Goal: Task Accomplishment & Management: Complete application form

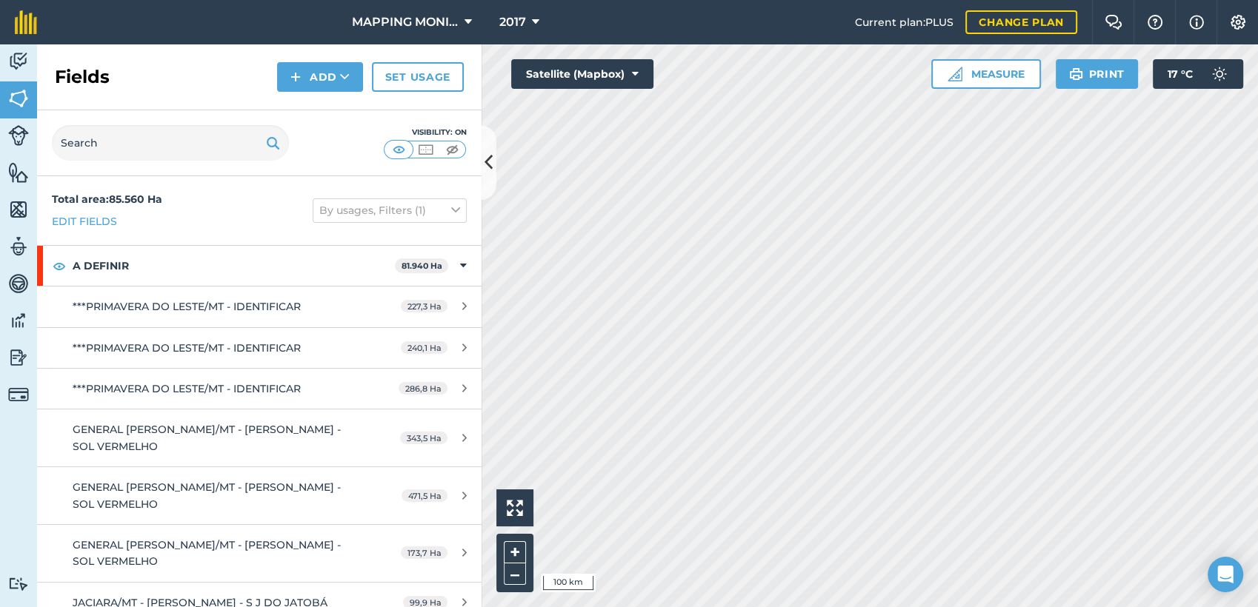
drag, startPoint x: 467, startPoint y: 91, endPoint x: 477, endPoint y: 93, distance: 9.9
click at [470, 93] on div "Fields Add Set usage" at bounding box center [259, 77] width 444 height 66
click at [350, 80] on button "Add" at bounding box center [320, 77] width 86 height 30
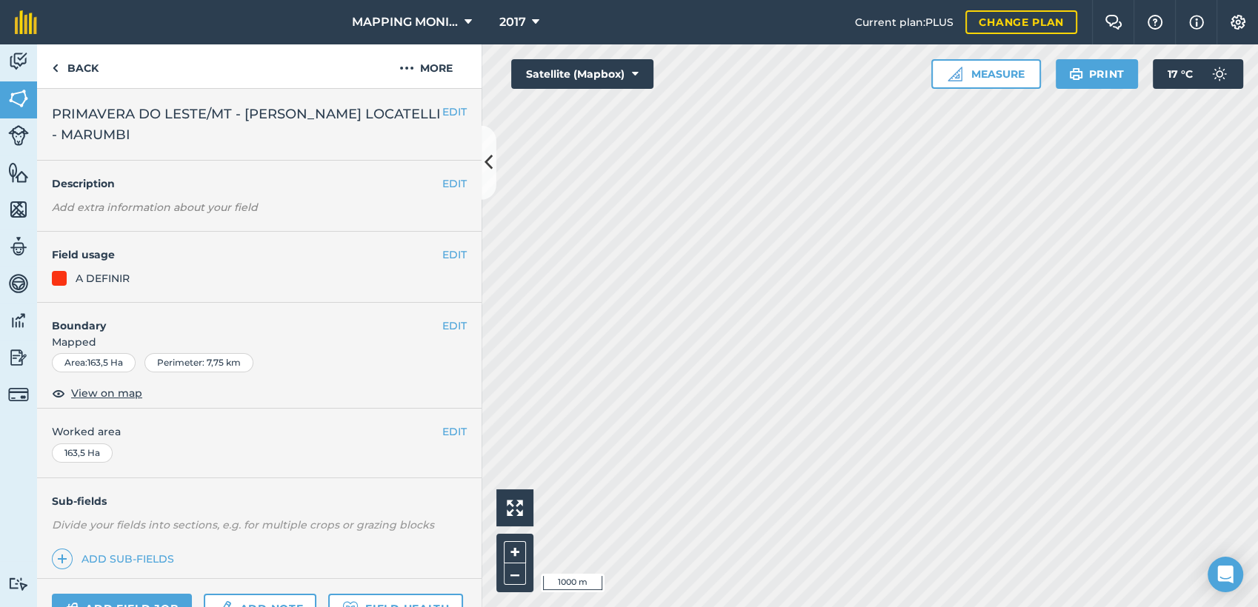
click at [241, 113] on span "PRIMAVERA DO LESTE/MT - [PERSON_NAME] LOCATELLI - MARUMBI" at bounding box center [247, 124] width 390 height 41
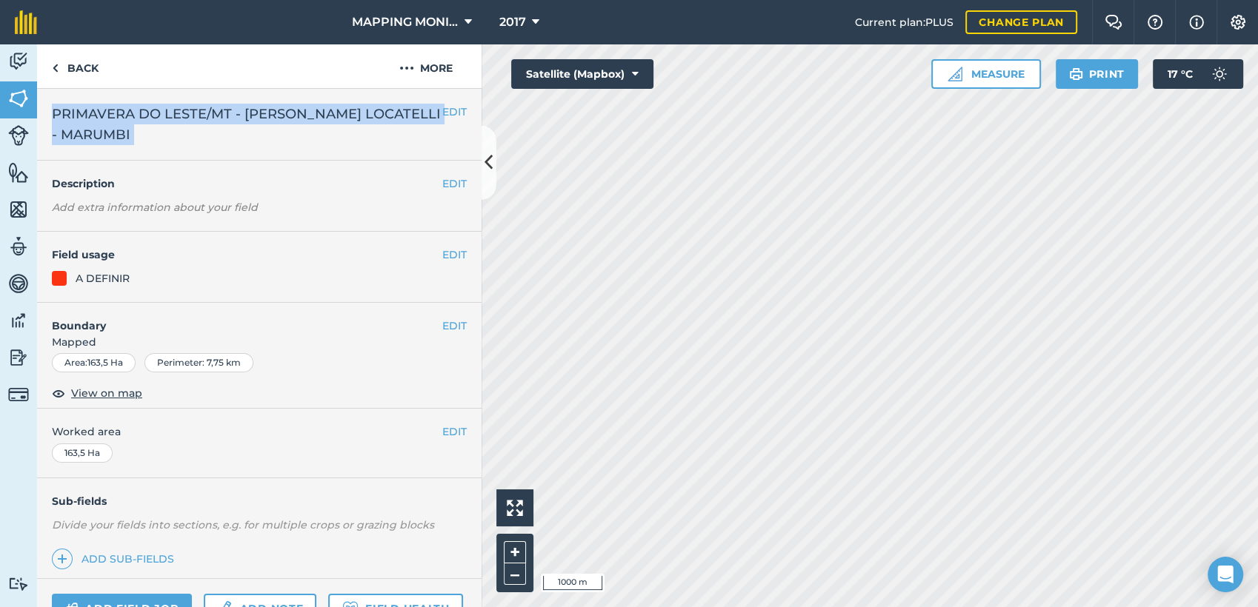
click at [241, 113] on span "PRIMAVERA DO LESTE/MT - [PERSON_NAME] LOCATELLI - MARUMBI" at bounding box center [247, 124] width 390 height 41
drag, startPoint x: 241, startPoint y: 113, endPoint x: 214, endPoint y: 114, distance: 27.4
click at [214, 114] on span "PRIMAVERA DO LESTE/MT - [PERSON_NAME] LOCATELLI - MARUMBI" at bounding box center [247, 124] width 390 height 41
copy div "PRIMAVERA DO LESTE/MT - [PERSON_NAME] LOCATELLI - MARUMBI EDIT"
click at [103, 73] on link "Back" at bounding box center [75, 66] width 76 height 44
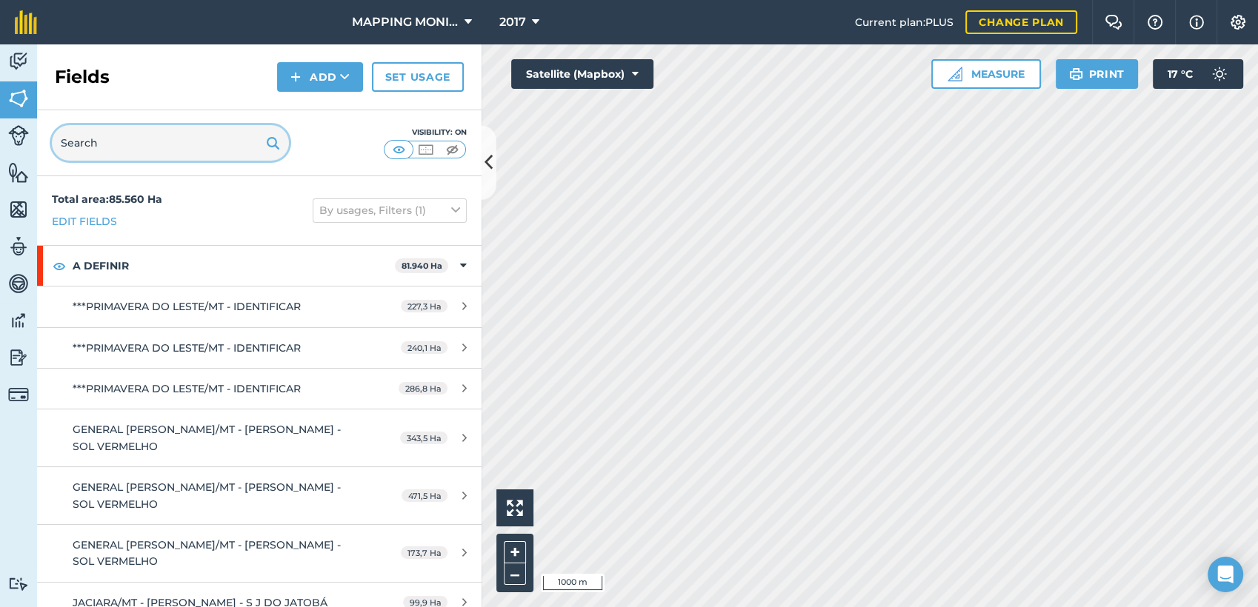
click at [217, 145] on input "text" at bounding box center [170, 143] width 237 height 36
paste input "PRIMAVERA DO LESTE/MT - [PERSON_NAME] LOCATELLI - MARUMBI"
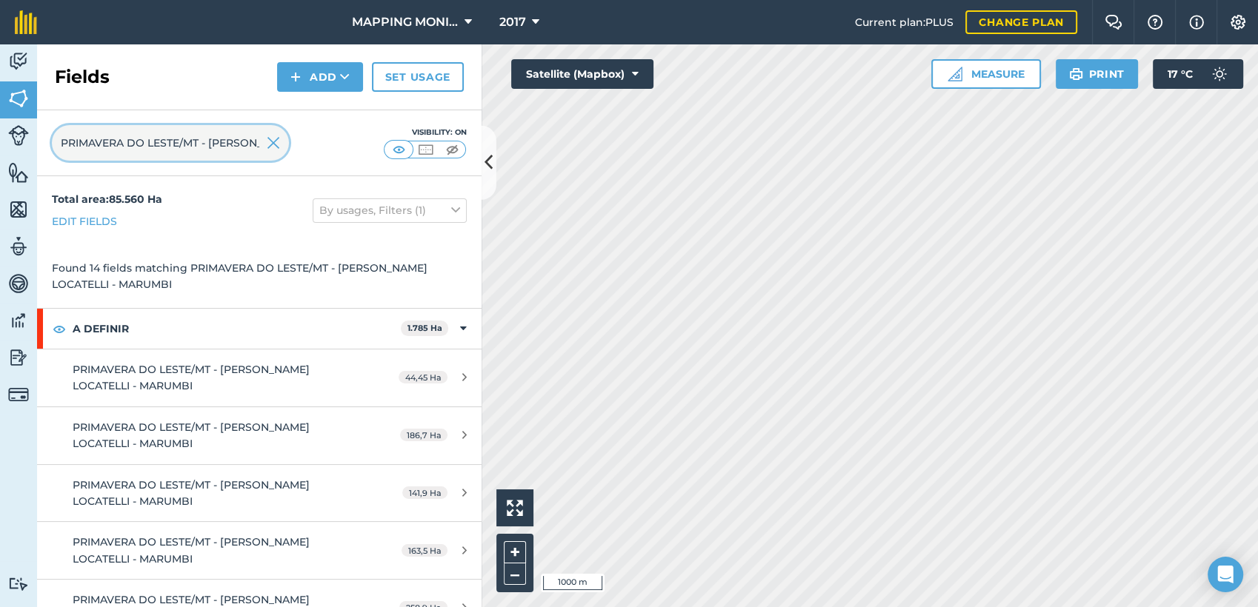
scroll to position [0, 130]
type input "PRIMAVERA DO LESTE/MT - [PERSON_NAME] LOCATELLI - MARUMBI"
click at [346, 81] on icon at bounding box center [345, 77] width 10 height 15
click at [348, 110] on link "Draw" at bounding box center [319, 110] width 81 height 33
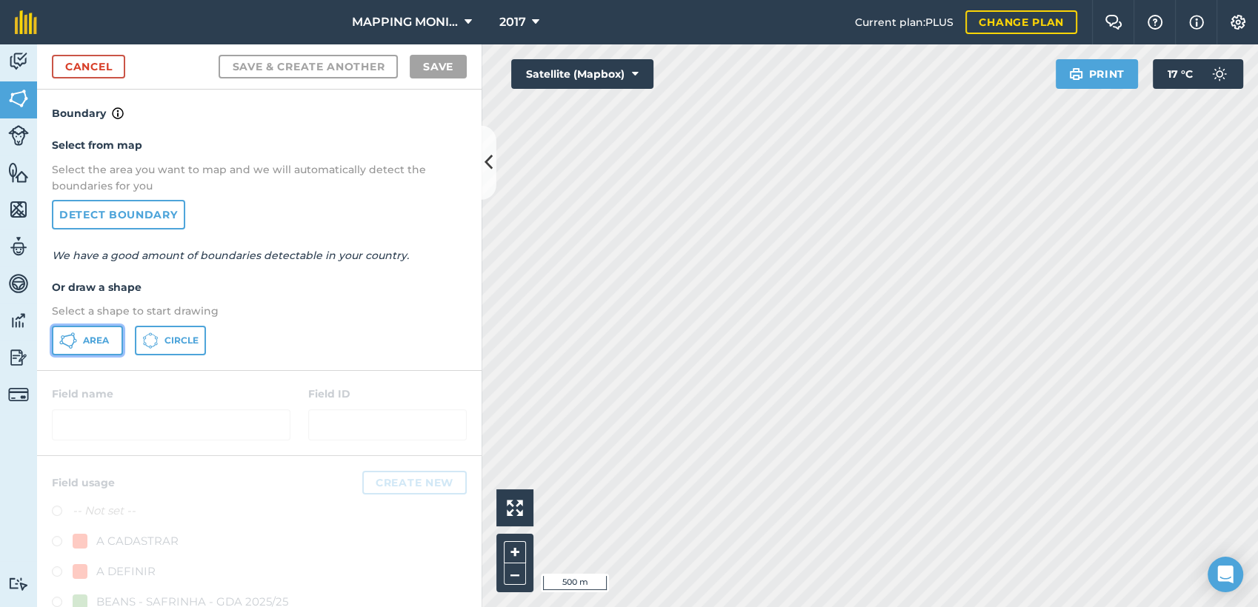
click at [95, 341] on span "Area" at bounding box center [96, 341] width 26 height 12
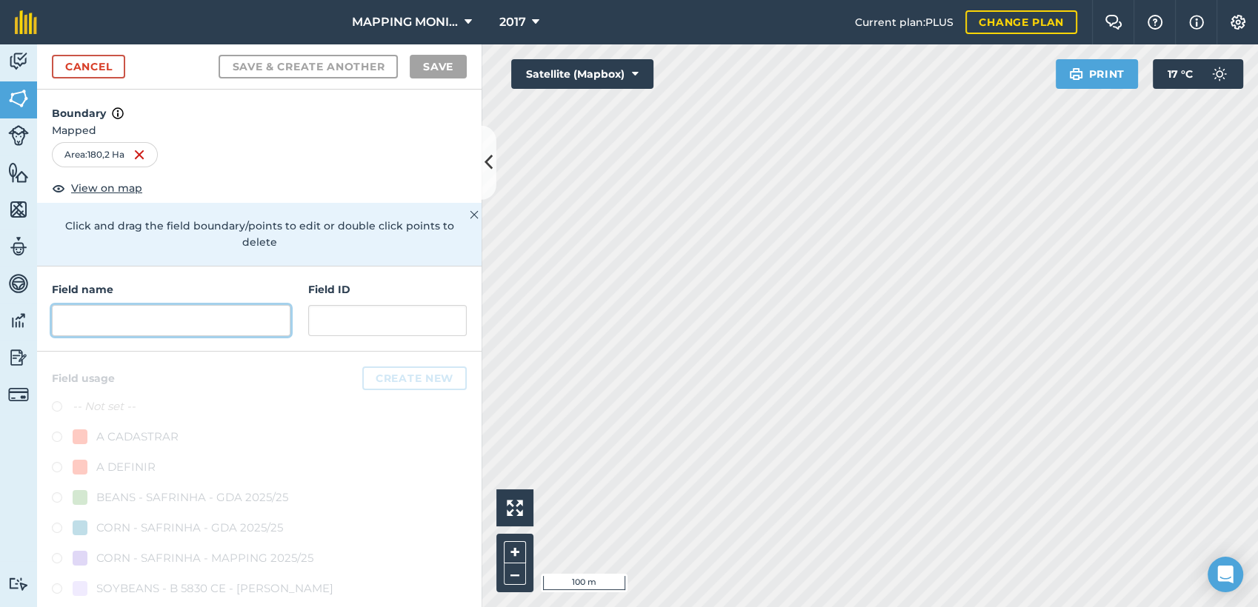
click at [249, 317] on input "text" at bounding box center [171, 320] width 239 height 31
paste input "PRIMAVERA DO LESTE/MT - [PERSON_NAME] LOCATELLI - MARUMBI"
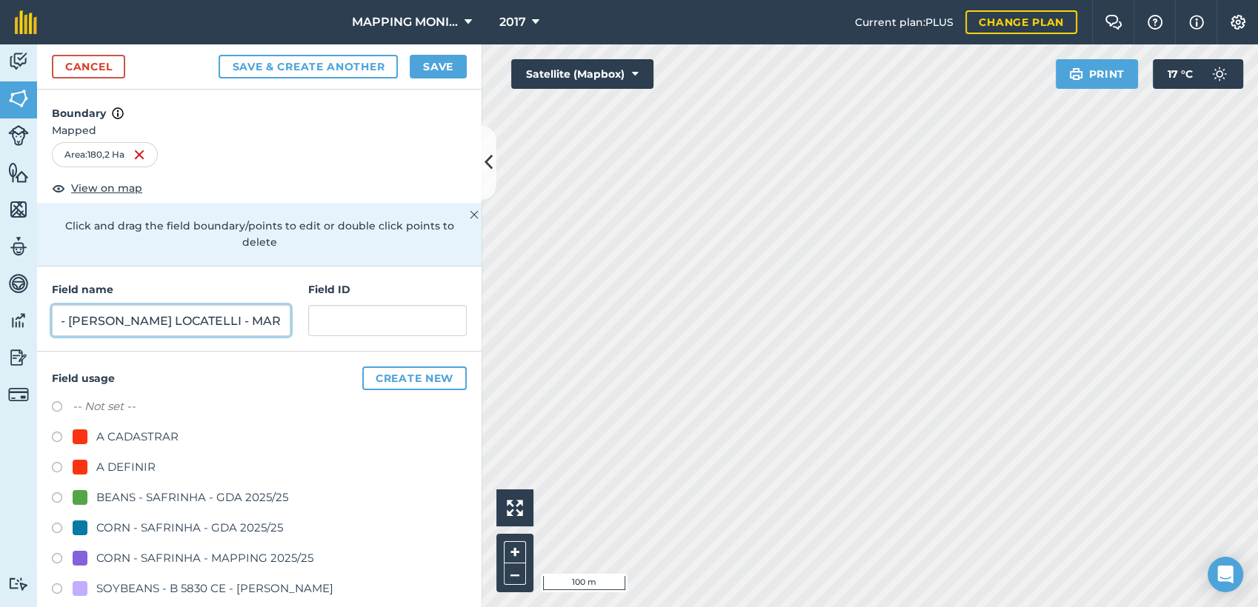
type input "PRIMAVERA DO LESTE/MT - [PERSON_NAME] LOCATELLI - MARUMBI"
click at [116, 467] on div "A DEFINIR" at bounding box center [125, 468] width 59 height 18
radio input "true"
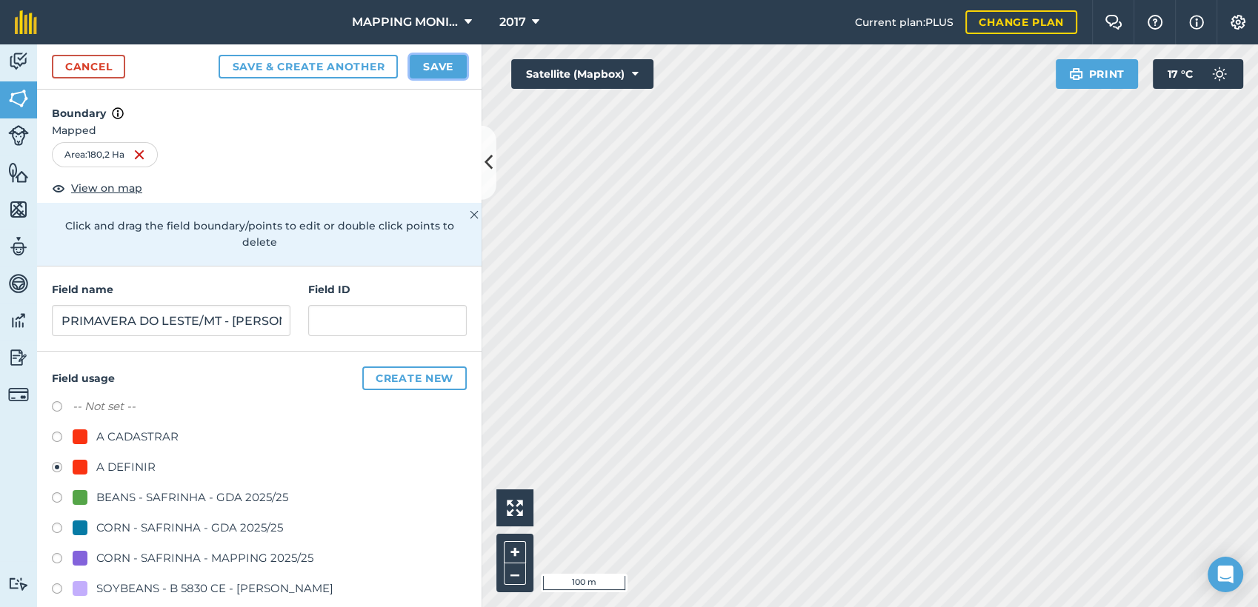
click at [451, 69] on button "Save" at bounding box center [438, 67] width 57 height 24
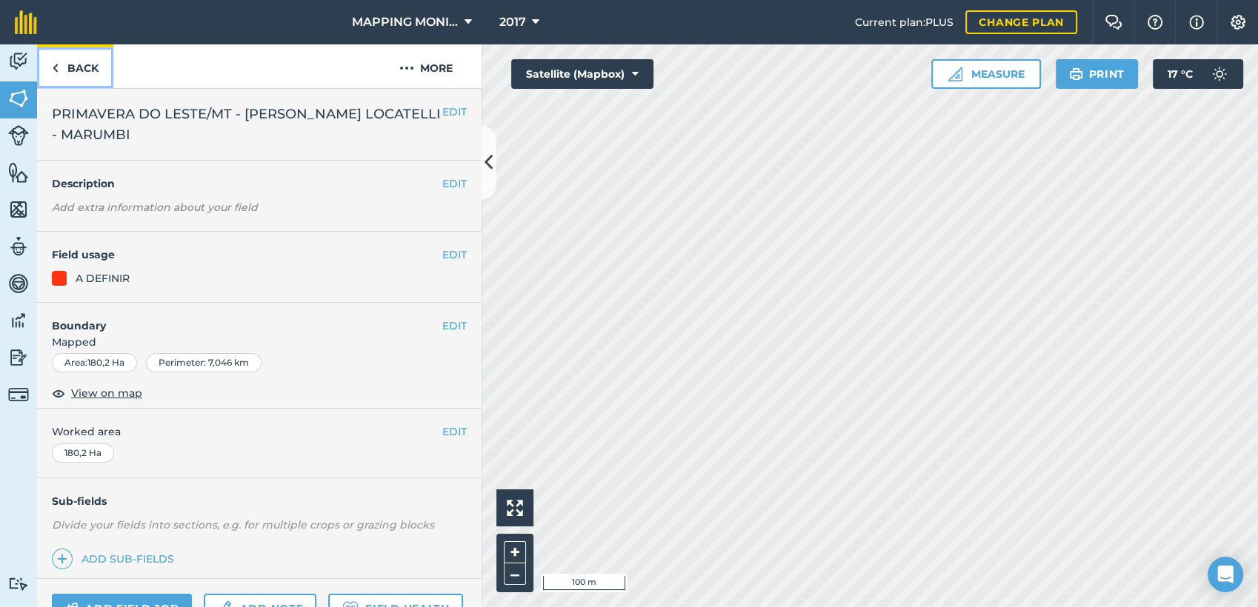
click at [99, 61] on link "Back" at bounding box center [75, 66] width 76 height 44
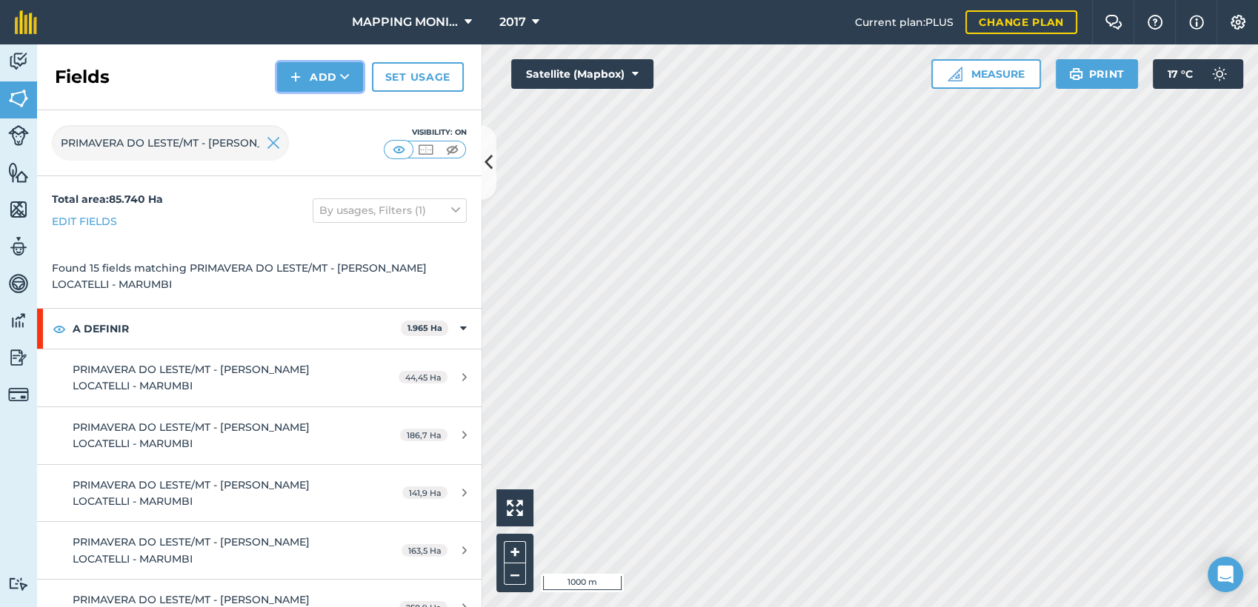
click at [346, 79] on icon at bounding box center [345, 77] width 10 height 15
click at [333, 95] on link "Draw" at bounding box center [319, 110] width 81 height 33
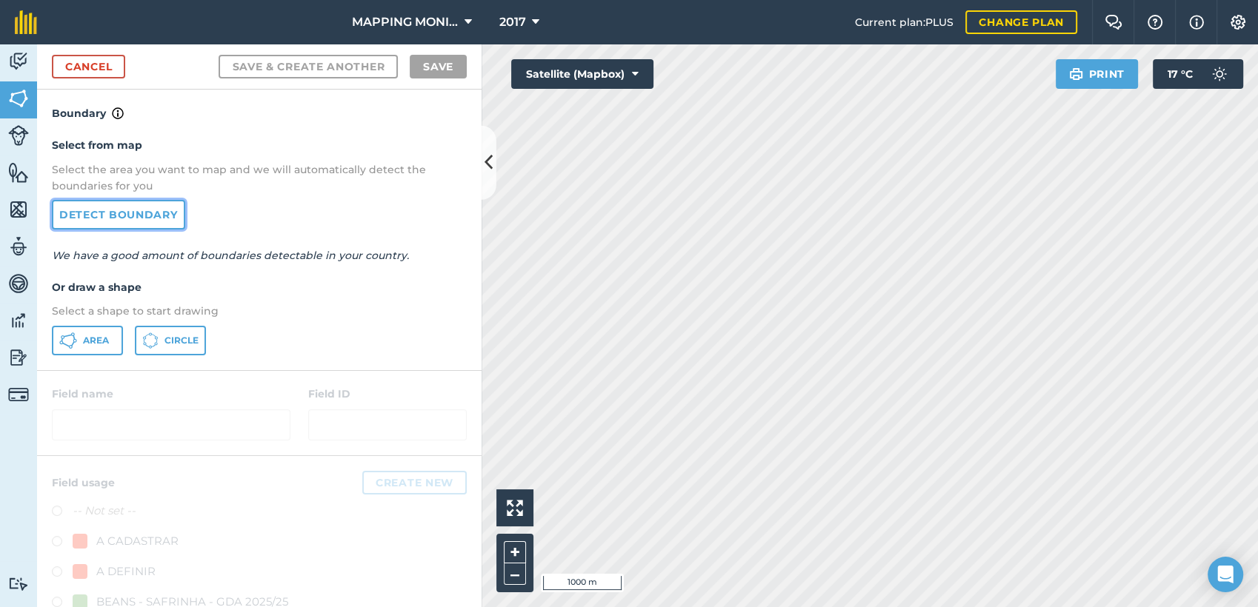
click at [113, 212] on link "Detect boundary" at bounding box center [118, 215] width 133 height 30
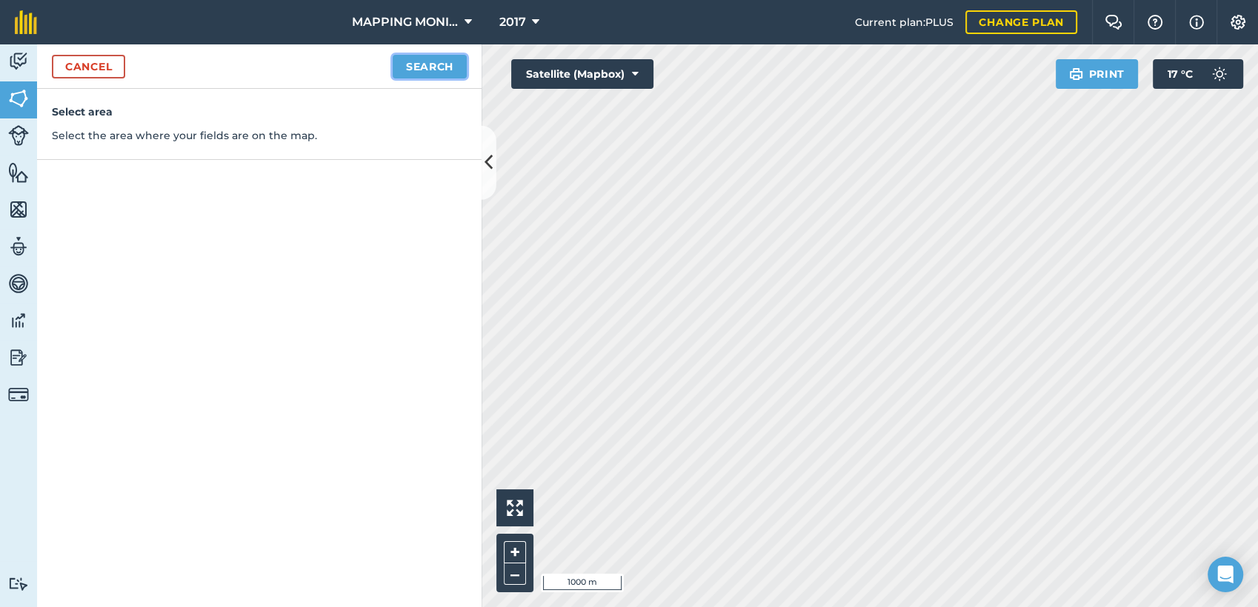
click at [439, 65] on button "Search" at bounding box center [430, 67] width 74 height 24
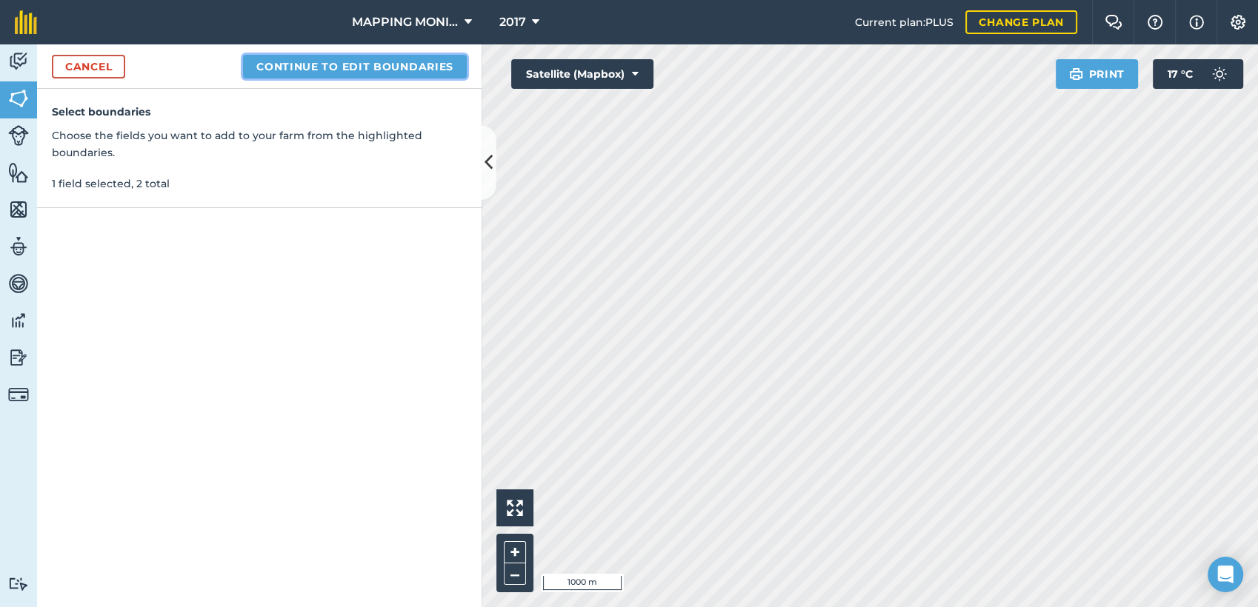
click at [411, 66] on button "Continue to edit boundaries" at bounding box center [355, 67] width 224 height 24
click at [426, 60] on button "Continue to name fields" at bounding box center [371, 67] width 192 height 24
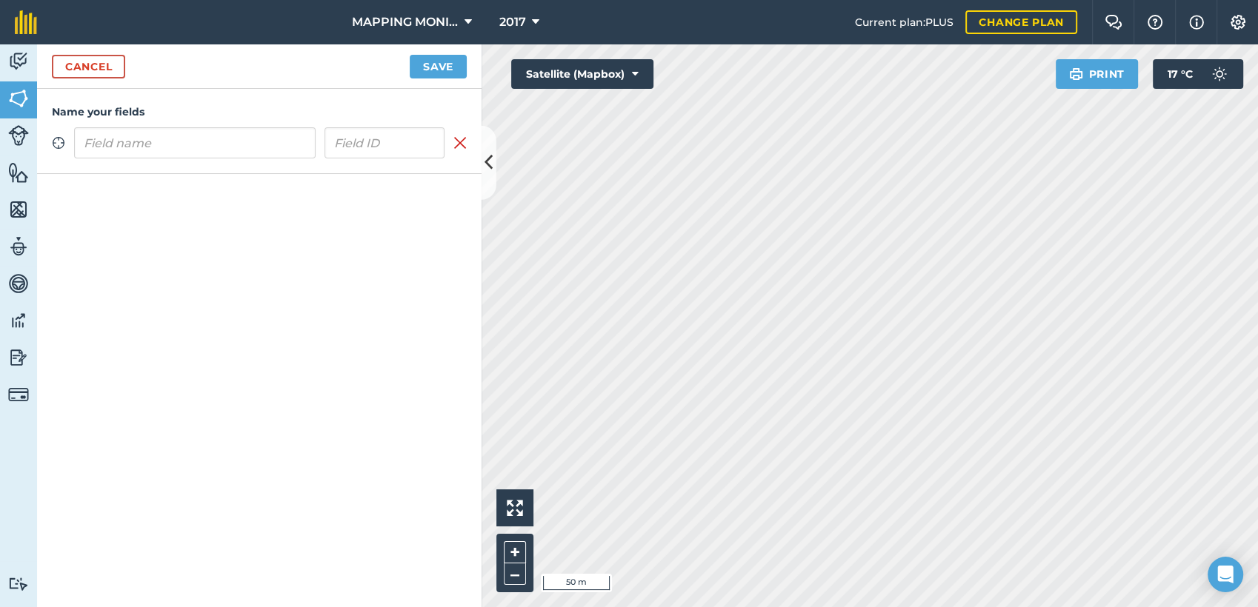
click at [218, 151] on input "text" at bounding box center [194, 142] width 241 height 31
drag, startPoint x: 215, startPoint y: 153, endPoint x: 142, endPoint y: 134, distance: 74.9
click at [142, 134] on input "text" at bounding box center [194, 142] width 241 height 31
type input "PRIMAVERA DO LESTE/MT - [PERSON_NAME] LOCATELLI - MARUMBI"
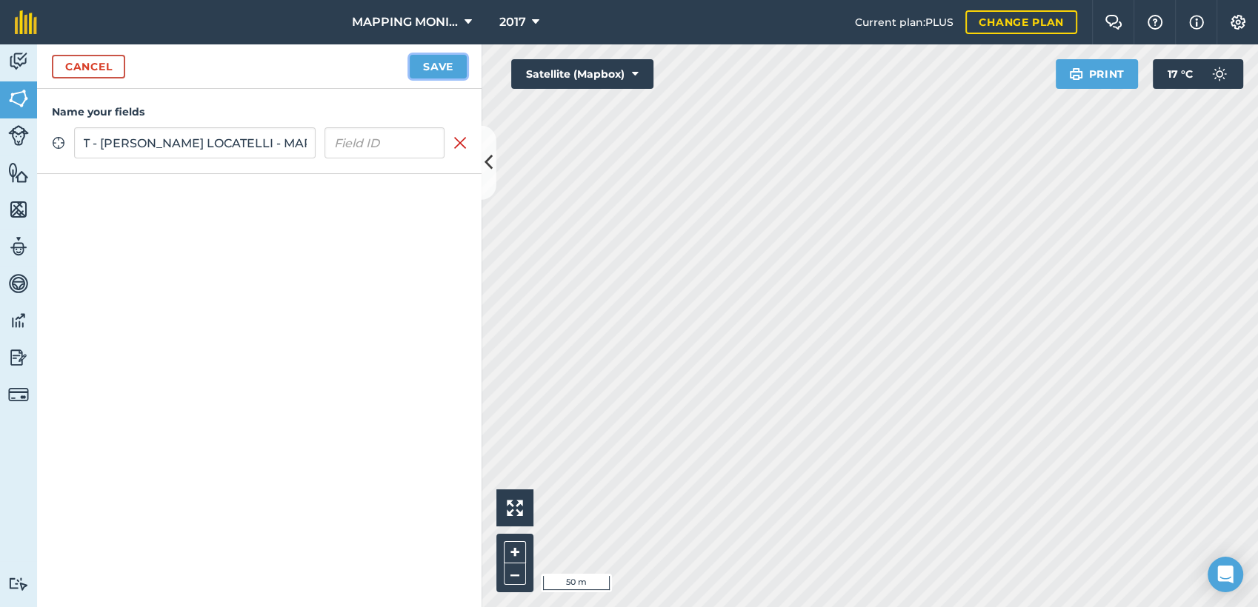
scroll to position [0, 0]
click at [433, 72] on button "Save" at bounding box center [438, 67] width 57 height 24
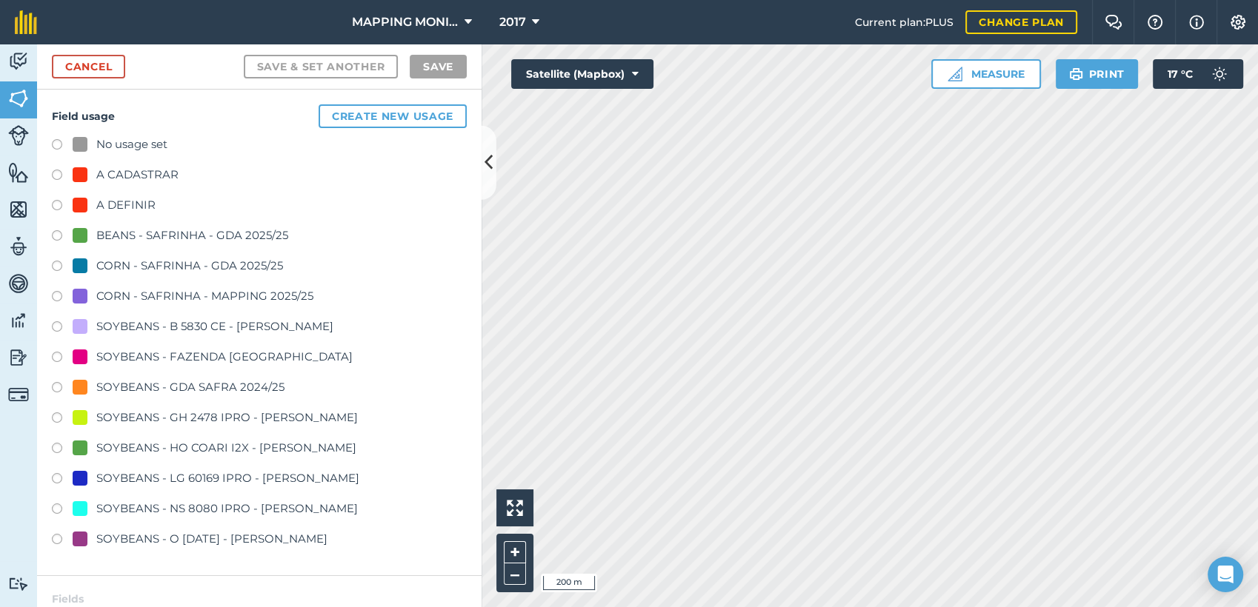
click at [122, 204] on div "A DEFINIR" at bounding box center [125, 205] width 59 height 18
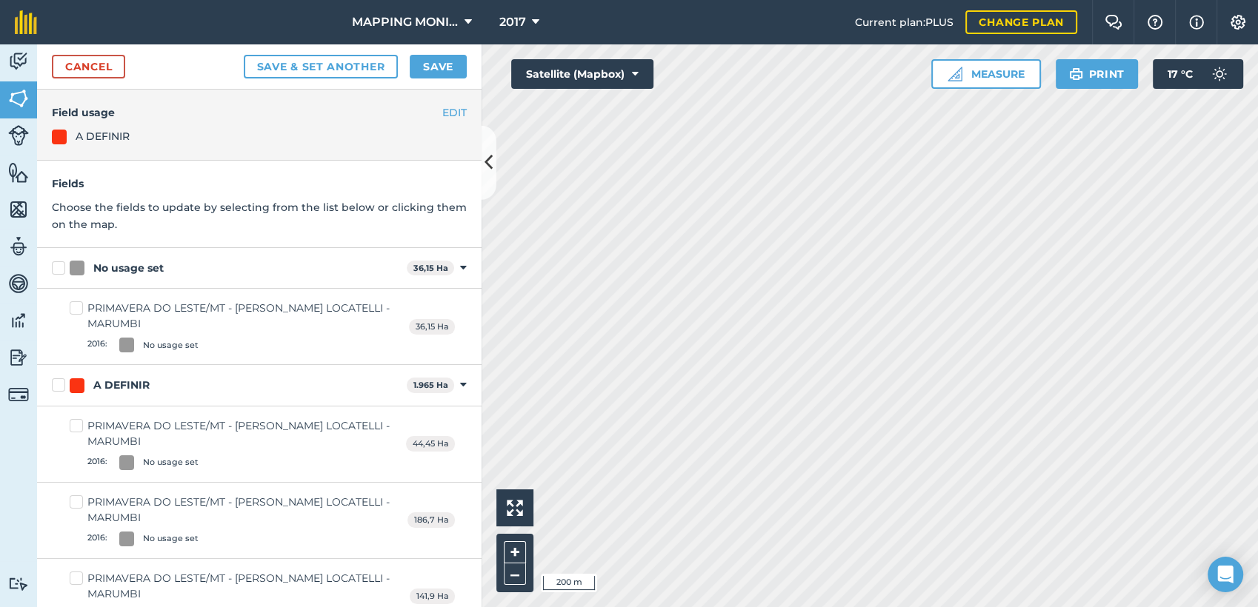
click at [130, 276] on div "No usage set 36,15 Ha Toggle showing No usage set fields" at bounding box center [259, 268] width 444 height 41
click at [141, 268] on div "No usage set" at bounding box center [128, 269] width 70 height 16
click at [61, 268] on input "No usage set" at bounding box center [57, 266] width 10 height 10
checkbox input "true"
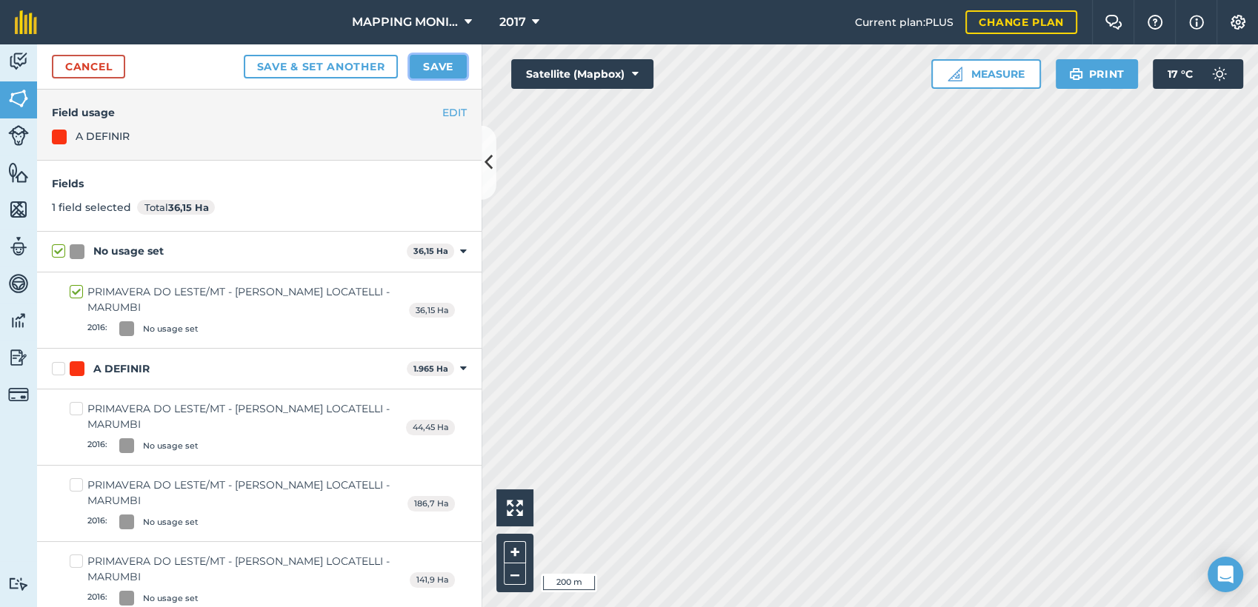
click at [450, 76] on button "Save" at bounding box center [438, 67] width 57 height 24
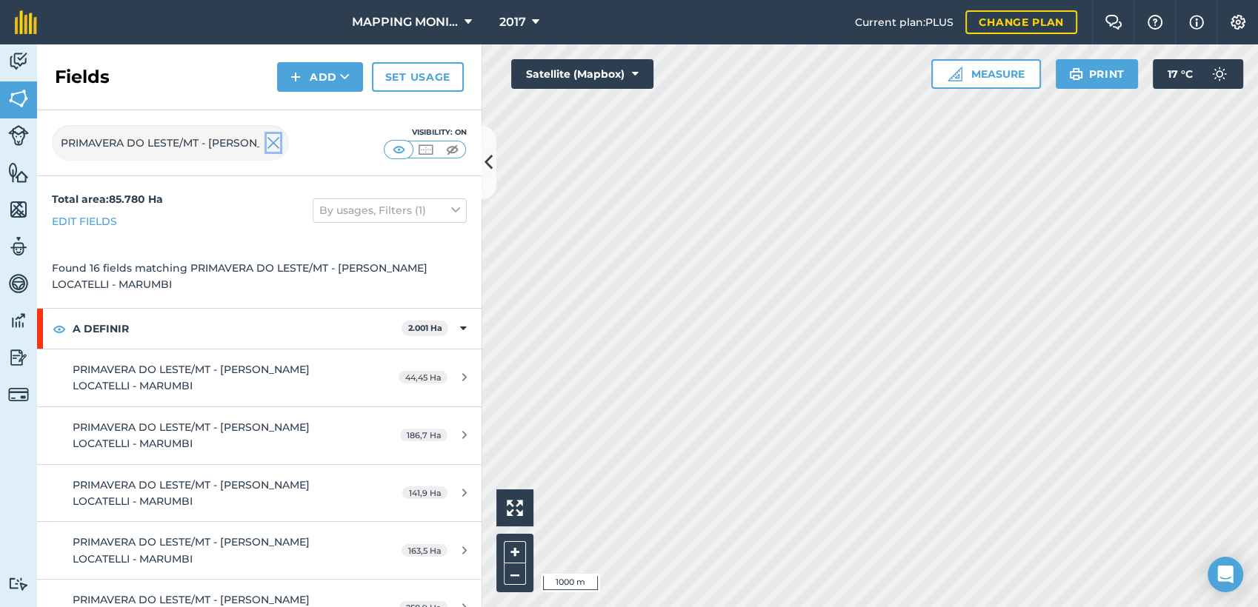
click at [274, 139] on img at bounding box center [273, 143] width 13 height 18
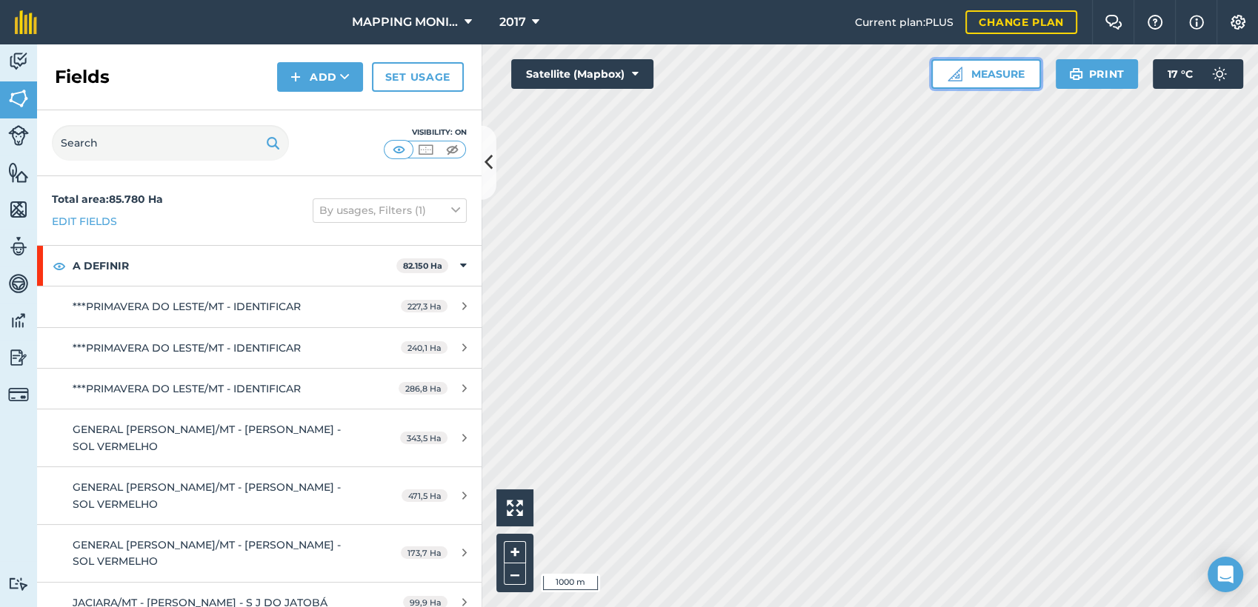
click at [1012, 74] on button "Measure" at bounding box center [986, 74] width 110 height 30
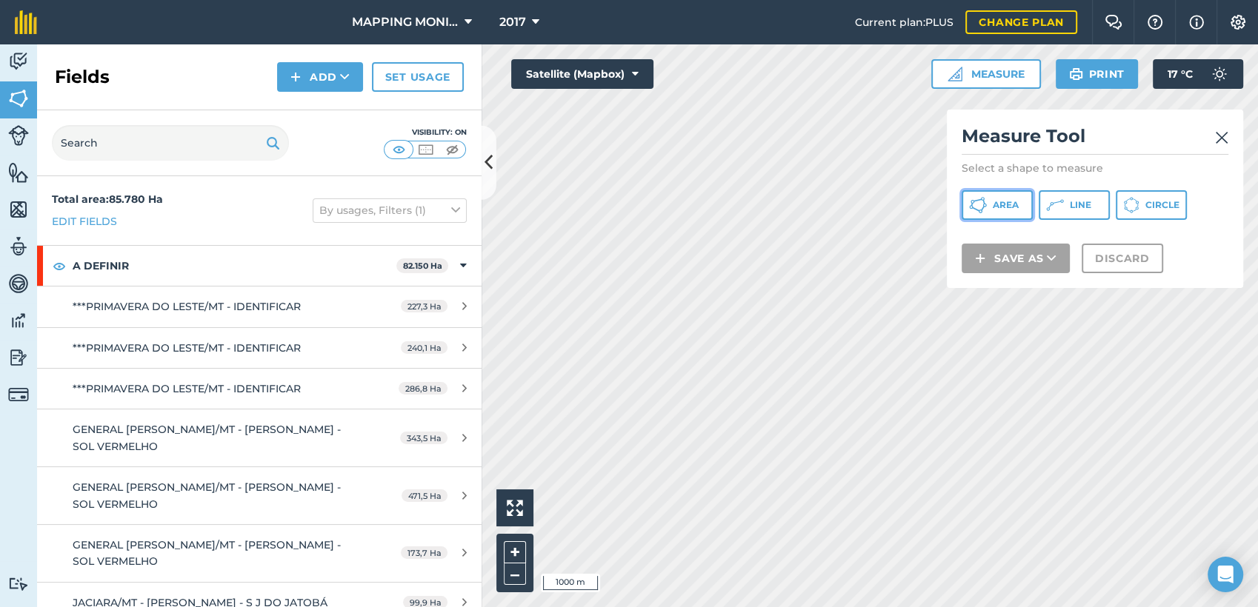
drag, startPoint x: 1024, startPoint y: 209, endPoint x: 1027, endPoint y: 228, distance: 19.4
click at [1024, 214] on button "Area" at bounding box center [996, 205] width 71 height 30
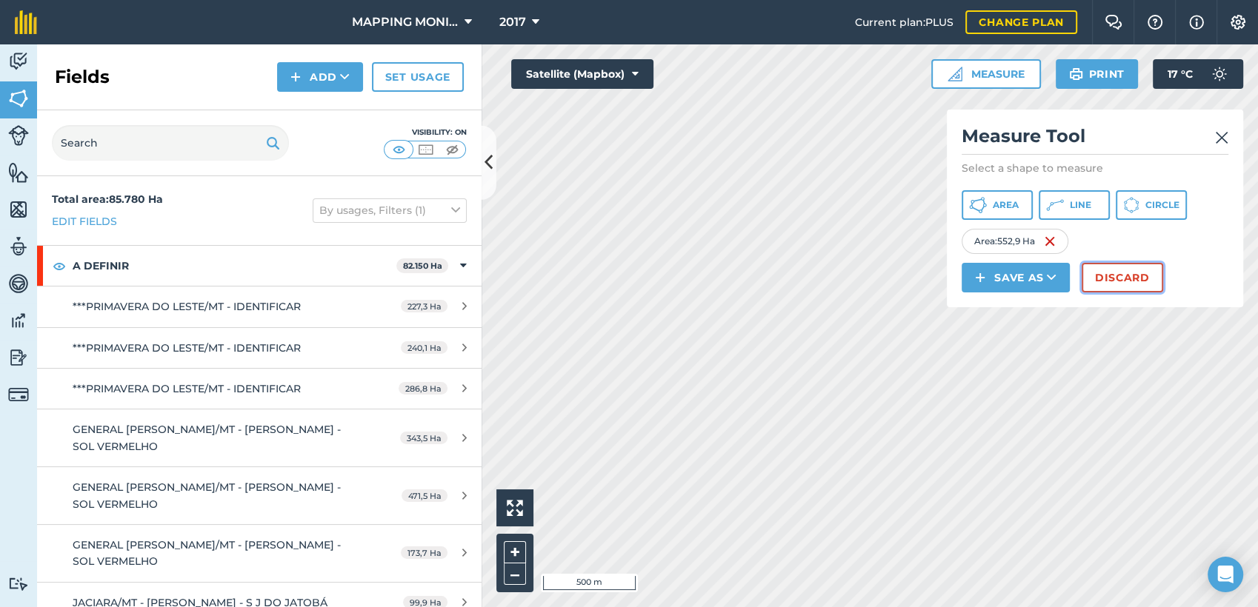
click at [1113, 276] on button "Discard" at bounding box center [1121, 278] width 81 height 30
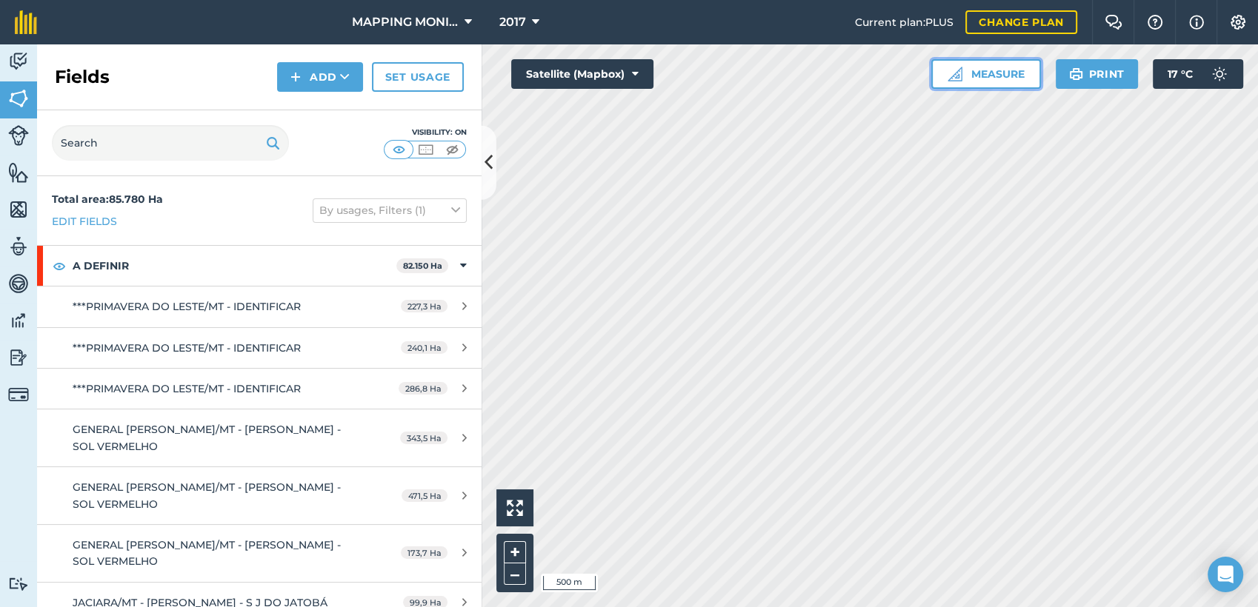
click at [995, 74] on button "Measure" at bounding box center [986, 74] width 110 height 30
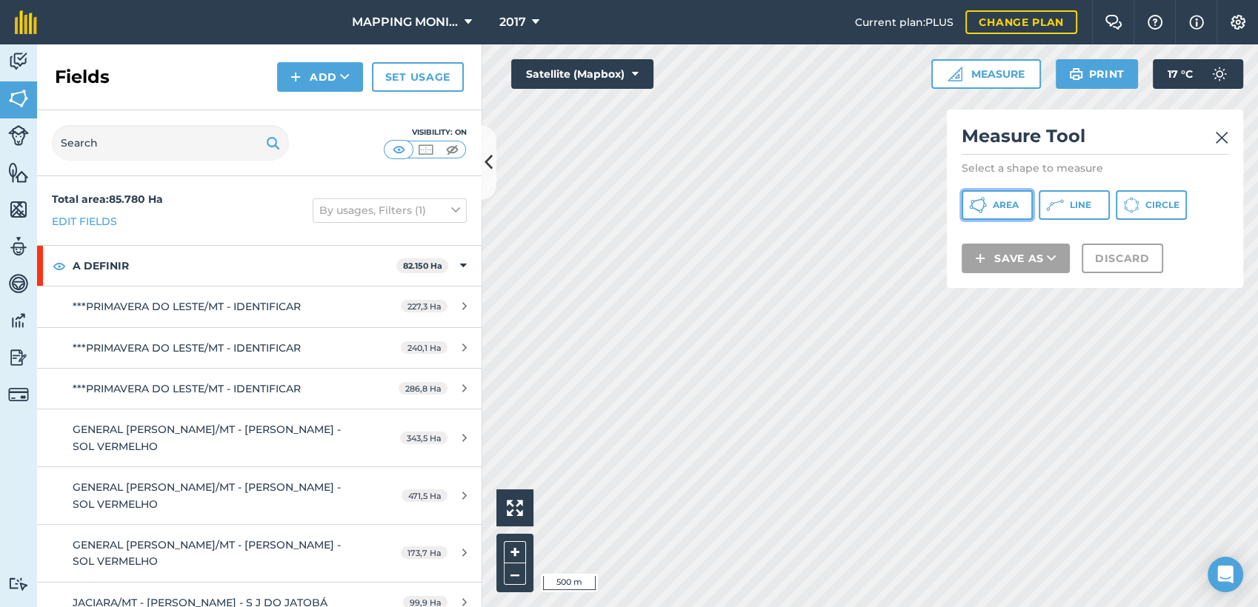
click at [1000, 201] on span "Area" at bounding box center [1006, 205] width 26 height 12
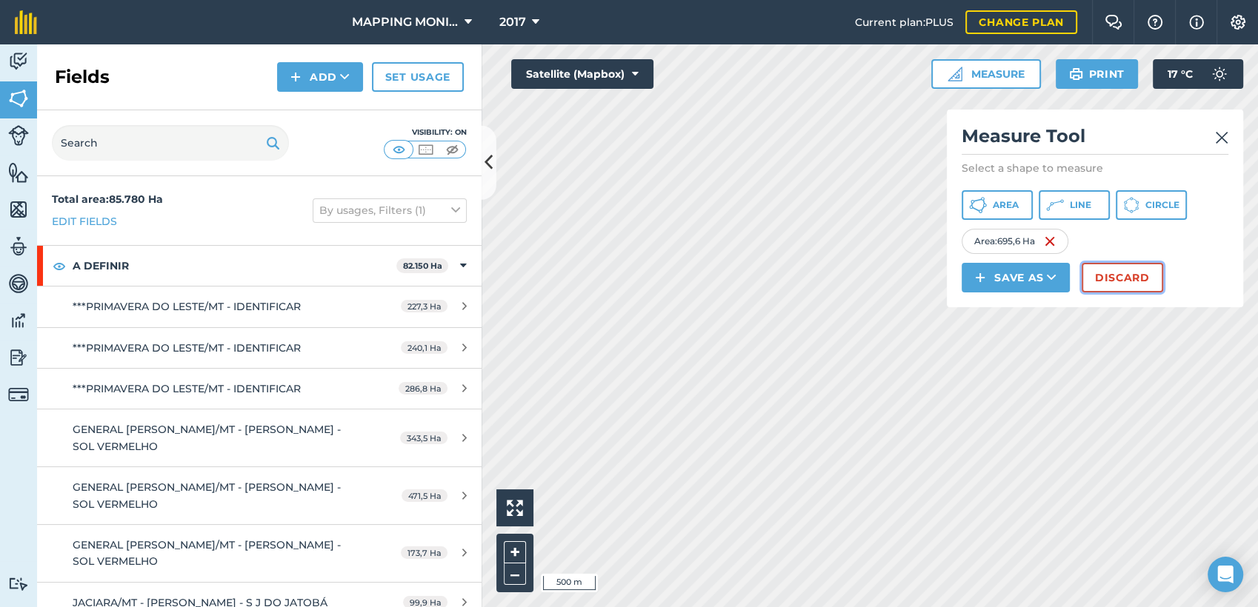
click at [1123, 273] on button "Discard" at bounding box center [1121, 278] width 81 height 30
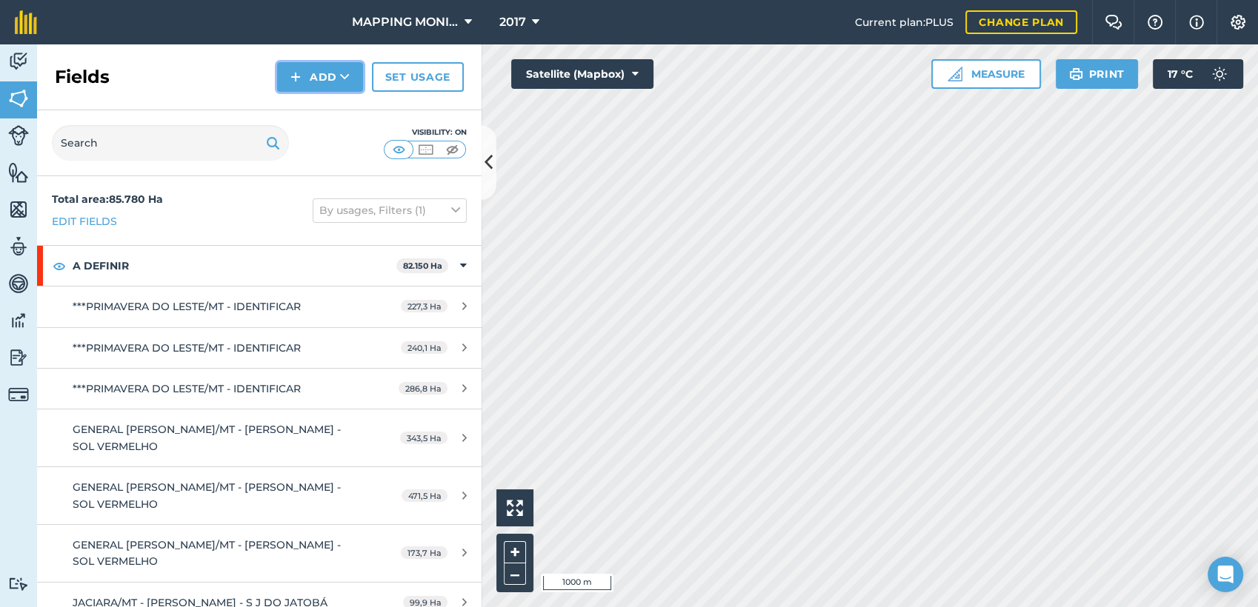
click at [312, 81] on button "Add" at bounding box center [320, 77] width 86 height 30
click at [331, 119] on link "Draw" at bounding box center [319, 110] width 81 height 33
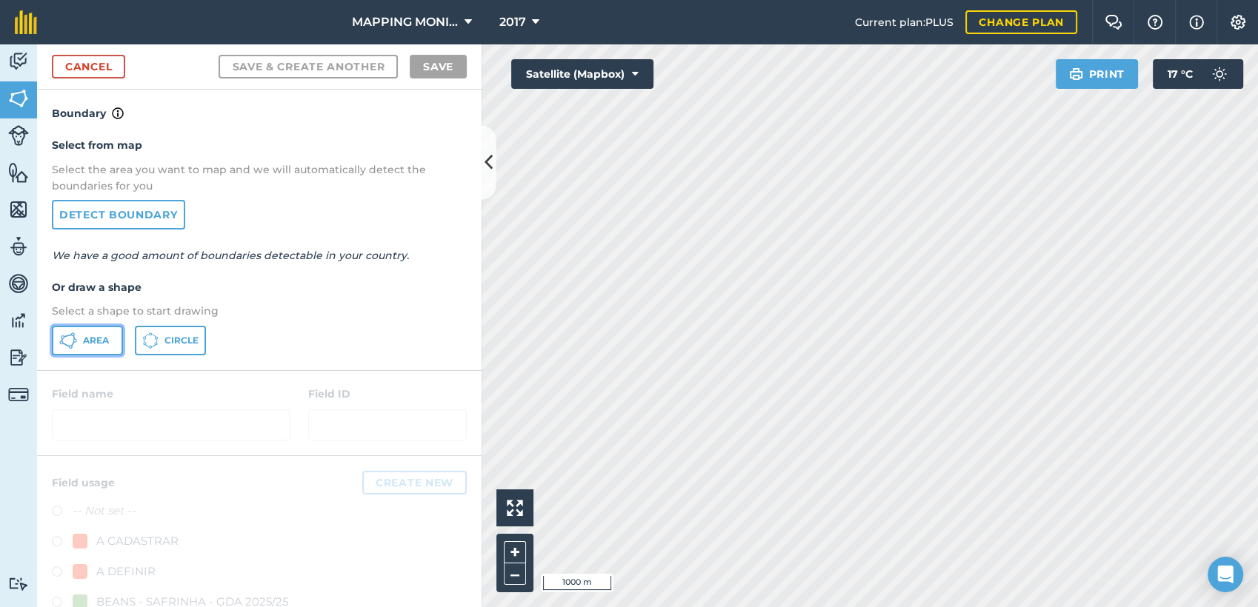
click at [84, 346] on button "Area" at bounding box center [87, 341] width 71 height 30
click at [161, 214] on link "Detect boundary" at bounding box center [118, 215] width 133 height 30
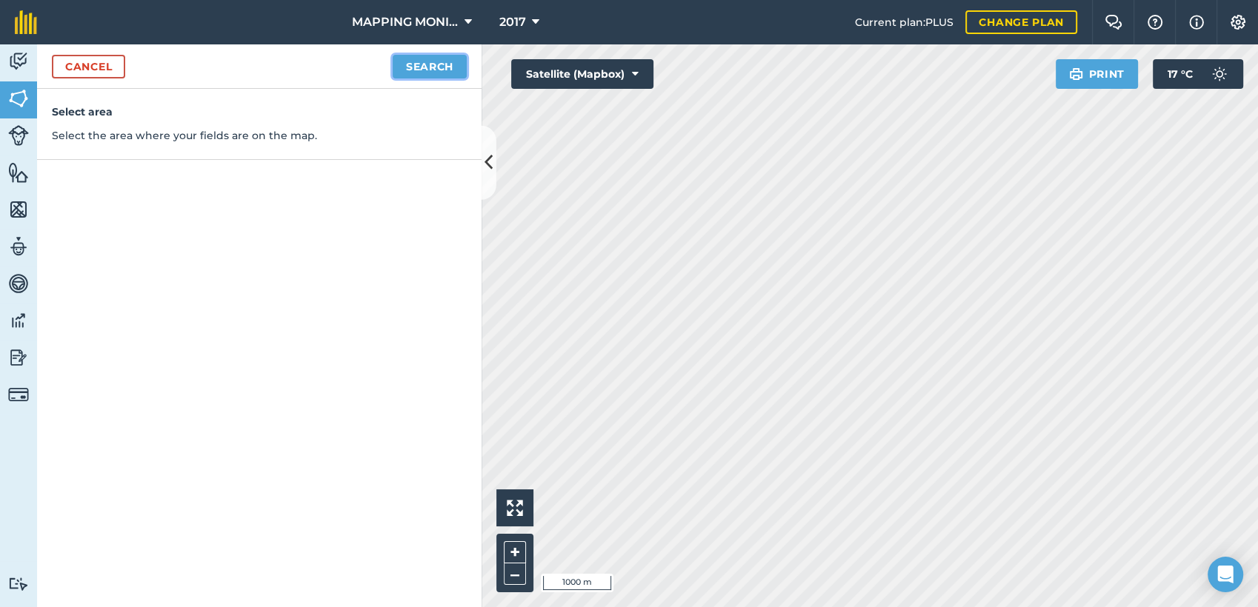
click at [447, 62] on button "Search" at bounding box center [430, 67] width 74 height 24
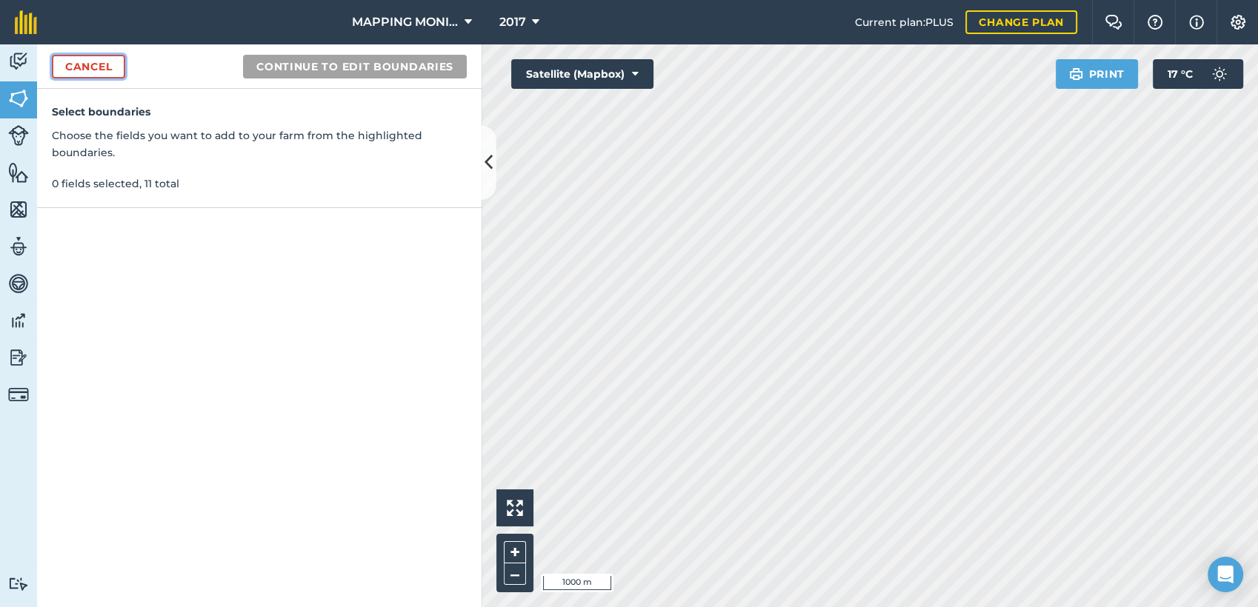
click at [115, 70] on link "Cancel" at bounding box center [88, 67] width 73 height 24
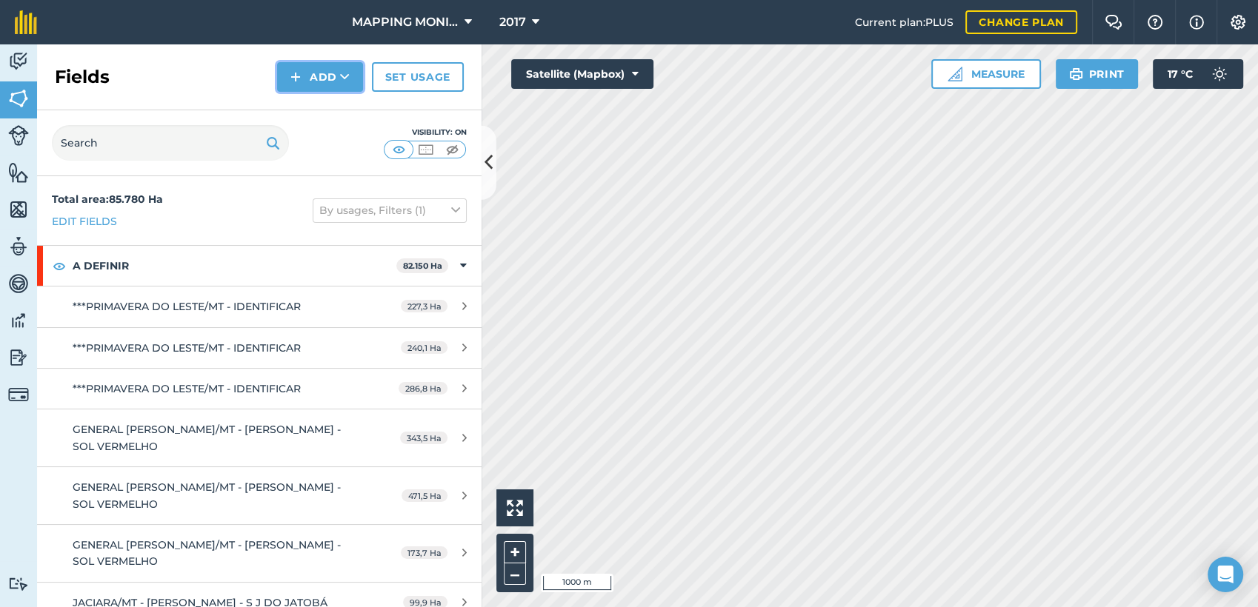
click at [361, 79] on button "Add" at bounding box center [320, 77] width 86 height 30
click at [349, 111] on link "Draw" at bounding box center [319, 110] width 81 height 33
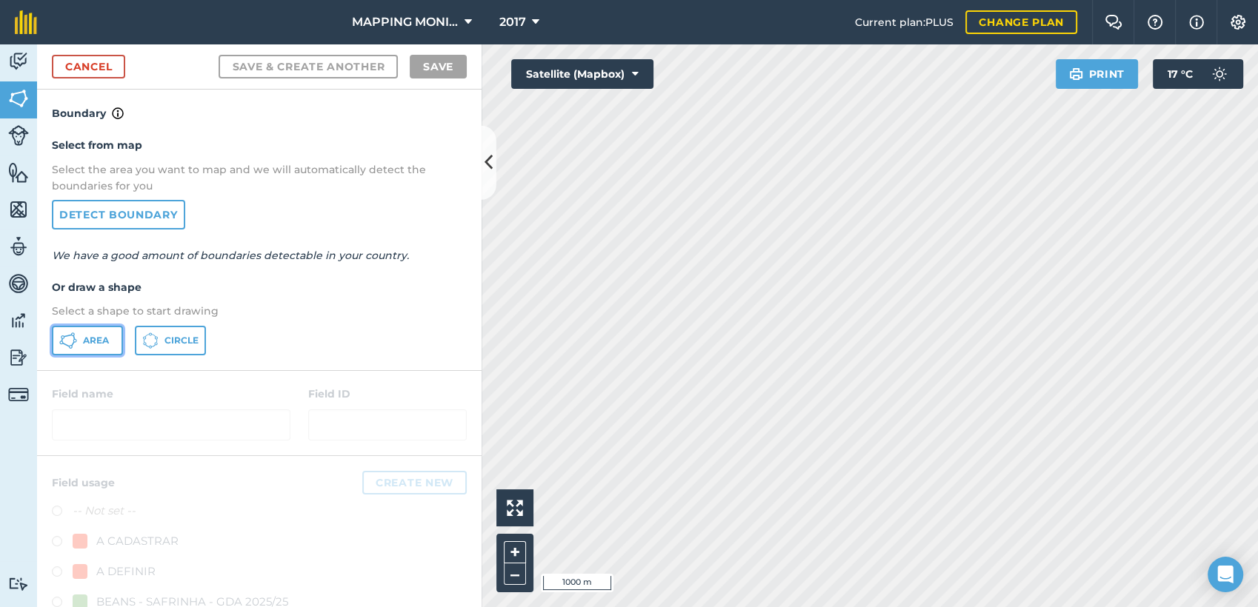
click at [102, 335] on span "Area" at bounding box center [96, 341] width 26 height 12
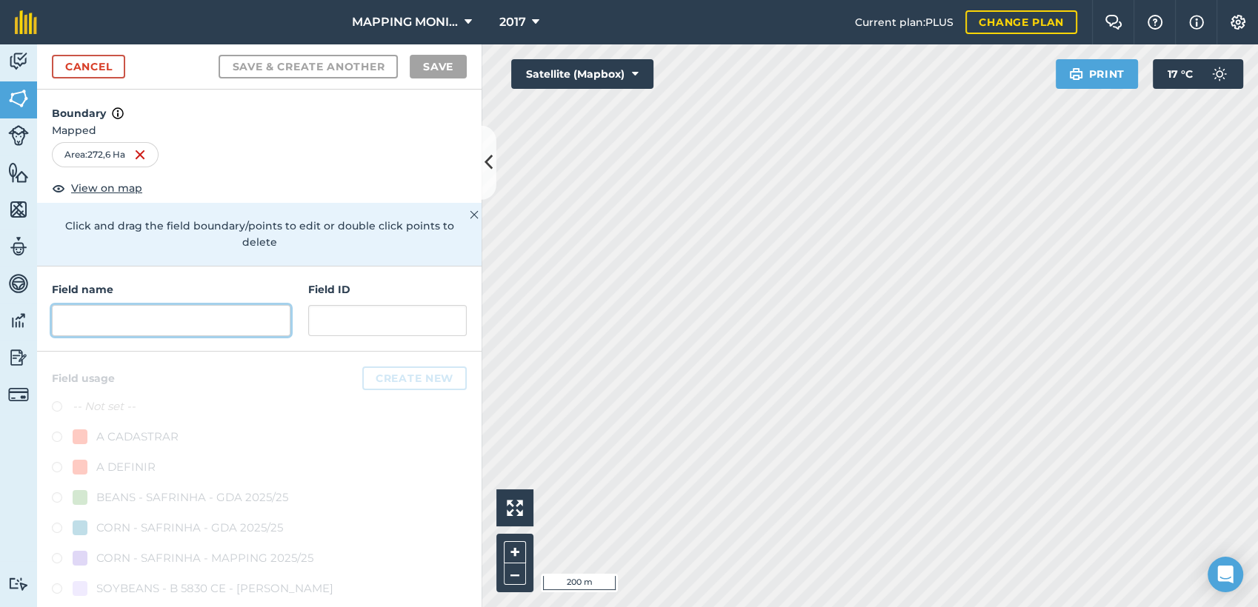
click at [153, 324] on input "text" at bounding box center [171, 320] width 239 height 31
paste input "PRIMAVERA DO LESTE/MT - [PERSON_NAME] LOCATELLI - MARUMBI"
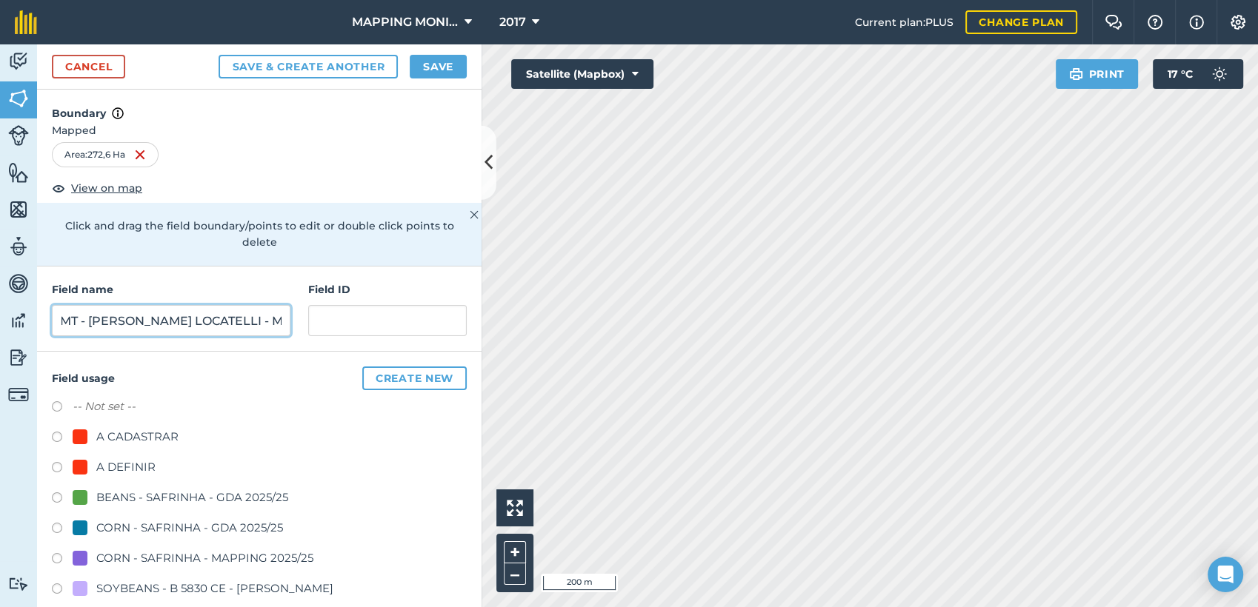
scroll to position [0, 127]
drag, startPoint x: 72, startPoint y: 321, endPoint x: 236, endPoint y: 347, distance: 165.9
click at [236, 347] on div "Field name PRIMAVERA DO LESTE/MT - [PERSON_NAME] LOCATELLI - [GEOGRAPHIC_DATA] …" at bounding box center [259, 309] width 444 height 85
drag, startPoint x: 270, startPoint y: 324, endPoint x: 290, endPoint y: 321, distance: 20.3
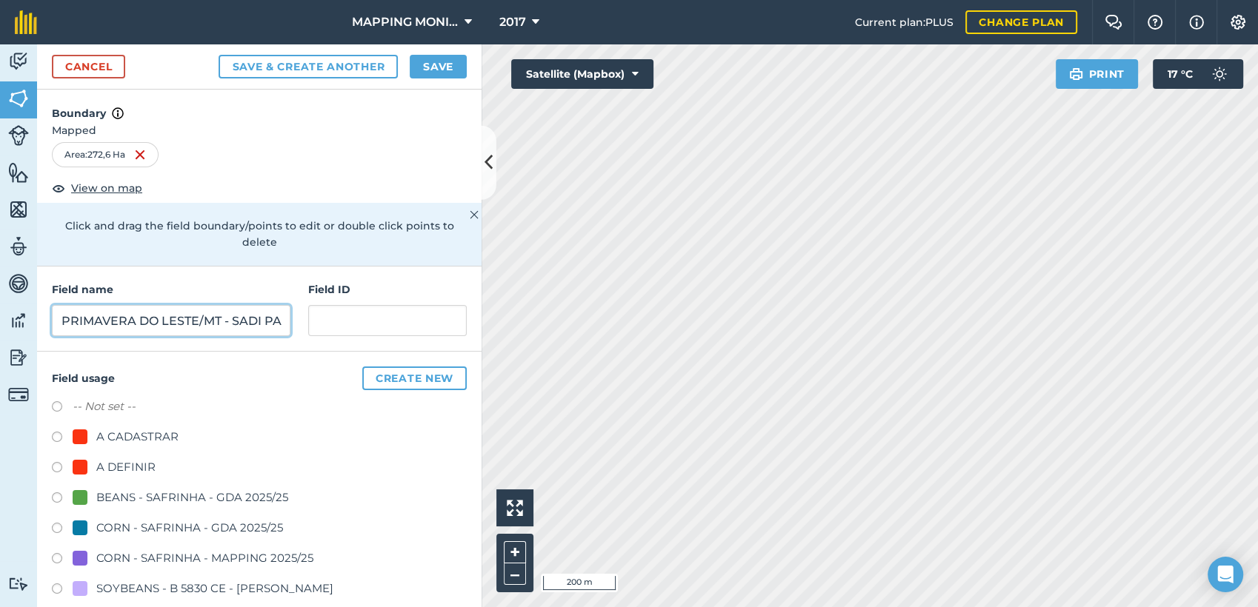
click at [270, 324] on input "PRIMAVERA DO LESTE/MT - SADI PASINI - MARUMBI" at bounding box center [171, 320] width 239 height 31
type input "PRIMAVERA DO LESTE/[GEOGRAPHIC_DATA] [GEOGRAPHIC_DATA] - [GEOGRAPHIC_DATA]"
click at [144, 465] on div "A DEFINIR" at bounding box center [125, 468] width 59 height 18
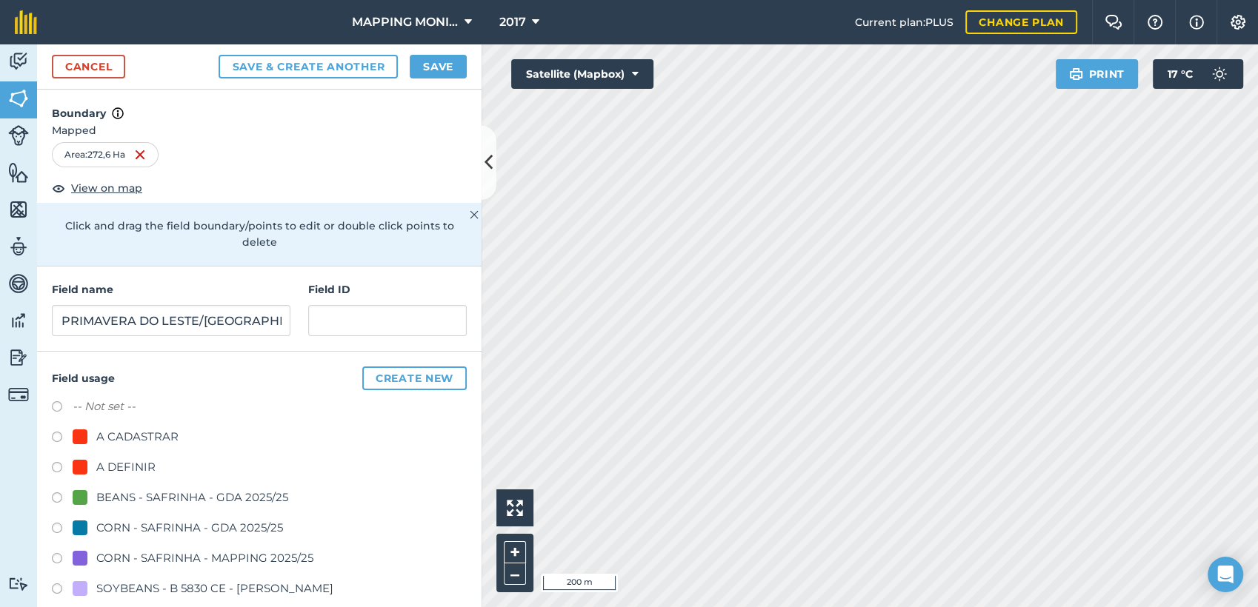
radio input "true"
click at [451, 66] on button "Save" at bounding box center [438, 67] width 57 height 24
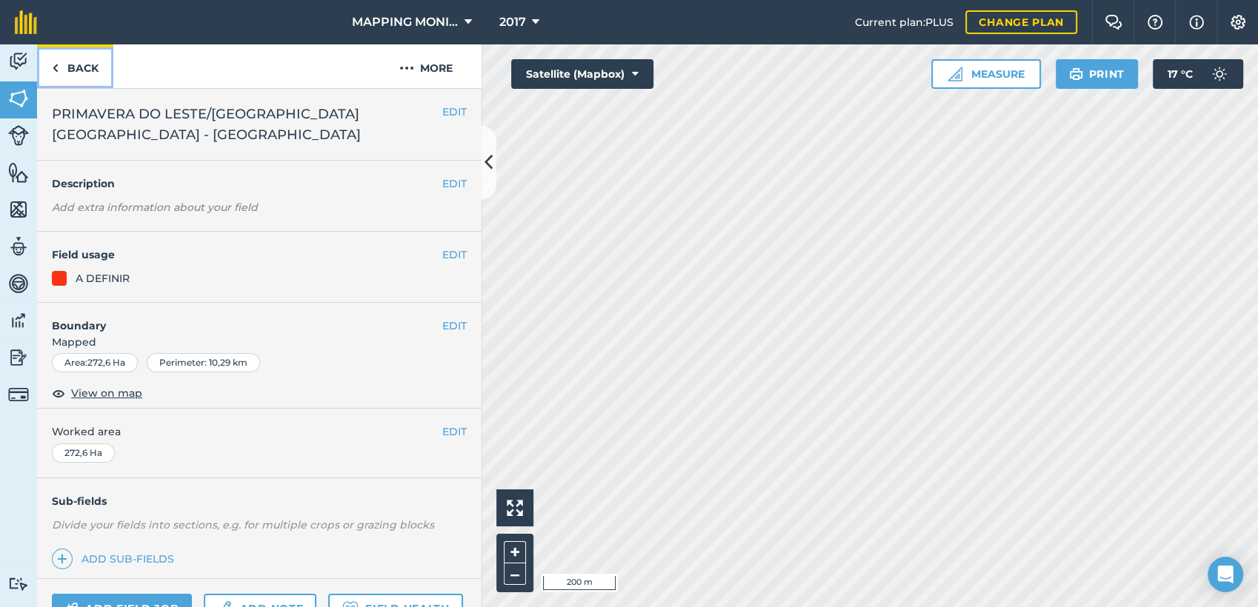
click at [83, 67] on link "Back" at bounding box center [75, 66] width 76 height 44
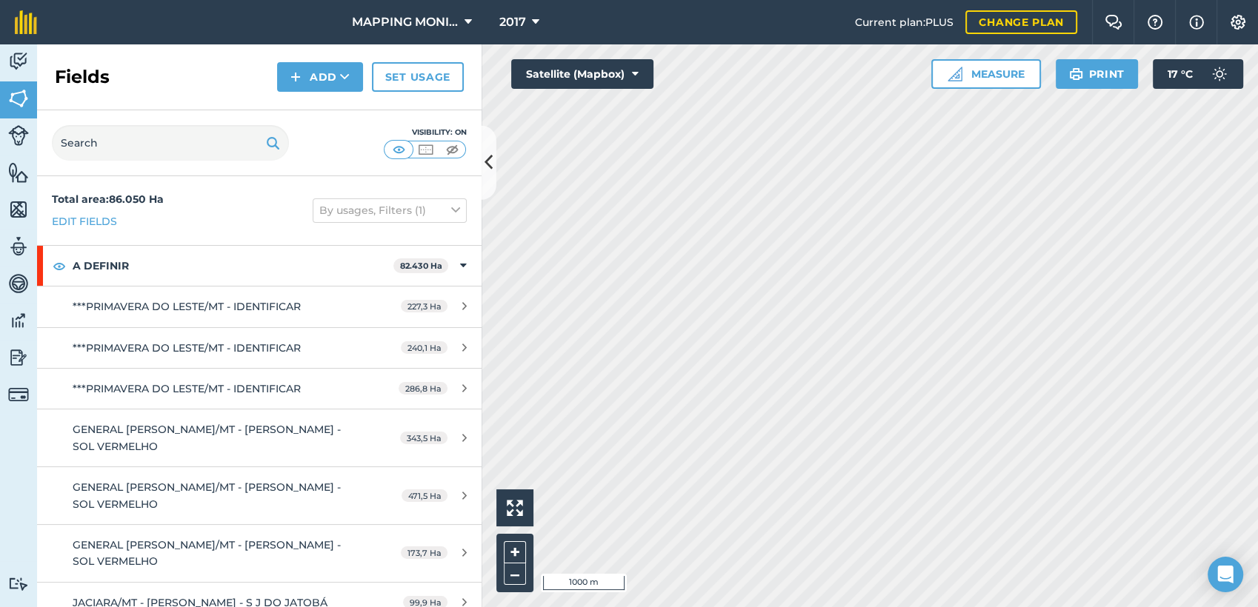
click at [867, 607] on html "MAPPING MONITORAMENTO AGRICOLA 2017 Current plan : PLUS Change plan Farm Chat H…" at bounding box center [629, 303] width 1258 height 607
click at [336, 78] on button "Add" at bounding box center [320, 77] width 86 height 30
click at [332, 76] on button "Add" at bounding box center [320, 77] width 86 height 30
click at [330, 110] on link "Draw" at bounding box center [319, 110] width 81 height 33
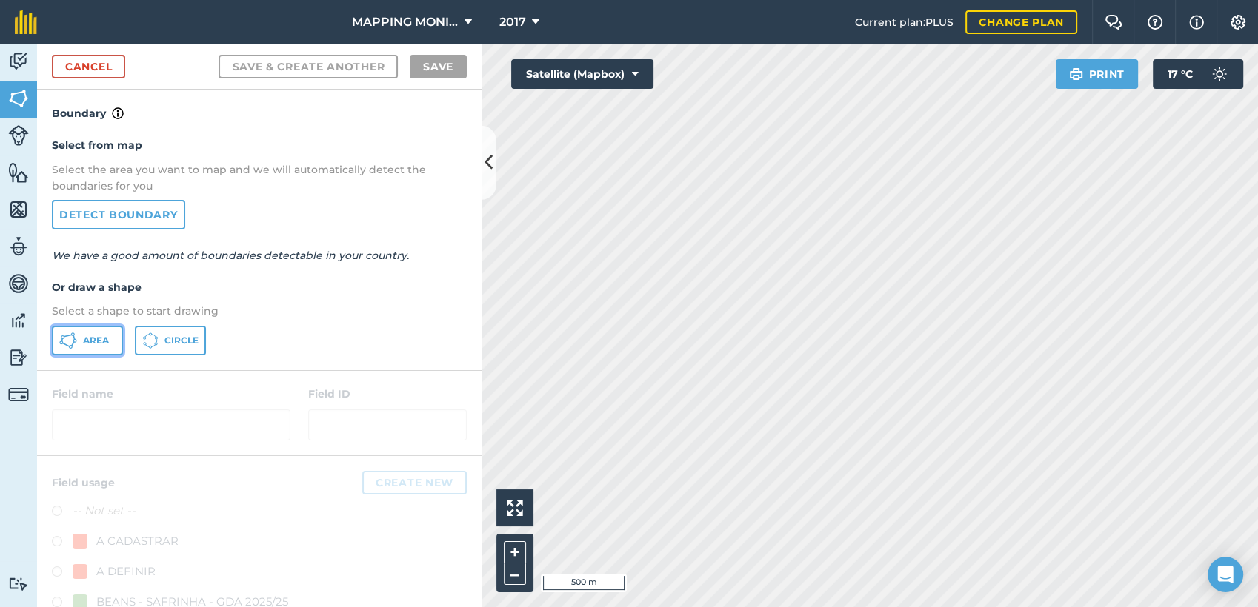
click at [74, 342] on icon at bounding box center [68, 341] width 18 height 18
click at [1114, 607] on html "MAPPING MONITORAMENTO AGRICOLA 2017 Current plan : PLUS Change plan Farm Chat H…" at bounding box center [629, 303] width 1258 height 607
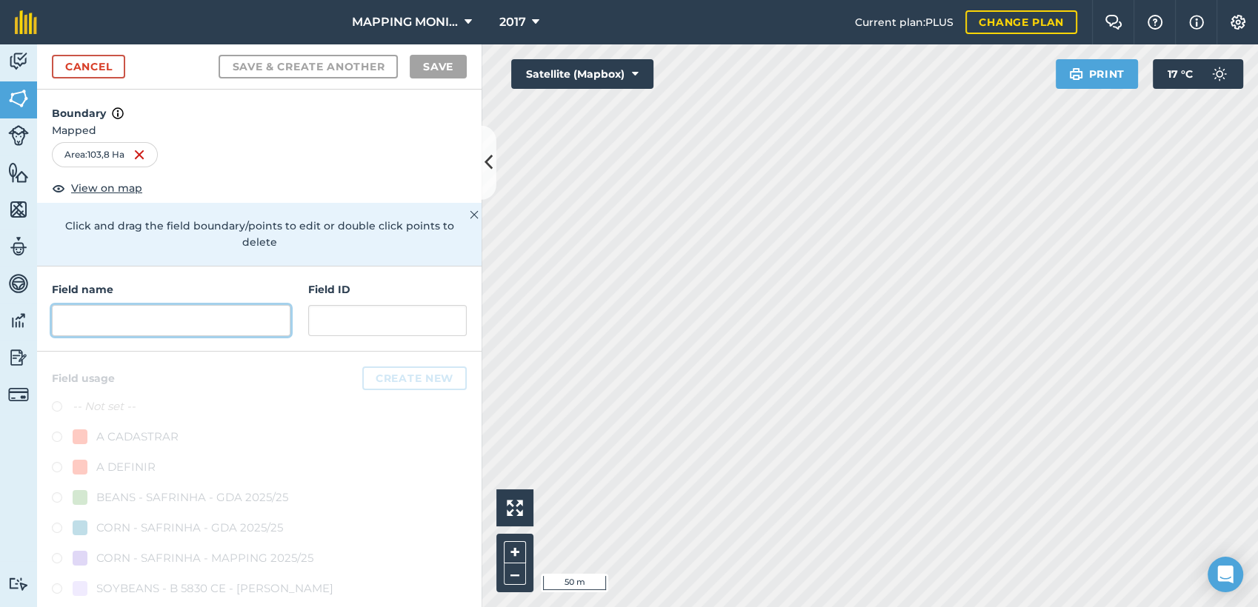
click at [123, 320] on input "text" at bounding box center [171, 320] width 239 height 31
paste input "PRIMAVERA DO LESTE/MT - [PERSON_NAME] LOCATELLI - MARUMBI"
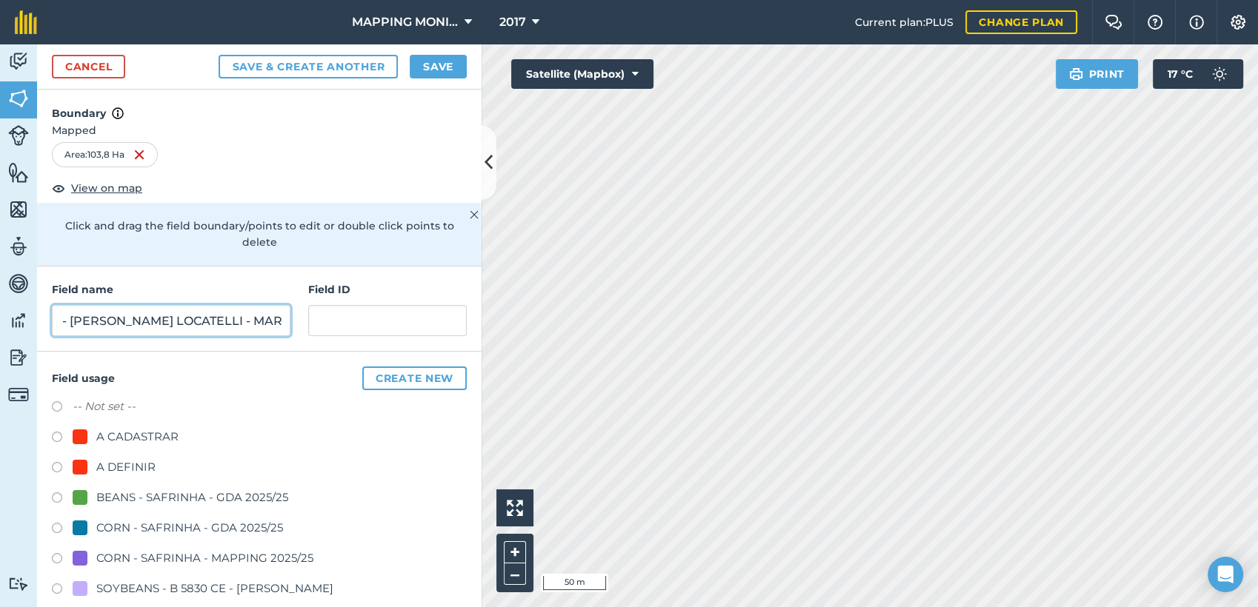
scroll to position [0, 164]
drag, startPoint x: 68, startPoint y: 324, endPoint x: 350, endPoint y: 326, distance: 281.5
click at [350, 326] on div "Field name PRIMAVERA DO LESTE/MT - [PERSON_NAME] LOCATELLI - [GEOGRAPHIC_DATA] …" at bounding box center [259, 309] width 444 height 85
click at [172, 323] on input "PRIMAVERA DO LESTE/MT - ALCEBI SOLDERA - SEARA" at bounding box center [171, 320] width 239 height 31
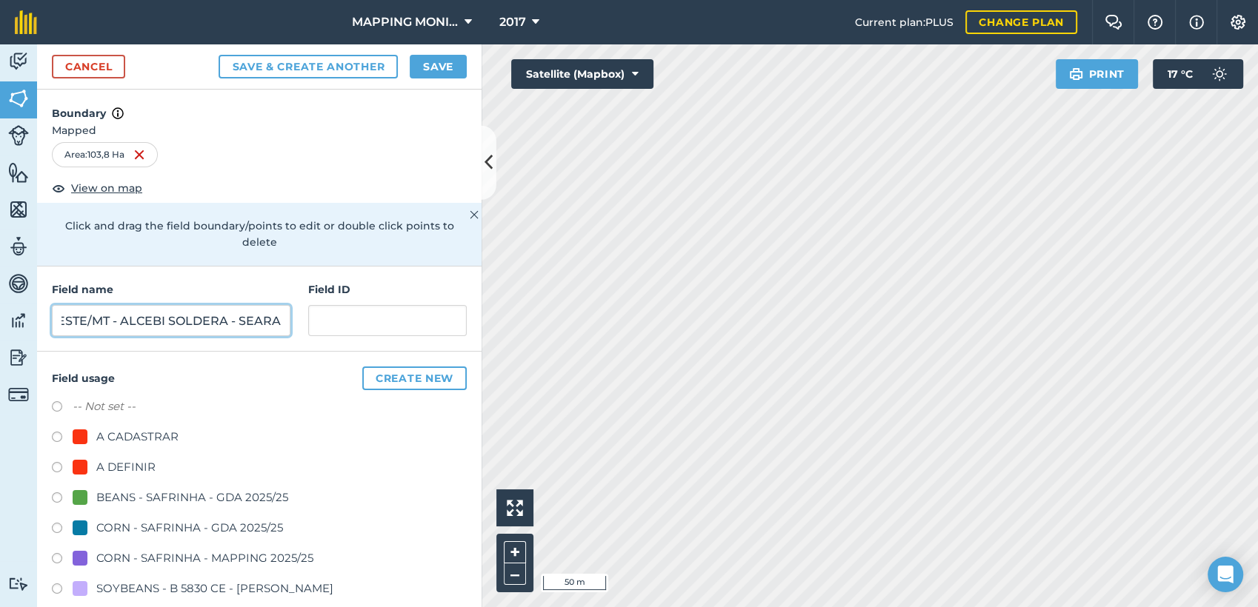
click at [172, 323] on input "PRIMAVERA DO LESTE/MT - ALCEBI SOLDERA - SEARA" at bounding box center [171, 320] width 239 height 31
type input "PRIMAVERA DO LESTE/MT - ALCEBI SOLDERA - SEARA"
click at [134, 461] on div "A DEFINIR" at bounding box center [125, 468] width 59 height 18
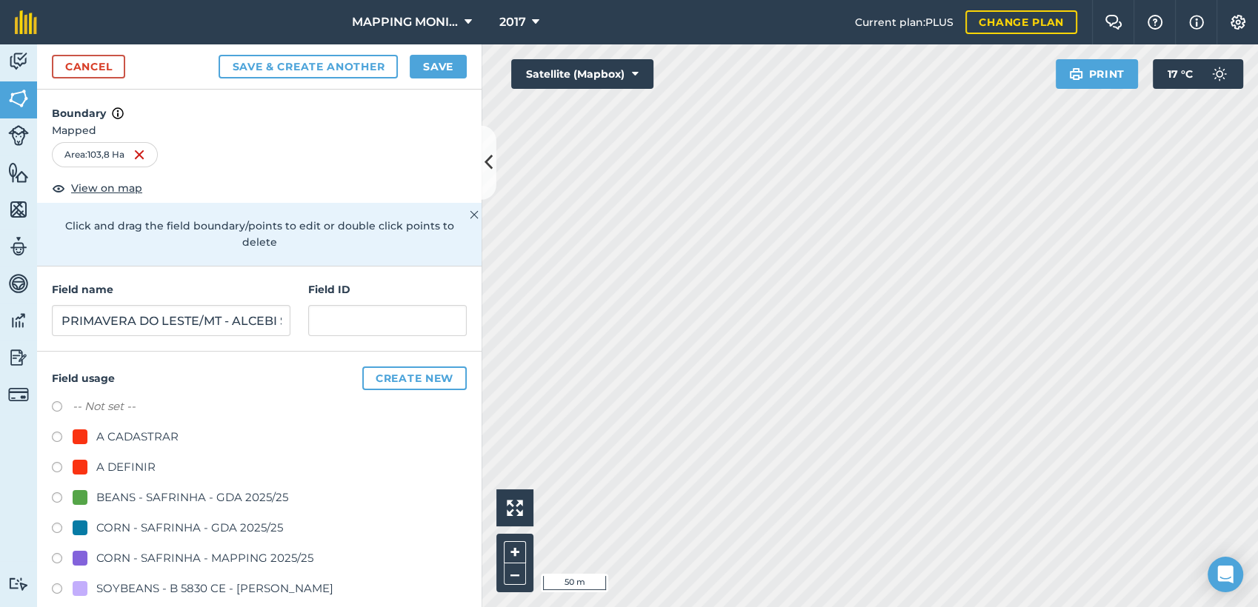
radio input "true"
click at [134, 461] on div "A DEFINIR" at bounding box center [125, 468] width 59 height 18
click at [131, 464] on div "A DEFINIR" at bounding box center [125, 468] width 59 height 18
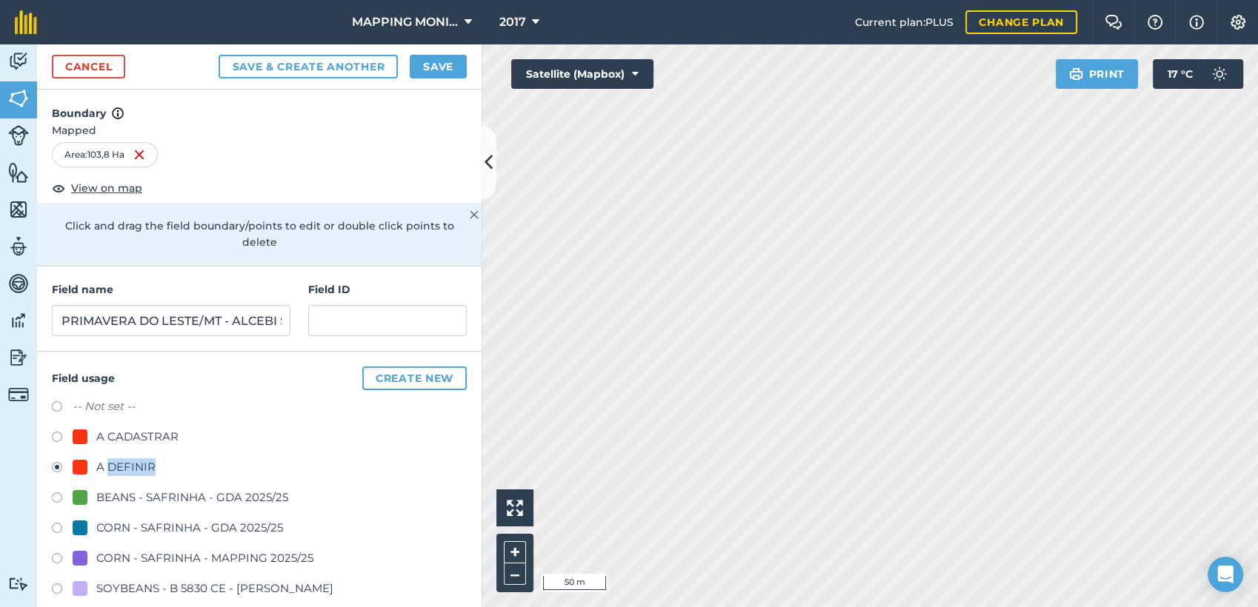
click at [450, 79] on div "Cancel Save & Create Another Save" at bounding box center [259, 66] width 444 height 45
click at [458, 62] on button "Save" at bounding box center [438, 67] width 57 height 24
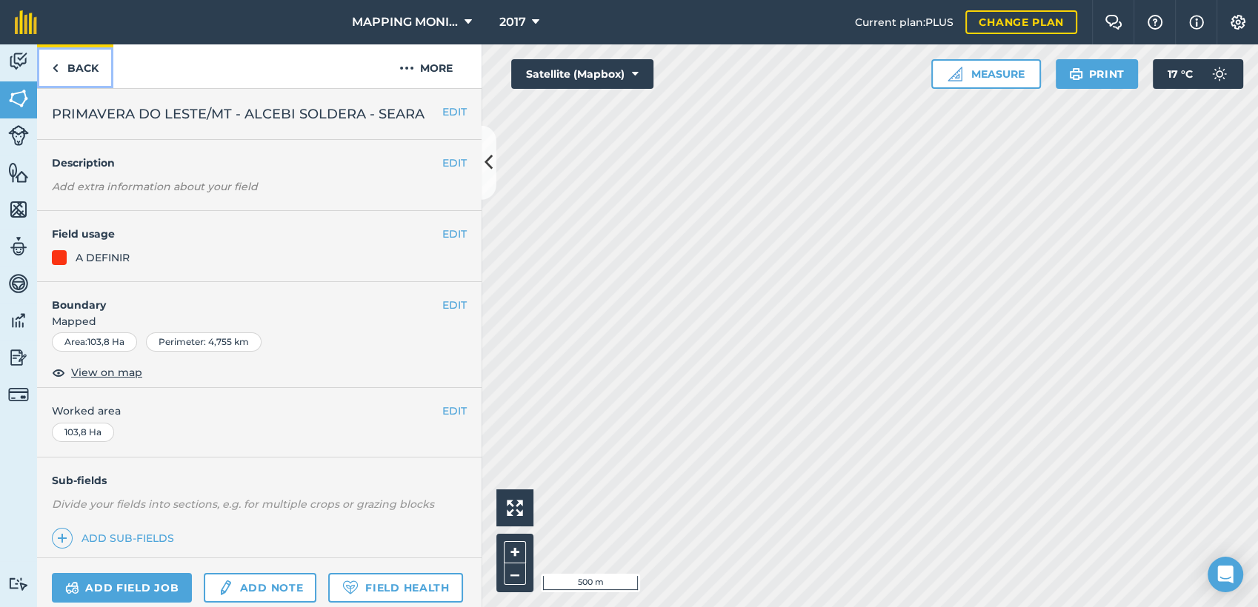
click at [86, 62] on link "Back" at bounding box center [75, 66] width 76 height 44
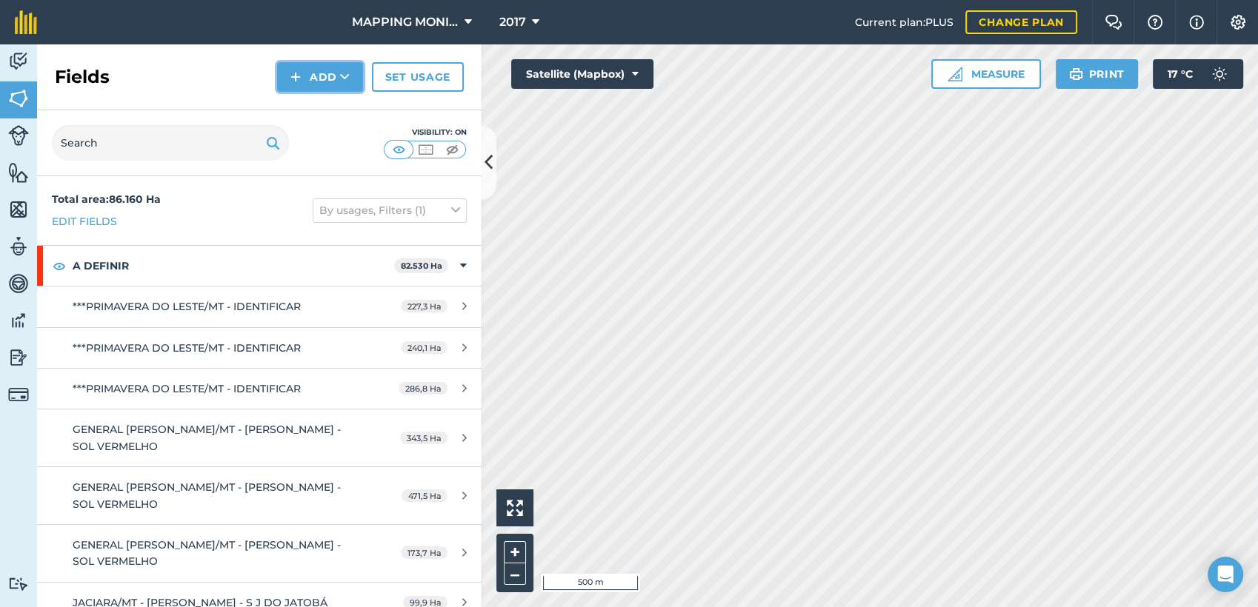
click at [329, 80] on button "Add" at bounding box center [320, 77] width 86 height 30
click at [337, 117] on link "Draw" at bounding box center [319, 110] width 81 height 33
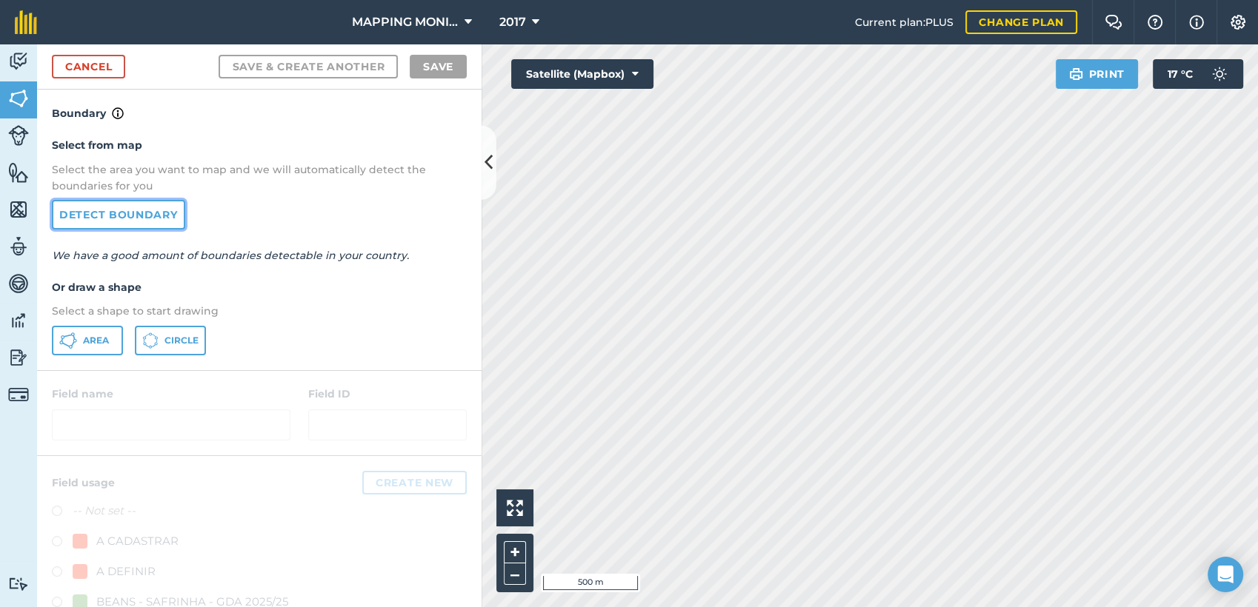
click at [95, 214] on link "Detect boundary" at bounding box center [118, 215] width 133 height 30
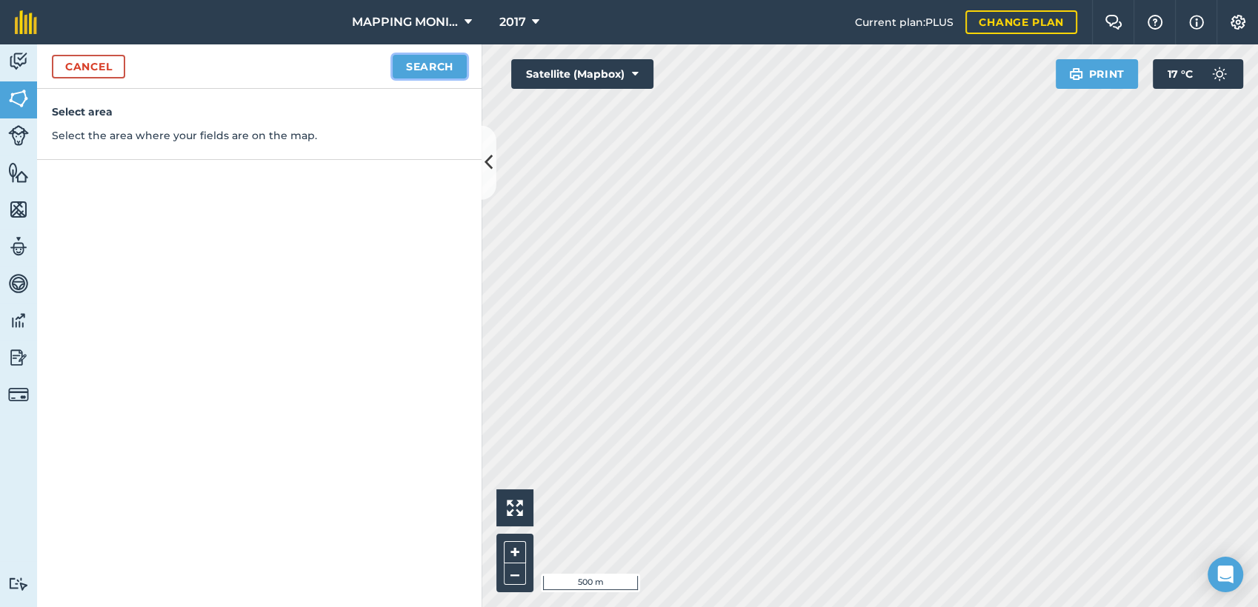
click at [416, 62] on button "Search" at bounding box center [430, 67] width 74 height 24
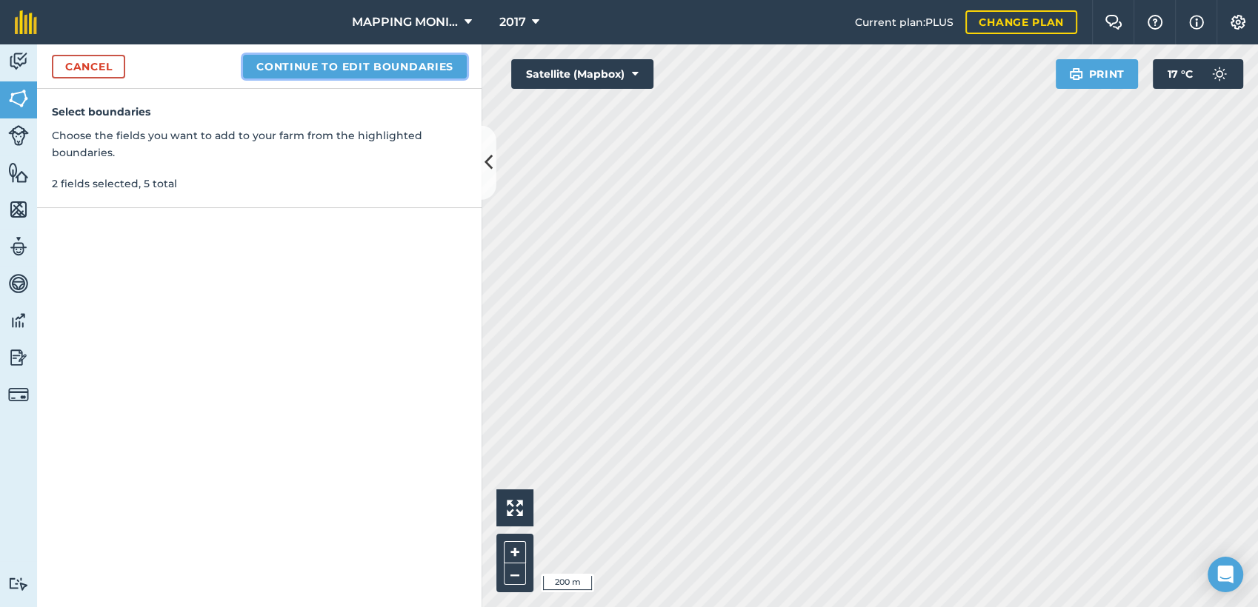
click at [336, 61] on button "Continue to edit boundaries" at bounding box center [355, 67] width 224 height 24
click at [417, 66] on button "Continue to name fields" at bounding box center [371, 67] width 192 height 24
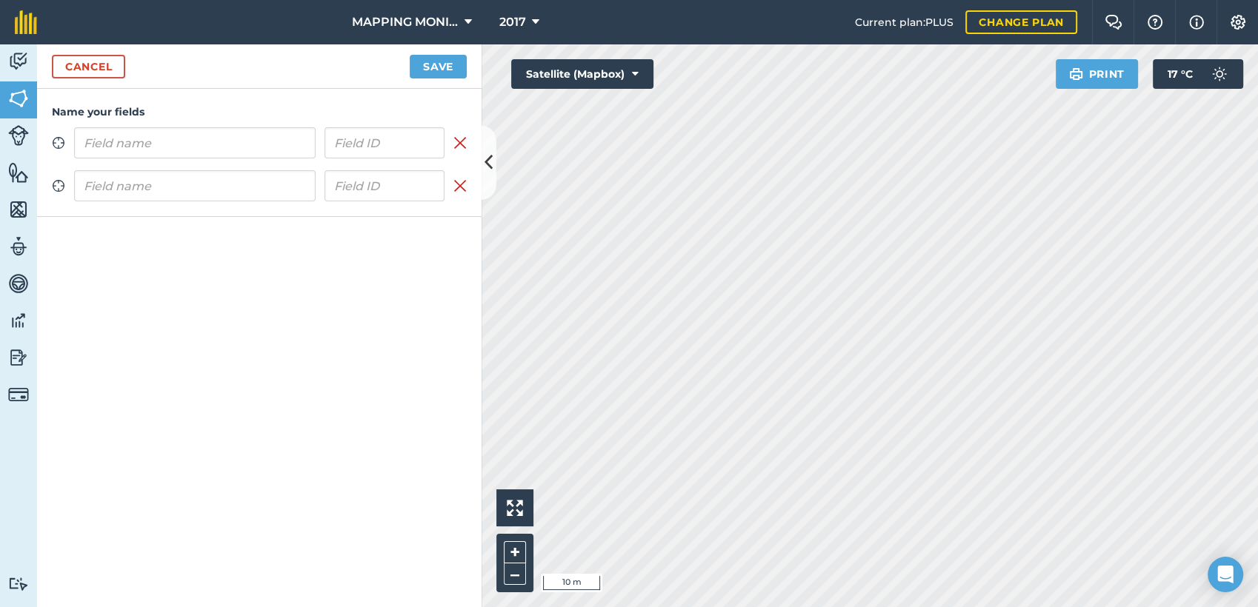
click at [190, 147] on input "text" at bounding box center [194, 142] width 241 height 31
type input "PRIMAVERA DO LESTE/MT - ALCEBI SOLDERA - SEARA"
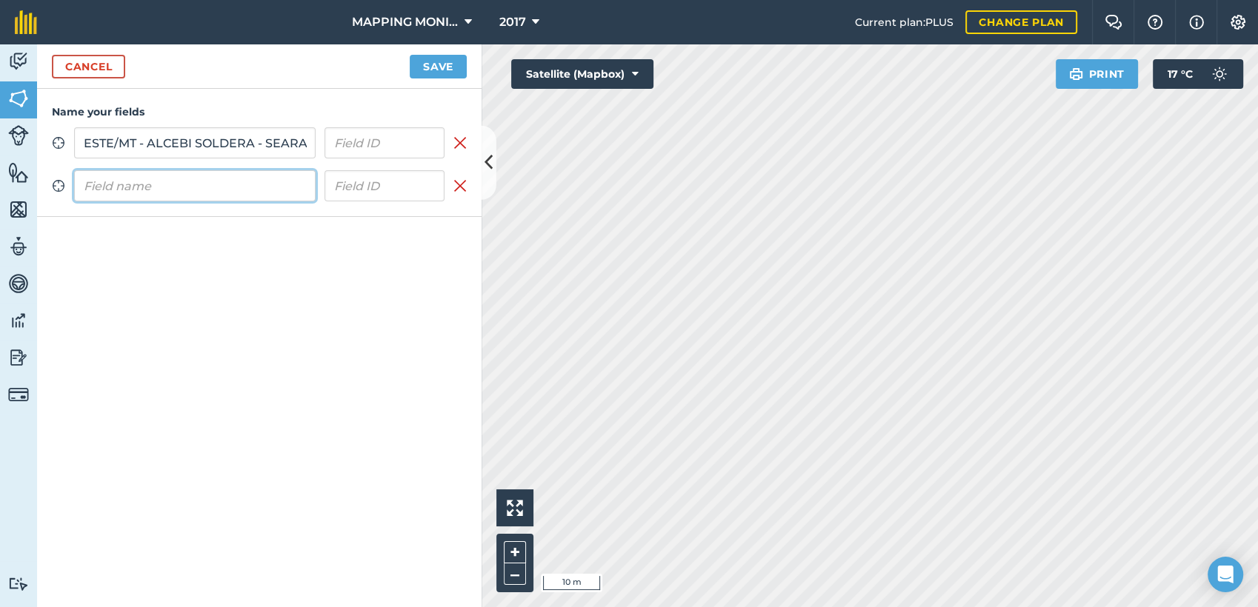
scroll to position [0, 0]
click at [196, 190] on input "text" at bounding box center [194, 185] width 241 height 31
paste input "PRIMAVERA DO LESTE/MT - ALCEBI SOLDERA - SEARA"
type input "PRIMAVERA DO LESTE/MT - ALCEBI SOLDERA - SEARA"
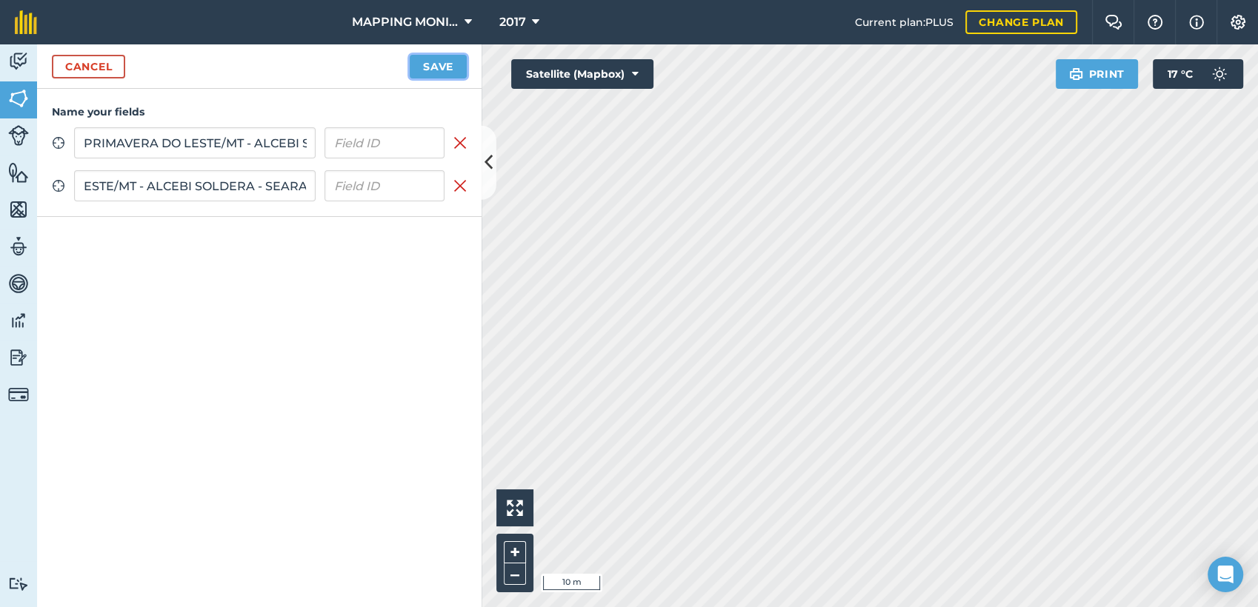
scroll to position [0, 0]
click at [457, 63] on button "Save" at bounding box center [438, 67] width 57 height 24
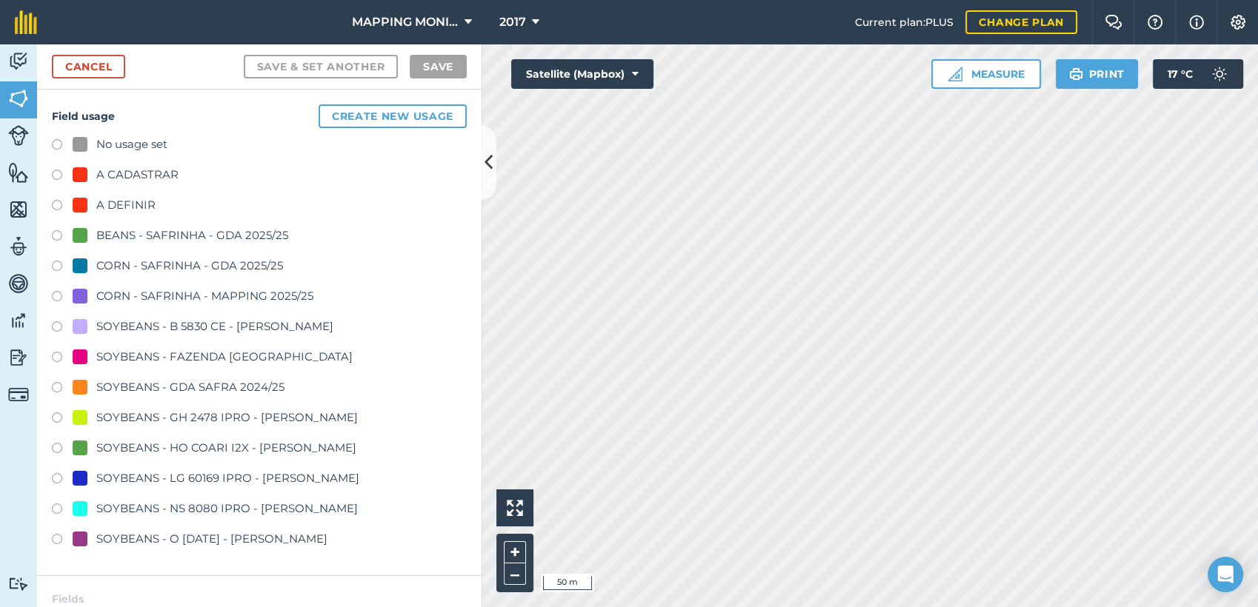
click at [136, 207] on div "A DEFINIR" at bounding box center [125, 205] width 59 height 18
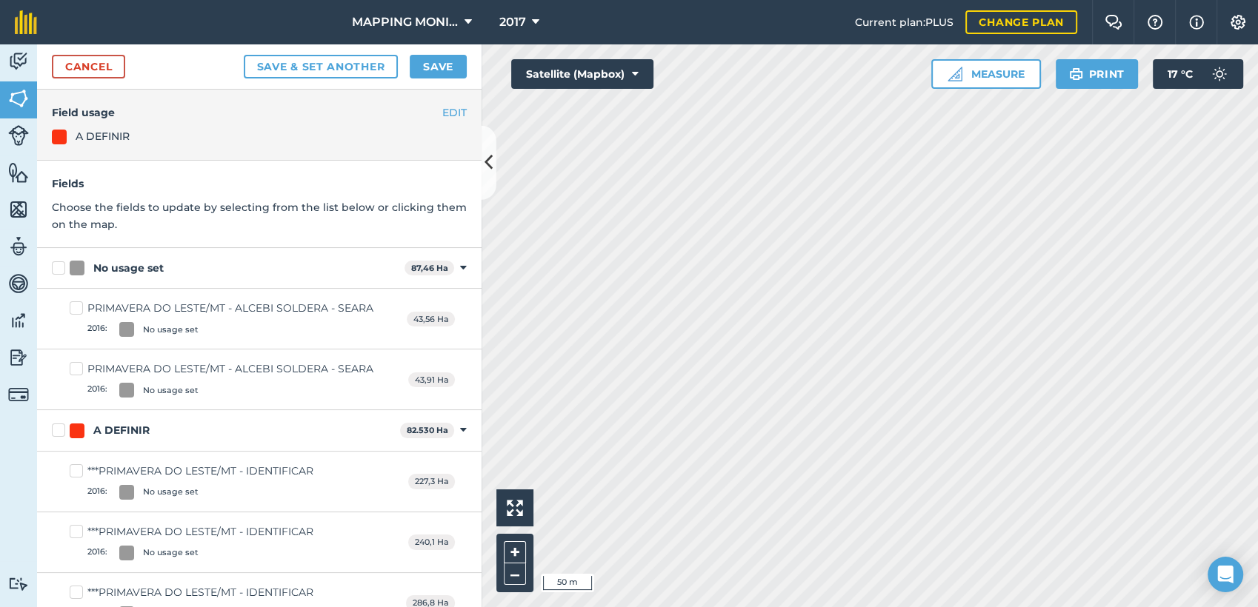
click at [124, 264] on div "No usage set" at bounding box center [128, 269] width 70 height 16
click at [61, 264] on input "No usage set" at bounding box center [57, 266] width 10 height 10
checkbox input "true"
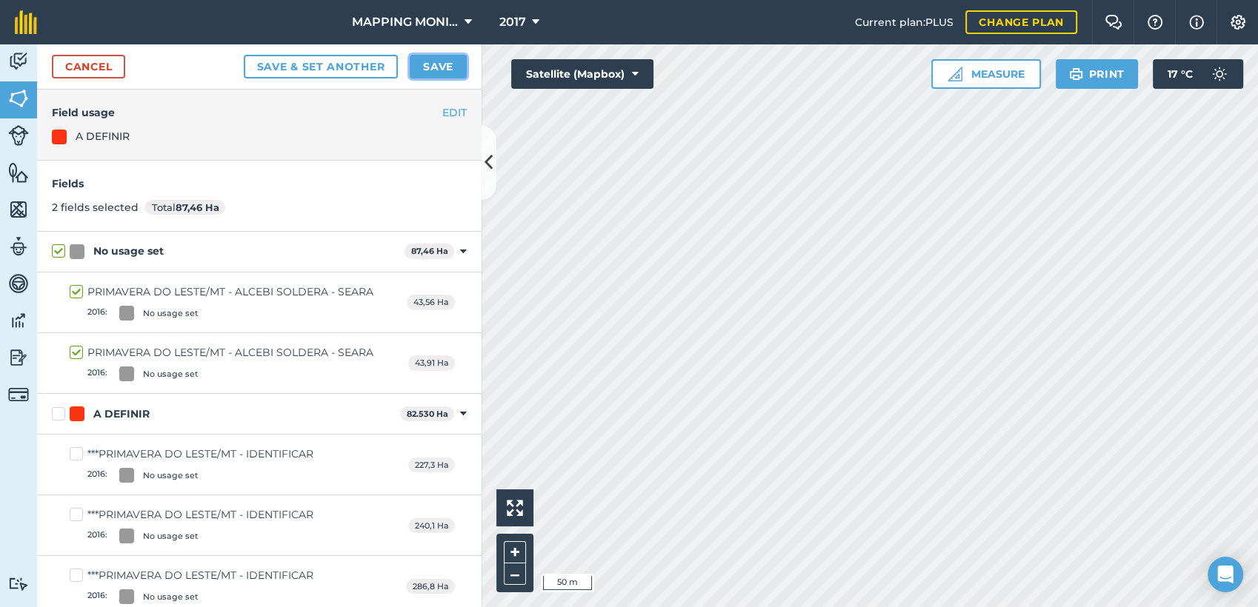
click at [461, 61] on button "Save" at bounding box center [438, 67] width 57 height 24
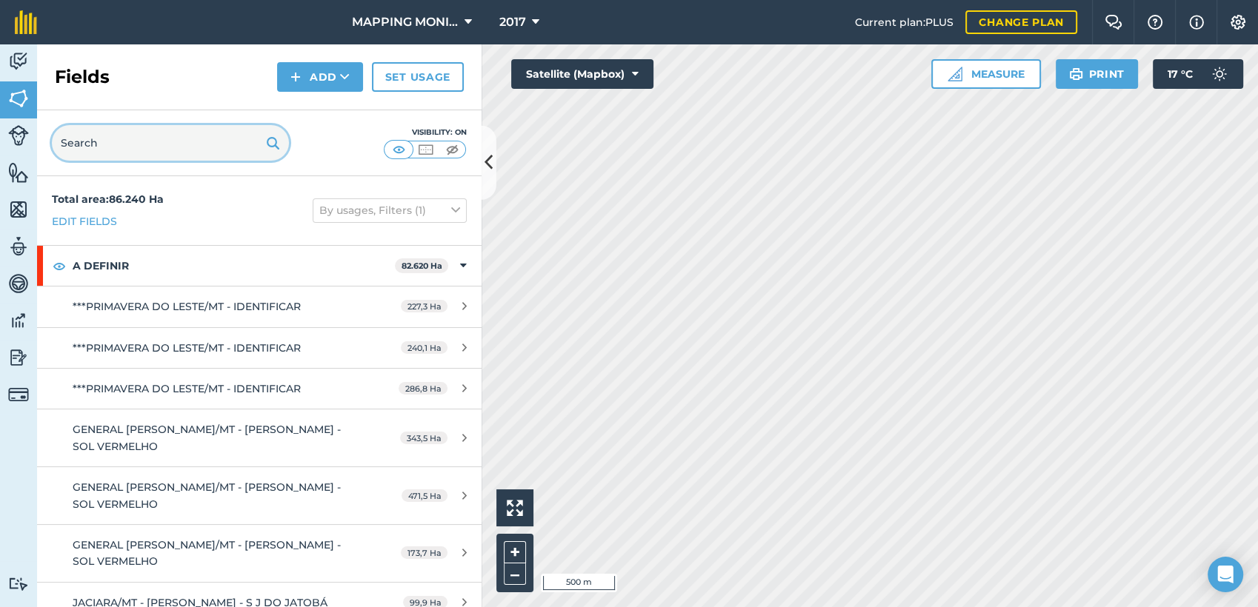
click at [111, 141] on input "text" at bounding box center [170, 143] width 237 height 36
paste input "PRIMAVERA DO LESTE/MT - ALCEBI SOLDERA - SEARA"
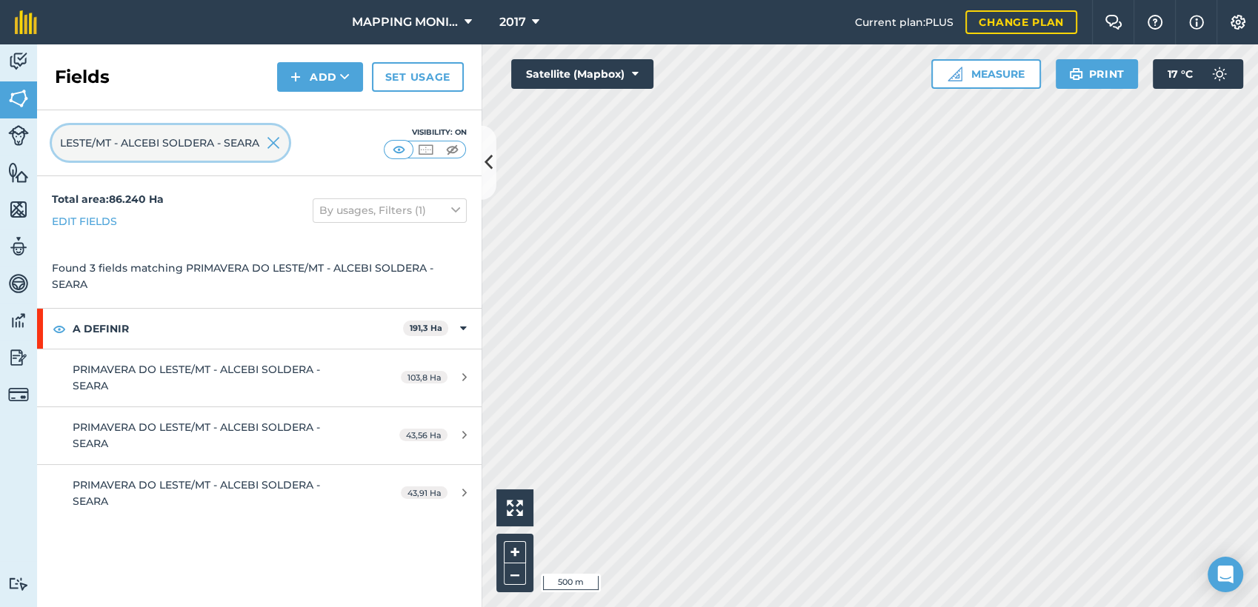
type input "PRIMAVERA DO LESTE/MT - ALCEBI SOLDERA - SEARA"
click at [271, 145] on img at bounding box center [273, 143] width 13 height 18
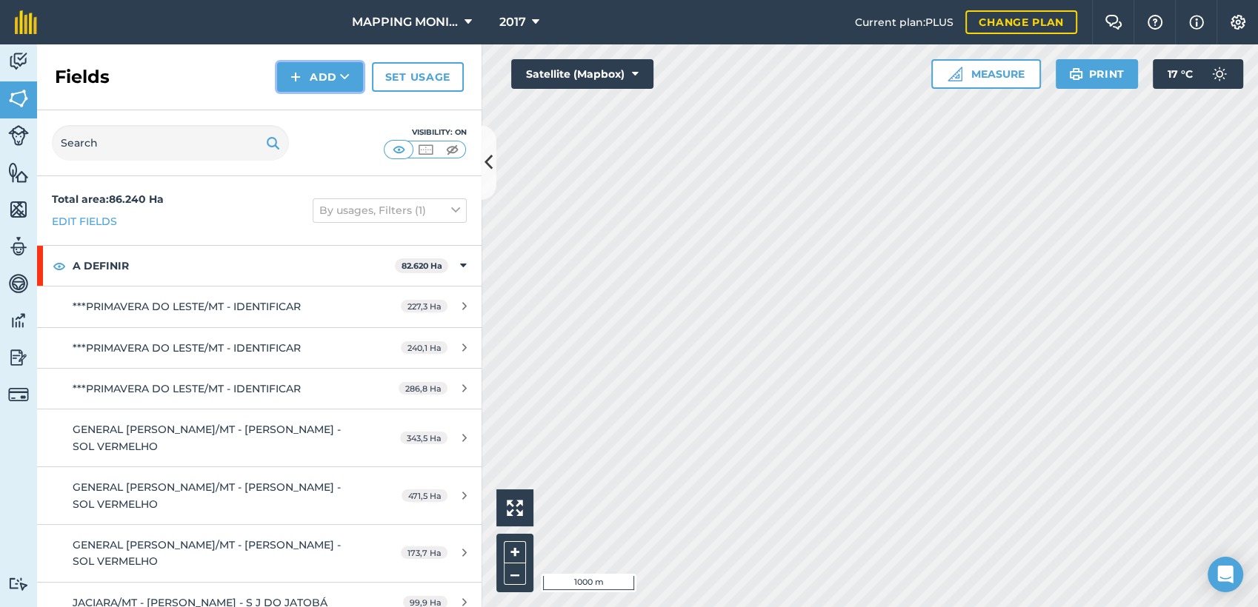
click at [349, 80] on icon at bounding box center [345, 77] width 10 height 15
click at [349, 99] on link "Draw" at bounding box center [319, 110] width 81 height 33
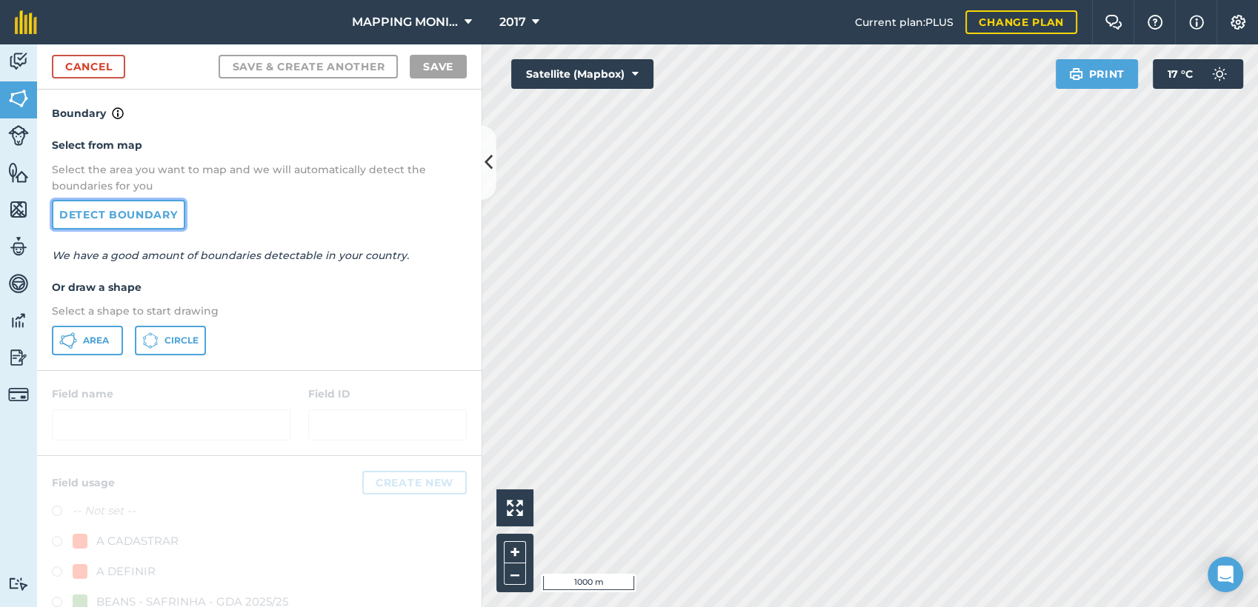
click at [90, 218] on link "Detect boundary" at bounding box center [118, 215] width 133 height 30
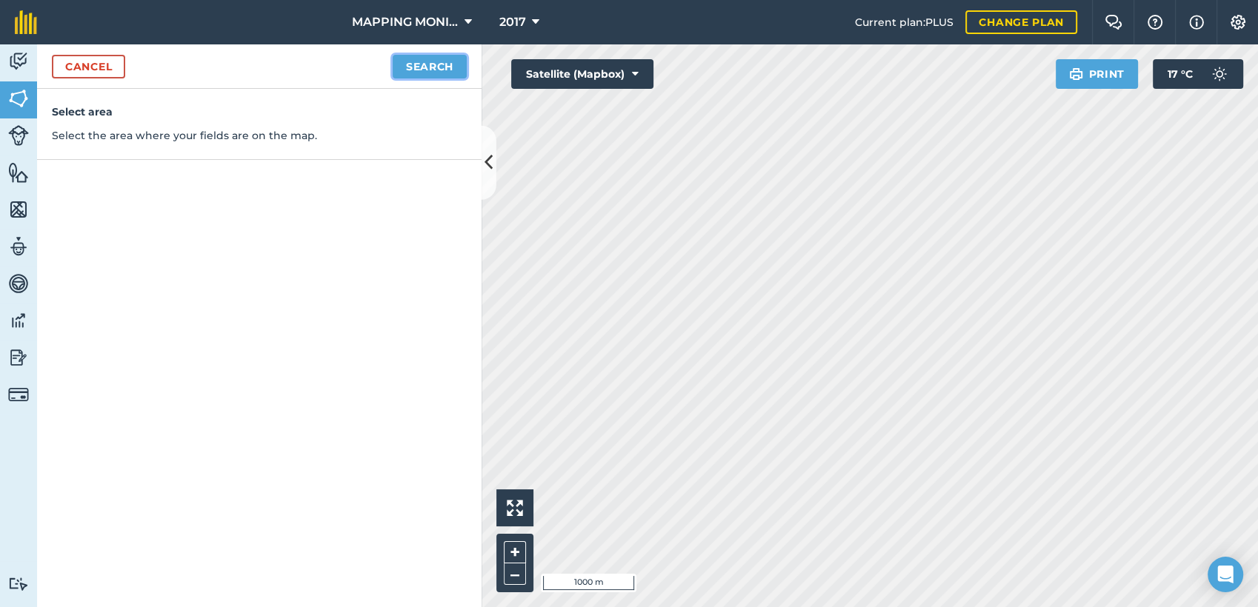
click at [416, 65] on button "Search" at bounding box center [430, 67] width 74 height 24
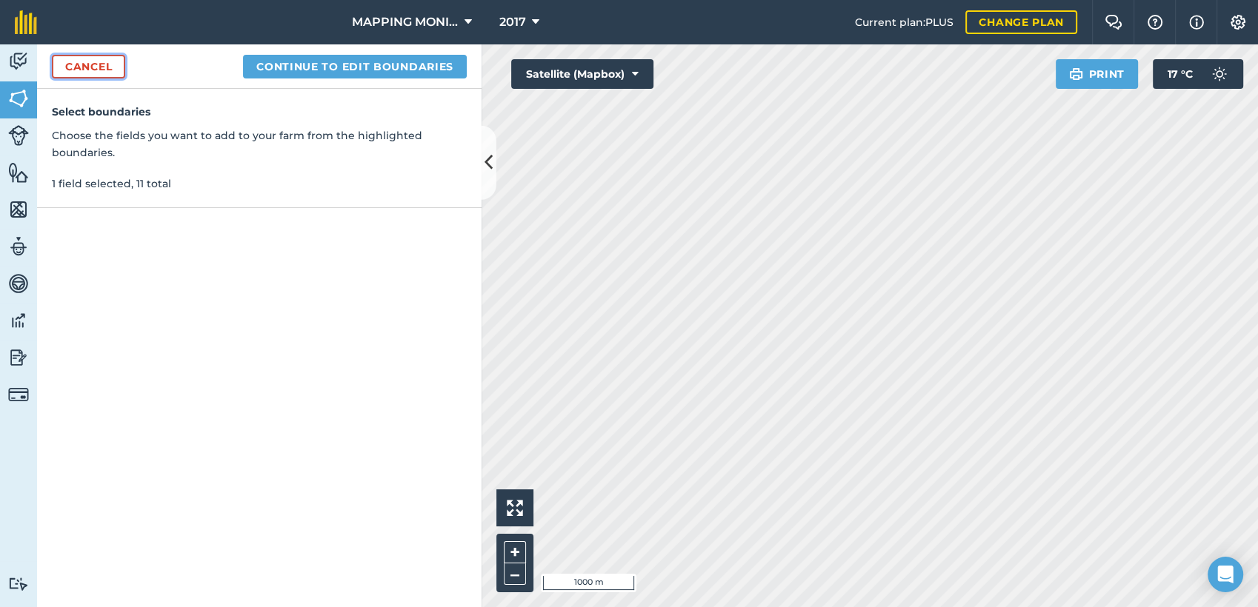
click at [67, 56] on link "Cancel" at bounding box center [88, 67] width 73 height 24
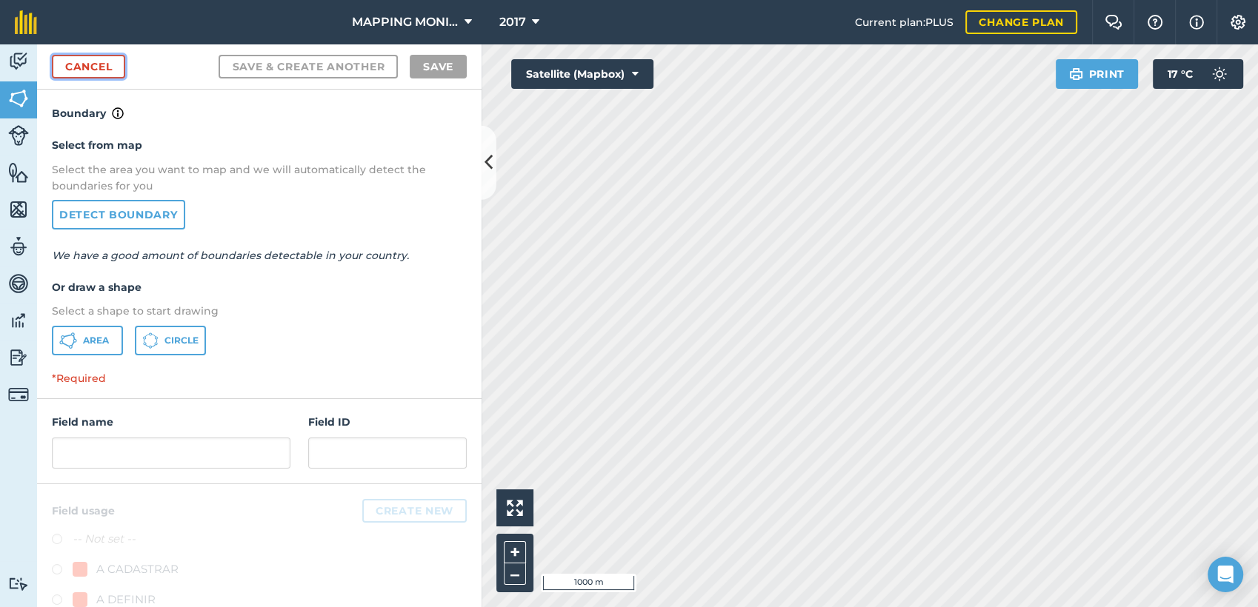
click at [104, 78] on link "Cancel" at bounding box center [88, 67] width 73 height 24
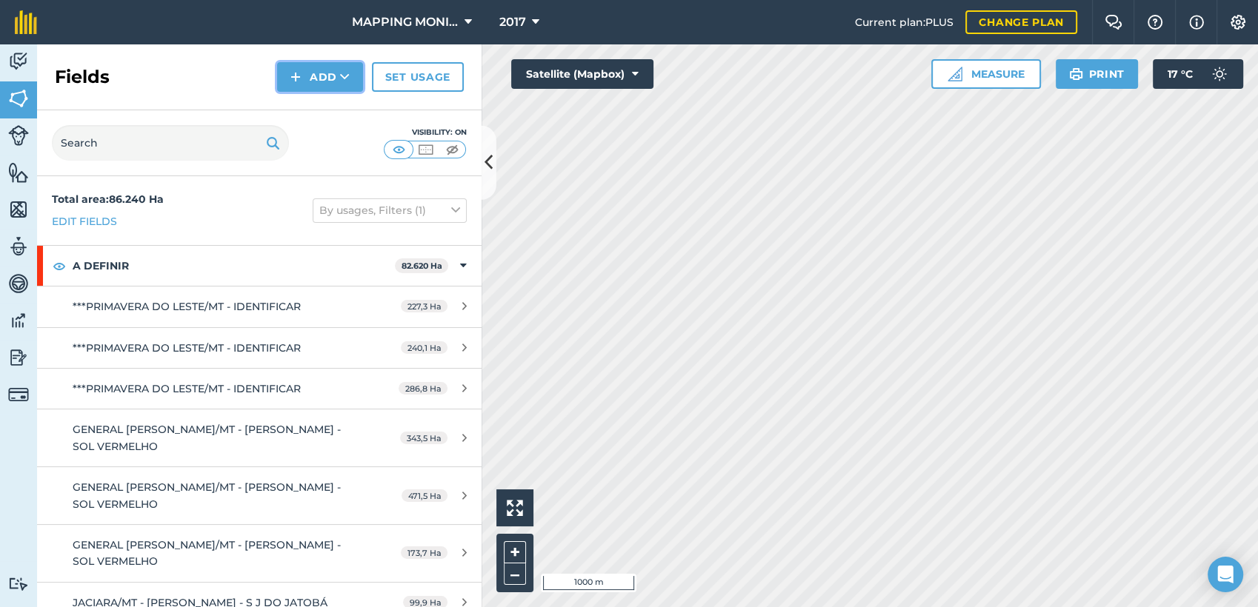
click at [305, 76] on button "Add" at bounding box center [320, 77] width 86 height 30
click at [304, 122] on link "Draw" at bounding box center [319, 110] width 81 height 33
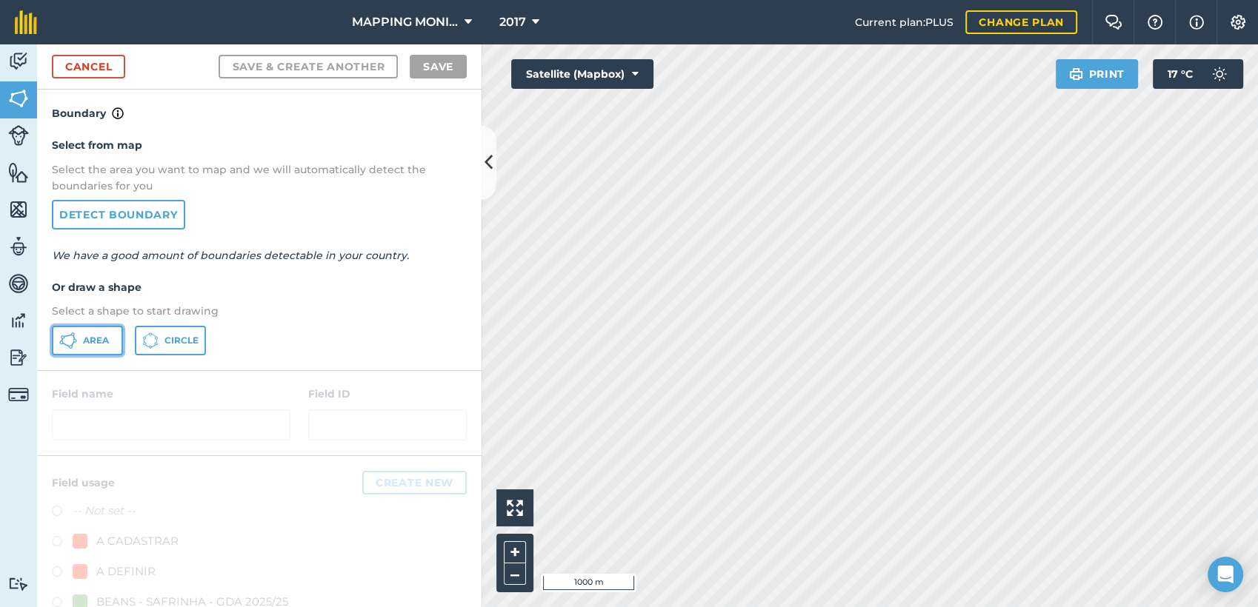
click at [77, 341] on button "Area" at bounding box center [87, 341] width 71 height 30
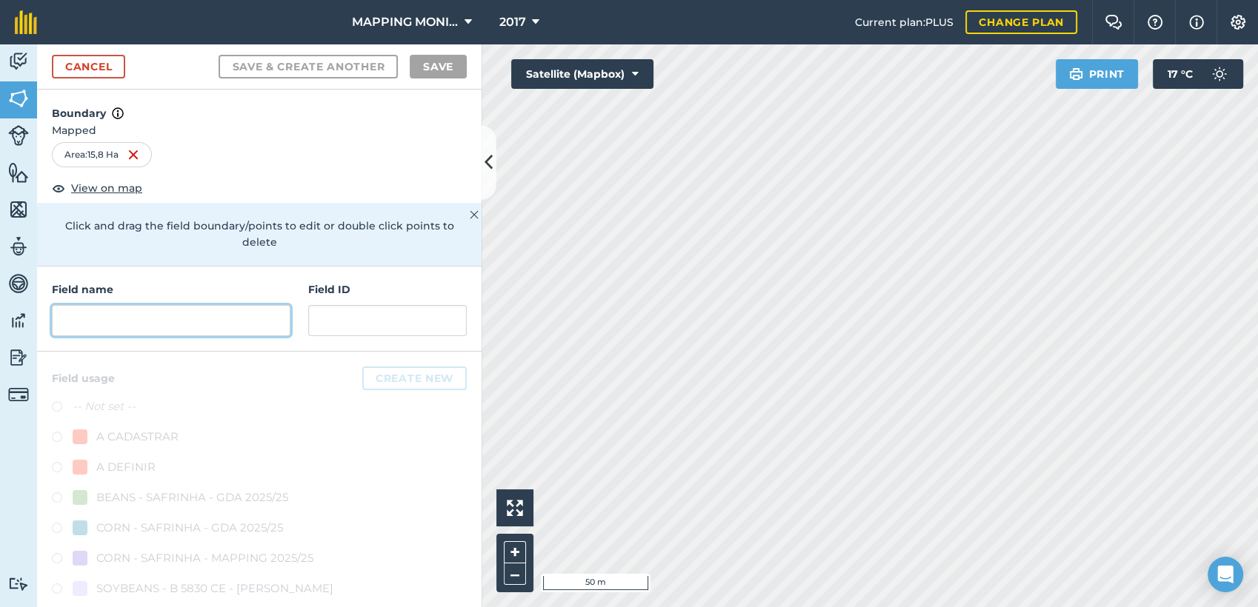
click at [97, 323] on input "text" at bounding box center [171, 320] width 239 height 31
paste input "PRIMAVERA DO LESTE/MT - ALCEBI SOLDERA - SEARA"
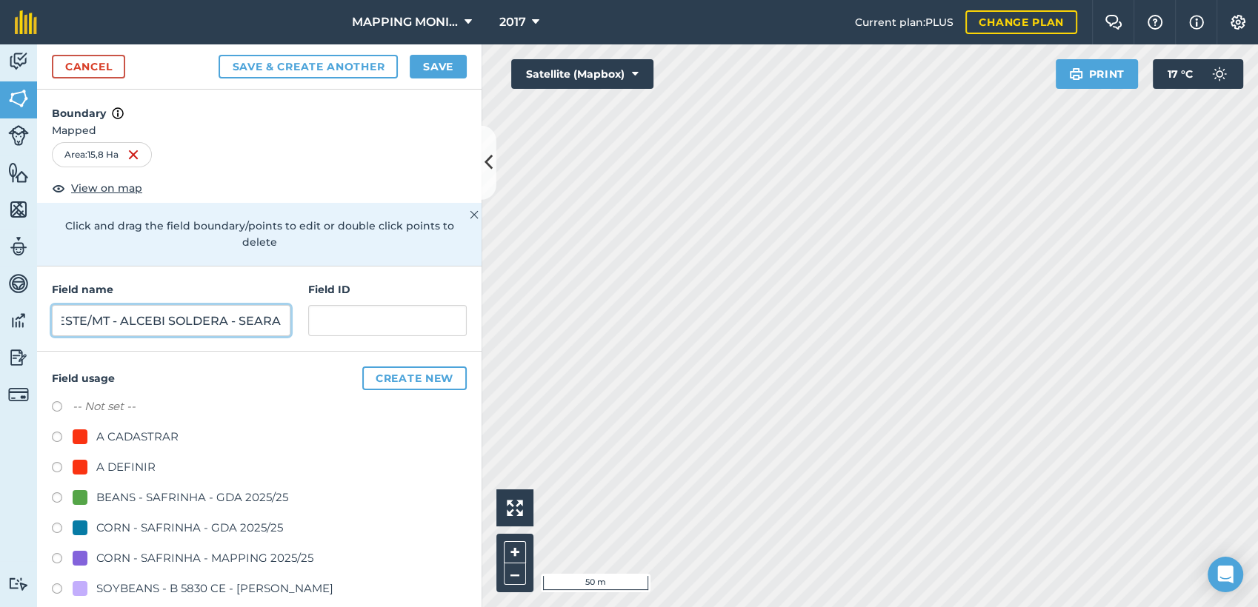
type input "PRIMAVERA DO LESTE/MT - ALCEBI SOLDERA - SEARA"
drag, startPoint x: 139, startPoint y: 469, endPoint x: 147, endPoint y: 459, distance: 12.6
click at [139, 469] on div "A DEFINIR" at bounding box center [125, 468] width 59 height 18
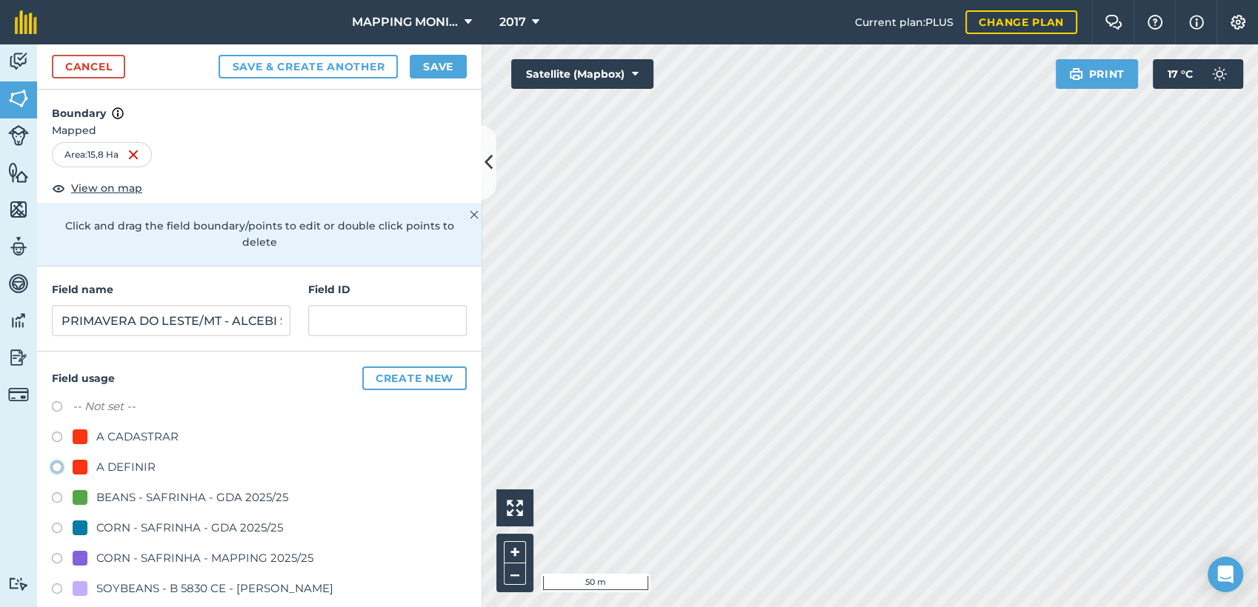
radio input "true"
click at [432, 73] on button "Save" at bounding box center [438, 67] width 57 height 24
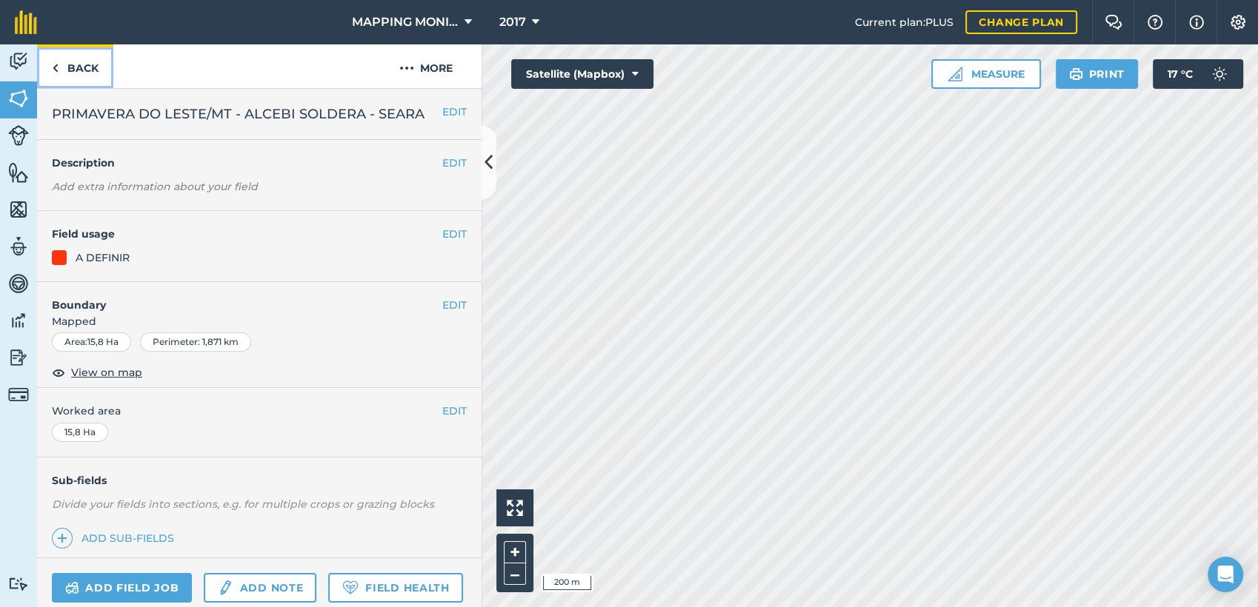
click at [72, 69] on link "Back" at bounding box center [75, 66] width 76 height 44
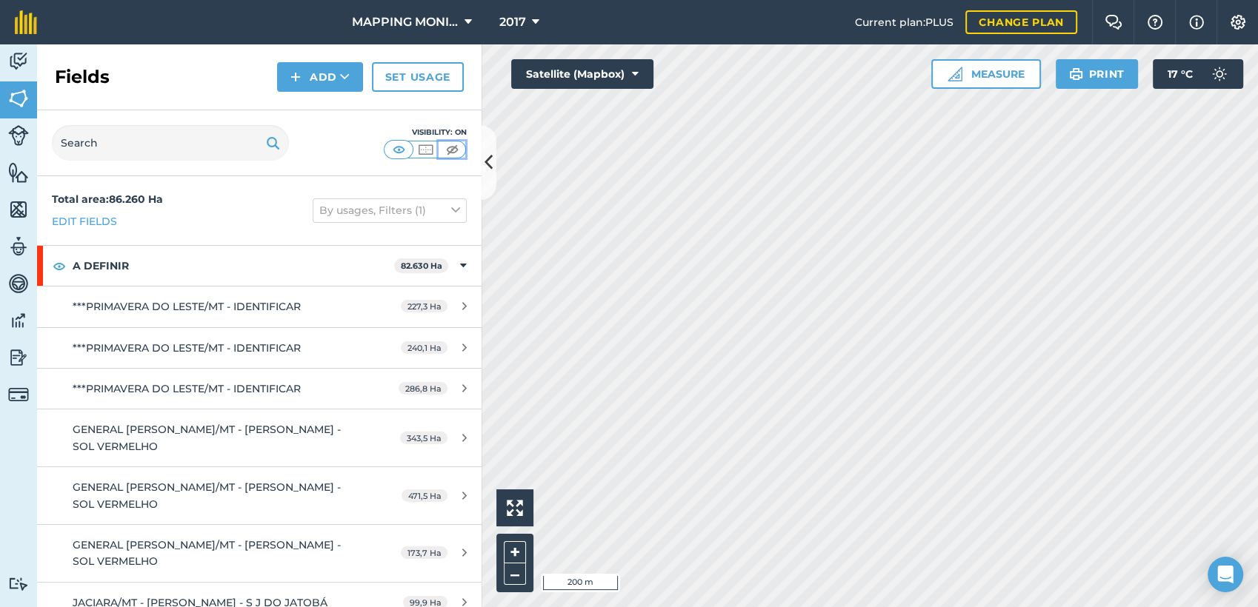
click at [450, 145] on img at bounding box center [452, 149] width 19 height 15
click at [391, 151] on img at bounding box center [399, 149] width 19 height 15
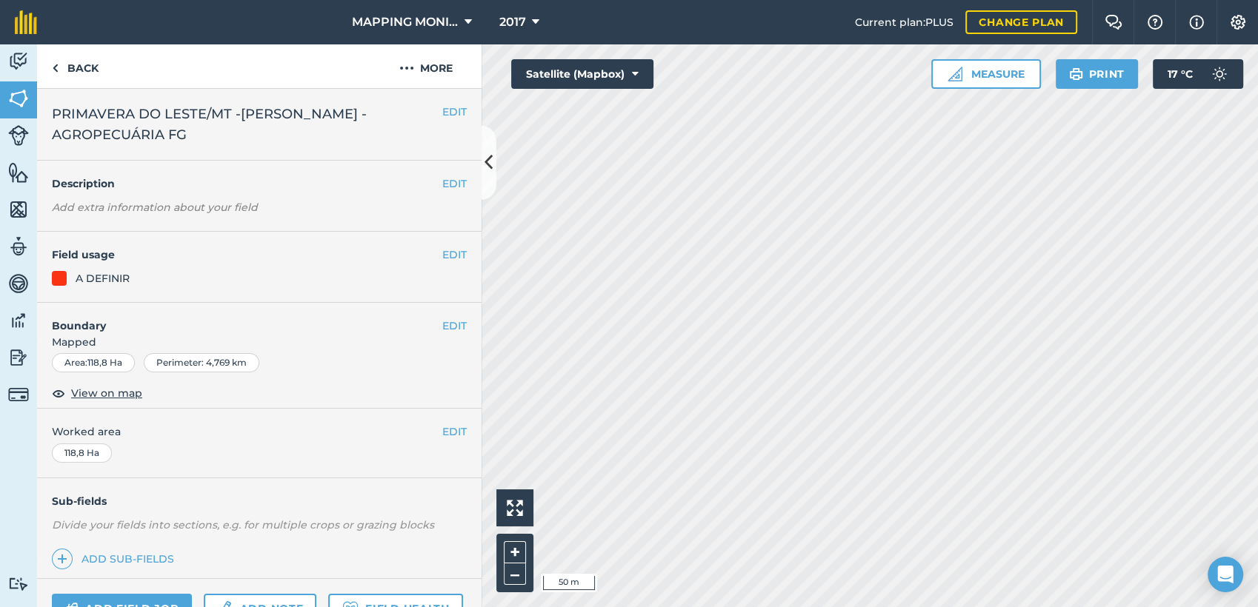
click at [249, 112] on span "PRIMAVERA DO LESTE/MT -[PERSON_NAME] - AGROPECUÁRIA FG" at bounding box center [247, 124] width 390 height 41
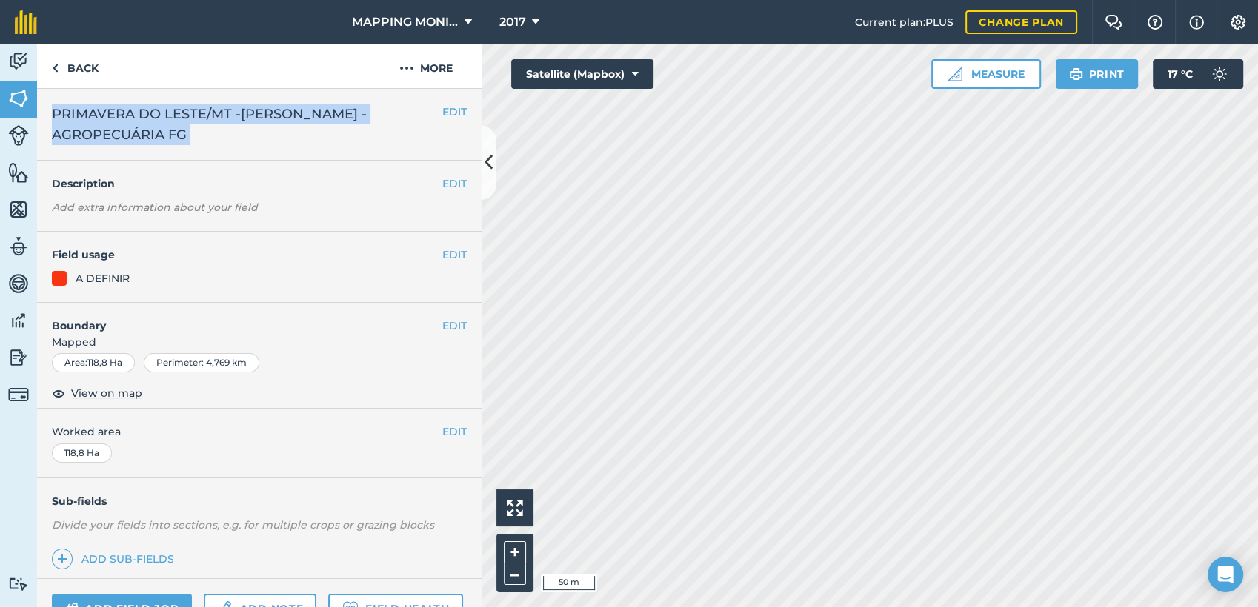
click at [249, 112] on span "PRIMAVERA DO LESTE/MT -[PERSON_NAME] - AGROPECUÁRIA FG" at bounding box center [247, 124] width 390 height 41
copy div "PRIMAVERA DO LESTE/MT -[PERSON_NAME] - AGROPECUÁRIA FG EDIT"
click at [76, 68] on link "Back" at bounding box center [75, 66] width 76 height 44
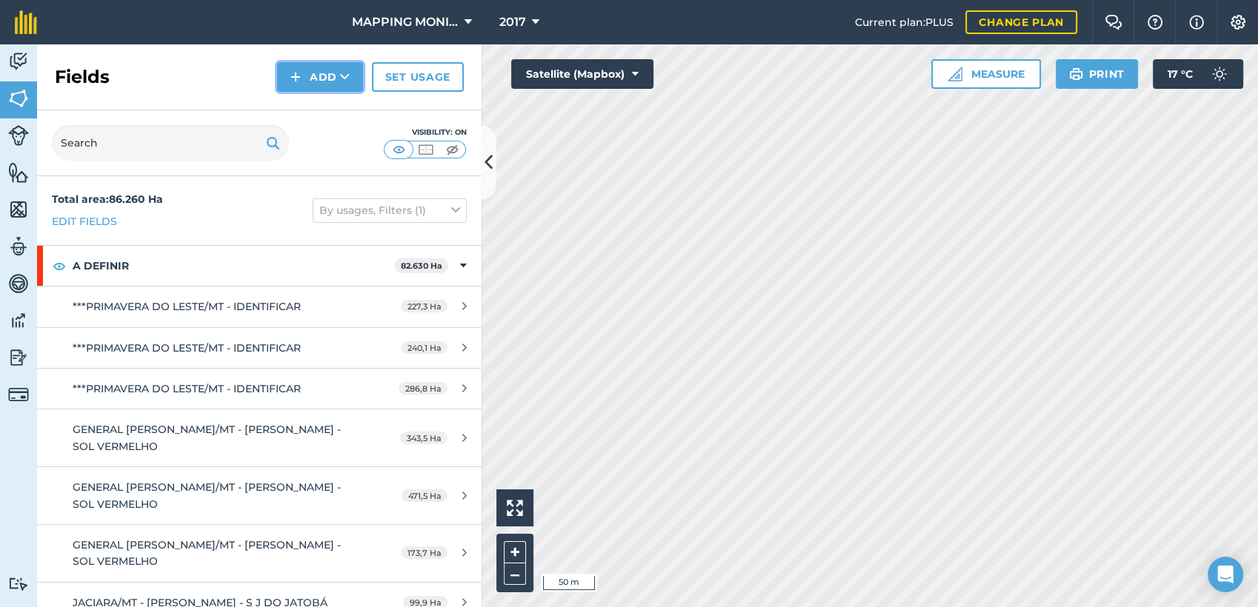
click at [341, 84] on icon at bounding box center [345, 77] width 10 height 15
click at [336, 107] on link "Draw" at bounding box center [319, 110] width 81 height 33
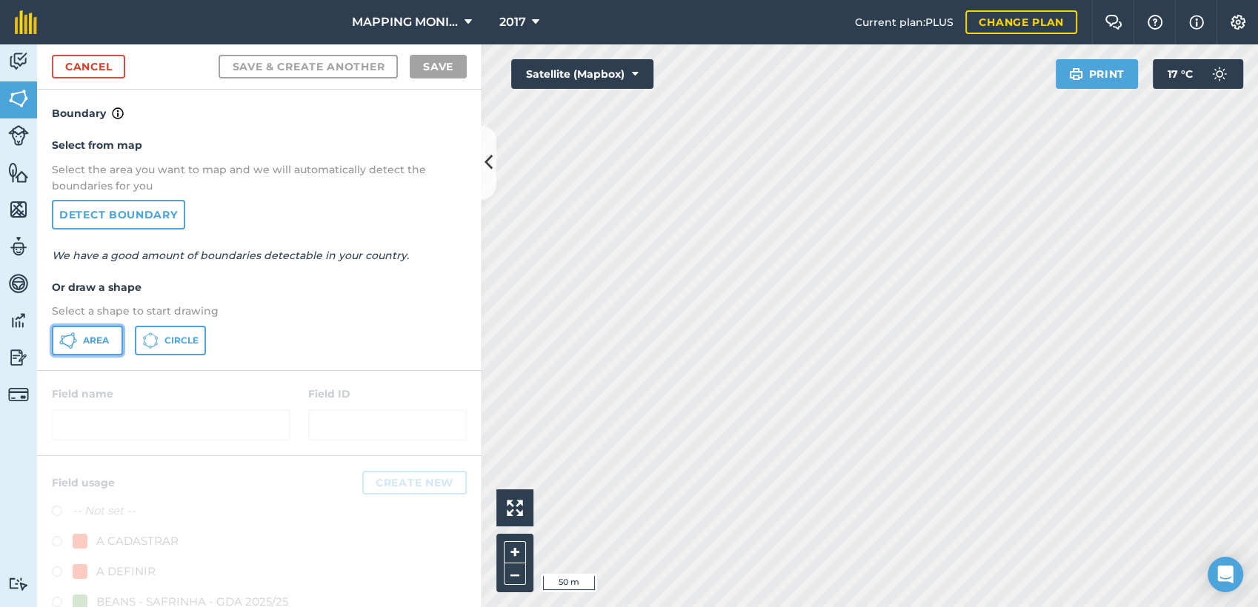
click at [83, 344] on span "Area" at bounding box center [96, 341] width 26 height 12
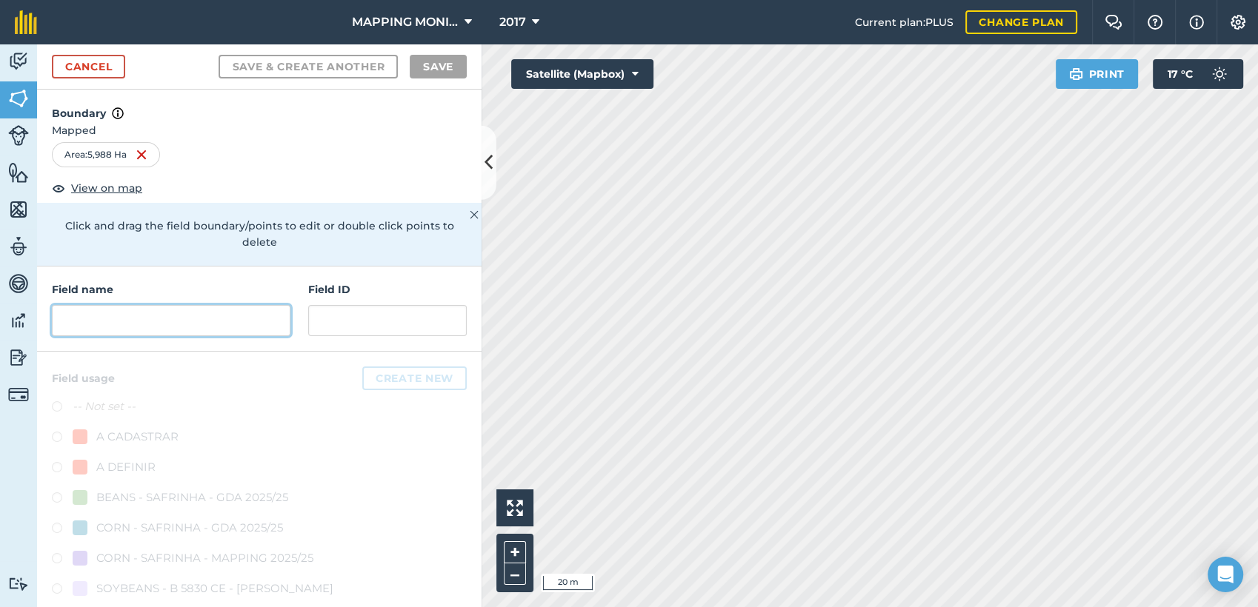
click at [124, 318] on input "text" at bounding box center [171, 320] width 239 height 31
paste input "PRIMAVERA DO LESTE/MT -[PERSON_NAME] - AGROPECUÁRIA FG"
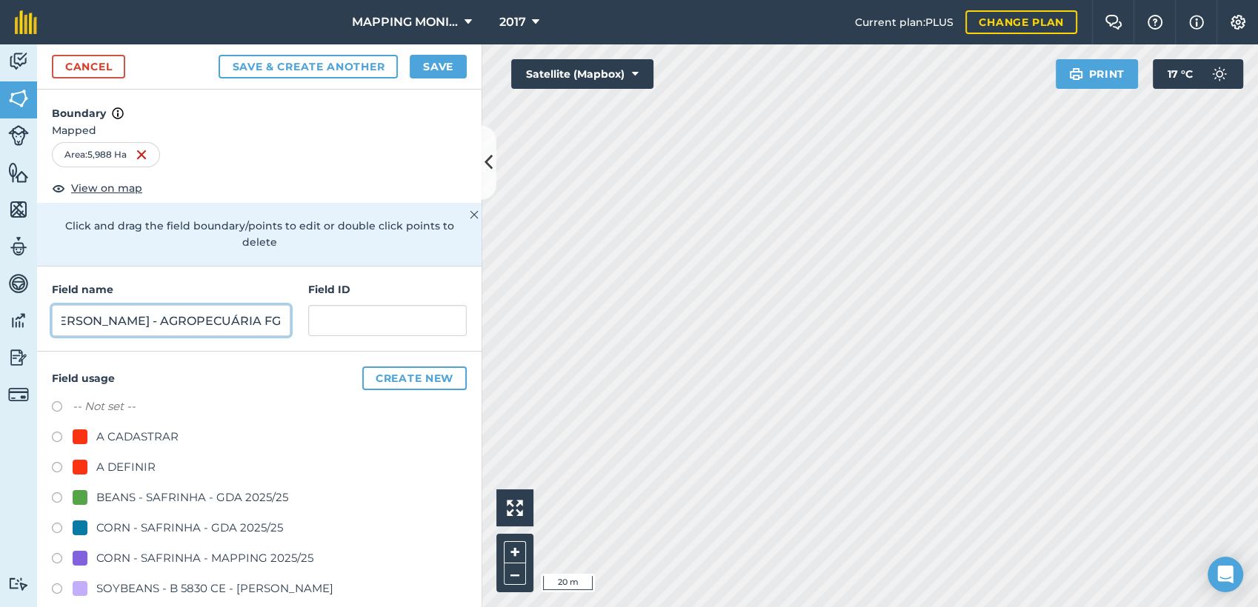
type input "PRIMAVERA DO LESTE/MT -[PERSON_NAME] - AGROPECUÁRIA FG"
click at [119, 464] on div "A DEFINIR" at bounding box center [125, 468] width 59 height 18
radio input "true"
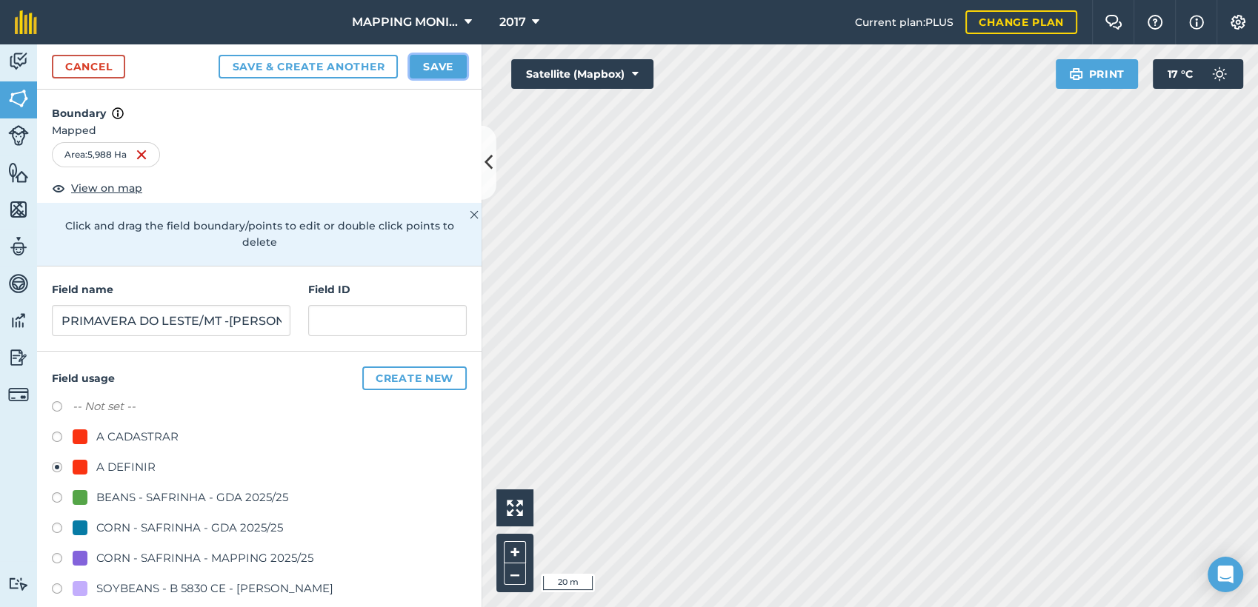
click at [415, 69] on button "Save" at bounding box center [438, 67] width 57 height 24
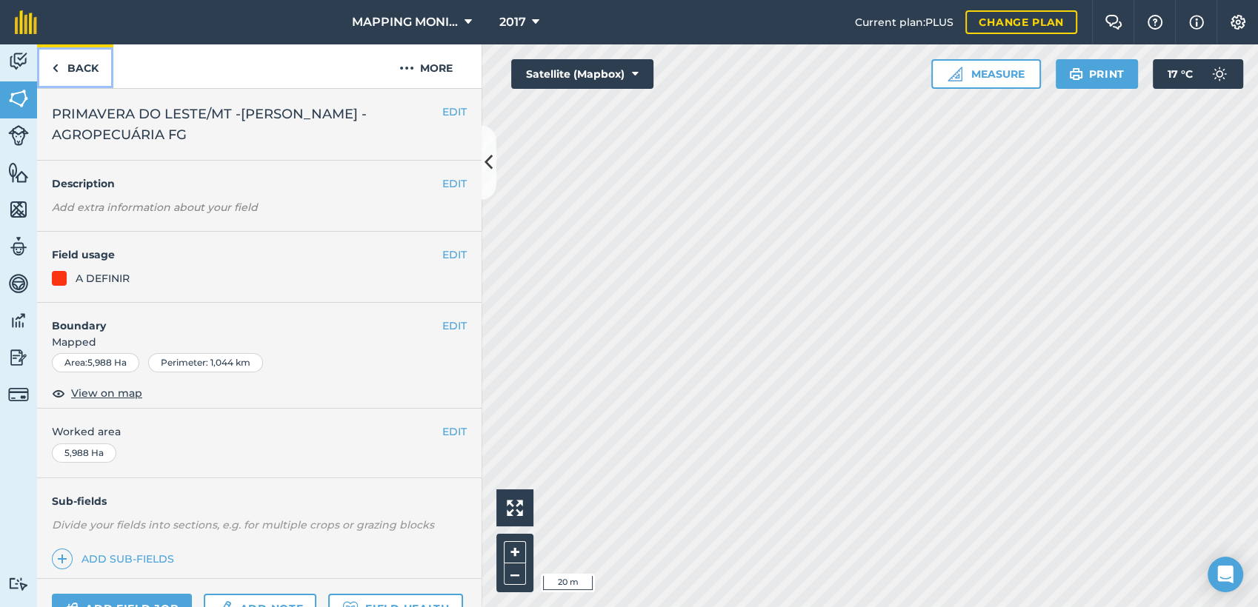
click at [77, 75] on link "Back" at bounding box center [75, 66] width 76 height 44
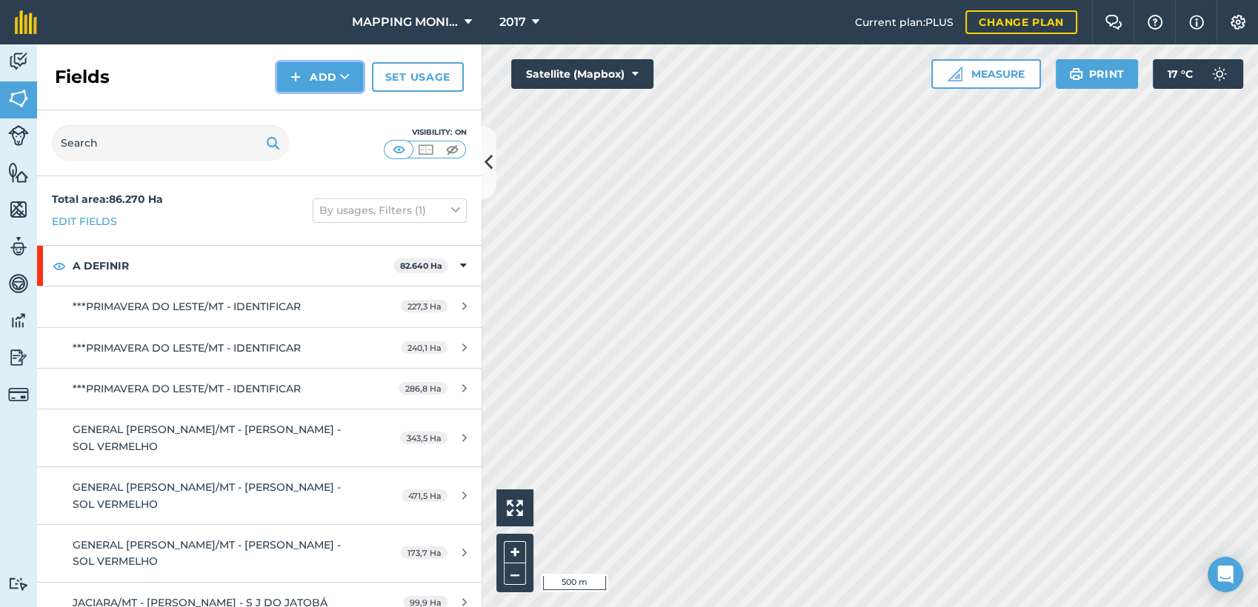
click at [344, 70] on icon at bounding box center [345, 77] width 10 height 15
click at [322, 115] on link "Draw" at bounding box center [319, 110] width 81 height 33
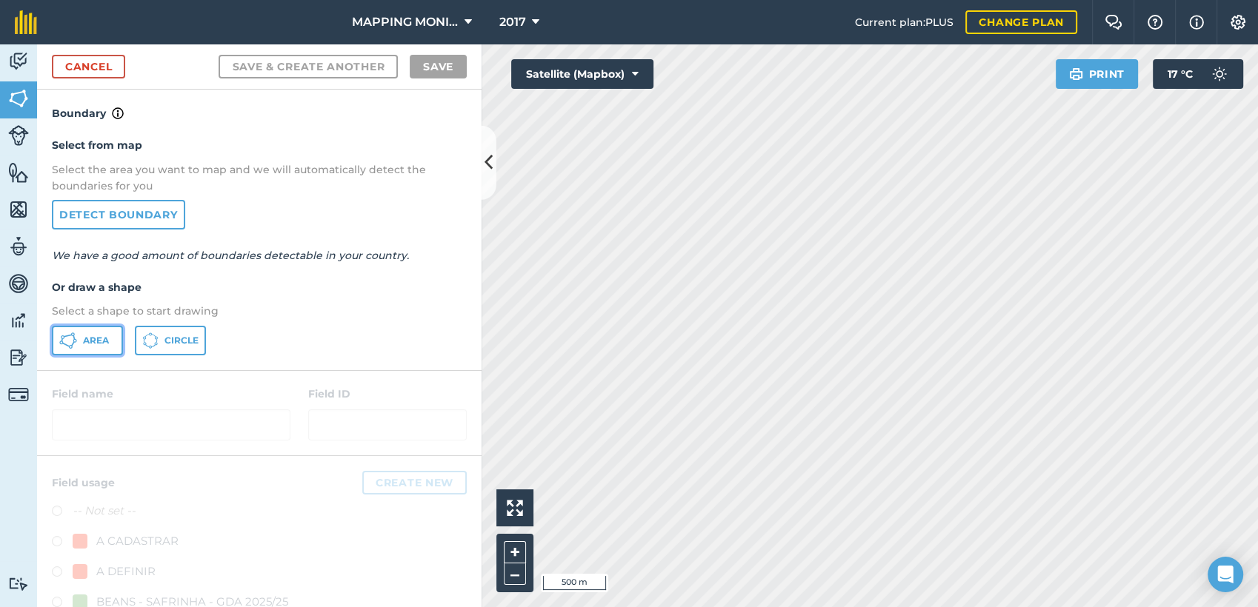
click at [81, 345] on button "Area" at bounding box center [87, 341] width 71 height 30
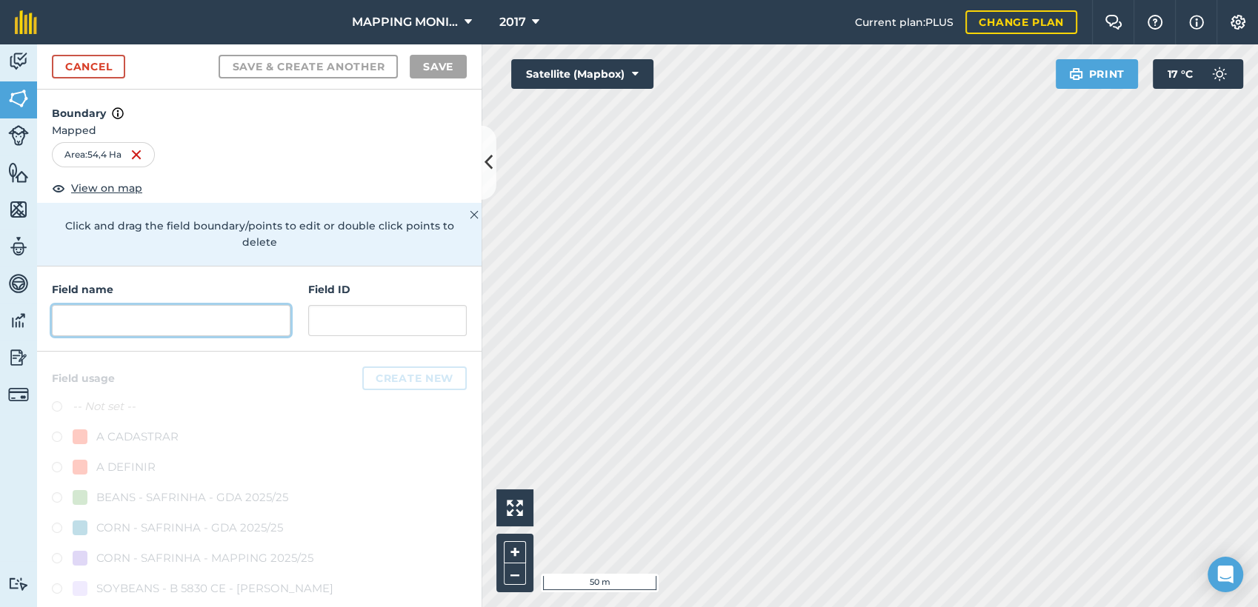
click at [185, 317] on input "text" at bounding box center [171, 320] width 239 height 31
paste input "PRIMAVERA DO LESTE/MT -[PERSON_NAME] - AGROPECUÁRIA FG"
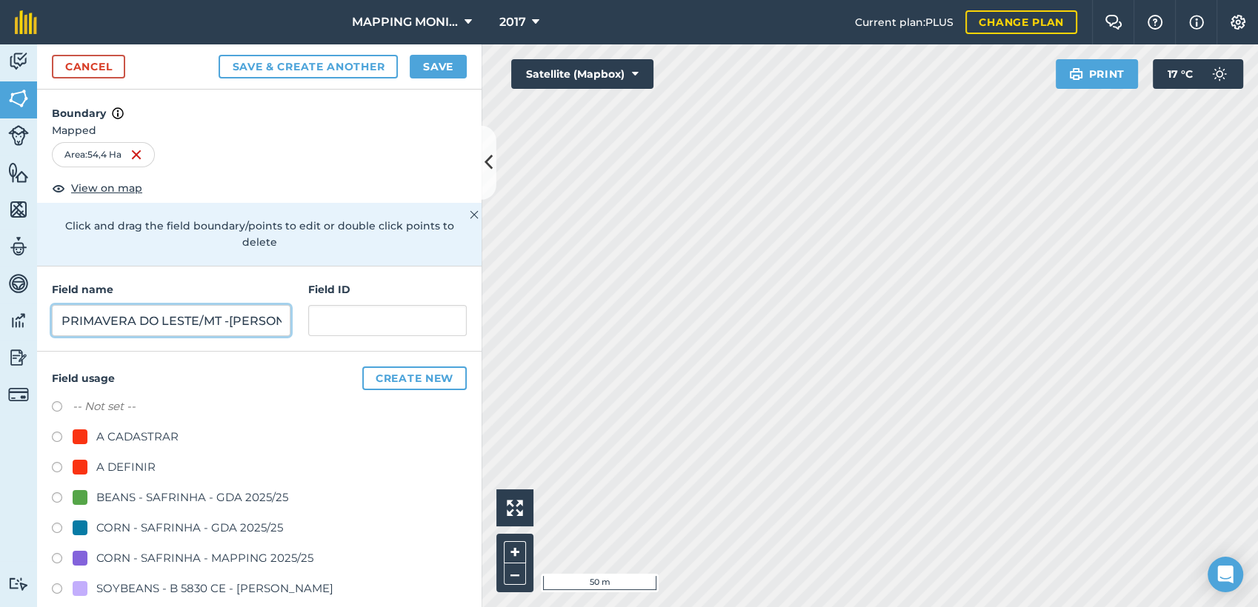
scroll to position [0, 202]
click at [83, 328] on input "PRIMAVERA DO LESTE/MT -[PERSON_NAME] - AGROPECUÁRIA FG" at bounding box center [171, 320] width 239 height 31
type input "PRIMAVERA DO LESTE/MT -ALCEBI SOLDERA - SEARA"
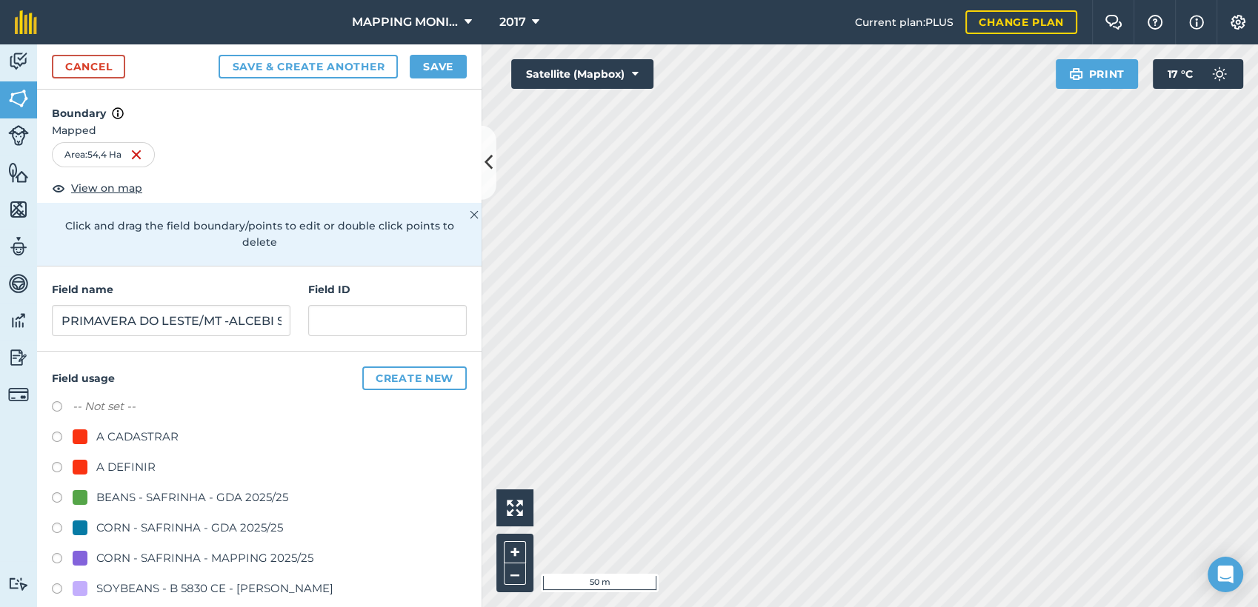
click at [137, 461] on div "A DEFINIR" at bounding box center [125, 468] width 59 height 18
radio input "true"
click at [443, 61] on button "Save" at bounding box center [438, 67] width 57 height 24
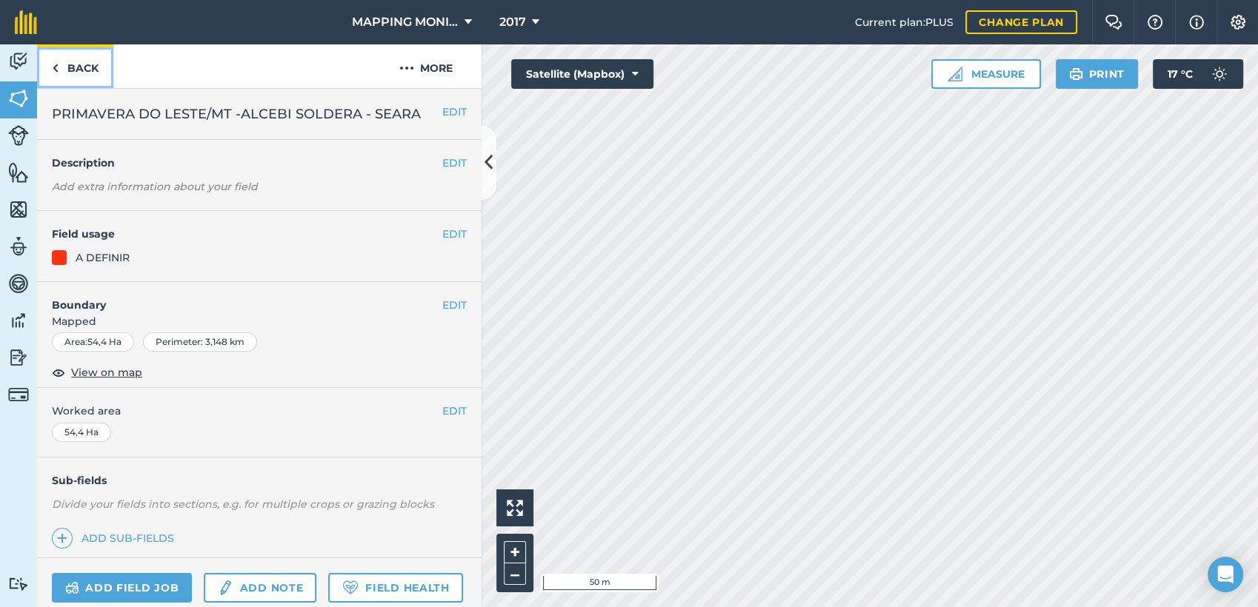
click at [91, 64] on link "Back" at bounding box center [75, 66] width 76 height 44
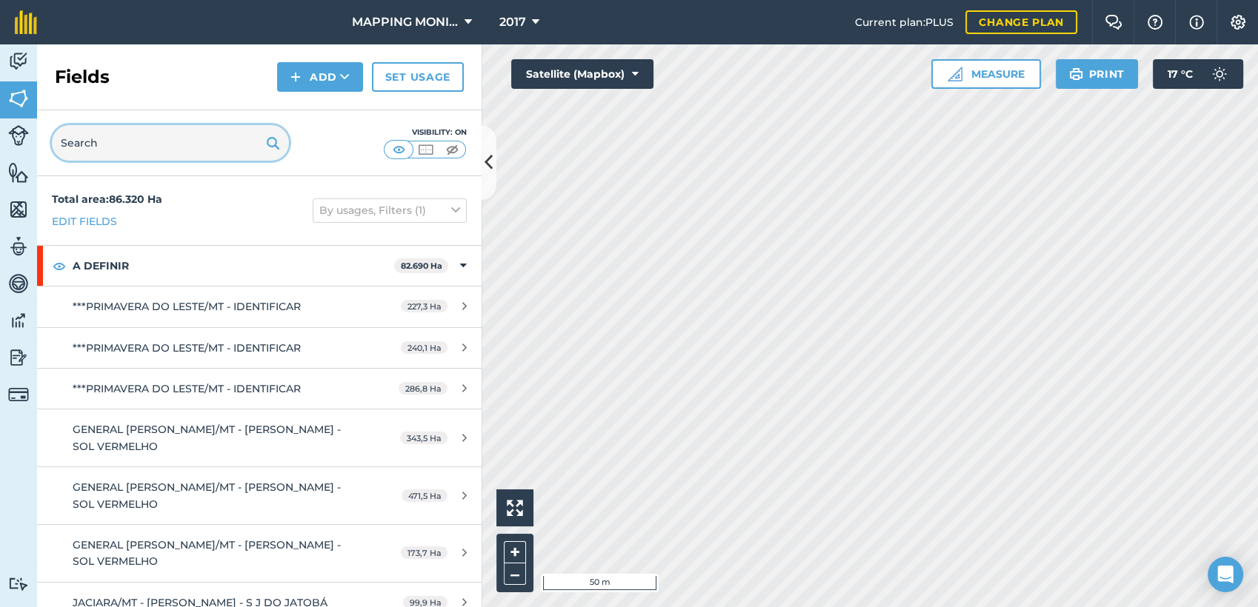
click at [177, 125] on input "text" at bounding box center [170, 143] width 237 height 36
paste input "PRIMAVERA DO LESTE/MT -[PERSON_NAME] - AGROPECUÁRIA FG"
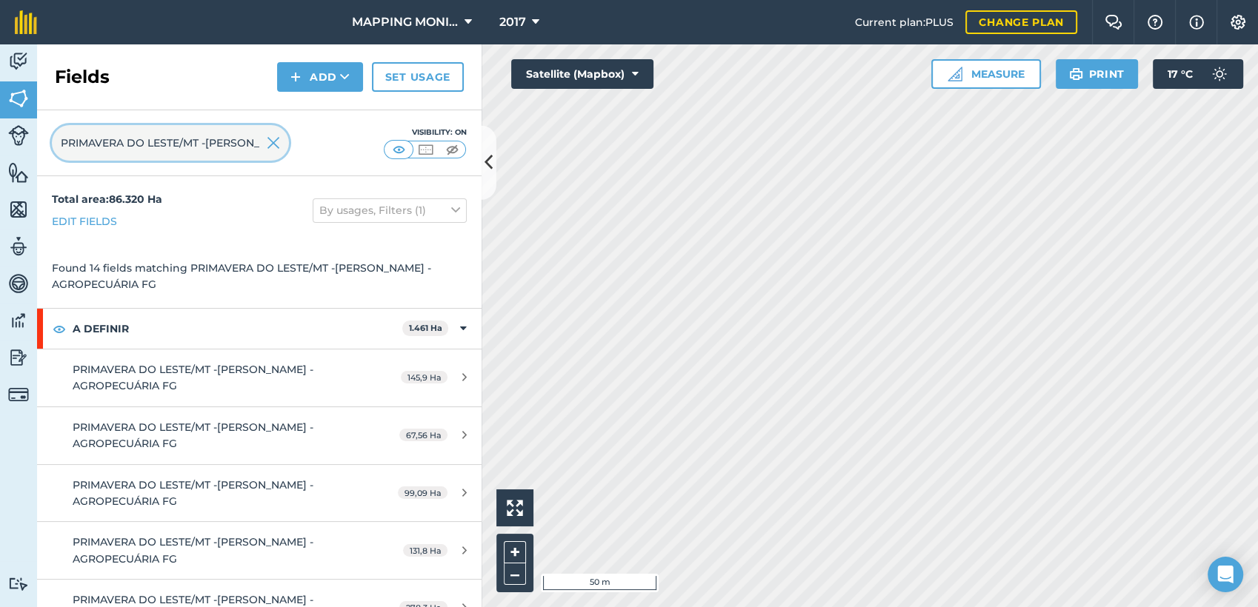
scroll to position [0, 164]
click at [225, 139] on input "PRIMAVERA DO LESTE/MT -[PERSON_NAME] - AGROPECUÁRIA FG" at bounding box center [170, 143] width 237 height 36
click at [227, 139] on input "PRIMAVERA DO LESTE/MT -[PERSON_NAME] - AGROPECUÁRIA FG" at bounding box center [170, 143] width 237 height 36
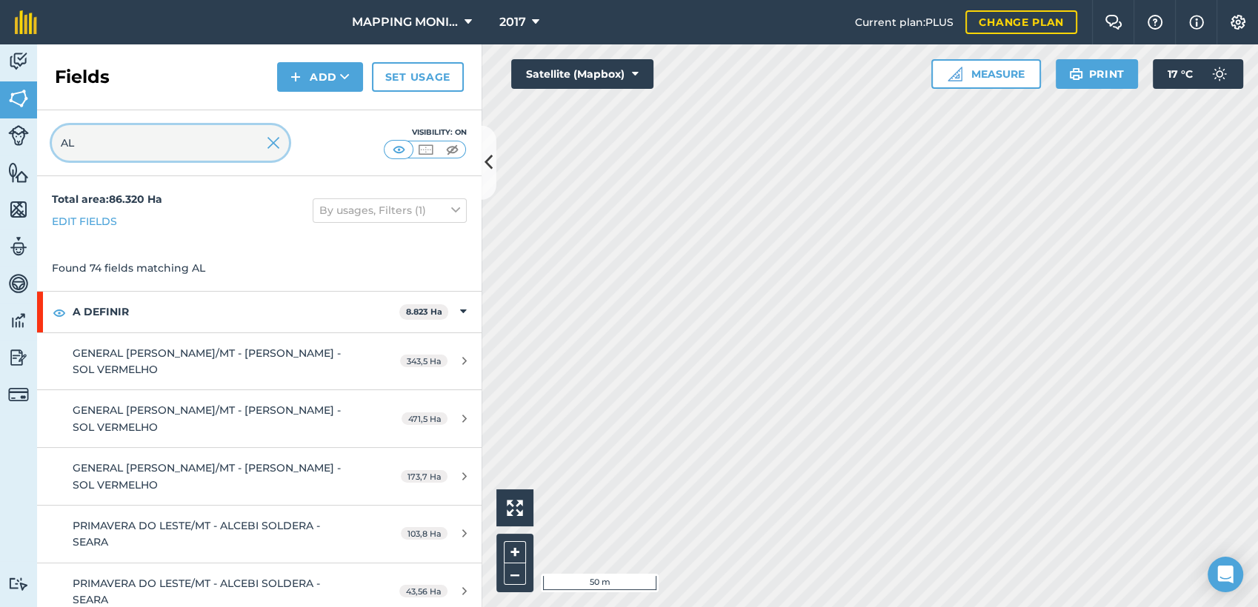
scroll to position [0, 0]
click at [276, 144] on div "ALCEBI" at bounding box center [170, 143] width 237 height 36
type input "ALCEBI"
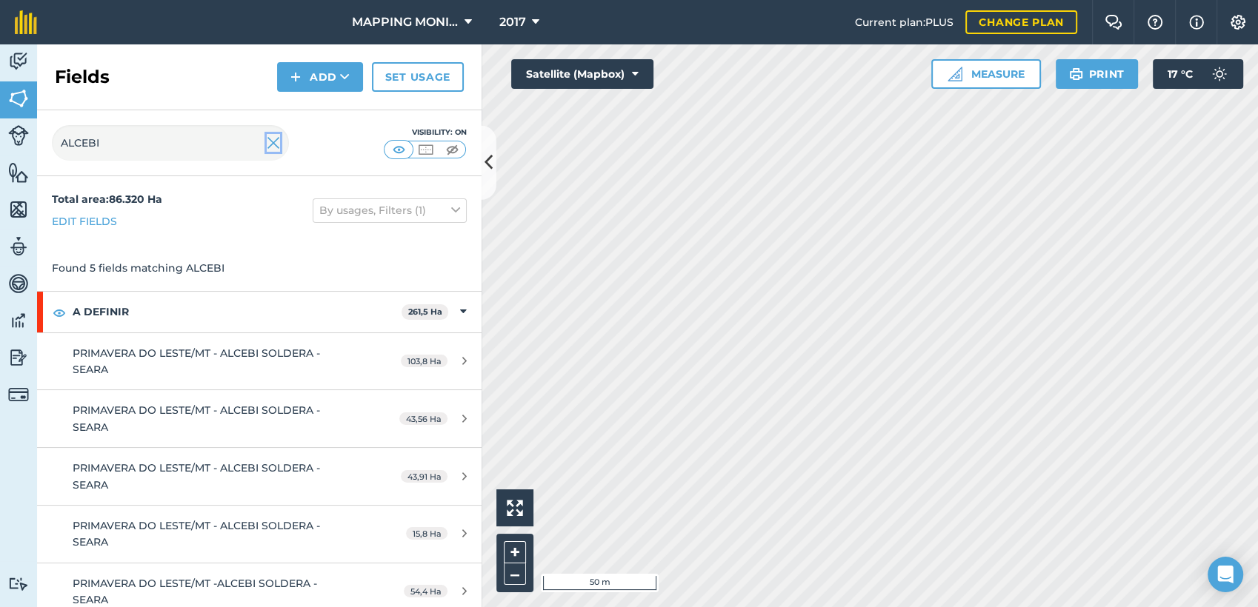
click at [276, 144] on img at bounding box center [273, 143] width 13 height 18
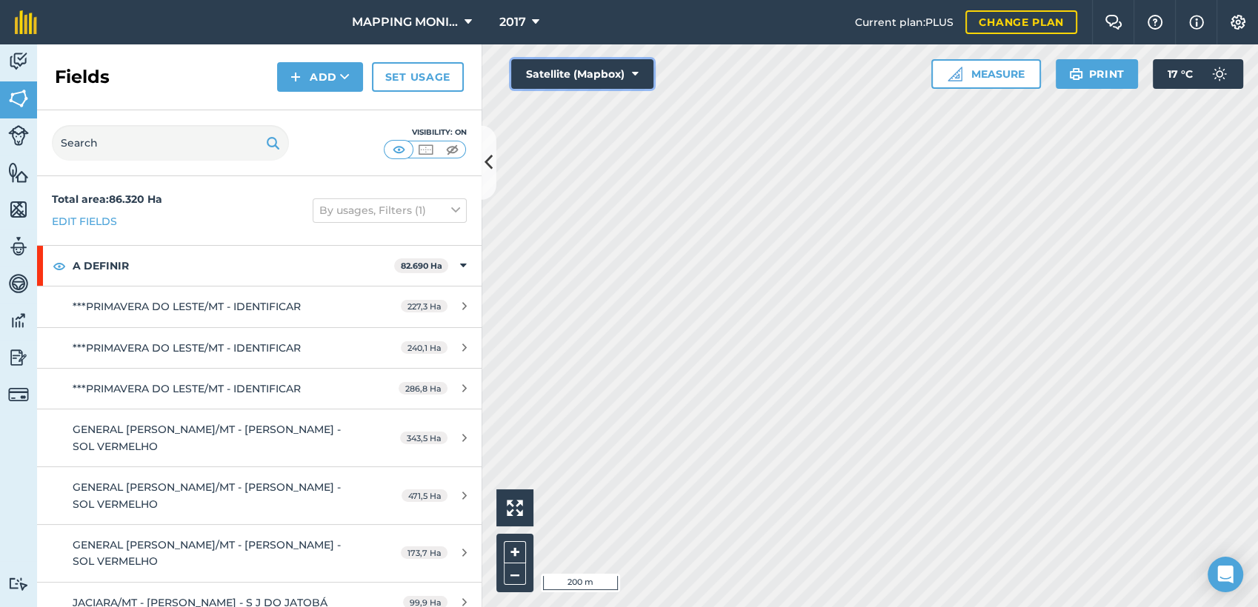
click at [639, 68] on button "Satellite (Mapbox)" at bounding box center [582, 74] width 142 height 30
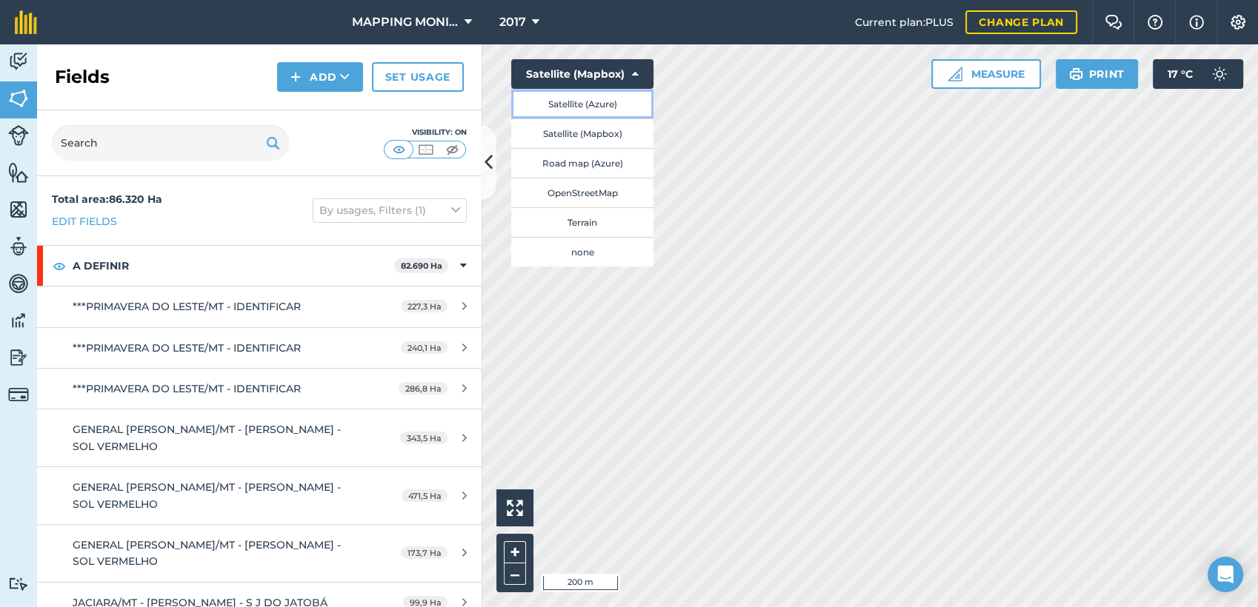
click at [617, 107] on button "Satellite (Azure)" at bounding box center [582, 104] width 142 height 30
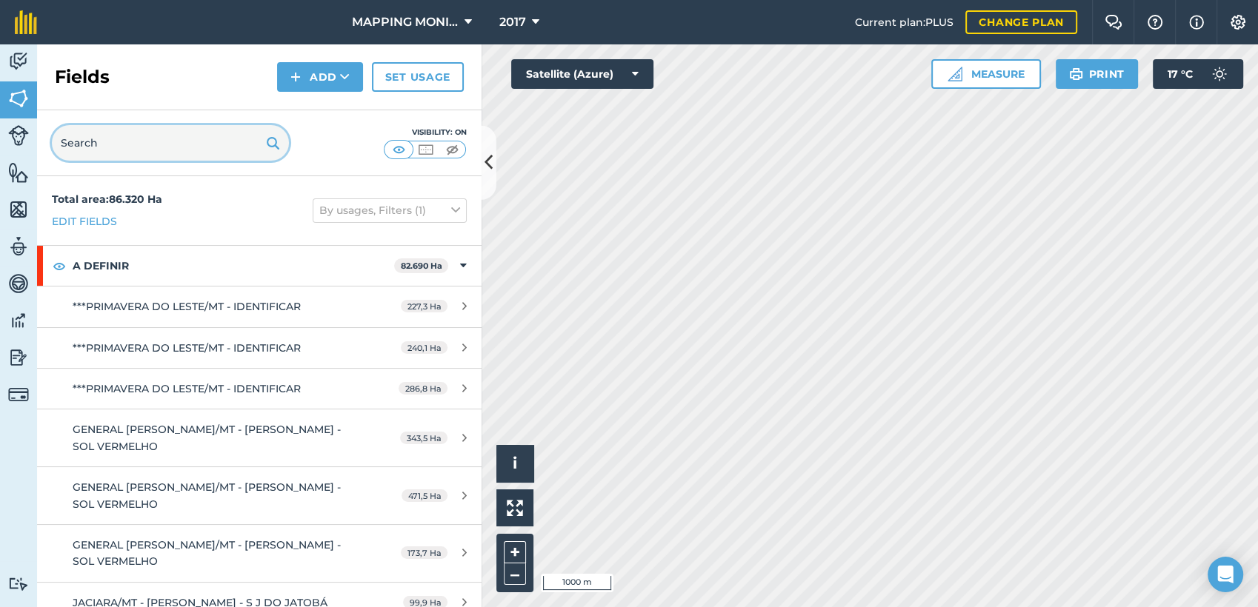
click at [187, 131] on input "text" at bounding box center [170, 143] width 237 height 36
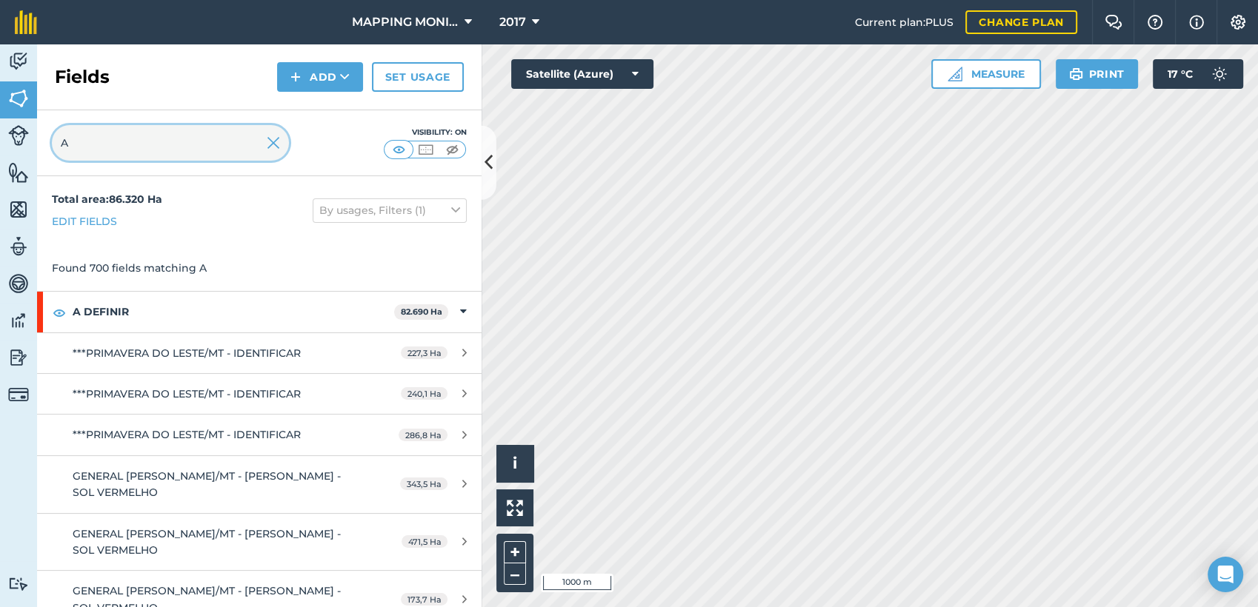
type input "A"
drag, startPoint x: 291, startPoint y: 145, endPoint x: 280, endPoint y: 148, distance: 11.5
click at [286, 146] on div "A Visibility: On" at bounding box center [259, 143] width 444 height 66
click at [280, 148] on input "A" at bounding box center [170, 143] width 237 height 36
click at [270, 145] on img at bounding box center [273, 143] width 13 height 18
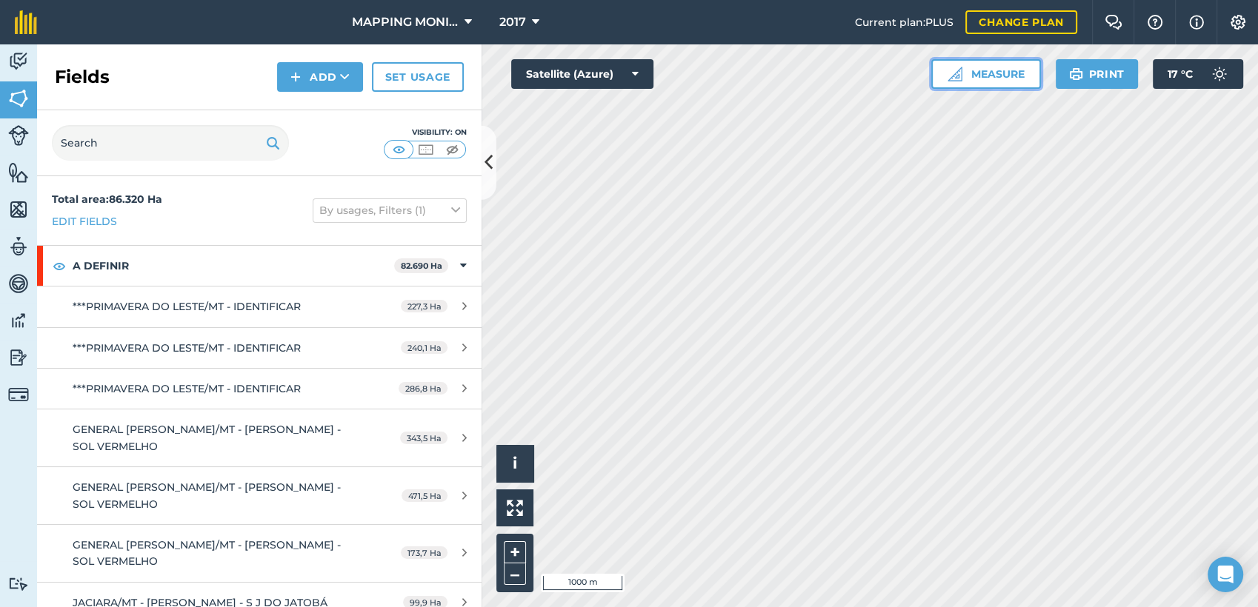
click at [974, 83] on button "Measure" at bounding box center [986, 74] width 110 height 30
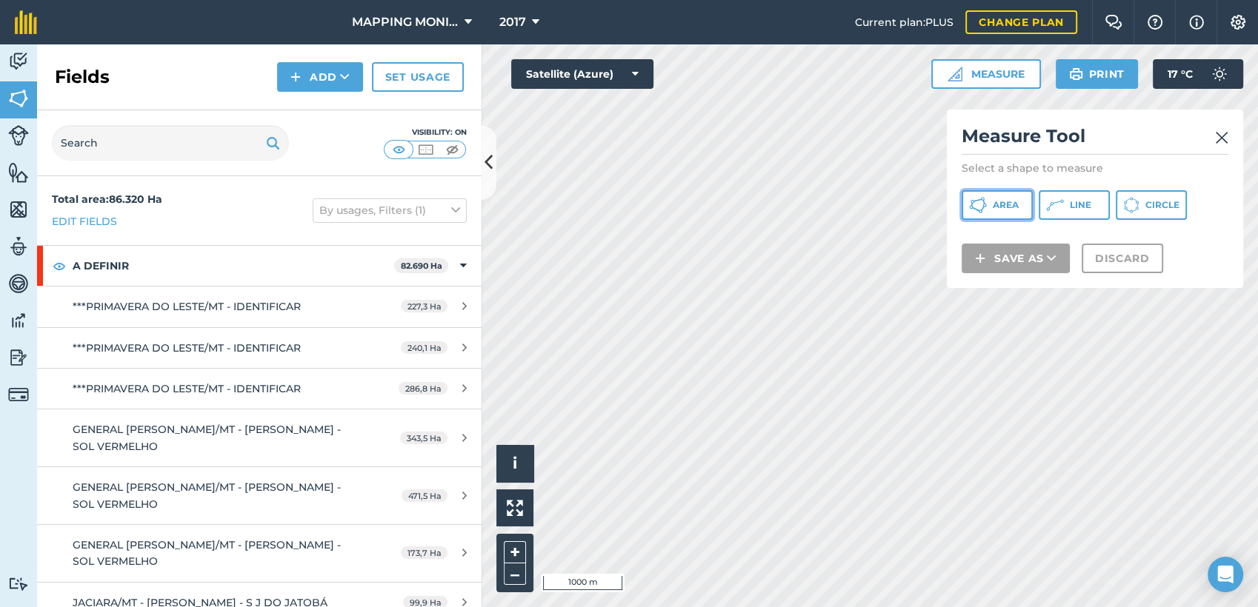
click at [1013, 205] on span "Area" at bounding box center [1006, 205] width 26 height 12
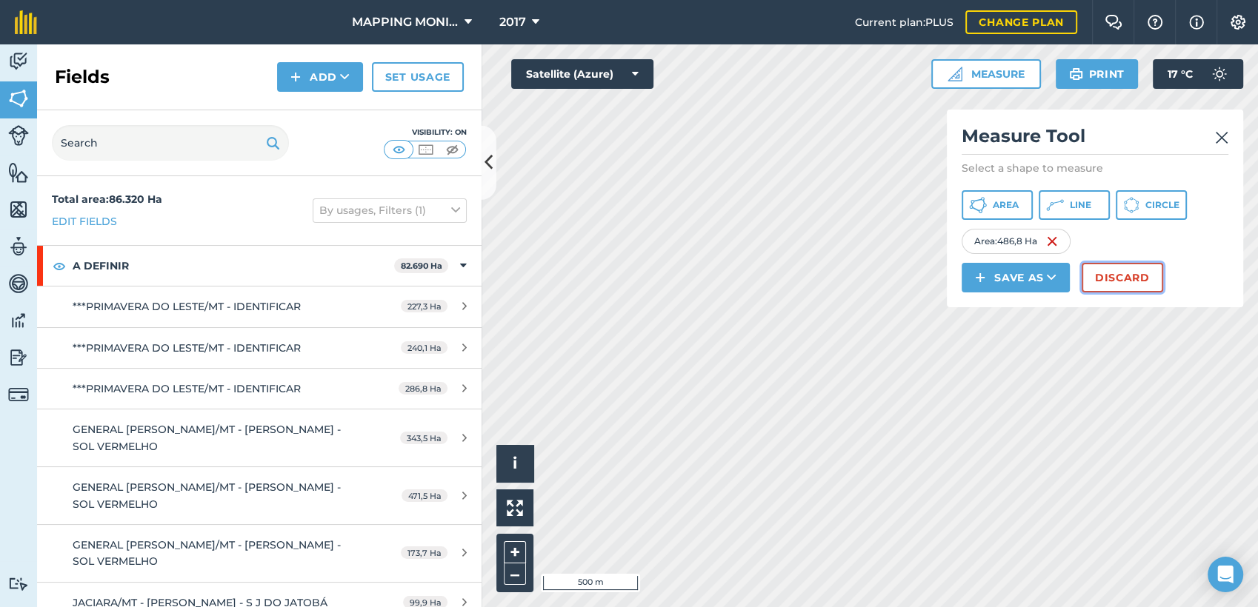
click at [1143, 284] on button "Discard" at bounding box center [1121, 278] width 81 height 30
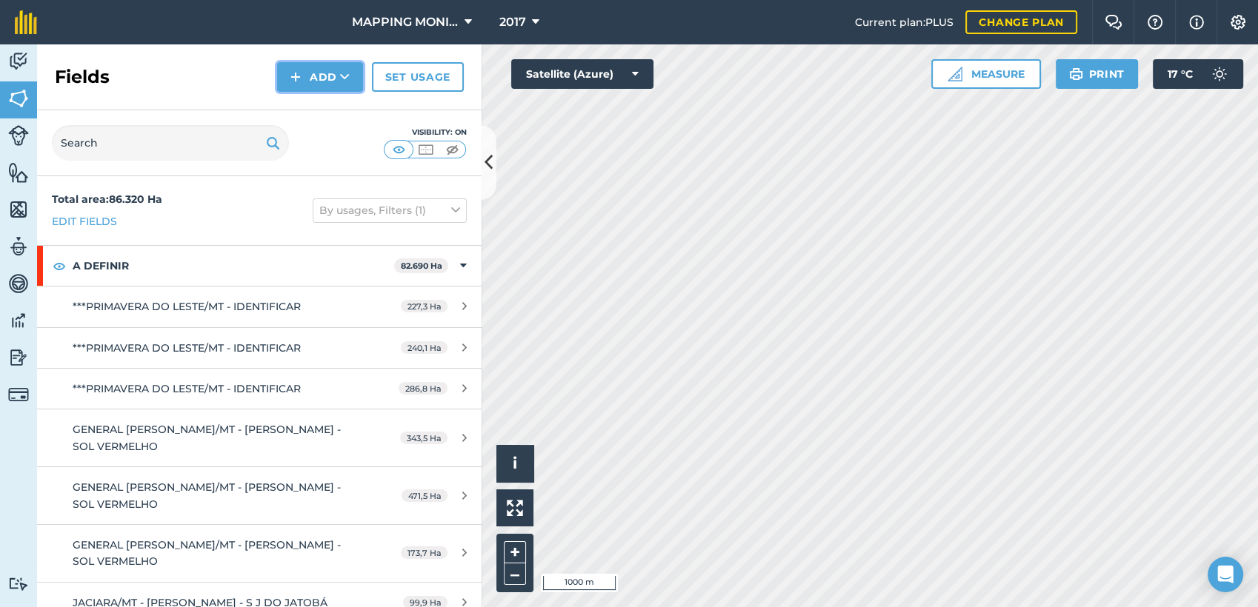
click at [321, 80] on button "Add" at bounding box center [320, 77] width 86 height 30
click at [295, 112] on link "Draw" at bounding box center [319, 110] width 81 height 33
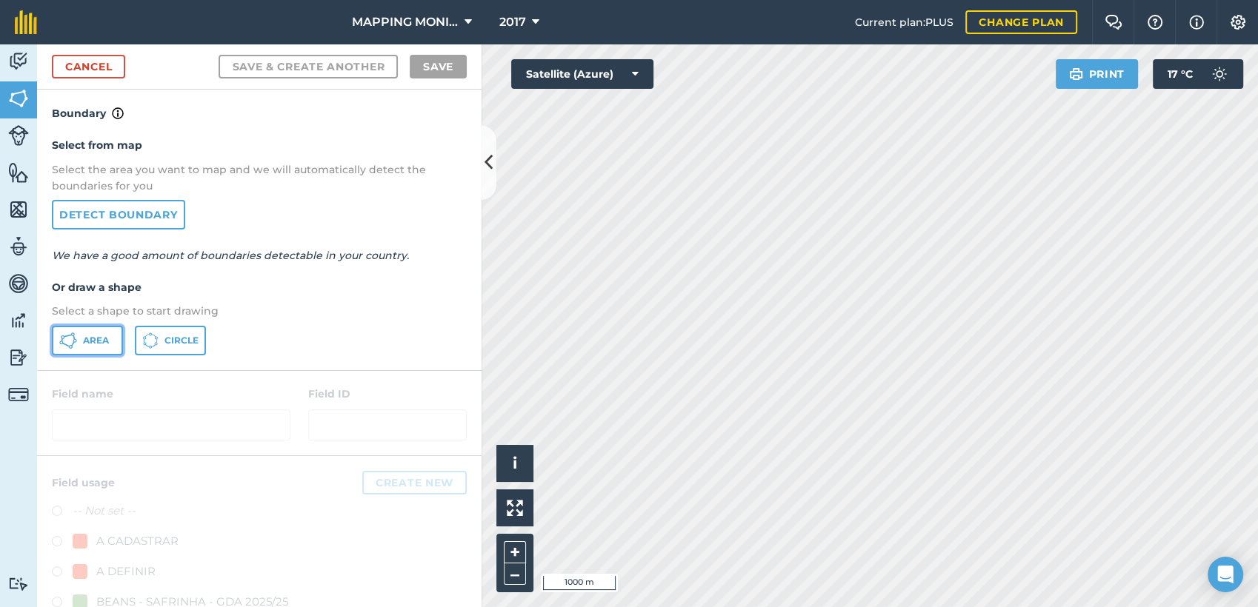
click at [88, 339] on span "Area" at bounding box center [96, 341] width 26 height 12
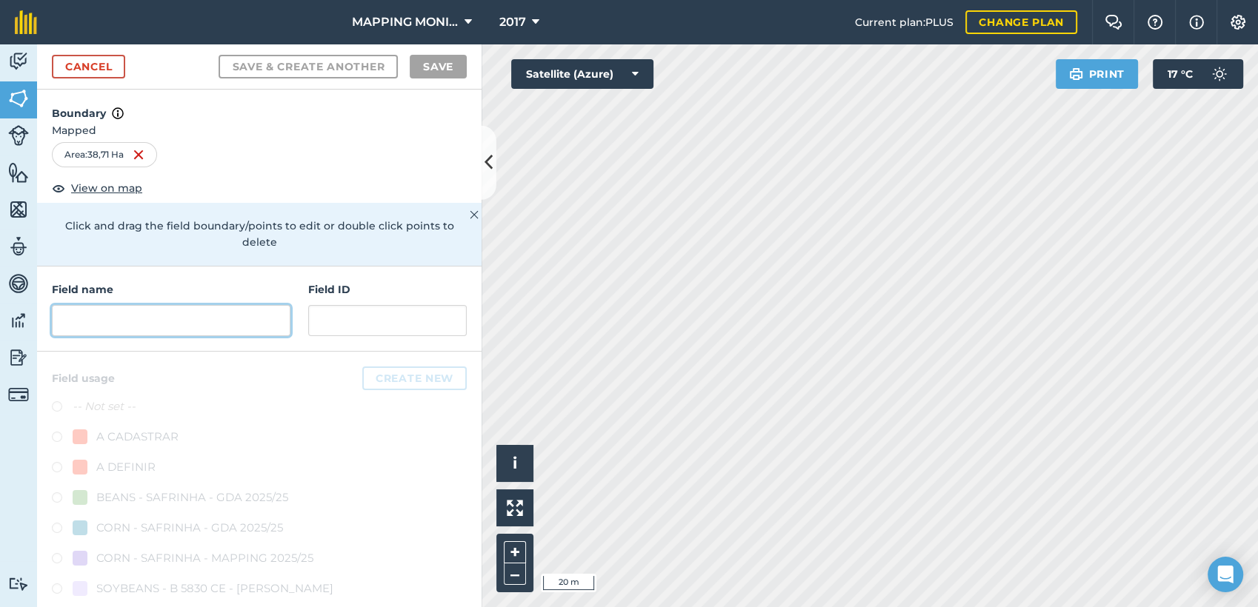
click at [217, 324] on input "text" at bounding box center [171, 320] width 239 height 31
paste input "PRIMAVERA DO LESTE/MT -[PERSON_NAME] - AGROPECUÁRIA FG"
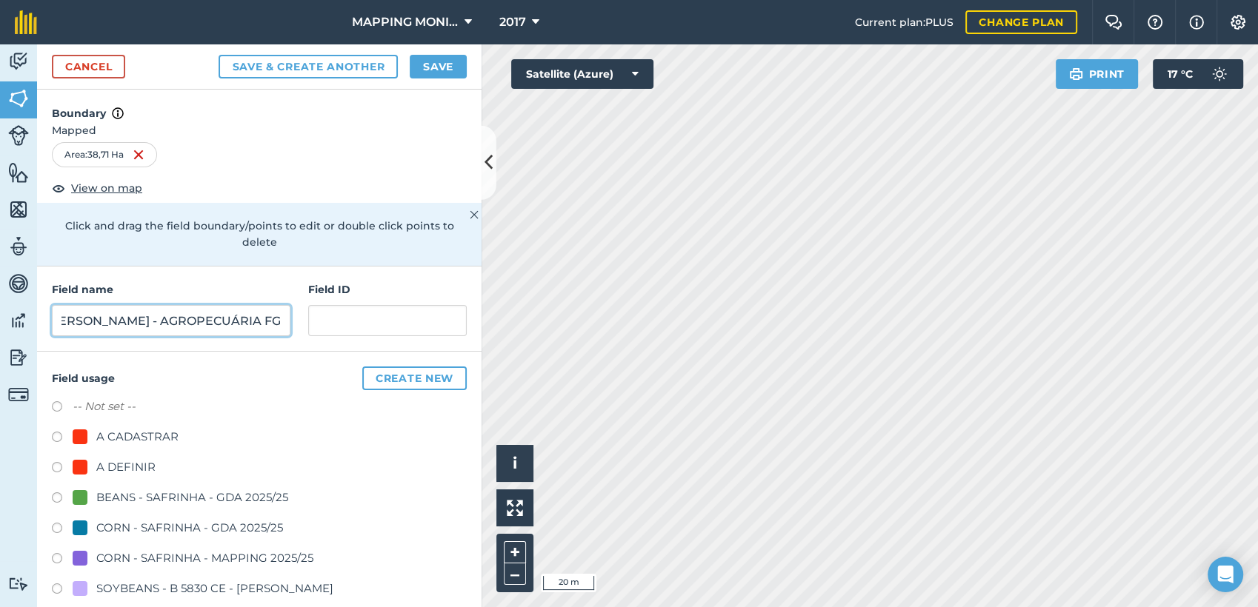
click at [107, 322] on input "PRIMAVERA DO LESTE/MT -[PERSON_NAME] - AGROPECUÁRIA FG" at bounding box center [171, 320] width 239 height 31
type input "PRIMAVERA DO LESTE/MT - [PERSON_NAME] - TRAMPOLIM"
click at [127, 465] on div "A DEFINIR" at bounding box center [125, 468] width 59 height 18
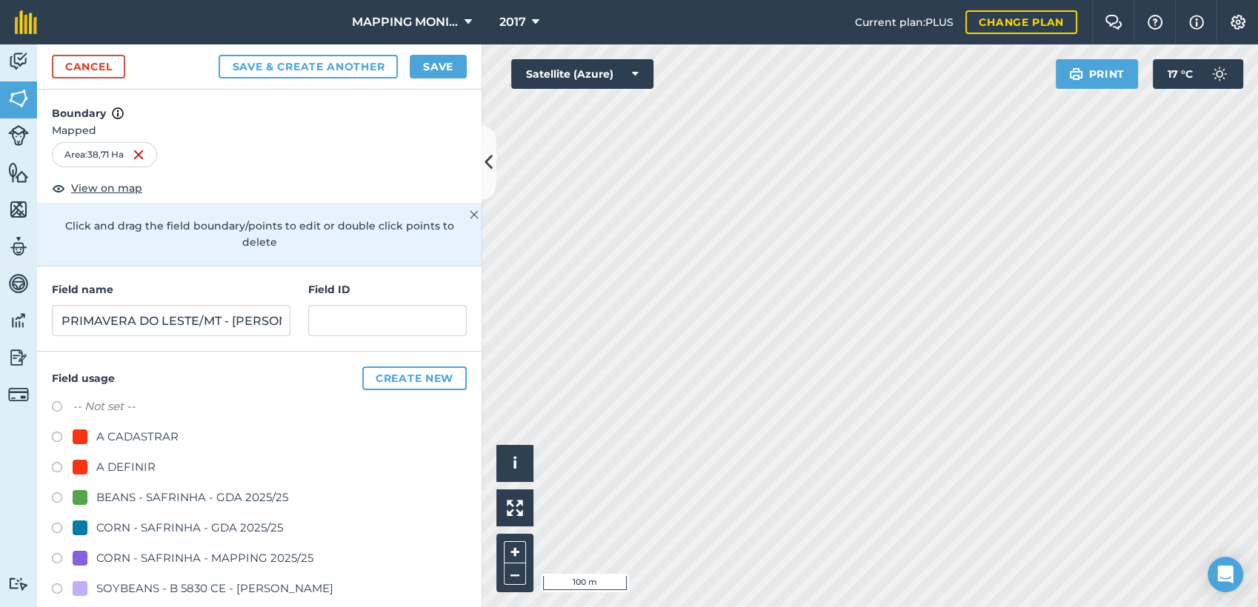
radio input "true"
click at [461, 62] on button "Save" at bounding box center [438, 67] width 57 height 24
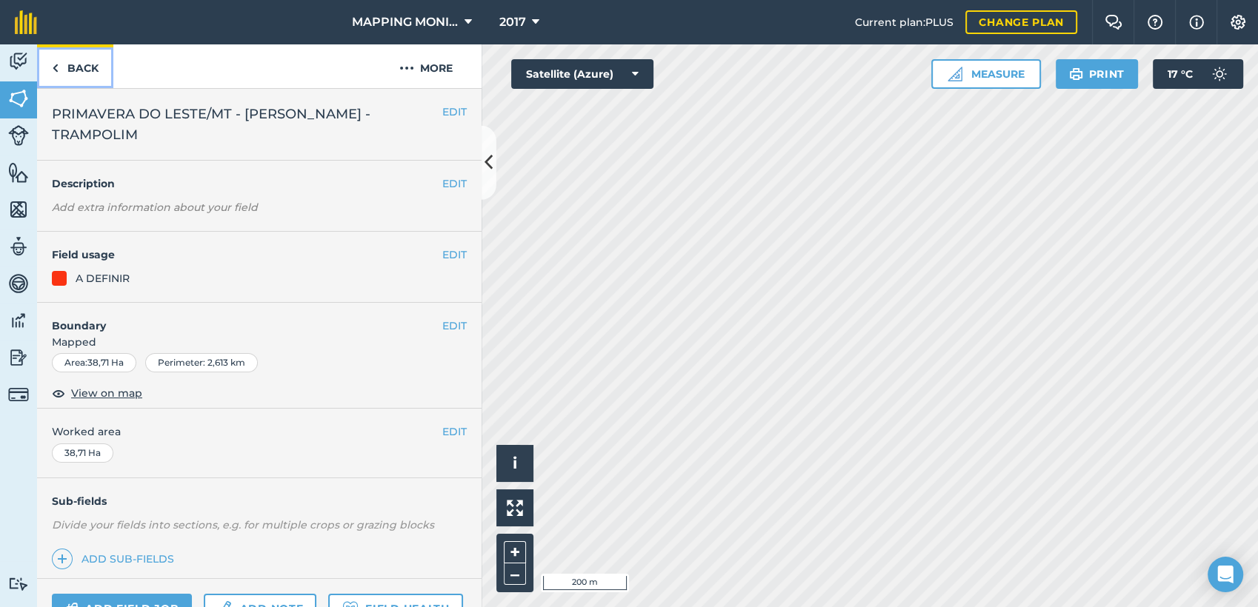
click at [78, 69] on link "Back" at bounding box center [75, 66] width 76 height 44
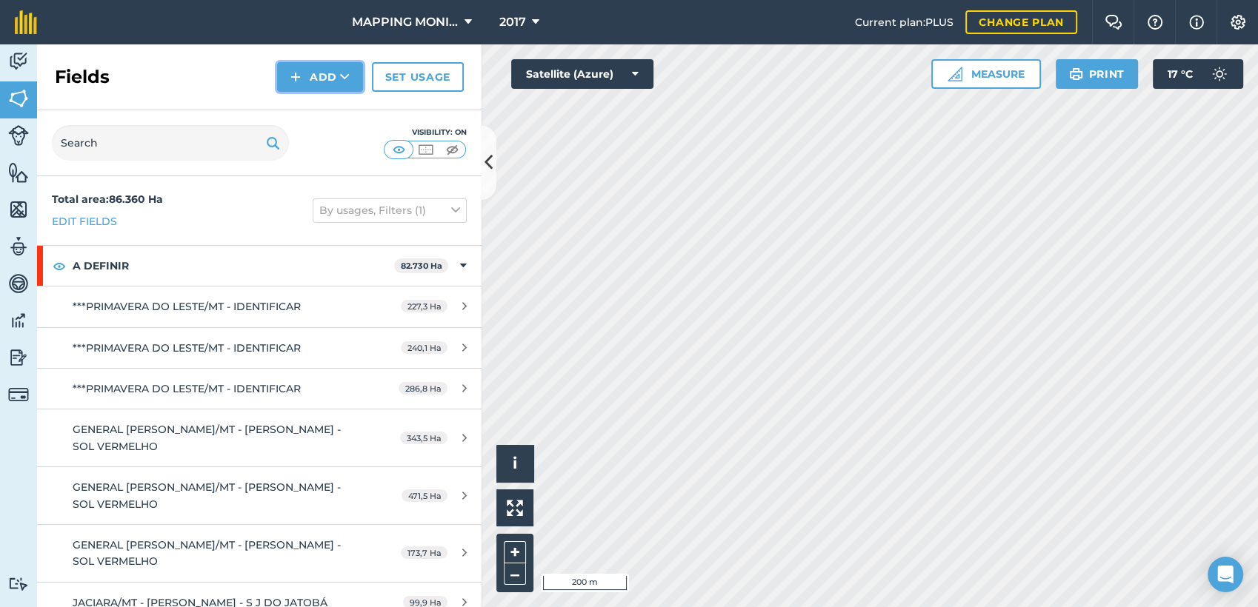
click at [347, 76] on icon at bounding box center [345, 77] width 10 height 15
click at [339, 116] on link "Draw" at bounding box center [319, 110] width 81 height 33
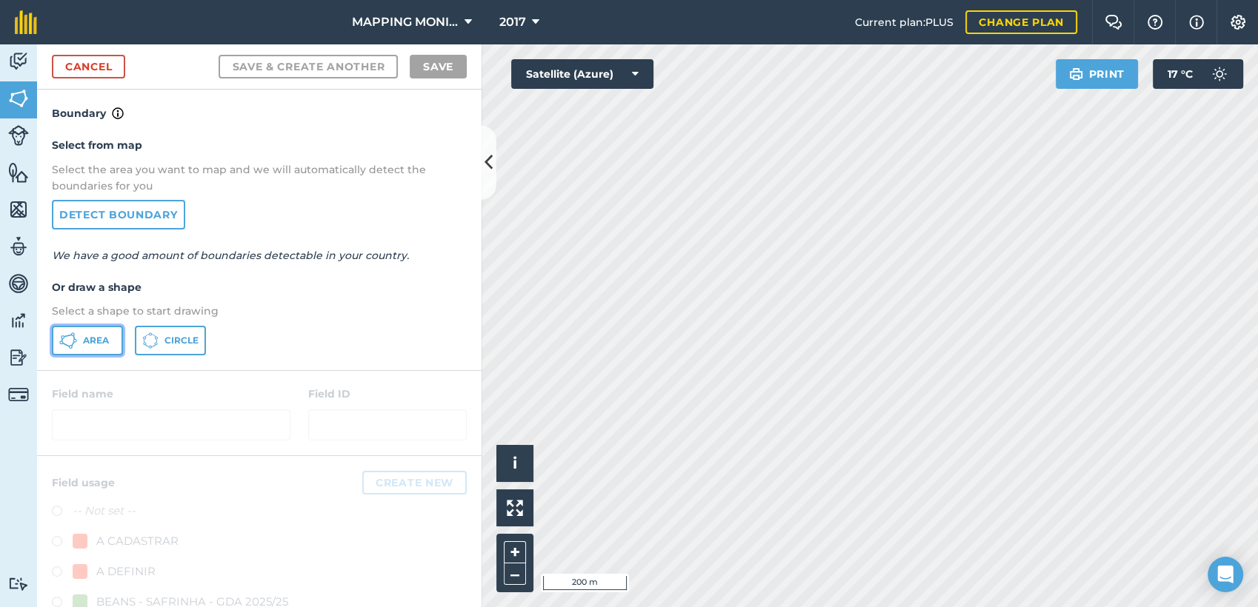
click at [89, 337] on span "Area" at bounding box center [96, 341] width 26 height 12
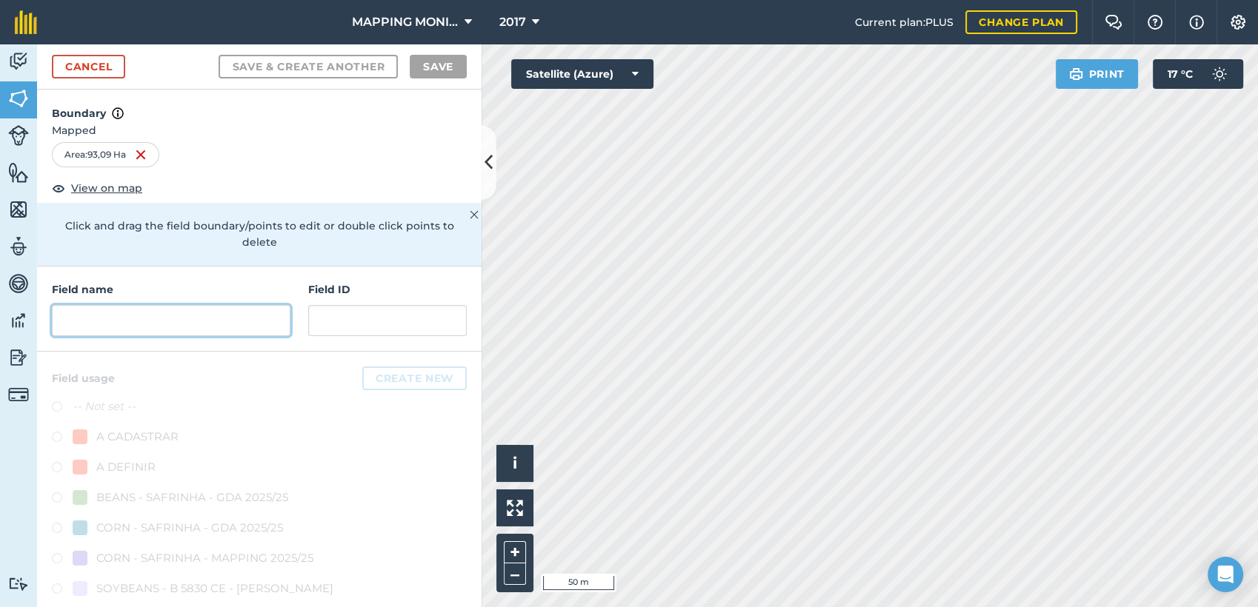
click at [154, 311] on input "text" at bounding box center [171, 320] width 239 height 31
drag, startPoint x: 159, startPoint y: 308, endPoint x: 150, endPoint y: 311, distance: 10.1
click at [159, 308] on input "text" at bounding box center [171, 320] width 239 height 31
paste input "PRIMAVERA DO LESTE/MT -[PERSON_NAME] - AGROPECUÁRIA FG"
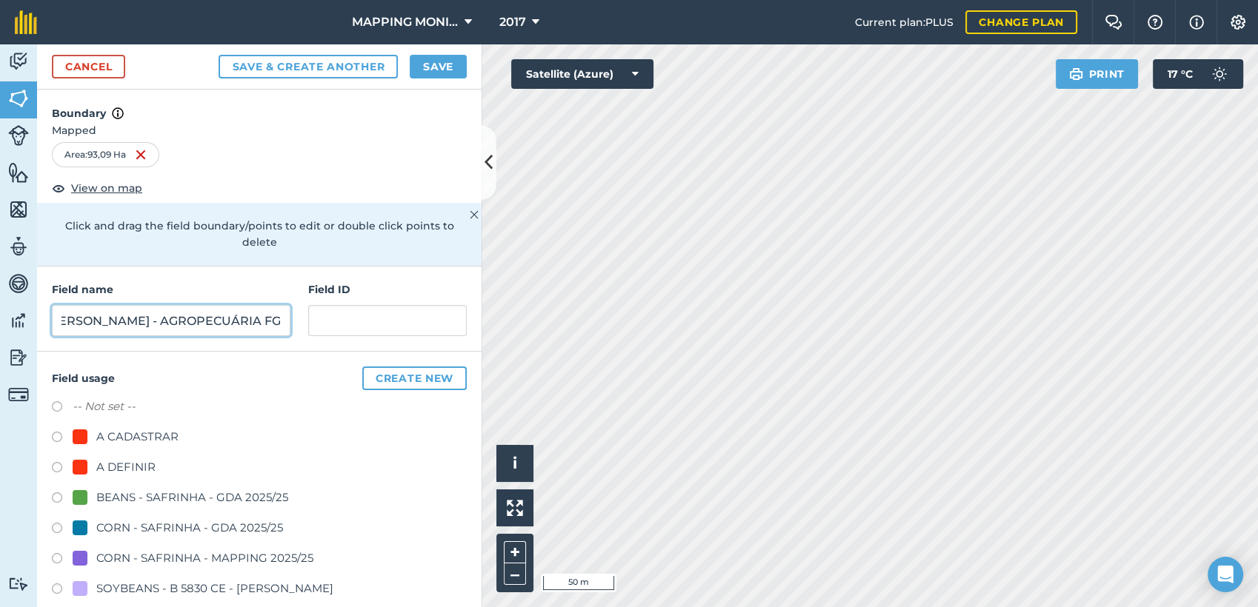
scroll to position [0, 203]
drag, startPoint x: 158, startPoint y: 316, endPoint x: 362, endPoint y: 331, distance: 205.0
click at [362, 331] on div "Field name PRIMAVERA DO LESTE/MT -[PERSON_NAME] - AGROPECUÁRIA [GEOGRAPHIC_DATA…" at bounding box center [259, 309] width 444 height 85
type input "PRIMAVERA DO LESTE/MT -[PERSON_NAME] - TRAMPOLIM"
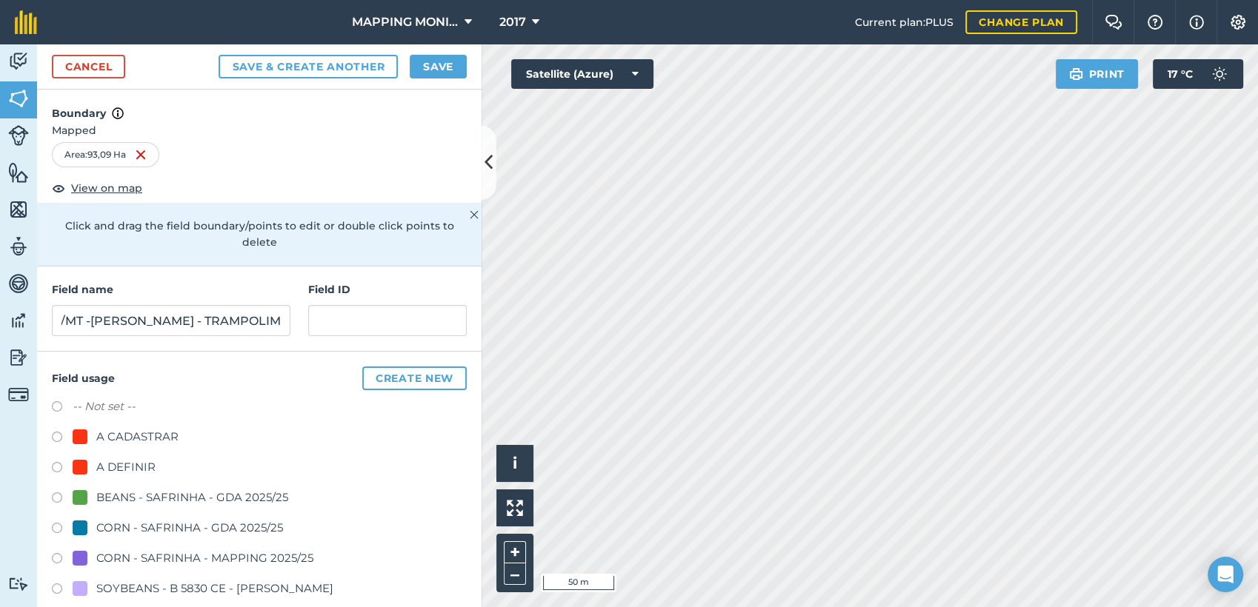
scroll to position [0, 0]
click at [117, 469] on div "A DEFINIR" at bounding box center [125, 468] width 59 height 18
radio input "true"
click at [467, 61] on div "Cancel Save & Create Another Save" at bounding box center [259, 66] width 444 height 45
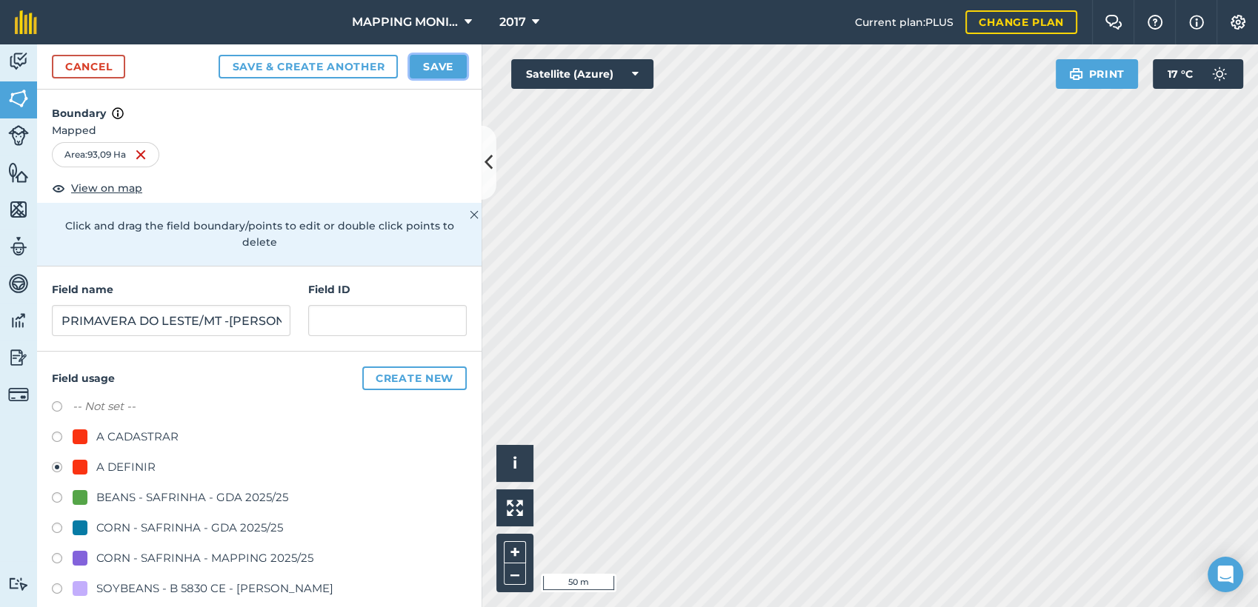
click at [461, 62] on button "Save" at bounding box center [438, 67] width 57 height 24
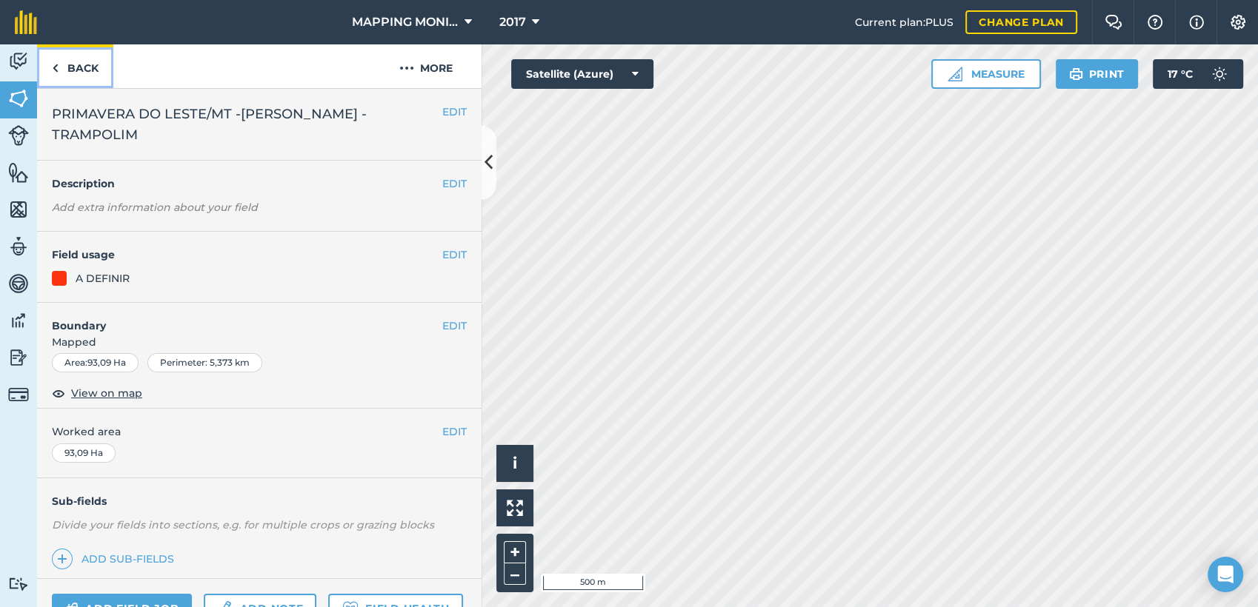
click at [86, 64] on link "Back" at bounding box center [75, 66] width 76 height 44
click at [148, 116] on span "PRIMAVERA DO LESTE/MT -[PERSON_NAME] - TRAMPOLIM" at bounding box center [247, 124] width 390 height 41
drag, startPoint x: 148, startPoint y: 116, endPoint x: 139, endPoint y: 116, distance: 9.6
click at [147, 116] on span "PRIMAVERA DO LESTE/MT -[PERSON_NAME] - TRAMPOLIM" at bounding box center [247, 124] width 390 height 41
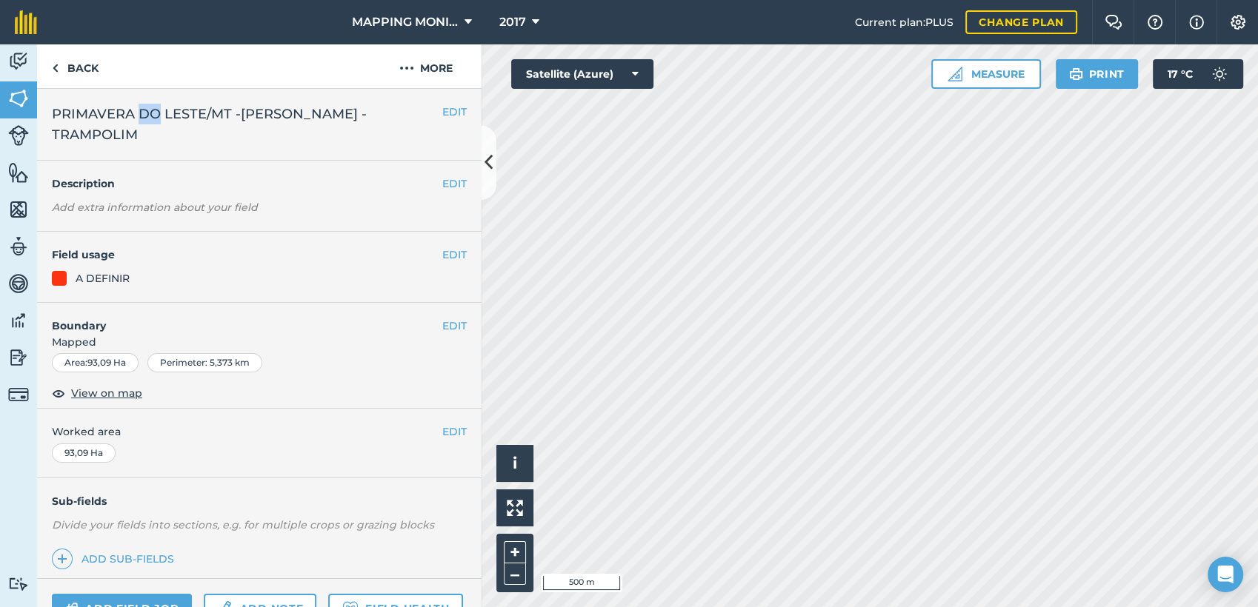
click at [137, 116] on span "PRIMAVERA DO LESTE/MT -[PERSON_NAME] - TRAMPOLIM" at bounding box center [247, 124] width 390 height 41
click at [133, 117] on span "PRIMAVERA DO LESTE/MT -[PERSON_NAME] - TRAMPOLIM" at bounding box center [247, 124] width 390 height 41
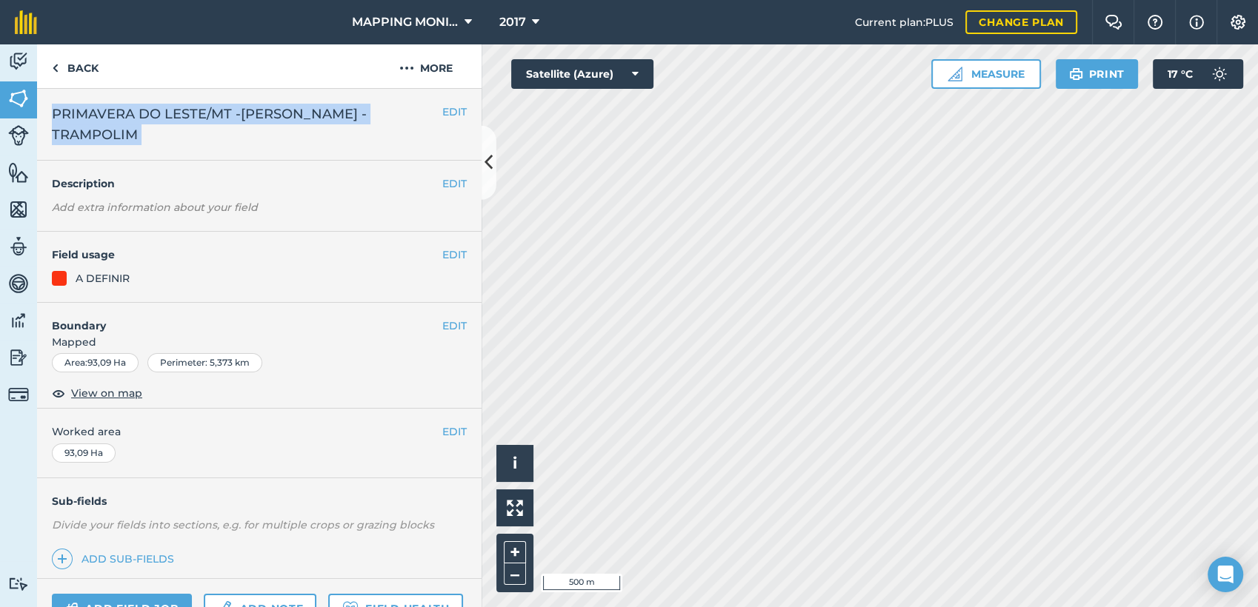
click at [133, 117] on span "PRIMAVERA DO LESTE/MT -[PERSON_NAME] - TRAMPOLIM" at bounding box center [247, 124] width 390 height 41
copy div "PRIMAVERA DO LESTE/MT -[PERSON_NAME] - TRAMPOLIM EDIT"
click at [59, 61] on link "Back" at bounding box center [75, 66] width 76 height 44
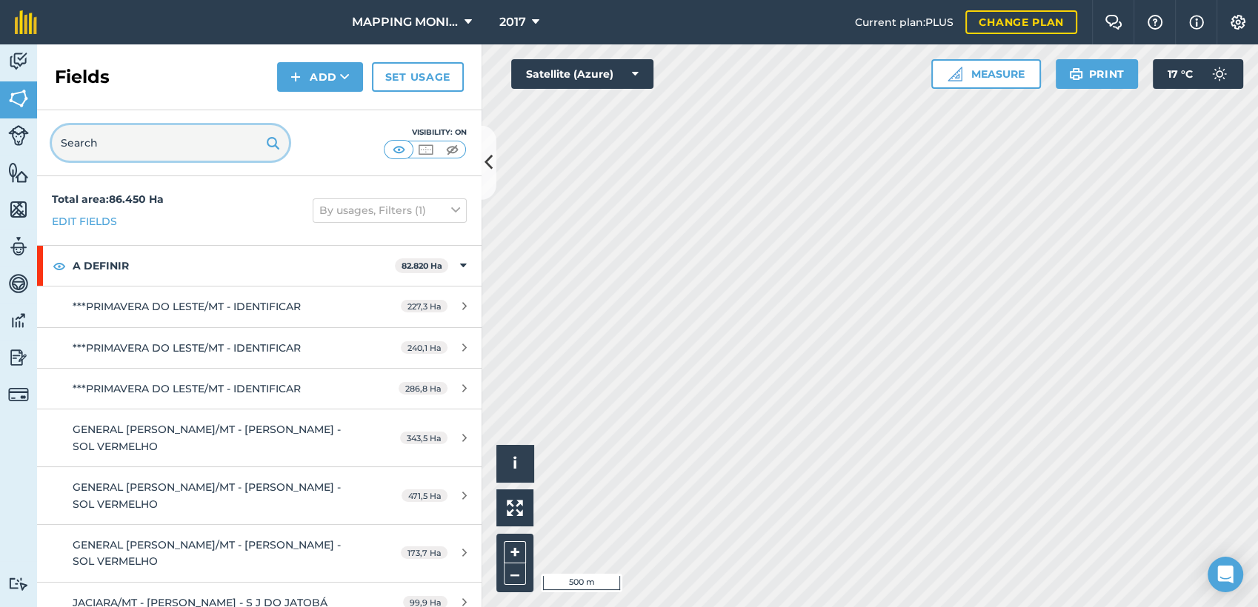
click at [119, 136] on input "text" at bounding box center [170, 143] width 237 height 36
paste input "PRIMAVERA DO LESTE/MT -[PERSON_NAME] - TRAMPOLIM"
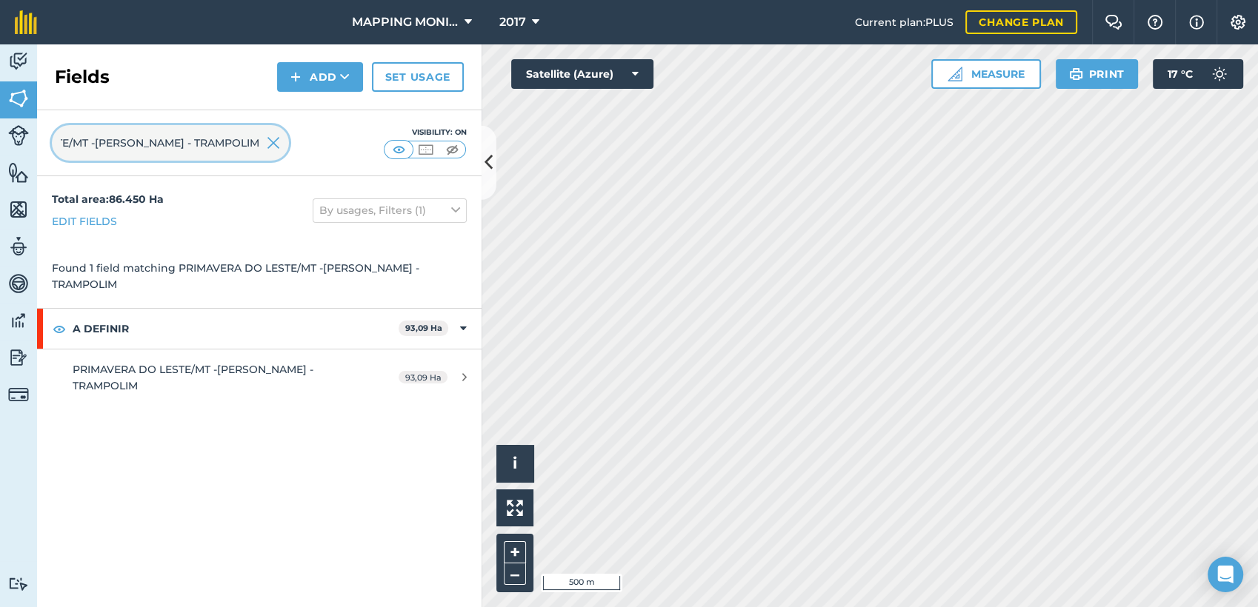
type input "PRIMAVERA DO LESTE/MT -[PERSON_NAME] - TRAMPOLIM"
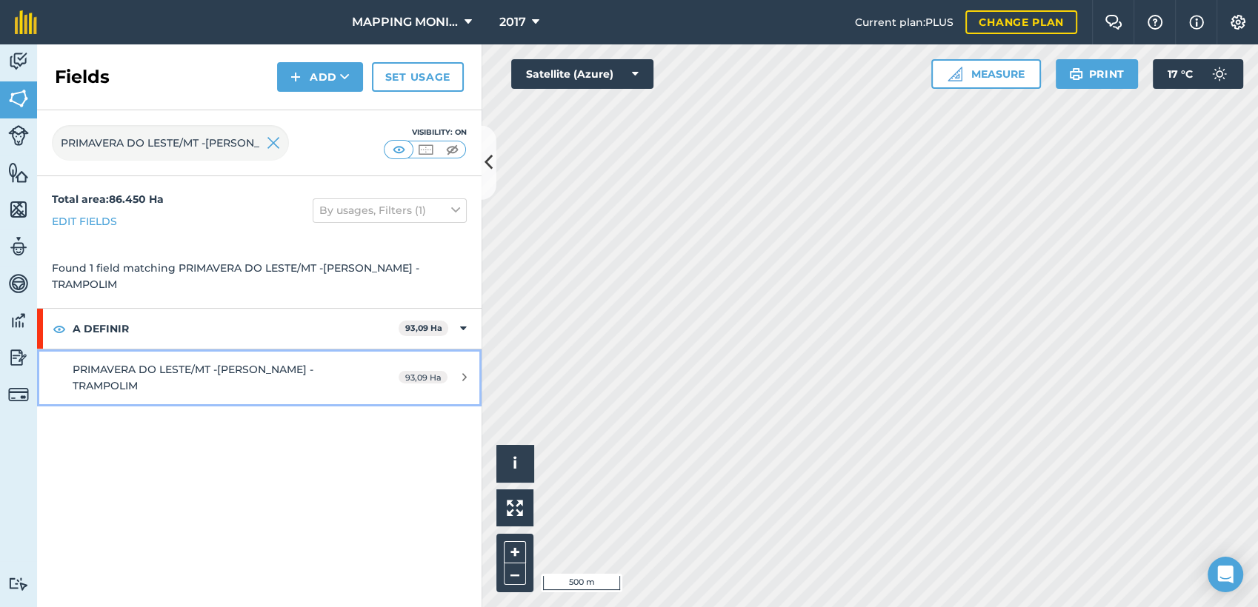
click at [279, 364] on span "PRIMAVERA DO LESTE/MT -[PERSON_NAME] - TRAMPOLIM" at bounding box center [193, 378] width 241 height 30
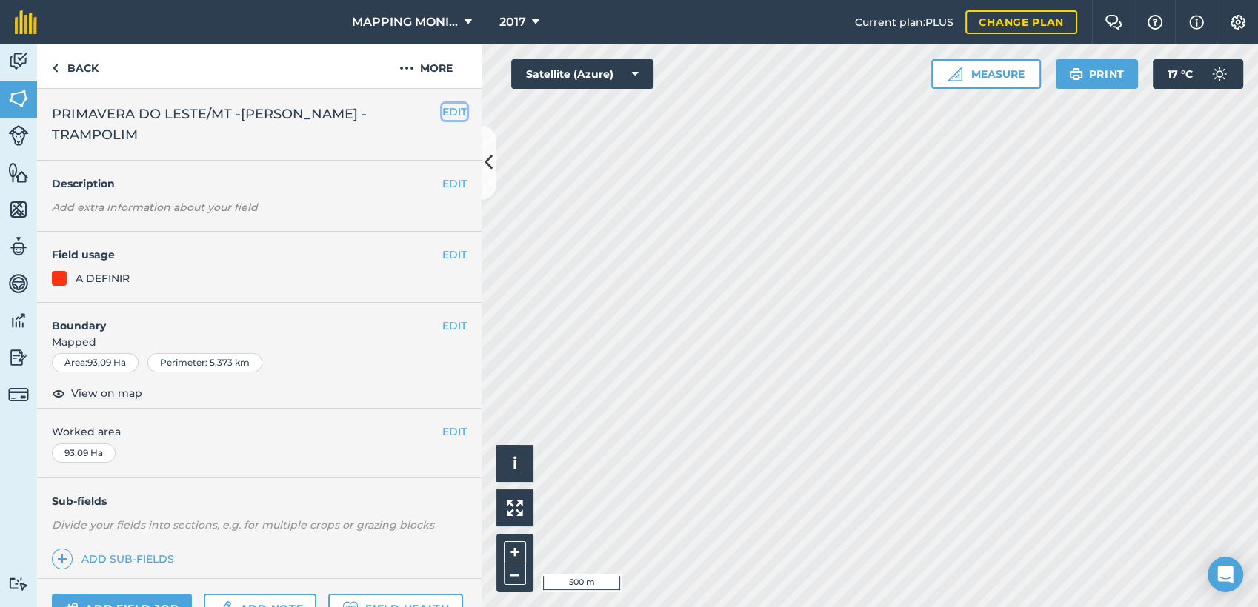
click at [442, 113] on button "EDIT" at bounding box center [454, 112] width 24 height 16
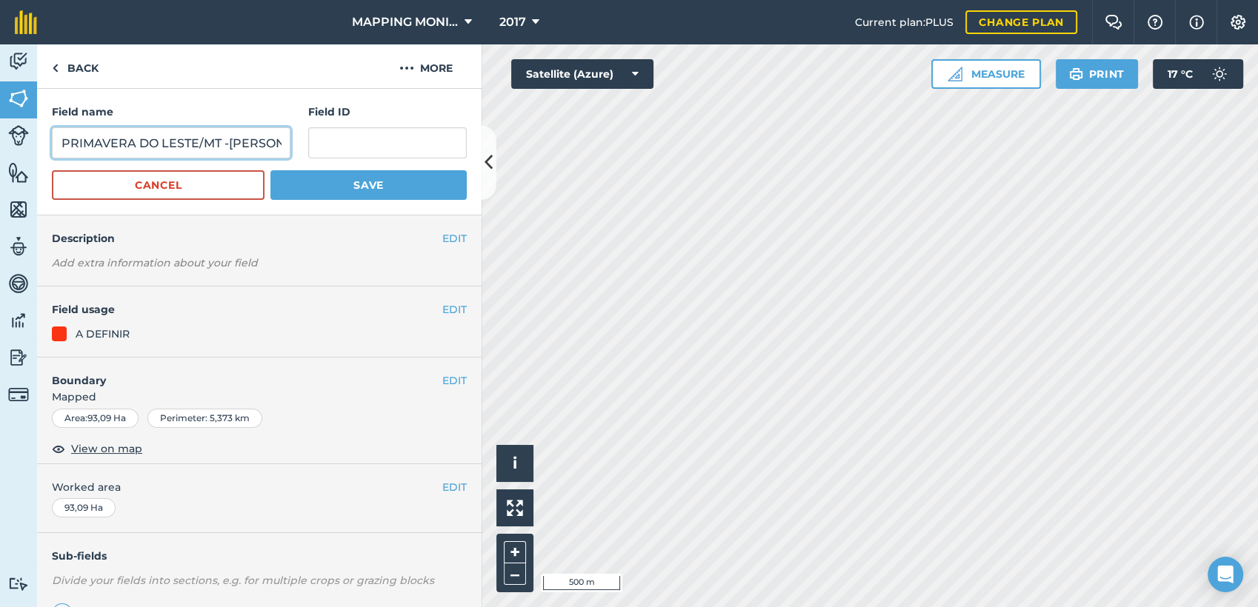
click at [231, 144] on input "PRIMAVERA DO LESTE/MT -[PERSON_NAME] - TRAMPOLIM" at bounding box center [171, 142] width 239 height 31
type input "PRIMAVERA DO LESTE/MT - [PERSON_NAME] - TRAMPOLIM"
click at [308, 176] on button "Save" at bounding box center [368, 185] width 196 height 30
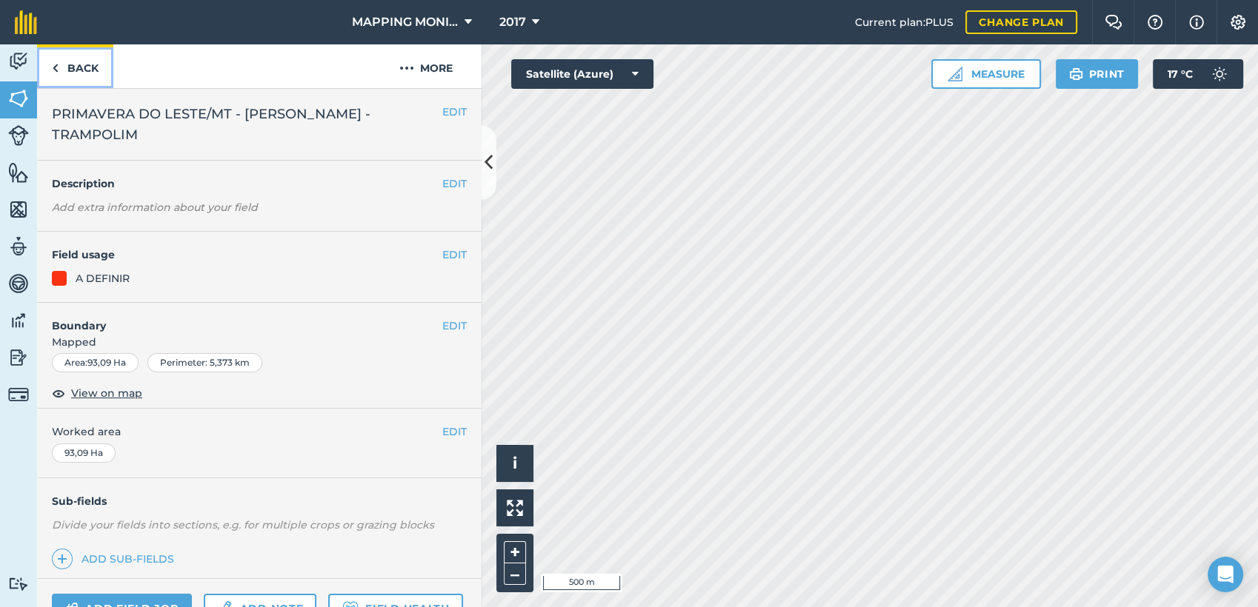
click at [77, 70] on link "Back" at bounding box center [75, 66] width 76 height 44
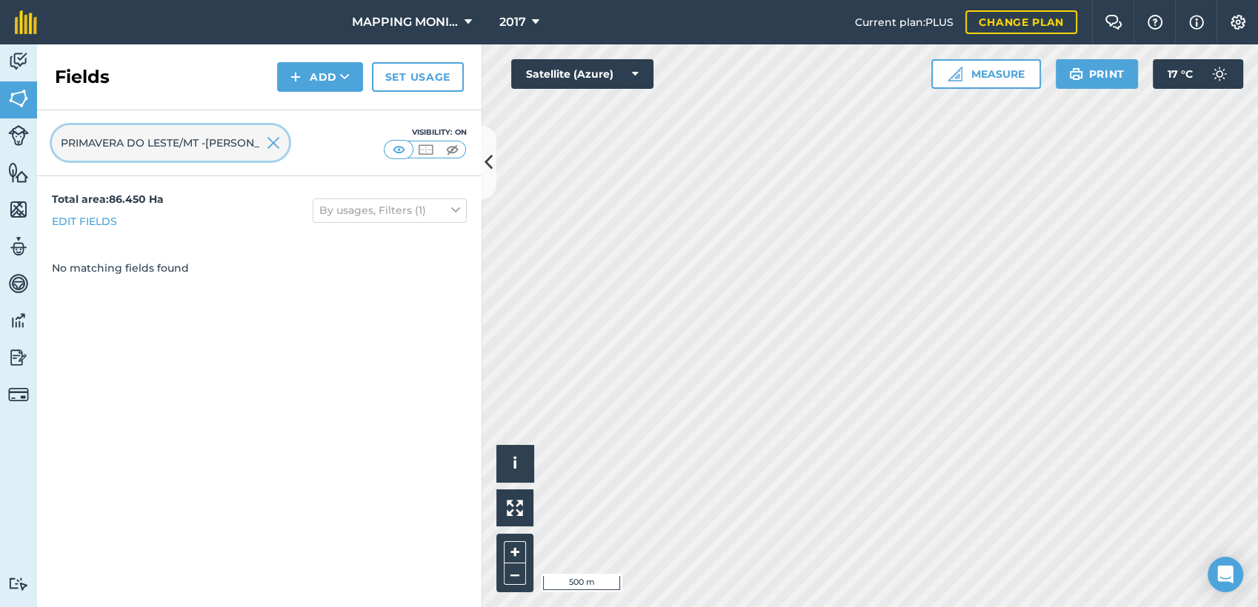
click at [207, 142] on input "PRIMAVERA DO LESTE/MT -[PERSON_NAME] - TRAMPOLIM" at bounding box center [170, 143] width 237 height 36
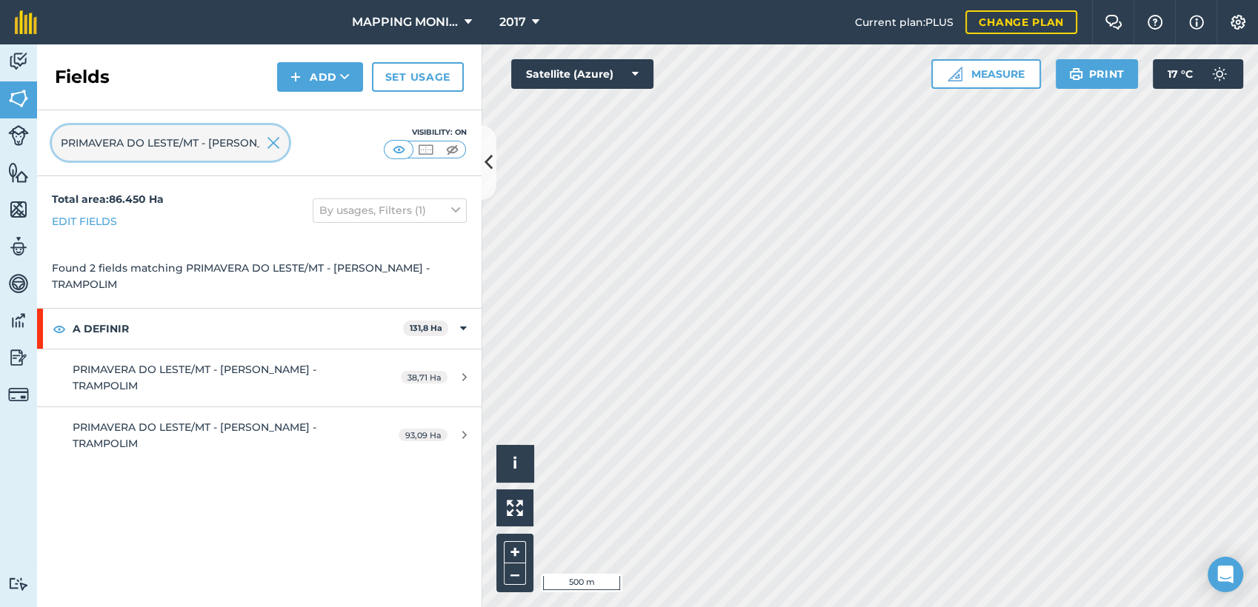
type input "PRIMAVERA DO LESTE/MT - [PERSON_NAME] - TRAMPOLIM"
click at [271, 149] on img at bounding box center [273, 143] width 13 height 18
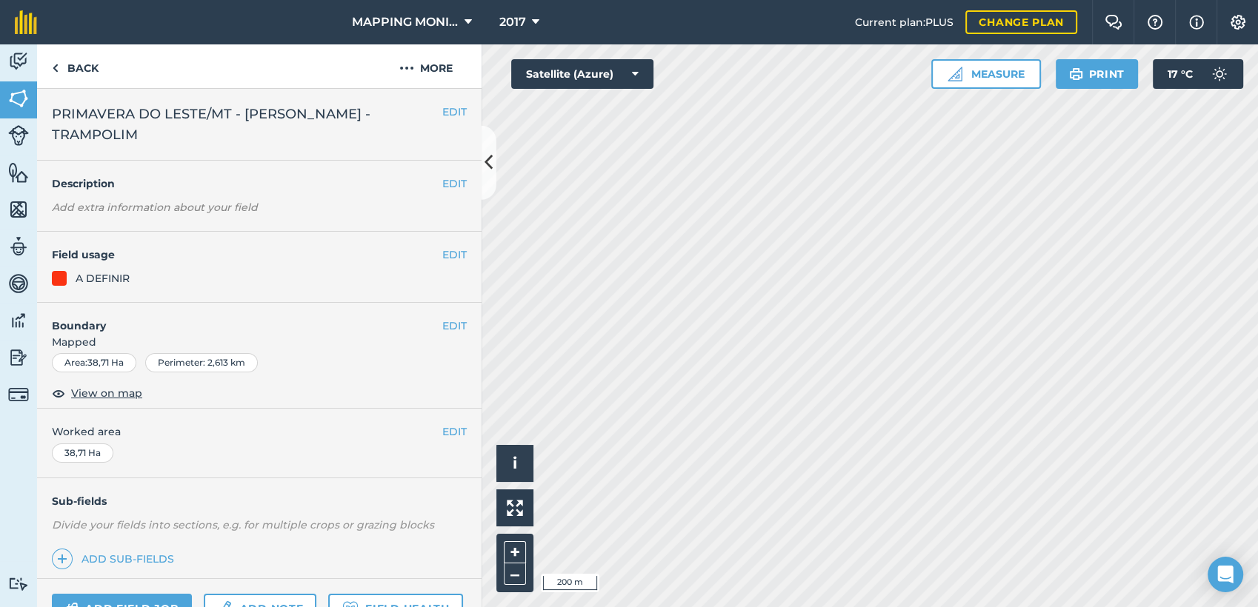
click at [186, 112] on span "PRIMAVERA DO LESTE/MT - [PERSON_NAME] - TRAMPOLIM" at bounding box center [247, 124] width 390 height 41
drag, startPoint x: 185, startPoint y: 112, endPoint x: 172, endPoint y: 115, distance: 13.7
click at [177, 115] on span "PRIMAVERA DO LESTE/MT - [PERSON_NAME] - TRAMPOLIM" at bounding box center [247, 124] width 390 height 41
drag, startPoint x: 160, startPoint y: 121, endPoint x: 153, endPoint y: 127, distance: 9.5
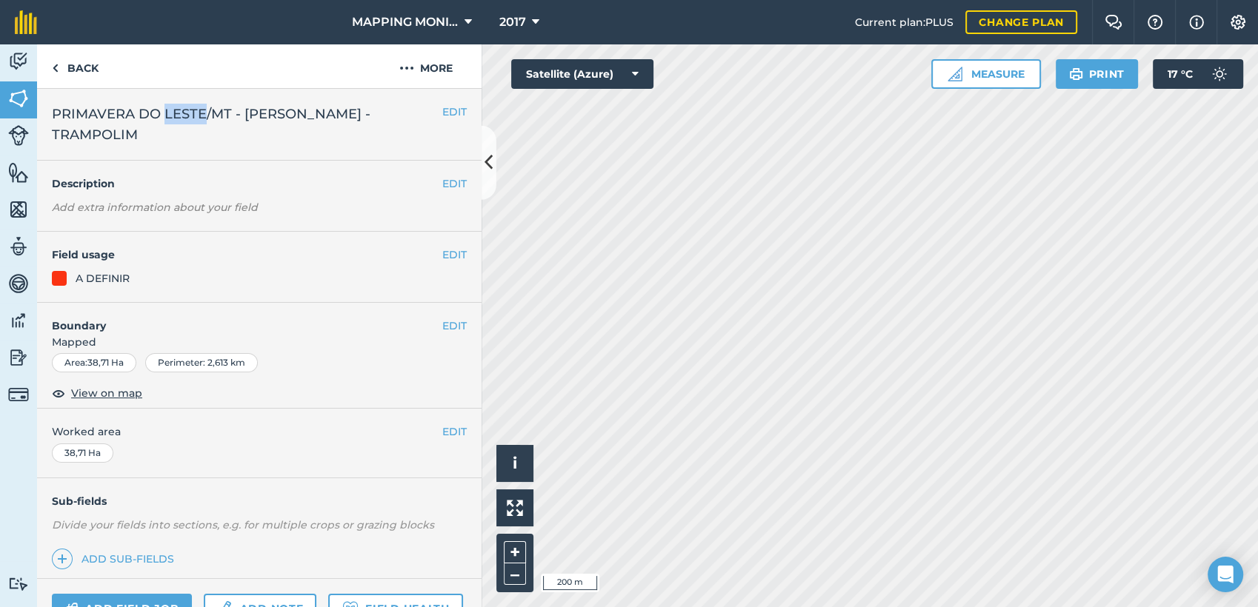
click at [153, 127] on span "PRIMAVERA DO LESTE/MT - [PERSON_NAME] - TRAMPOLIM" at bounding box center [247, 124] width 390 height 41
drag, startPoint x: 153, startPoint y: 127, endPoint x: 109, endPoint y: 117, distance: 44.8
click at [109, 117] on span "PRIMAVERA DO LESTE/MT - [PERSON_NAME] - TRAMPOLIM" at bounding box center [247, 124] width 390 height 41
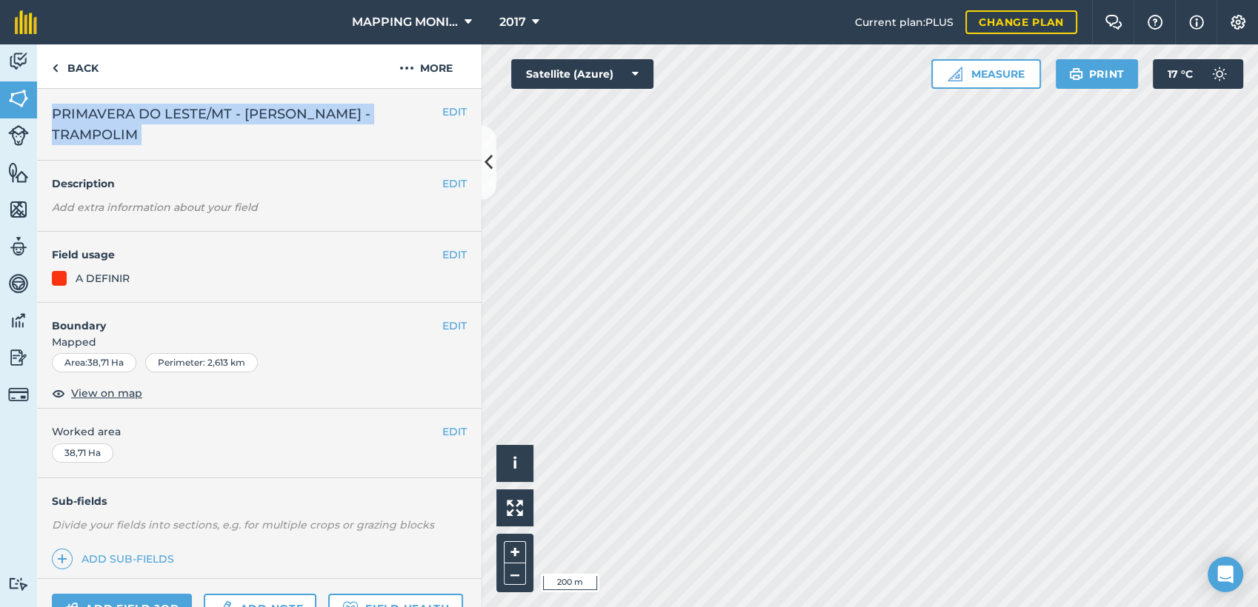
click at [109, 117] on span "PRIMAVERA DO LESTE/MT - [PERSON_NAME] - TRAMPOLIM" at bounding box center [247, 124] width 390 height 41
copy div "PRIMAVERA DO LESTE/MT - [PERSON_NAME] - TRAMPOLIM EDIT"
click at [83, 79] on link "Back" at bounding box center [75, 66] width 76 height 44
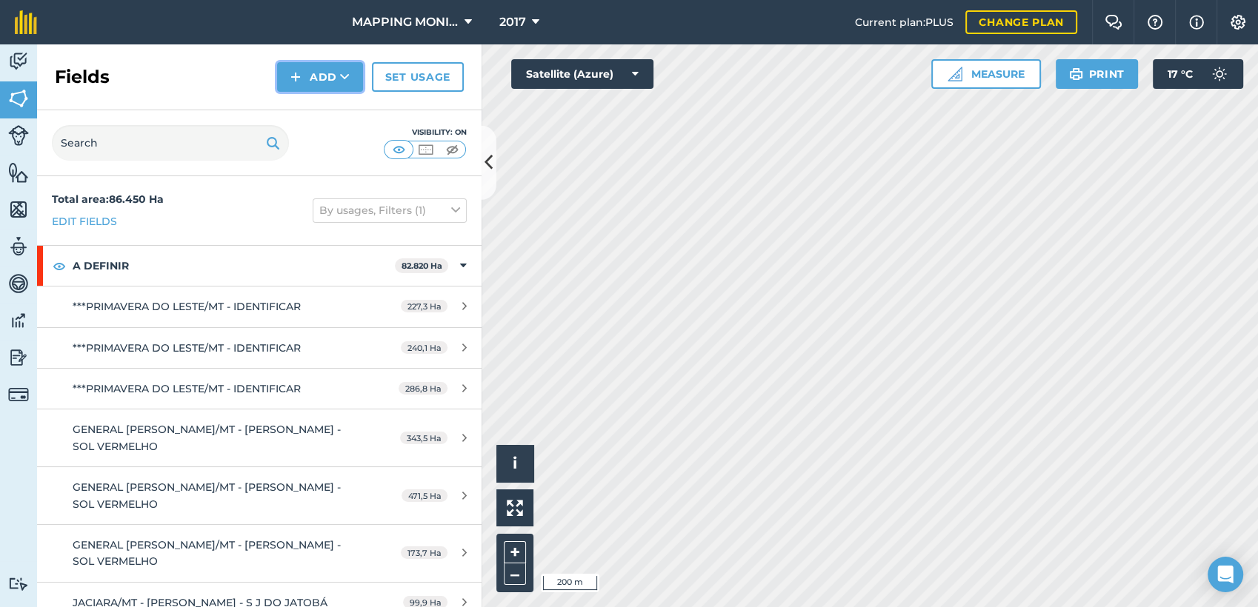
click at [341, 85] on button "Add" at bounding box center [320, 77] width 86 height 30
click at [333, 115] on link "Draw" at bounding box center [319, 110] width 81 height 33
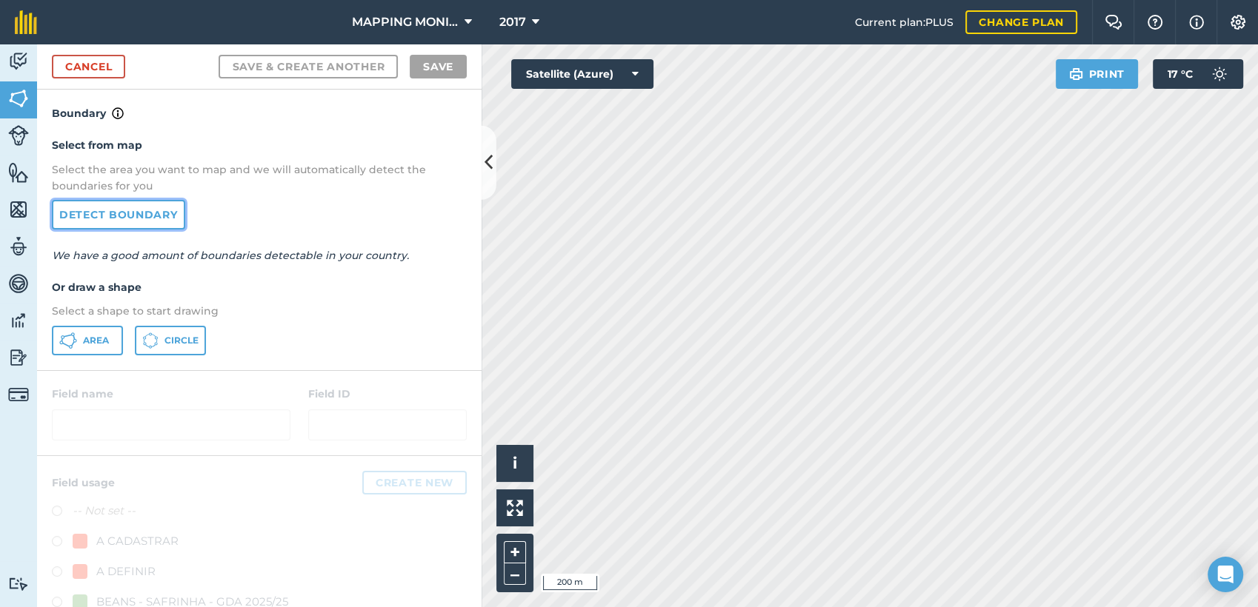
click at [107, 222] on link "Detect boundary" at bounding box center [118, 215] width 133 height 30
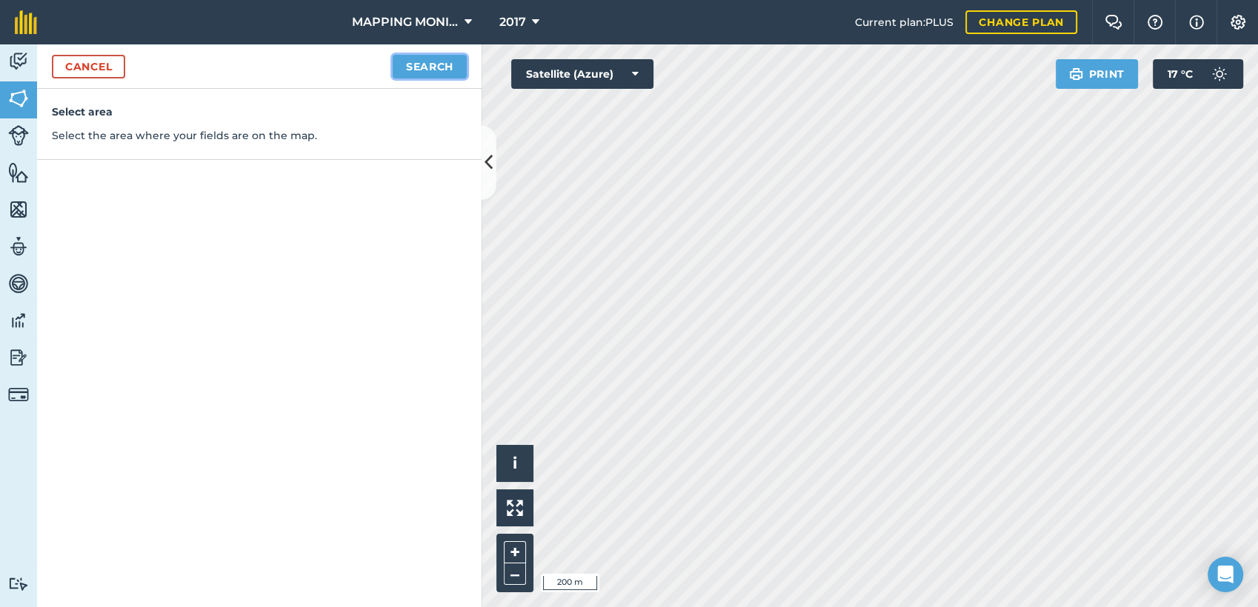
click at [443, 70] on button "Search" at bounding box center [430, 67] width 74 height 24
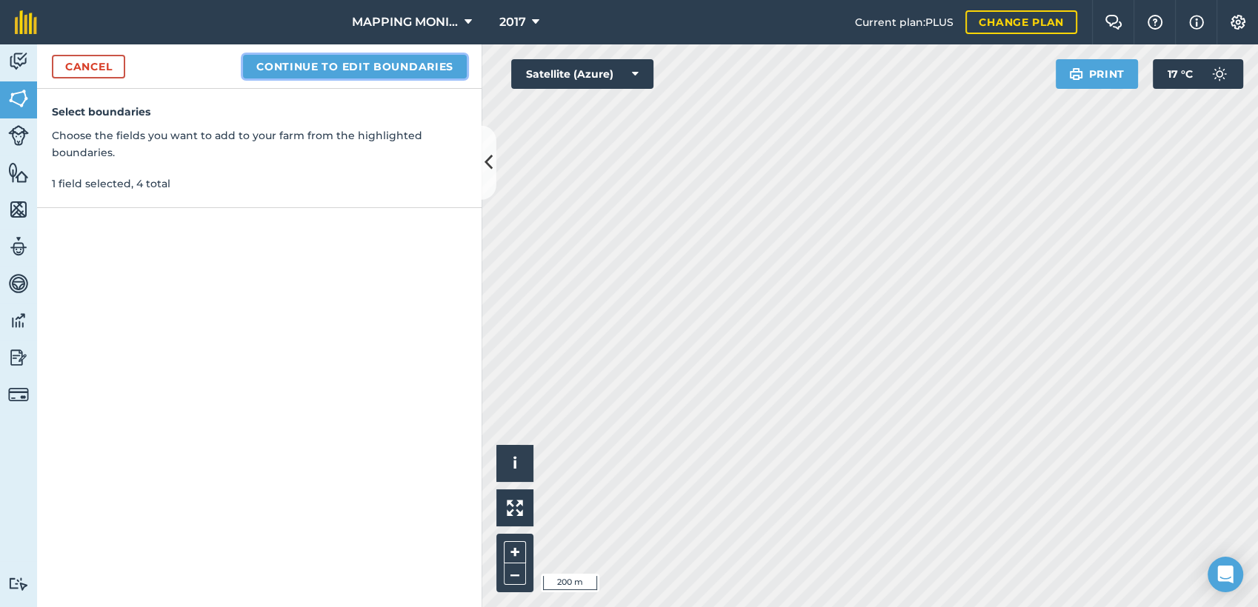
click at [411, 64] on button "Continue to edit boundaries" at bounding box center [355, 67] width 224 height 24
click at [333, 74] on button "Continue to name fields" at bounding box center [371, 67] width 192 height 24
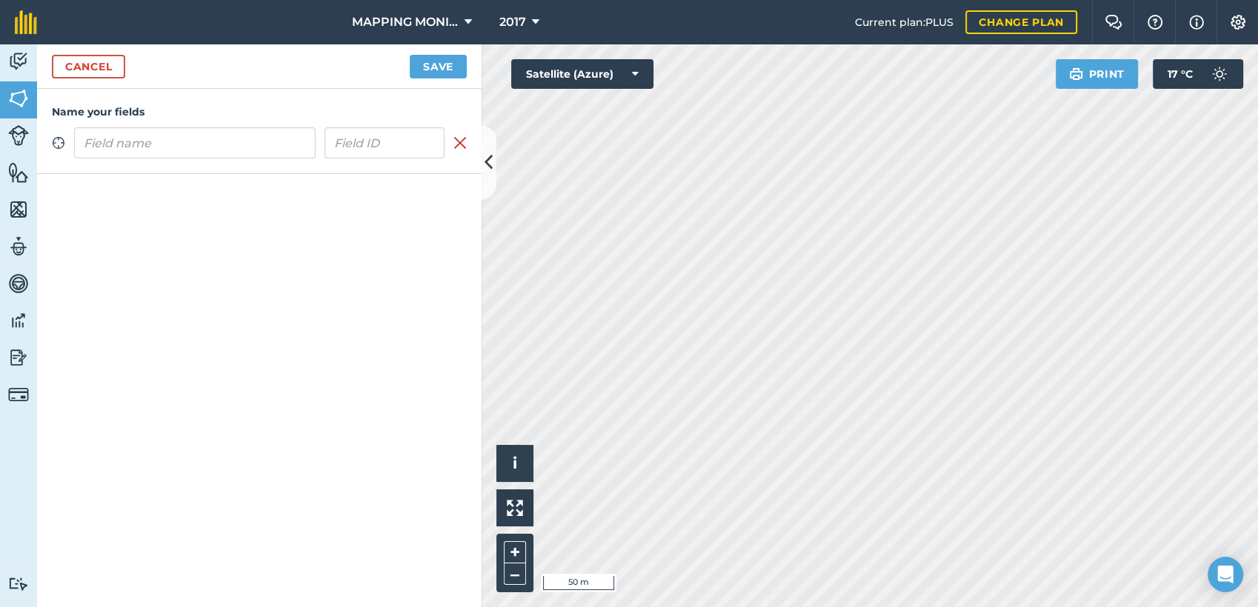
click at [258, 150] on input "text" at bounding box center [194, 142] width 241 height 31
type input "PRIMAVERA DO LESTE/MT - [PERSON_NAME] - TRAMPOLIM"
click at [434, 75] on button "Save" at bounding box center [438, 67] width 57 height 24
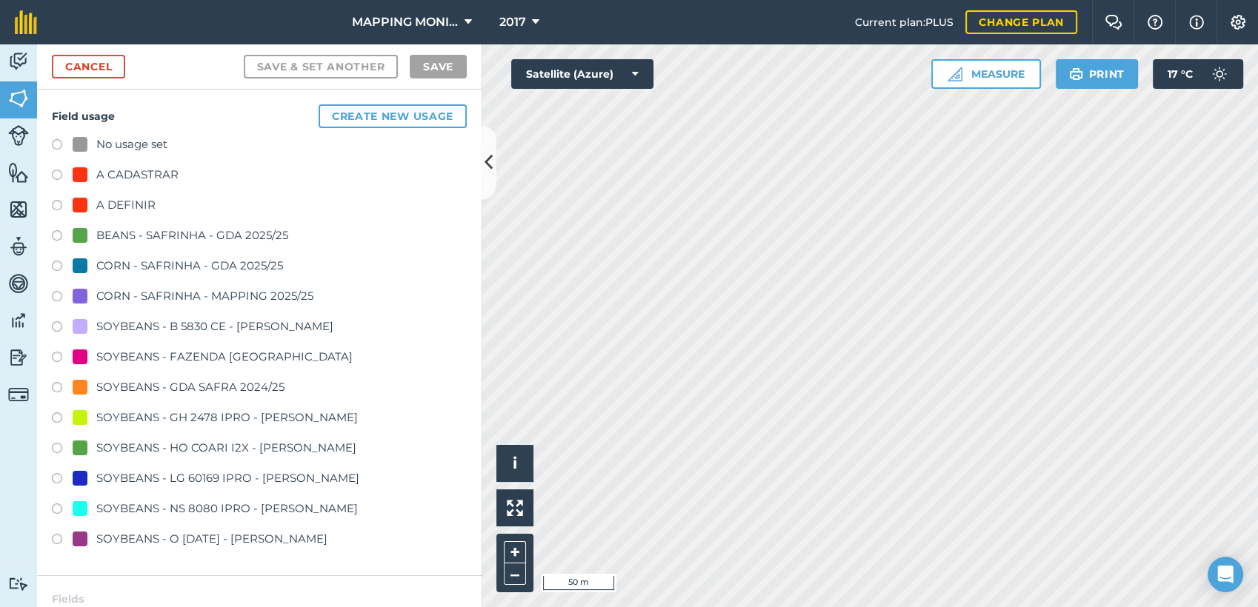
click at [121, 202] on div "A DEFINIR" at bounding box center [125, 205] width 59 height 18
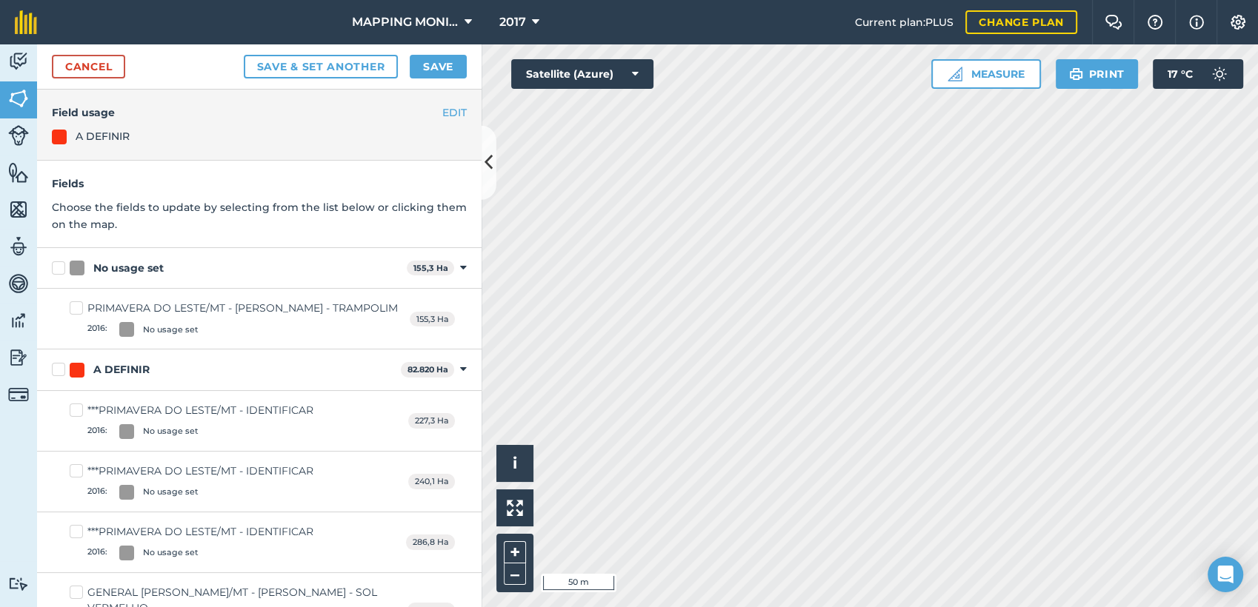
click at [136, 271] on div "No usage set" at bounding box center [128, 269] width 70 height 16
click at [61, 270] on input "No usage set" at bounding box center [57, 266] width 10 height 10
checkbox input "true"
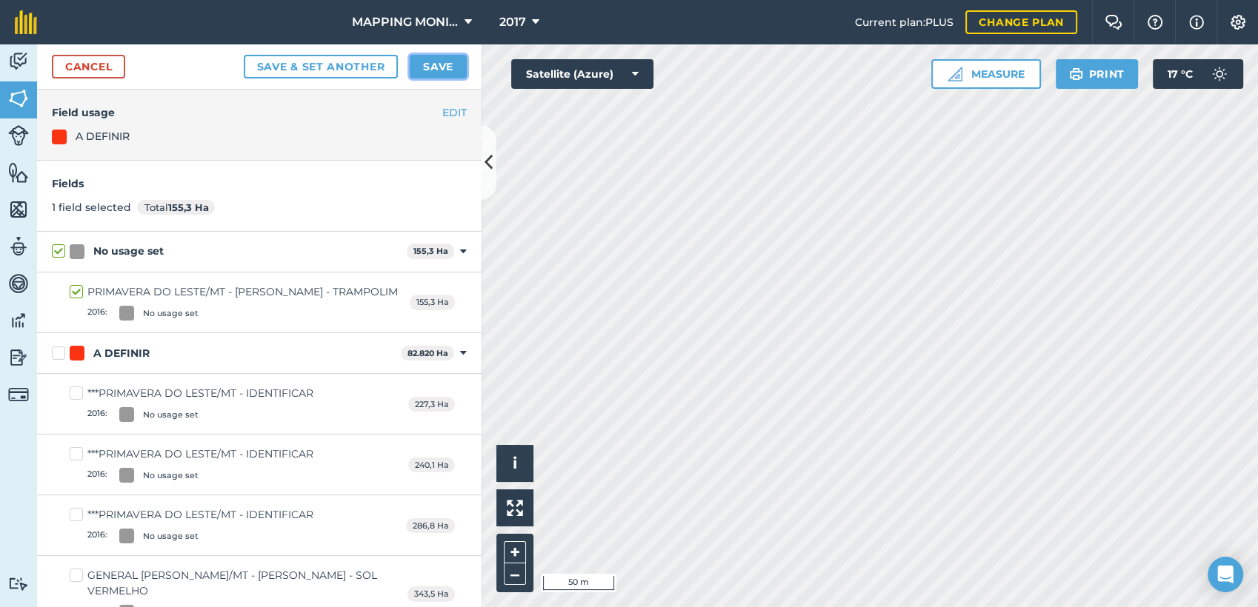
click at [432, 75] on button "Save" at bounding box center [438, 67] width 57 height 24
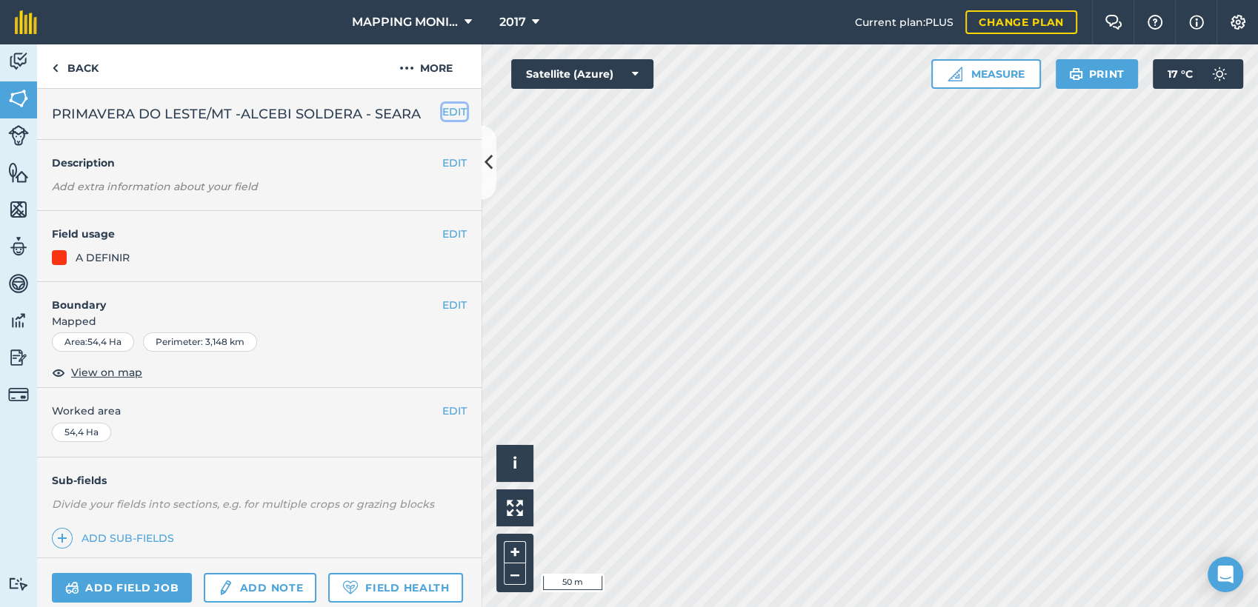
click at [442, 118] on button "EDIT" at bounding box center [454, 112] width 24 height 16
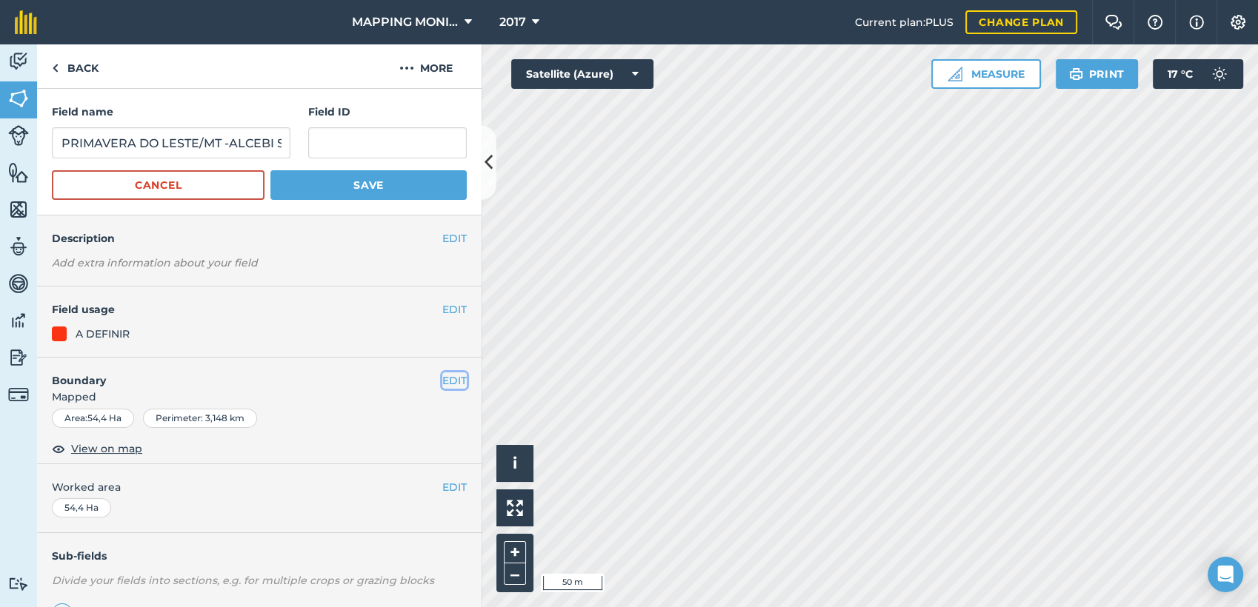
click at [442, 382] on button "EDIT" at bounding box center [454, 381] width 24 height 16
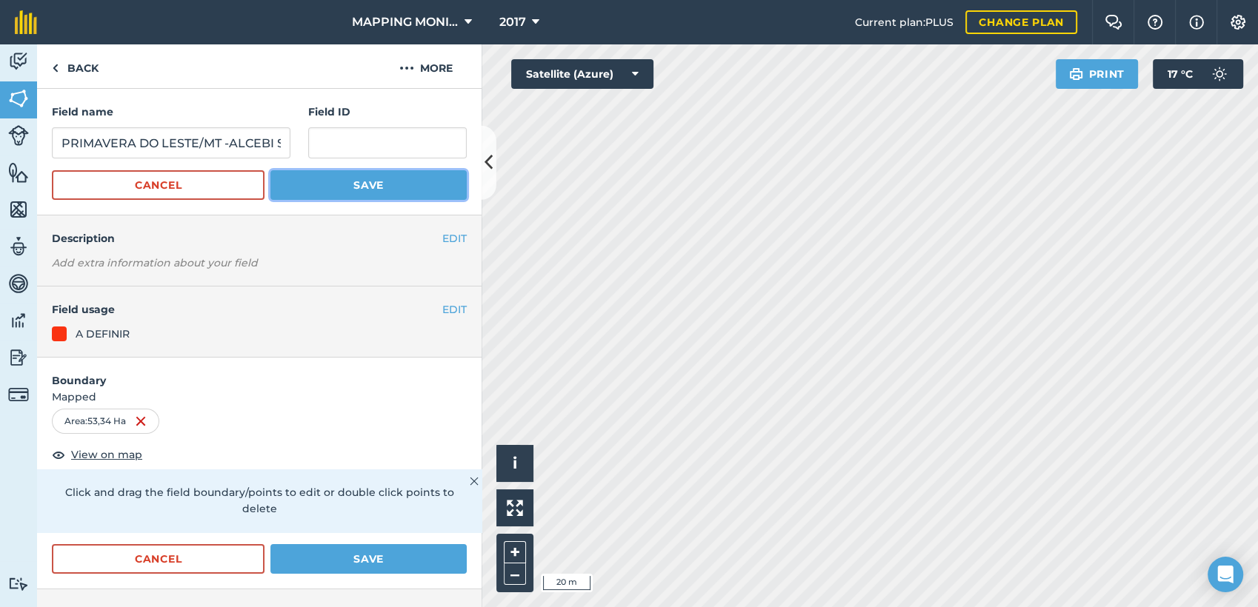
click at [344, 187] on button "Save" at bounding box center [368, 185] width 196 height 30
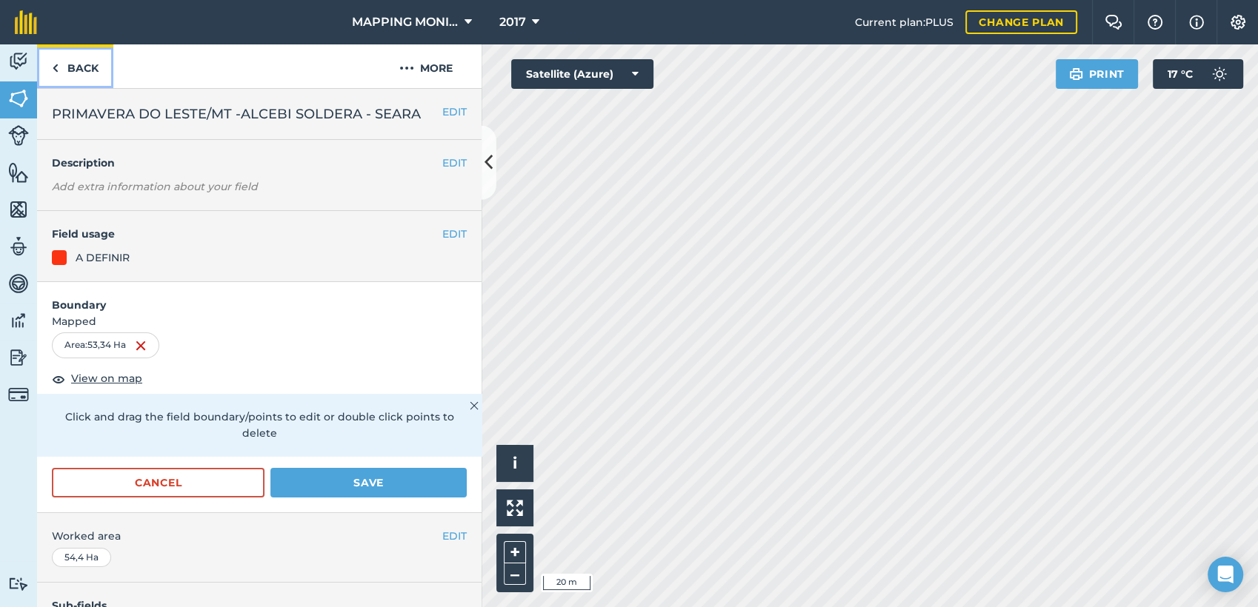
click at [96, 66] on link "Back" at bounding box center [75, 66] width 76 height 44
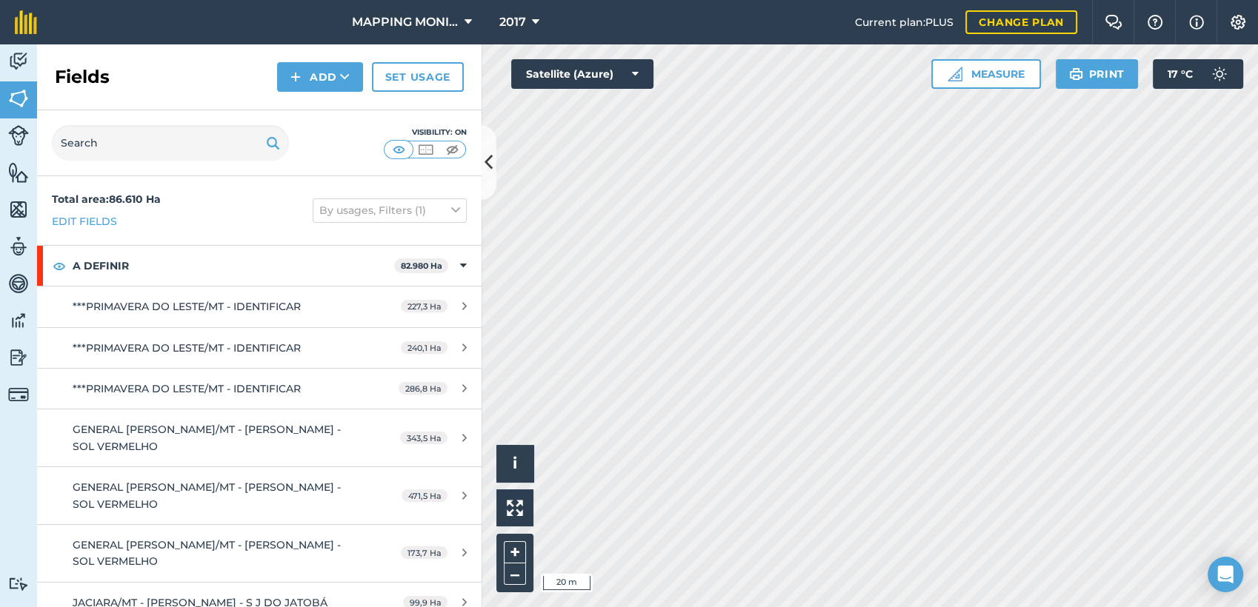
click at [95, 66] on h2 "Fields" at bounding box center [82, 77] width 55 height 24
click at [117, 135] on input "text" at bounding box center [170, 143] width 237 height 36
paste input "PRIMAVERA DO LESTE/MT - [PERSON_NAME] - TRAMPOLIM"
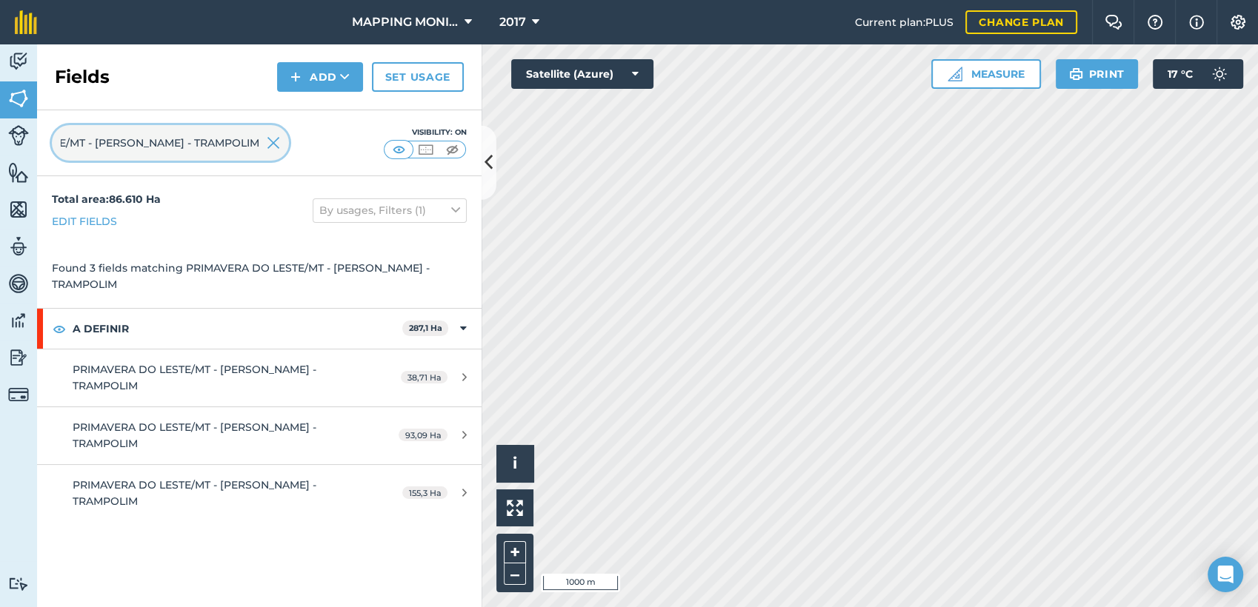
type input "PRIMAVERA DO LESTE/MT - [PERSON_NAME] - TRAMPOLIM"
click at [267, 145] on img at bounding box center [273, 143] width 13 height 18
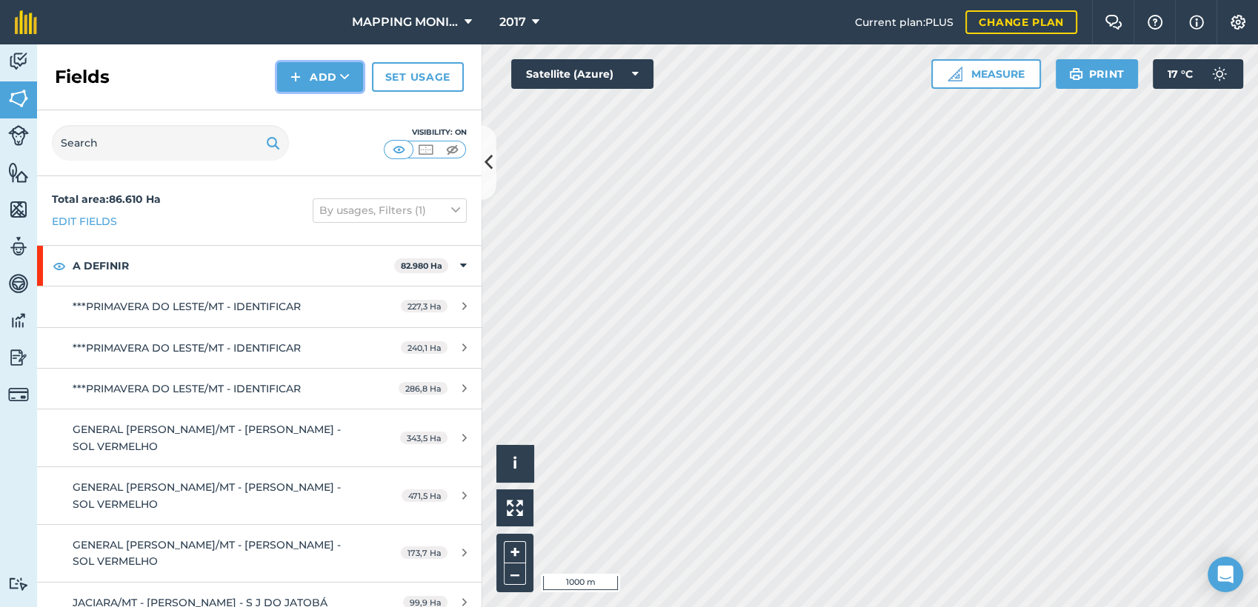
click at [336, 68] on button "Add" at bounding box center [320, 77] width 86 height 30
click at [336, 100] on link "Draw" at bounding box center [319, 110] width 81 height 33
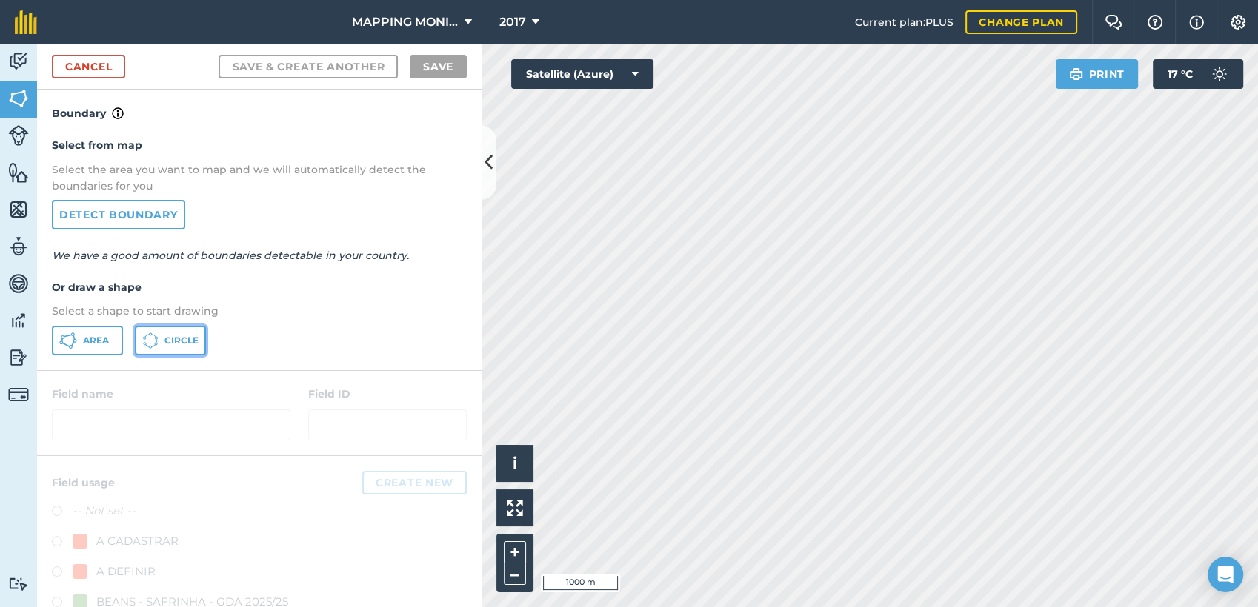
click at [158, 346] on icon at bounding box center [150, 341] width 16 height 16
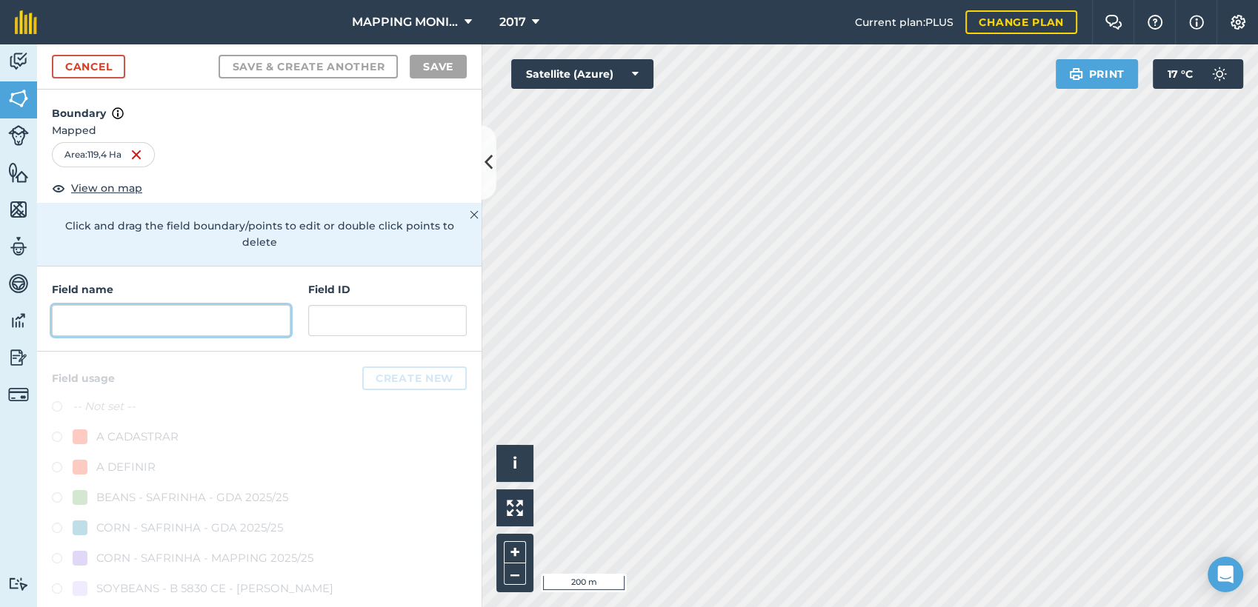
click at [172, 323] on input "text" at bounding box center [171, 320] width 239 height 31
paste input "PRIMAVERA DO LESTE/MT - [PERSON_NAME] - TRAMPOLIM"
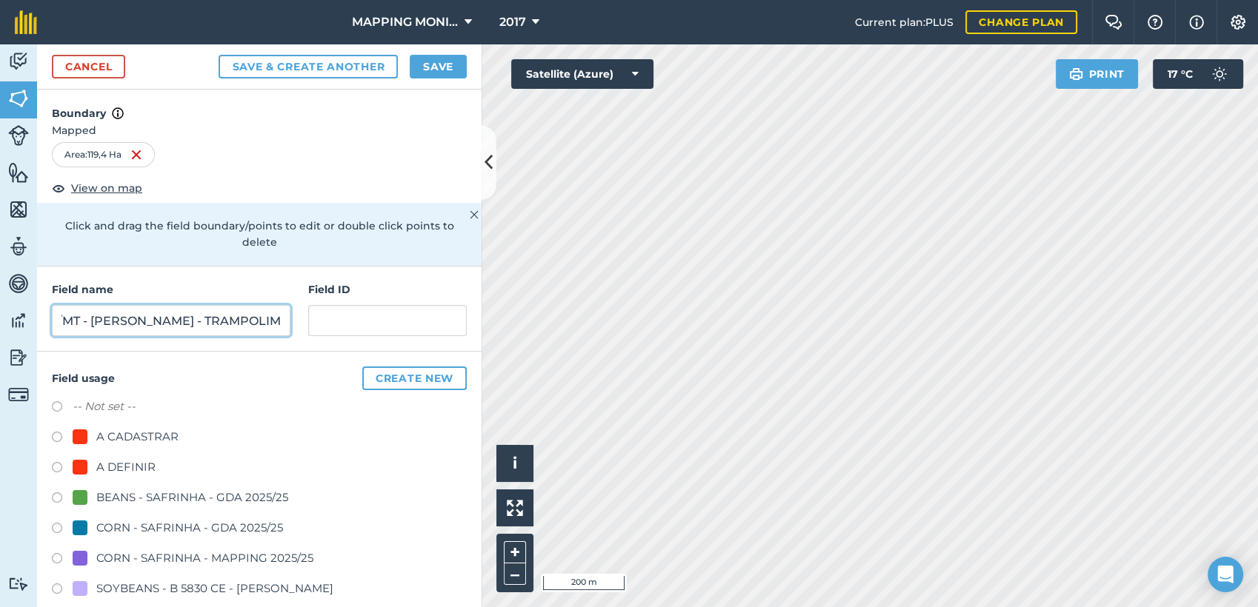
scroll to position [0, 159]
drag, startPoint x: 70, startPoint y: 321, endPoint x: 318, endPoint y: 311, distance: 247.6
click at [318, 311] on div "Field name PRIMAVERA DO LESTE/MT - [PERSON_NAME] - [GEOGRAPHIC_DATA] ID" at bounding box center [259, 309] width 444 height 85
type input "PRIMAVERA DO LESTE/MT - [PERSON_NAME] - [GEOGRAPHIC_DATA]"
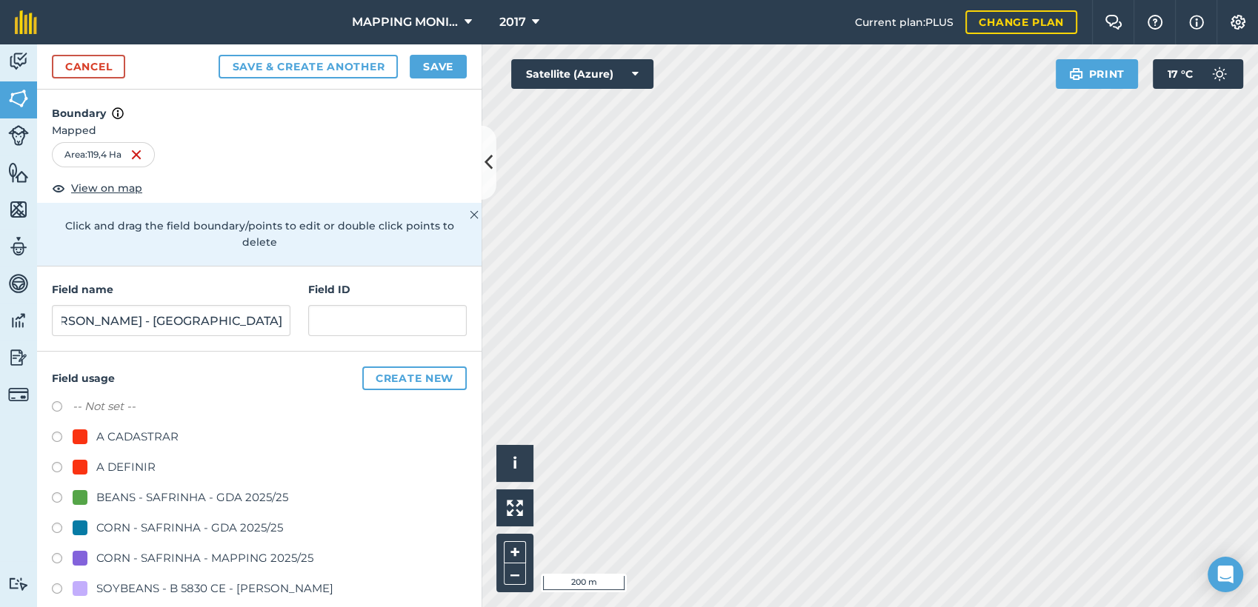
scroll to position [0, 0]
drag, startPoint x: 104, startPoint y: 467, endPoint x: 118, endPoint y: 425, distance: 44.5
click at [104, 467] on div "A DEFINIR" at bounding box center [125, 468] width 59 height 18
radio input "true"
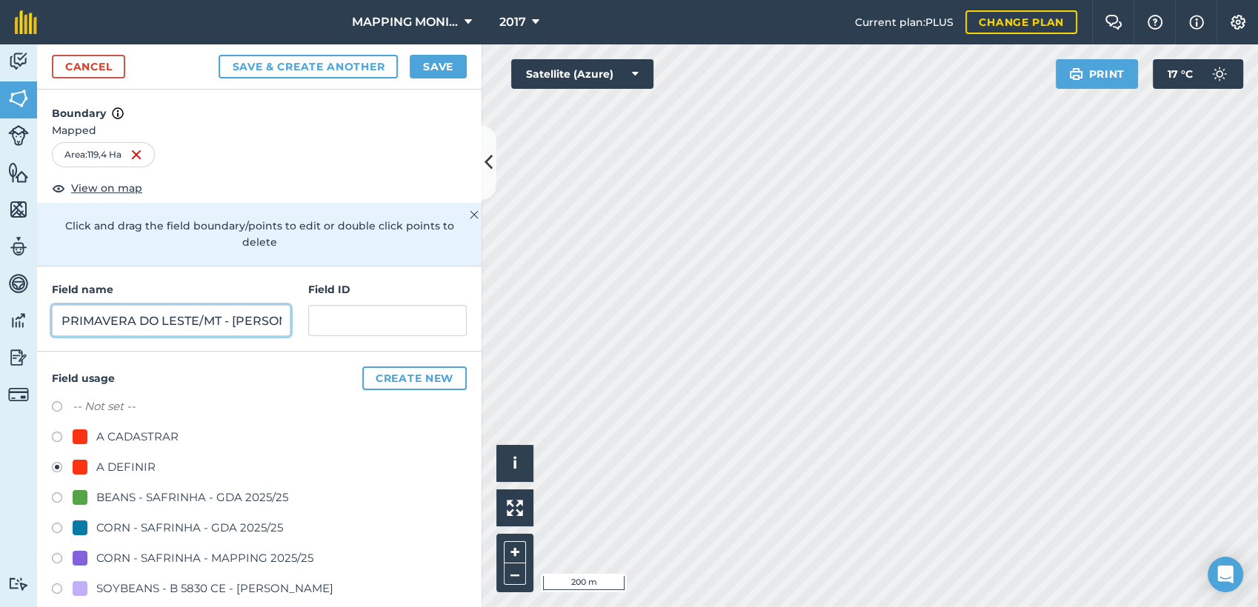
click at [153, 313] on input "PRIMAVERA DO LESTE/MT - [PERSON_NAME] - [GEOGRAPHIC_DATA]" at bounding box center [171, 320] width 239 height 31
click at [442, 76] on button "Save" at bounding box center [438, 67] width 57 height 24
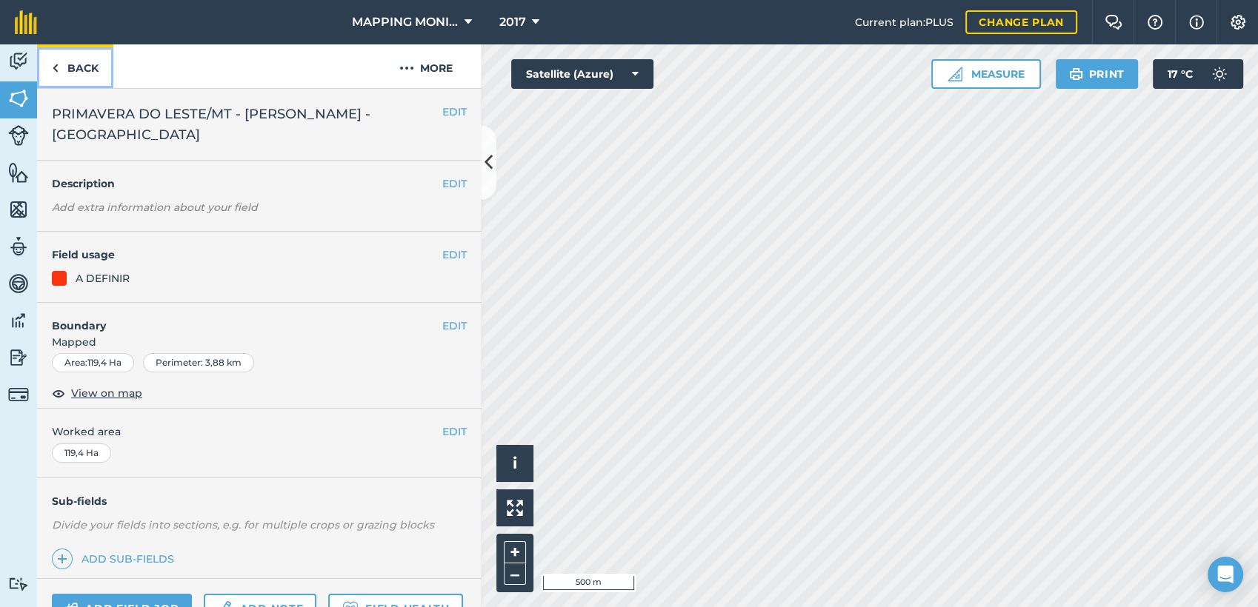
click at [93, 67] on link "Back" at bounding box center [75, 66] width 76 height 44
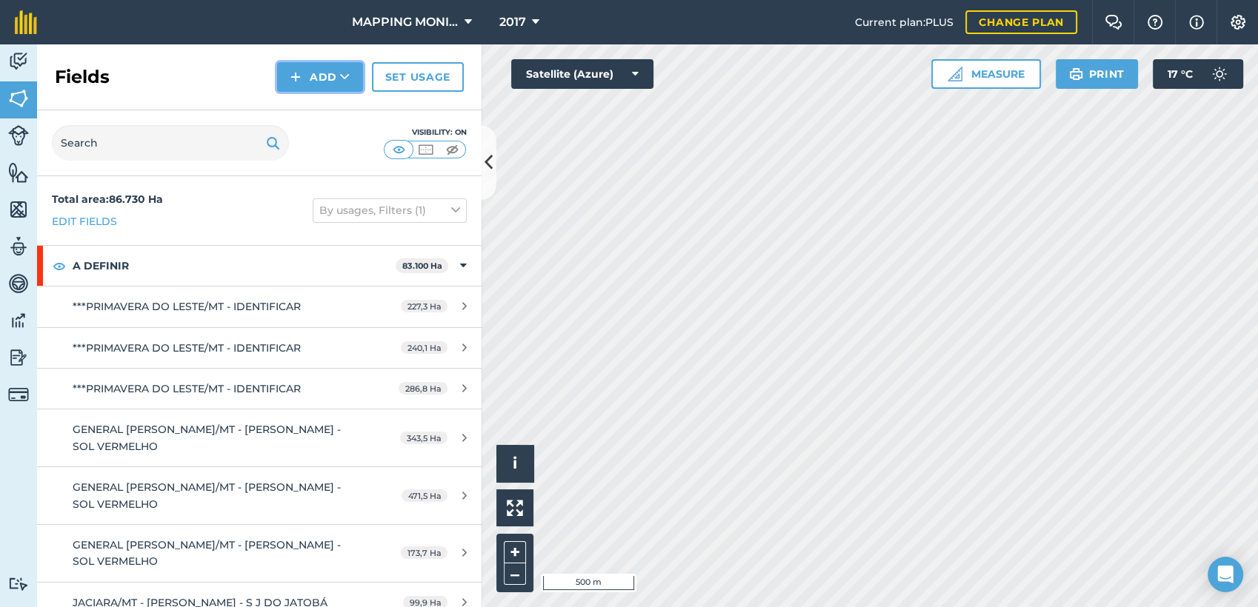
click at [336, 80] on button "Add" at bounding box center [320, 77] width 86 height 30
click at [323, 114] on link "Draw" at bounding box center [319, 110] width 81 height 33
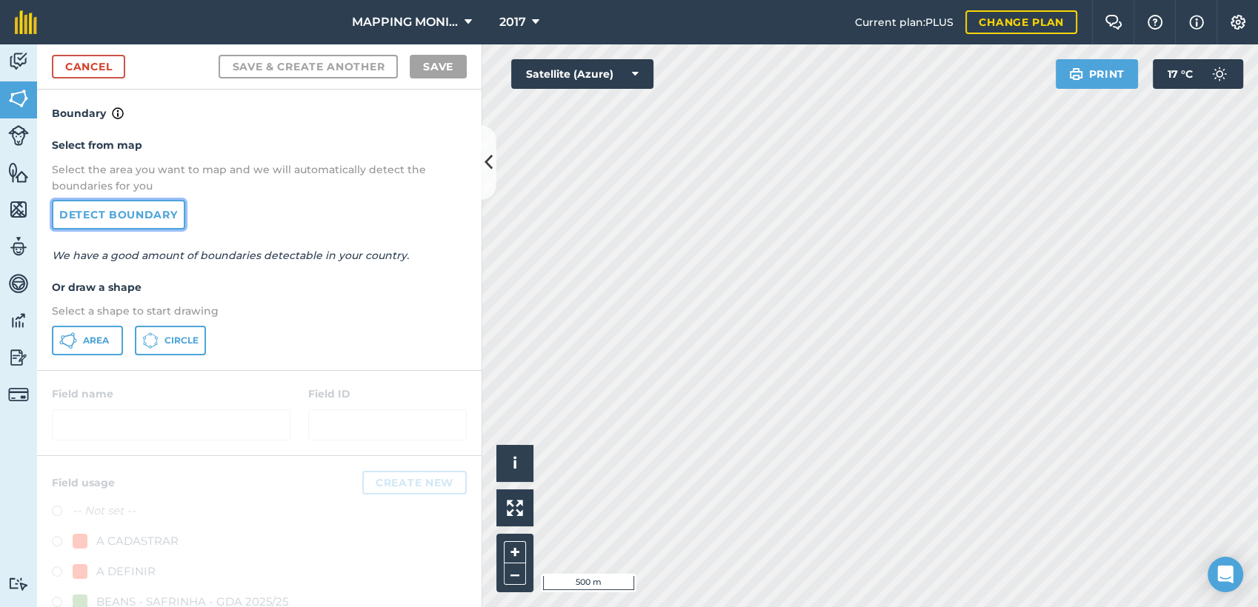
click at [130, 214] on link "Detect boundary" at bounding box center [118, 215] width 133 height 30
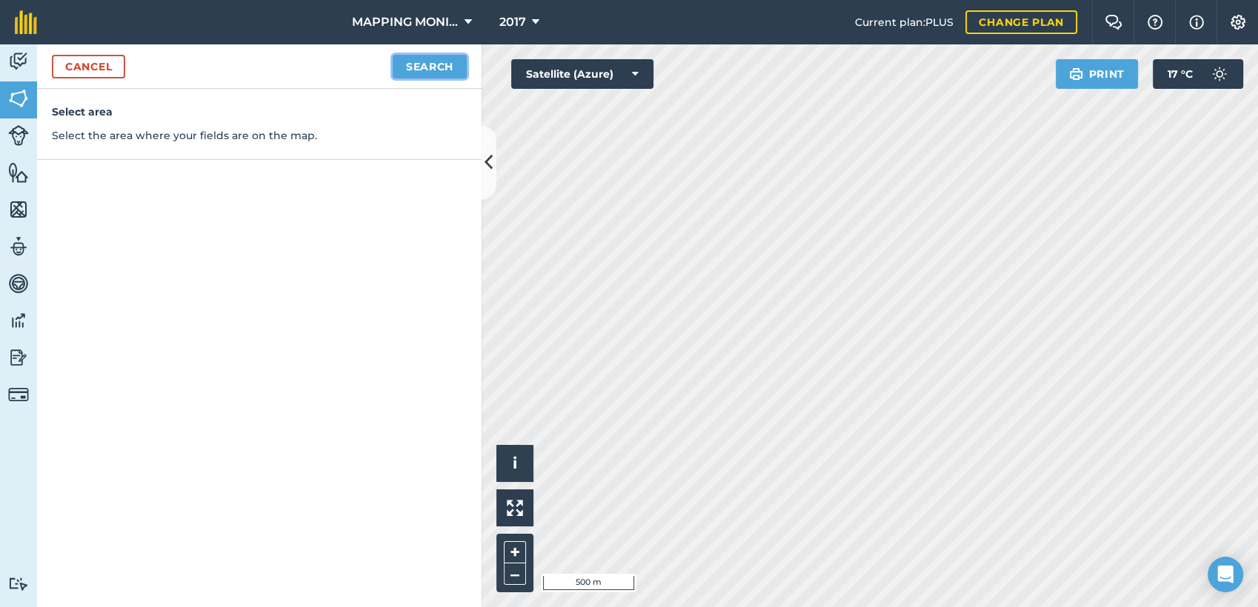
click at [415, 61] on button "Search" at bounding box center [430, 67] width 74 height 24
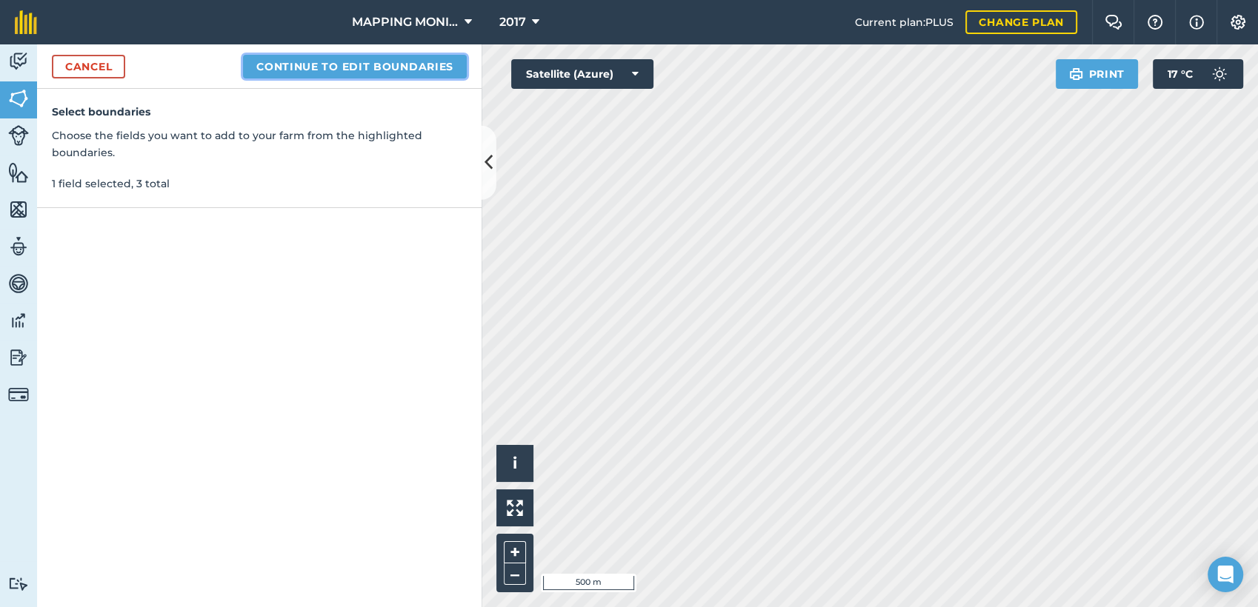
click at [389, 71] on button "Continue to edit boundaries" at bounding box center [355, 67] width 224 height 24
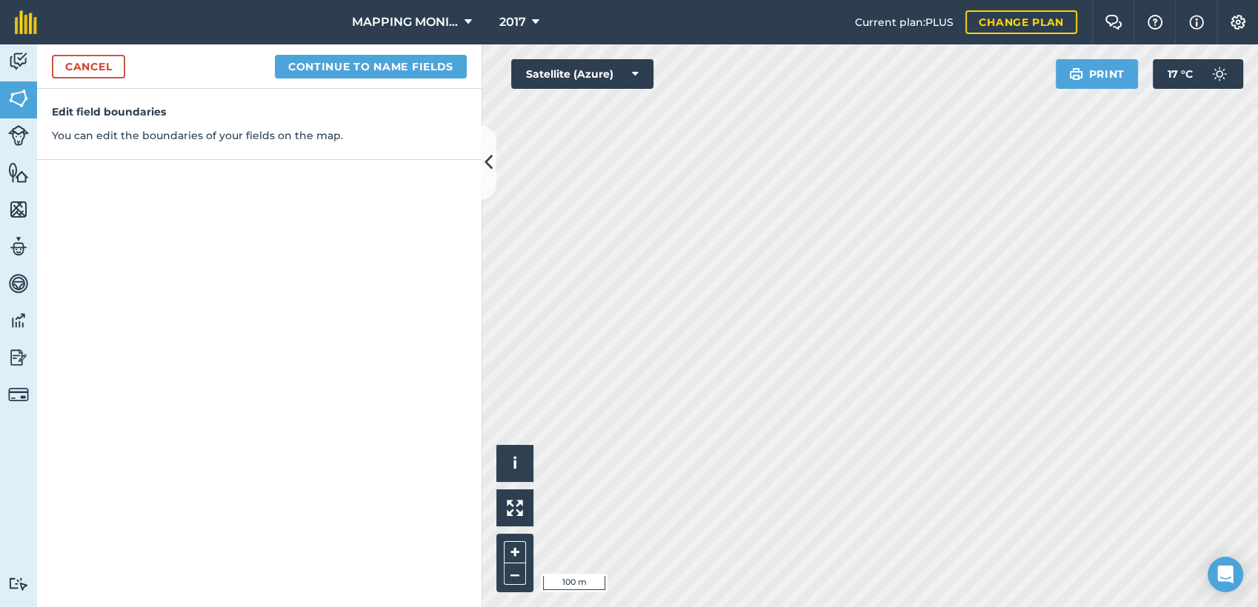
click at [771, 607] on html "MAPPING MONITORAMENTO AGRICOLA 2017 Current plan : PLUS Change plan Farm Chat H…" at bounding box center [629, 303] width 1258 height 607
click at [381, 66] on button "Continue to name fields" at bounding box center [371, 67] width 192 height 24
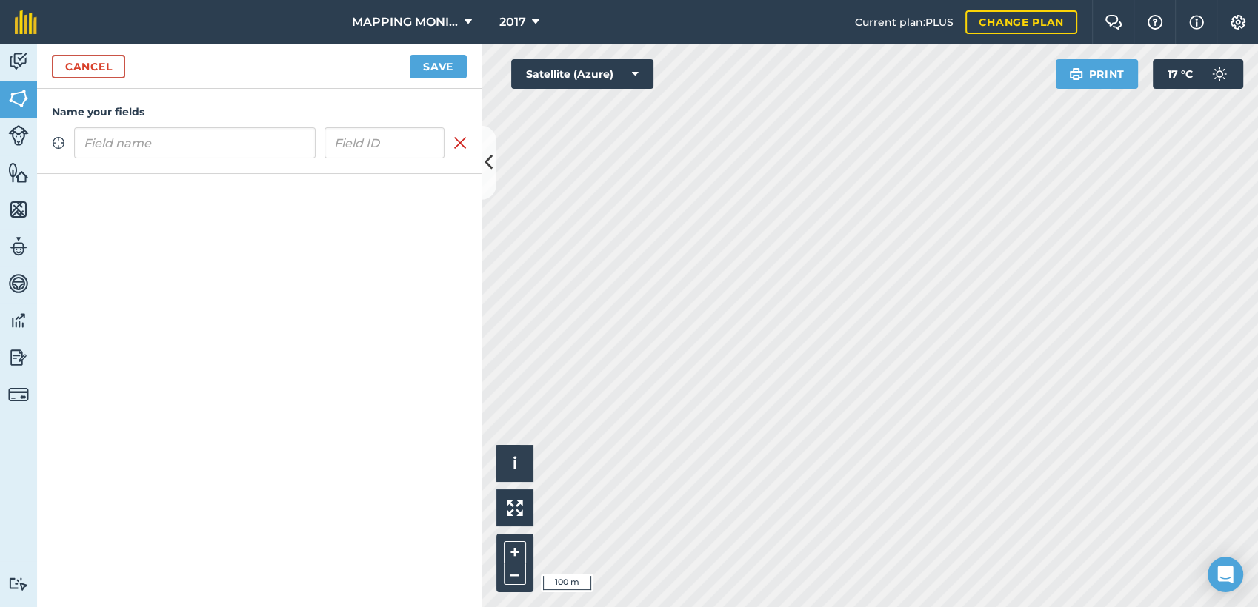
click at [264, 150] on input "text" at bounding box center [194, 142] width 241 height 31
type input "PRIMAVERA DO LESTE/MT - [PERSON_NAME] - [GEOGRAPHIC_DATA]"
click at [441, 63] on button "Save" at bounding box center [438, 67] width 57 height 24
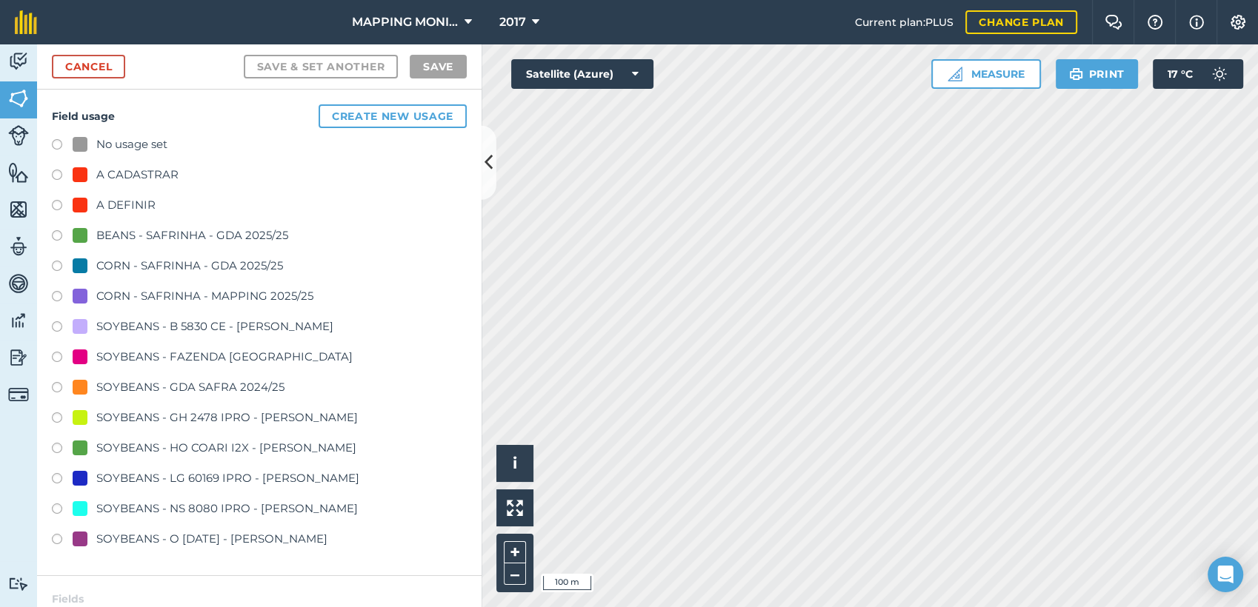
click at [141, 204] on div "A DEFINIR" at bounding box center [125, 205] width 59 height 18
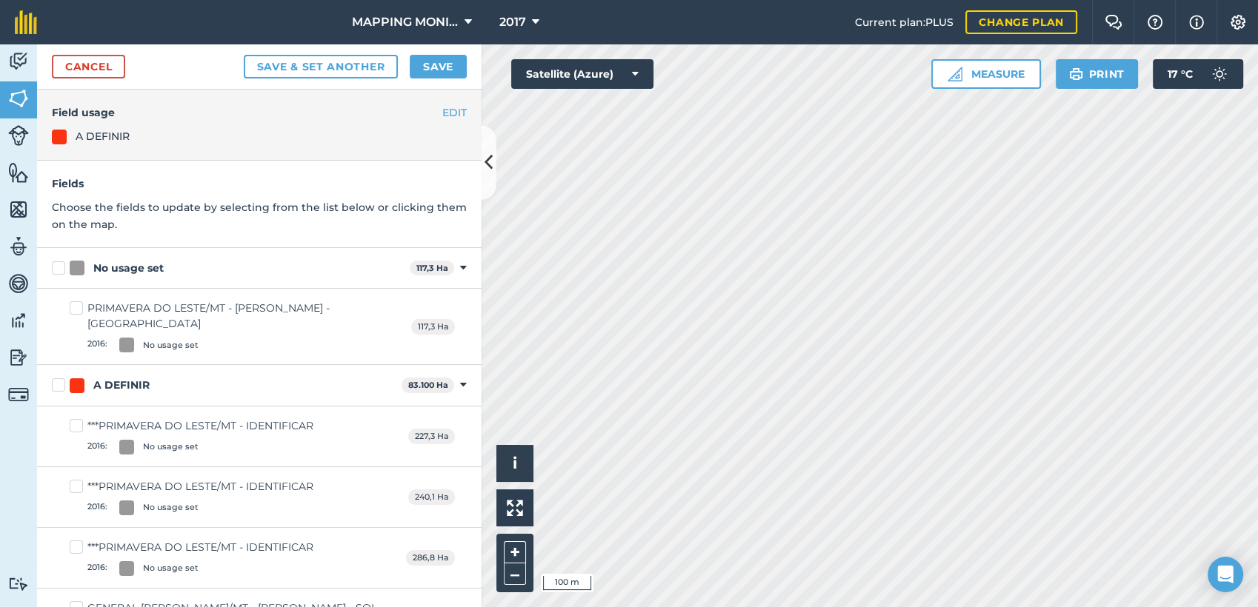
click at [153, 264] on div "No usage set" at bounding box center [128, 269] width 70 height 16
click at [61, 264] on input "No usage set" at bounding box center [57, 266] width 10 height 10
checkbox input "true"
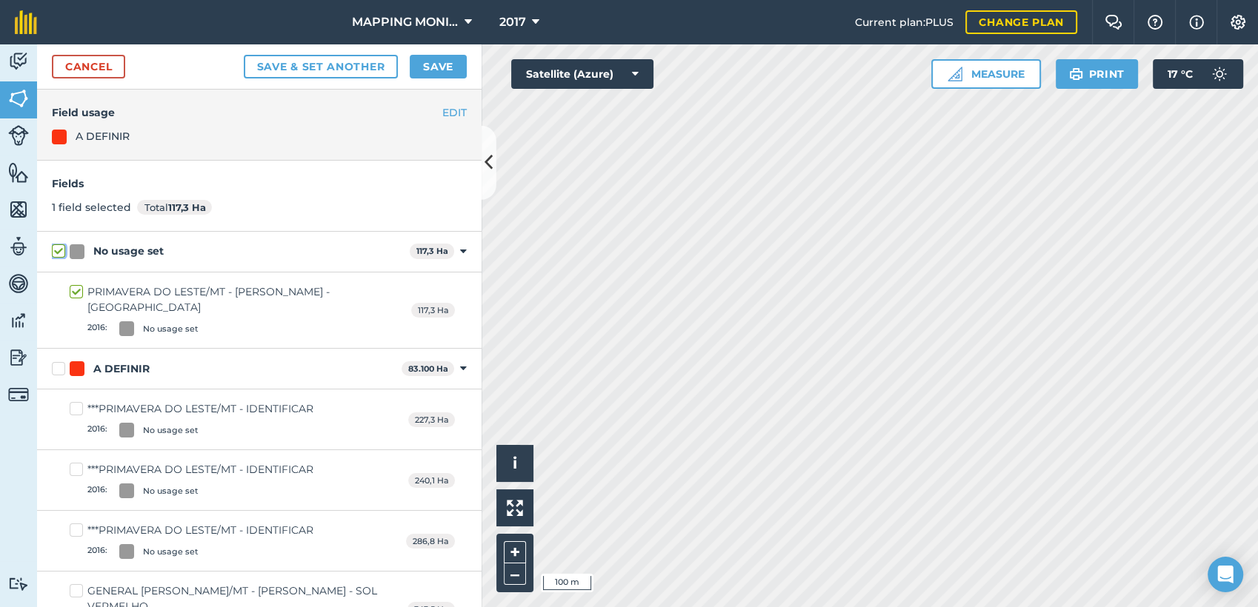
checkbox input "true"
click at [437, 67] on button "Save" at bounding box center [438, 67] width 57 height 24
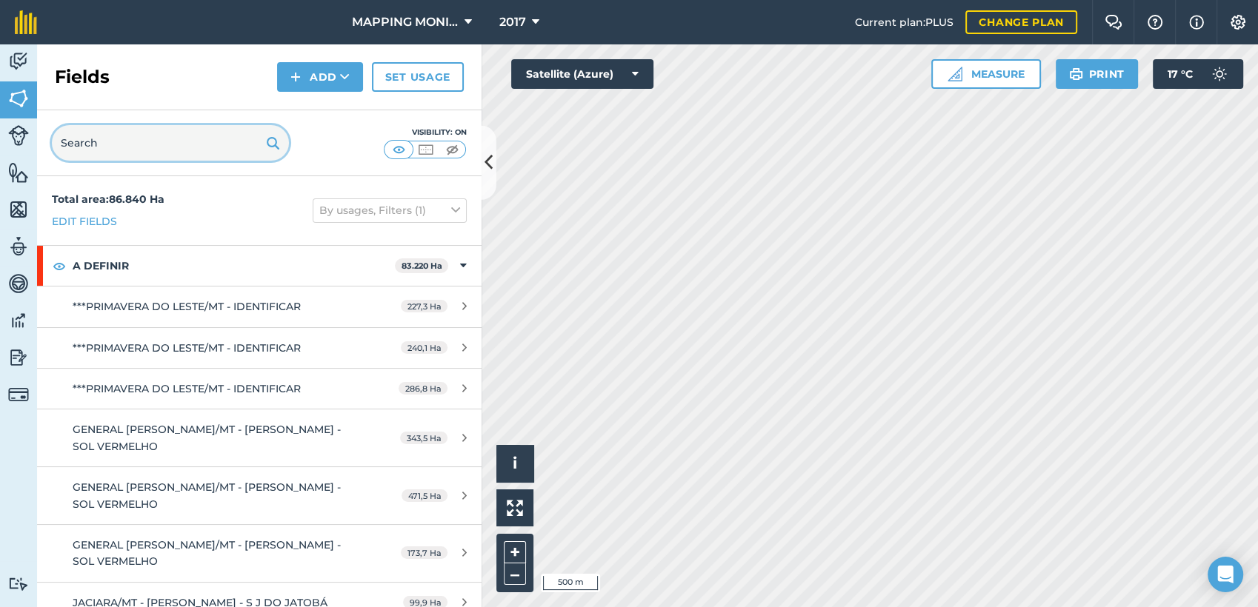
click at [147, 154] on input "text" at bounding box center [170, 143] width 237 height 36
paste input "PRIMAVERA DO LESTE/MT - [PERSON_NAME] - [GEOGRAPHIC_DATA]"
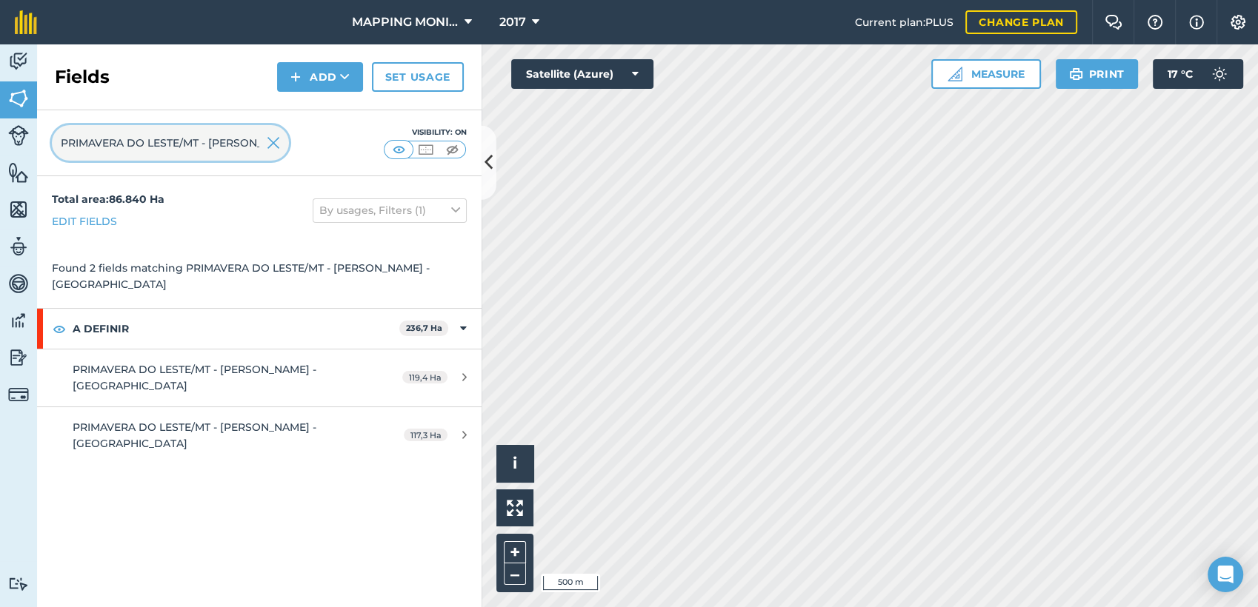
scroll to position [0, 155]
type input "PRIMAVERA DO LESTE/MT - [PERSON_NAME] - [GEOGRAPHIC_DATA]"
drag, startPoint x: 272, startPoint y: 140, endPoint x: 281, endPoint y: 127, distance: 15.9
click at [273, 140] on img at bounding box center [273, 143] width 13 height 18
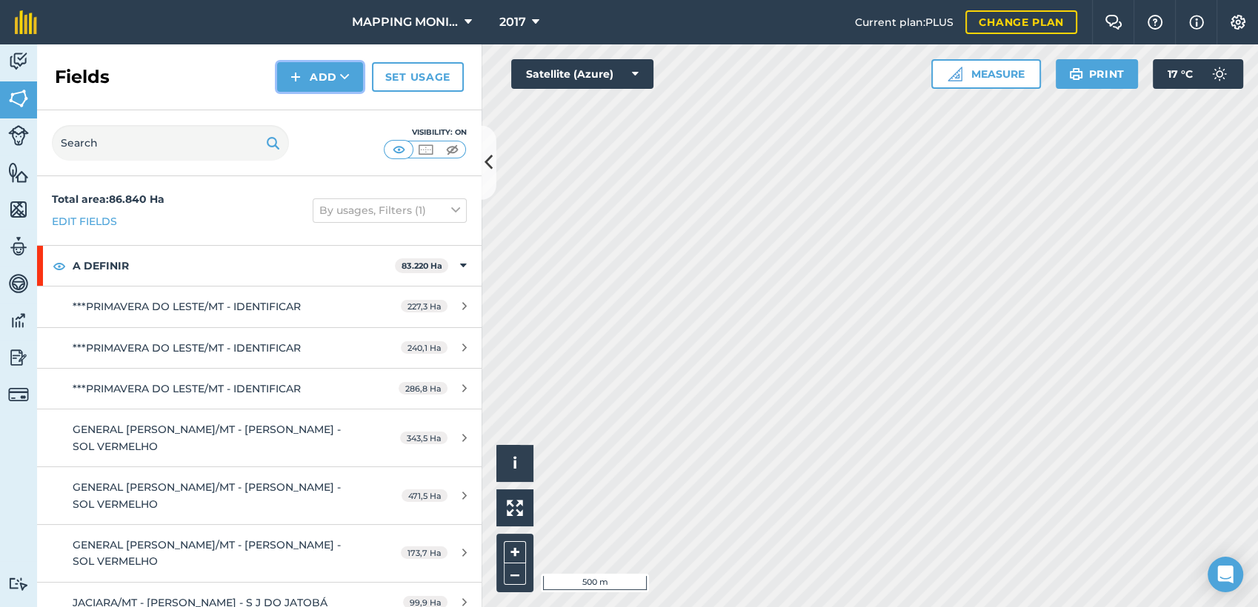
click at [318, 86] on button "Add" at bounding box center [320, 77] width 86 height 30
click at [305, 106] on link "Draw" at bounding box center [319, 110] width 81 height 33
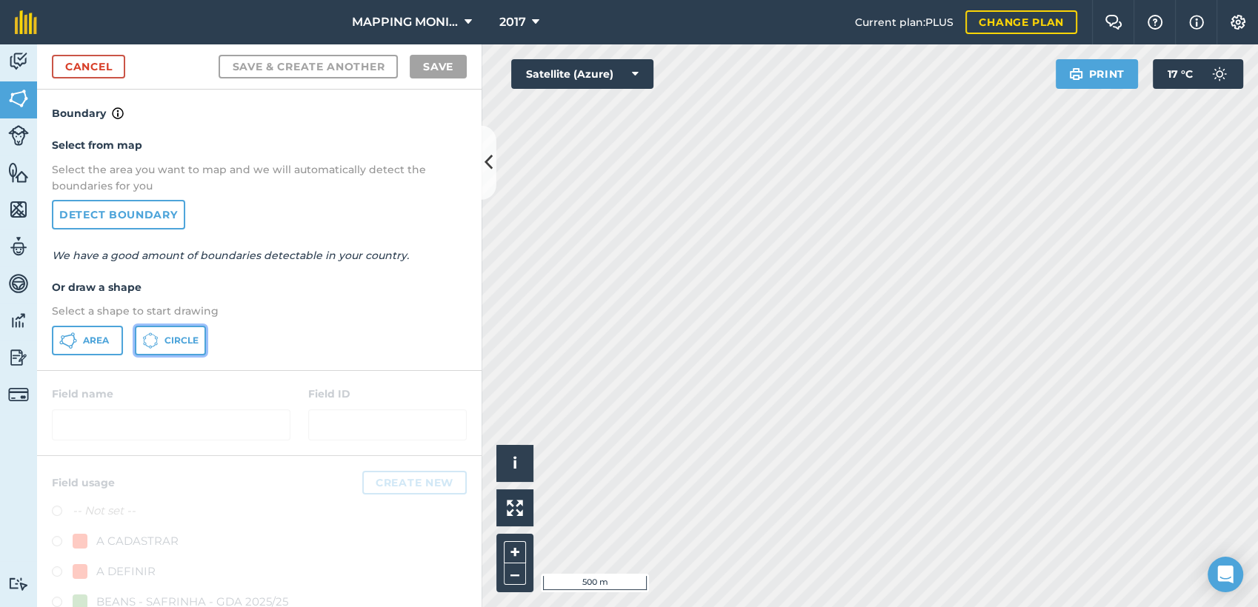
click at [154, 341] on icon at bounding box center [150, 341] width 16 height 16
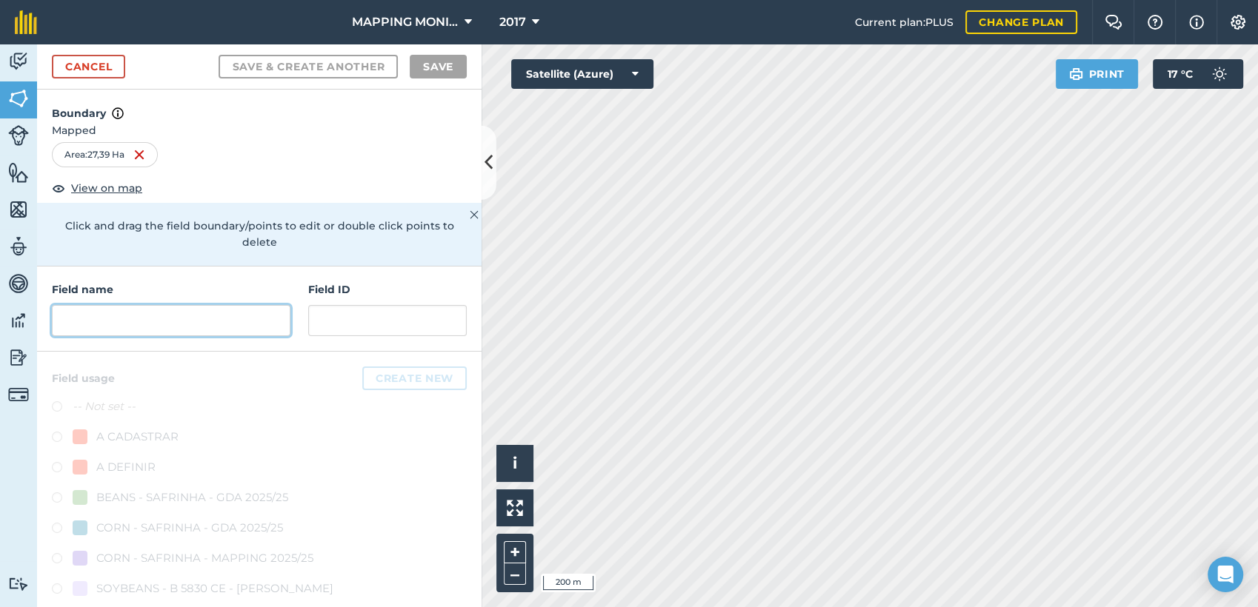
click at [191, 316] on input "text" at bounding box center [171, 320] width 239 height 31
paste input "PRIMAVERA DO LESTE/MT - [PERSON_NAME] - [GEOGRAPHIC_DATA]"
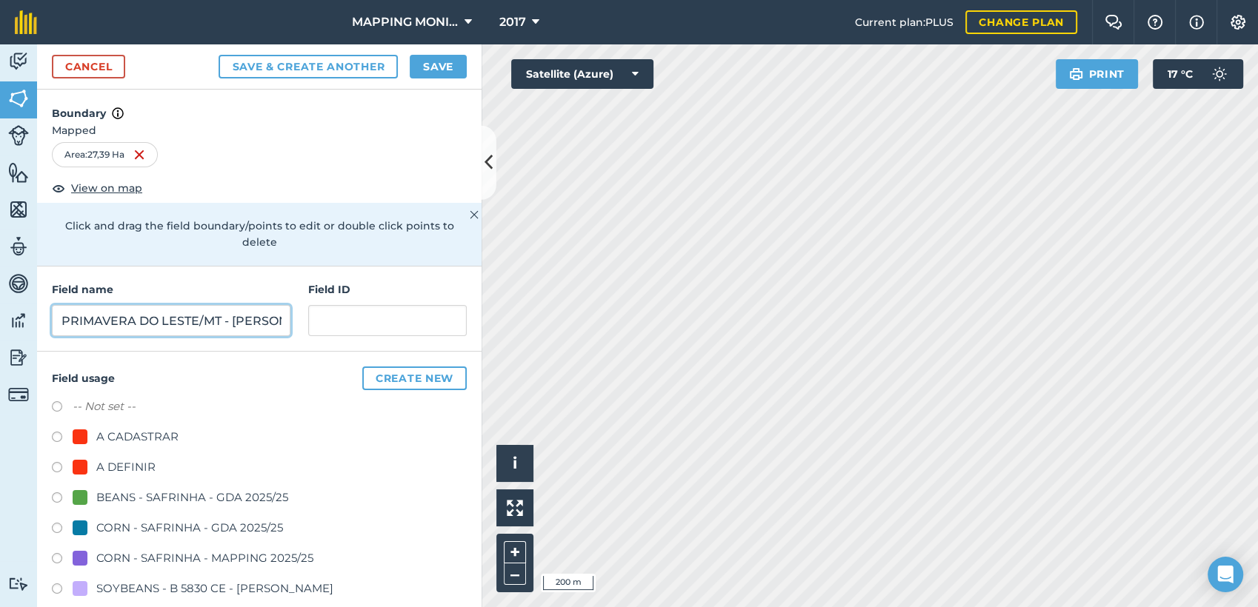
scroll to position [0, 193]
type input "PRIMAVERA DO LESTE/MT - [PERSON_NAME] - [GEOGRAPHIC_DATA]"
click at [137, 471] on div "A DEFINIR" at bounding box center [125, 468] width 59 height 18
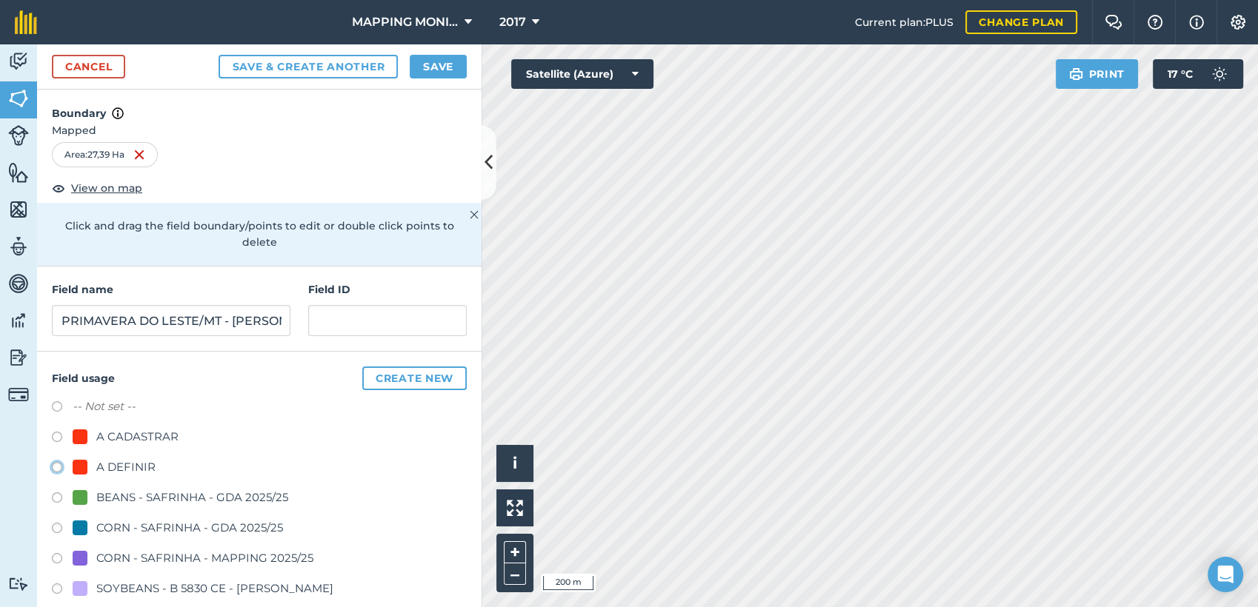
radio input "true"
click at [458, 59] on button "Save" at bounding box center [438, 67] width 57 height 24
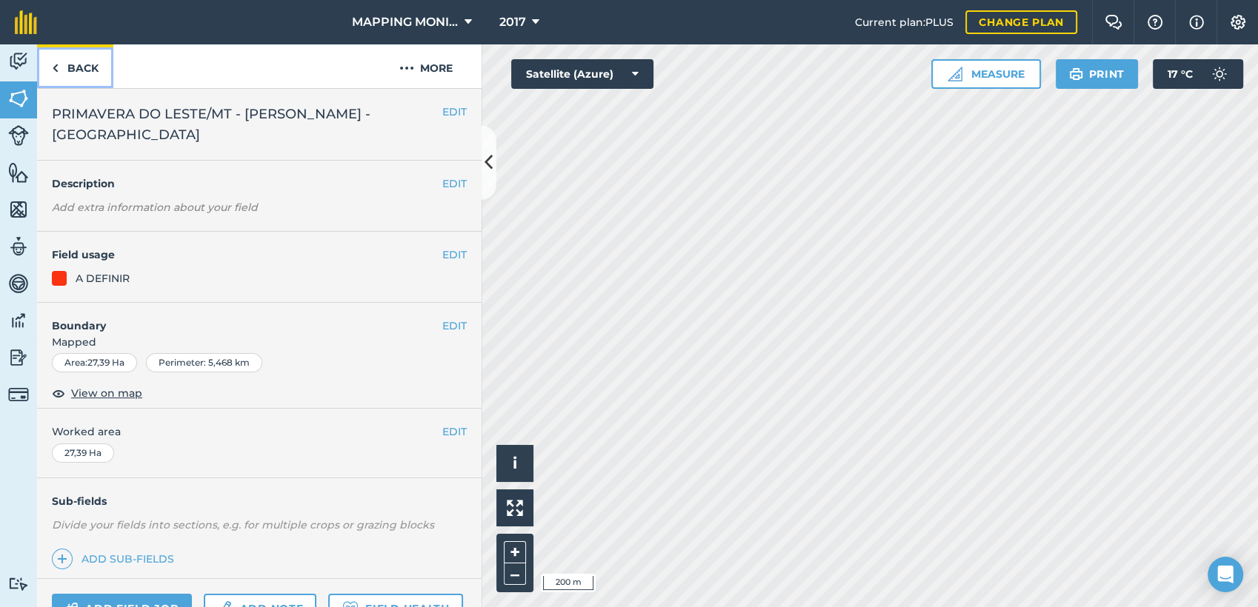
click at [87, 71] on link "Back" at bounding box center [75, 66] width 76 height 44
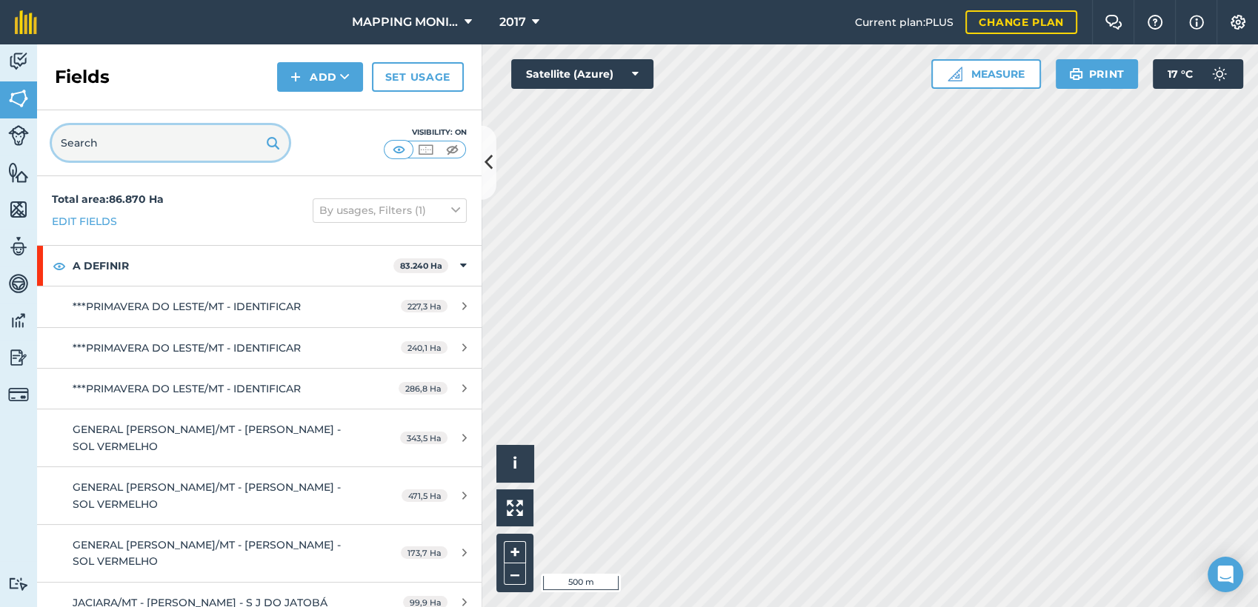
click at [113, 152] on input "text" at bounding box center [170, 143] width 237 height 36
paste input "PRIMAVERA DO LESTE/MT - [PERSON_NAME] - [GEOGRAPHIC_DATA]"
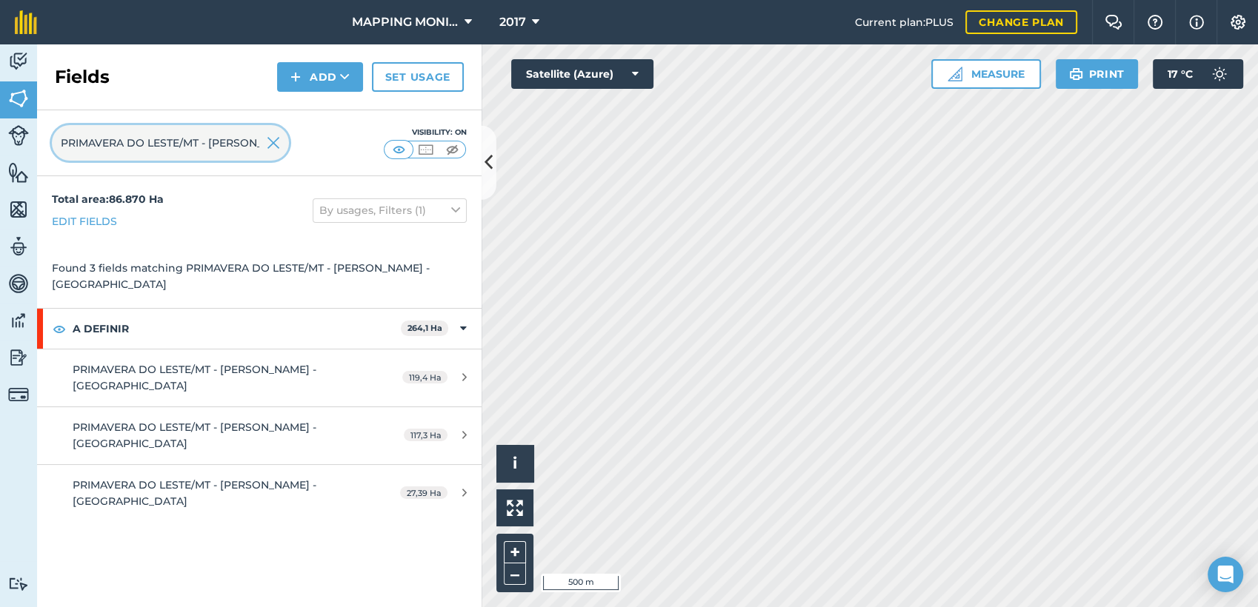
scroll to position [0, 155]
type input "PRIMAVERA DO LESTE/MT - [PERSON_NAME] - [GEOGRAPHIC_DATA]"
click at [276, 139] on img at bounding box center [273, 143] width 13 height 18
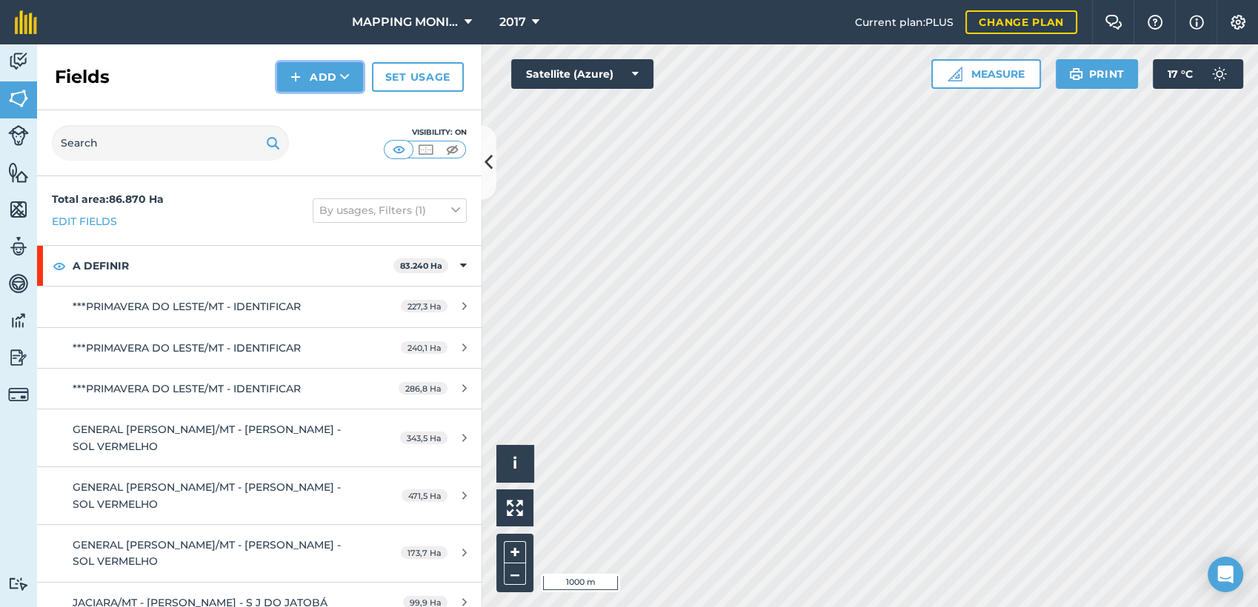
click at [335, 74] on button "Add" at bounding box center [320, 77] width 86 height 30
click at [319, 108] on link "Draw" at bounding box center [319, 110] width 81 height 33
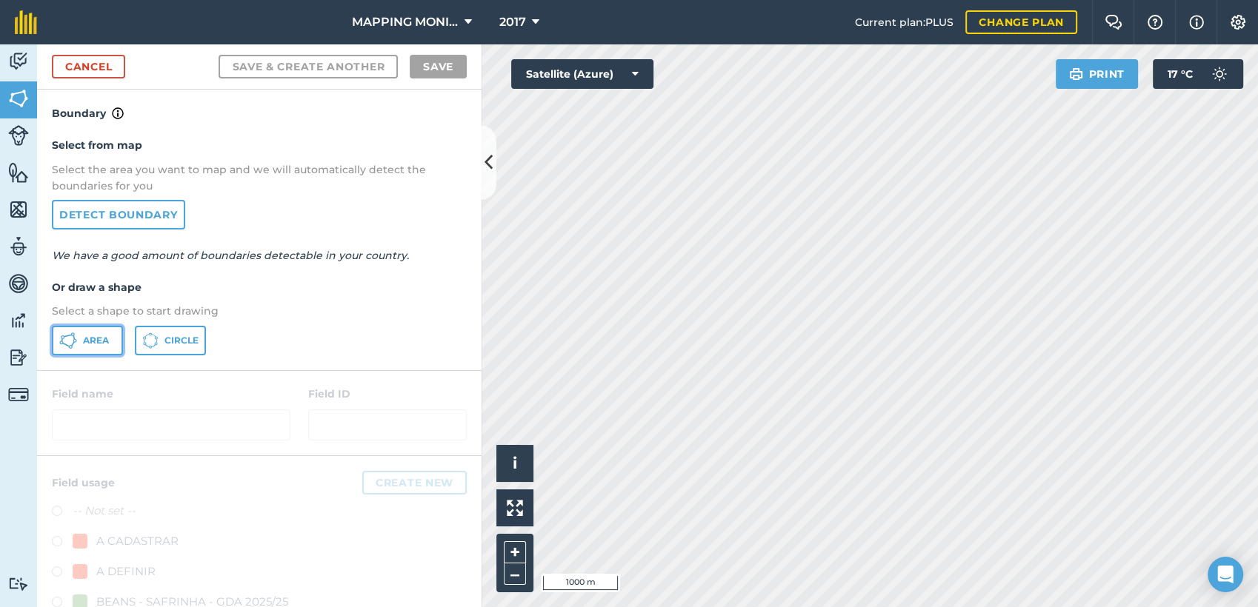
click at [96, 347] on button "Area" at bounding box center [87, 341] width 71 height 30
click at [152, 221] on link "Detect boundary" at bounding box center [118, 215] width 133 height 30
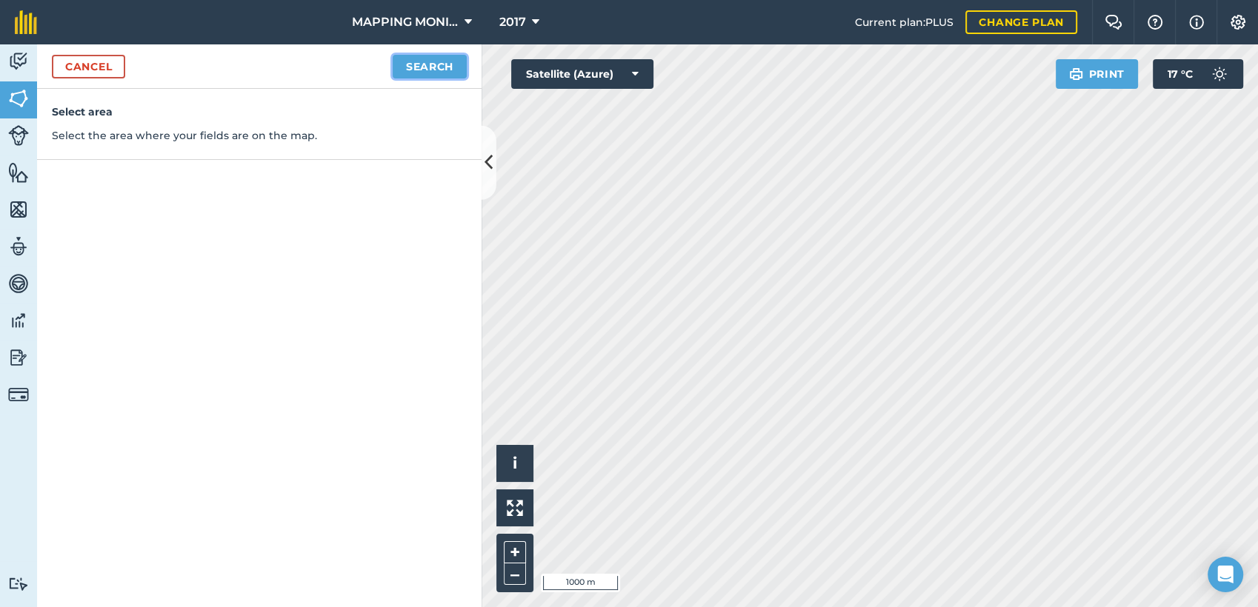
click at [436, 62] on button "Search" at bounding box center [430, 67] width 74 height 24
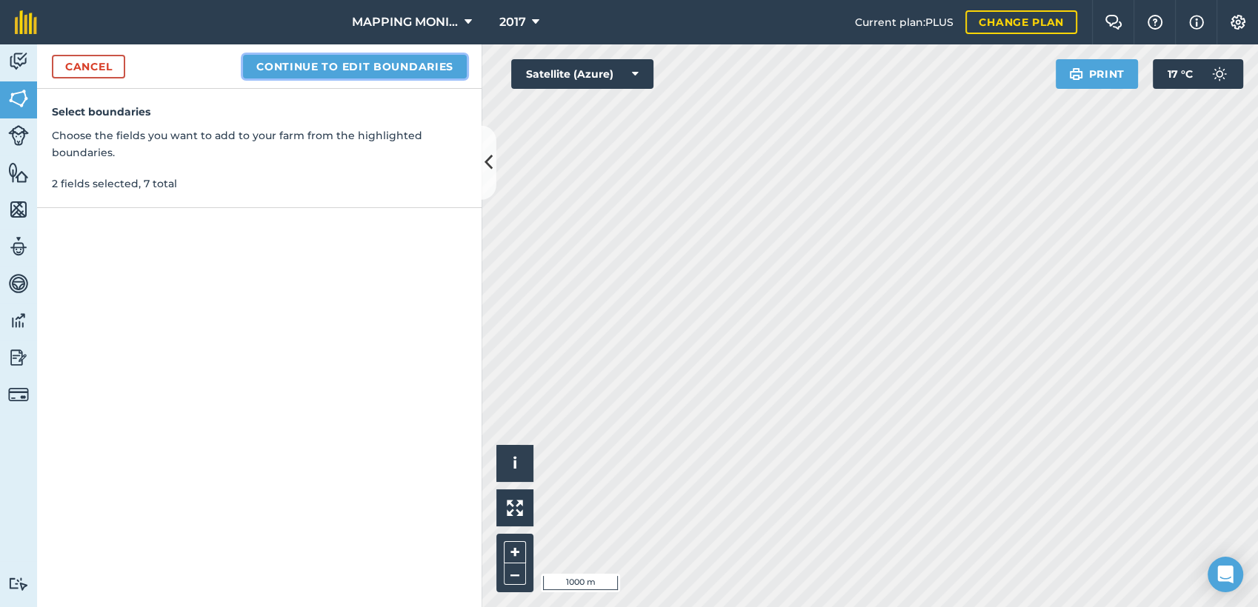
click at [397, 63] on button "Continue to edit boundaries" at bounding box center [355, 67] width 224 height 24
click at [391, 74] on button "Continue to name fields" at bounding box center [371, 67] width 192 height 24
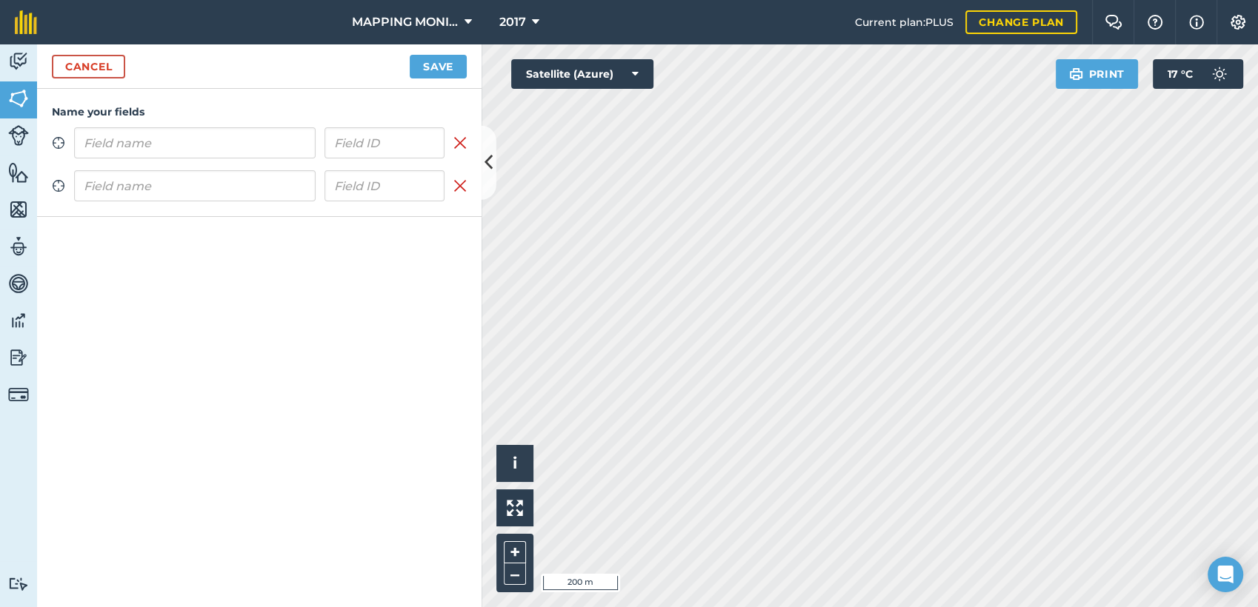
click at [190, 155] on input "text" at bounding box center [194, 142] width 241 height 31
type input "PRIMAVERA DO LESTE/MT - [PERSON_NAME] - [GEOGRAPHIC_DATA]"
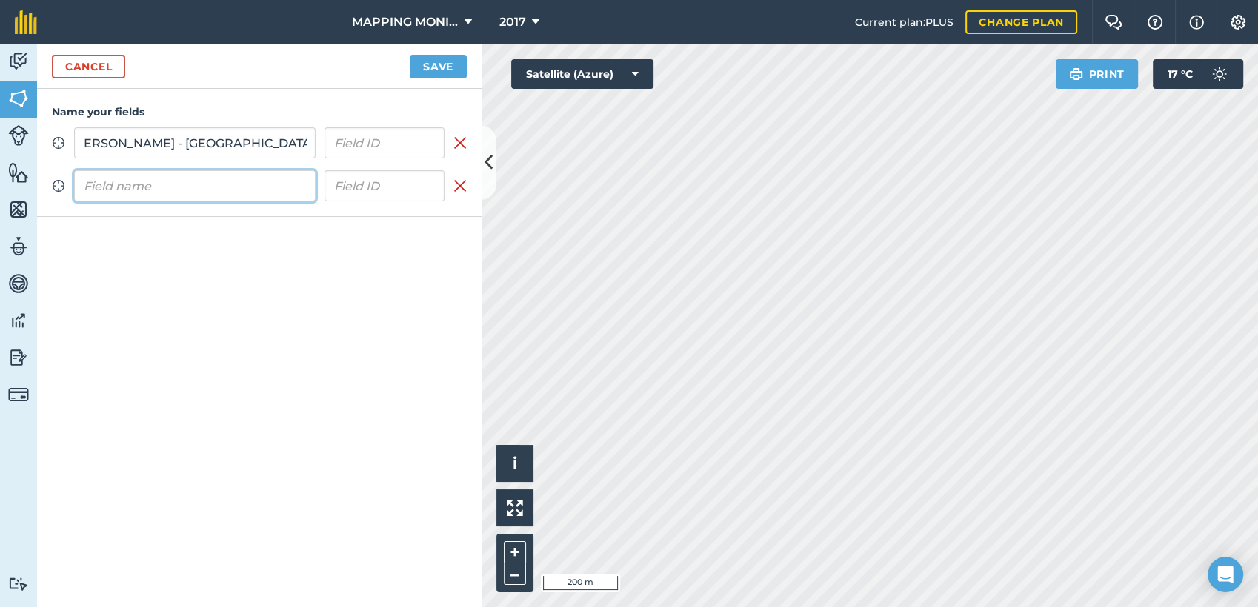
scroll to position [0, 0]
click at [173, 189] on input "text" at bounding box center [194, 185] width 241 height 31
paste input "PRIMAVERA DO LESTE/MT - [PERSON_NAME] - [GEOGRAPHIC_DATA]"
type input "PRIMAVERA DO LESTE/MT - [PERSON_NAME] - [GEOGRAPHIC_DATA]"
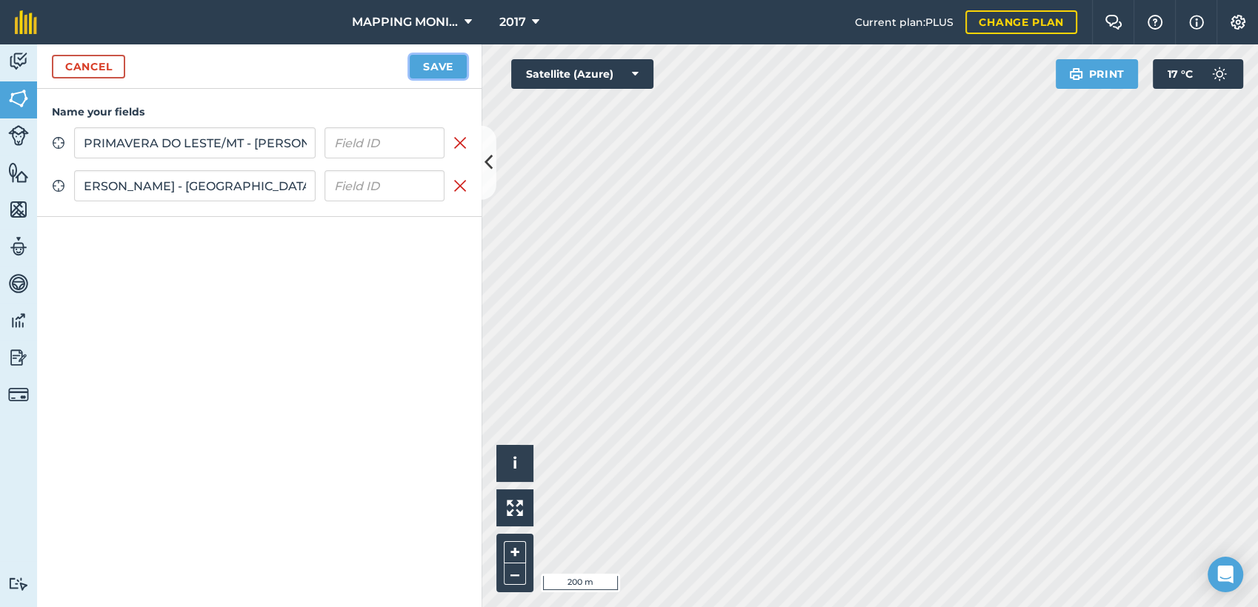
scroll to position [0, 0]
click at [441, 66] on button "Save" at bounding box center [438, 67] width 57 height 24
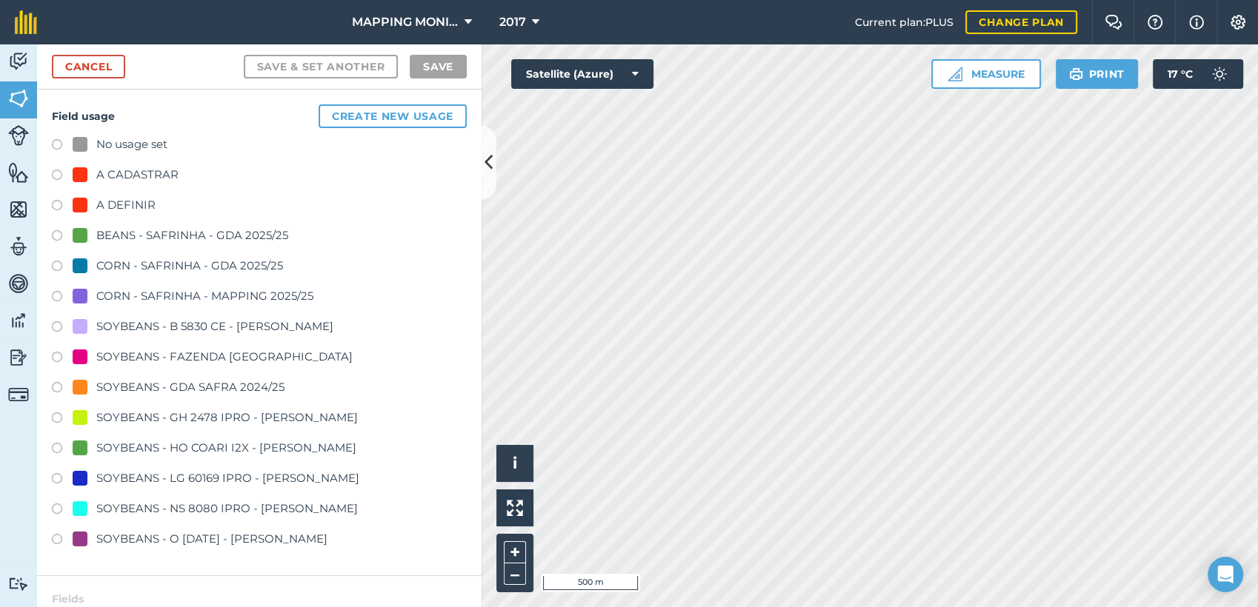
click at [123, 203] on div "A DEFINIR" at bounding box center [125, 205] width 59 height 18
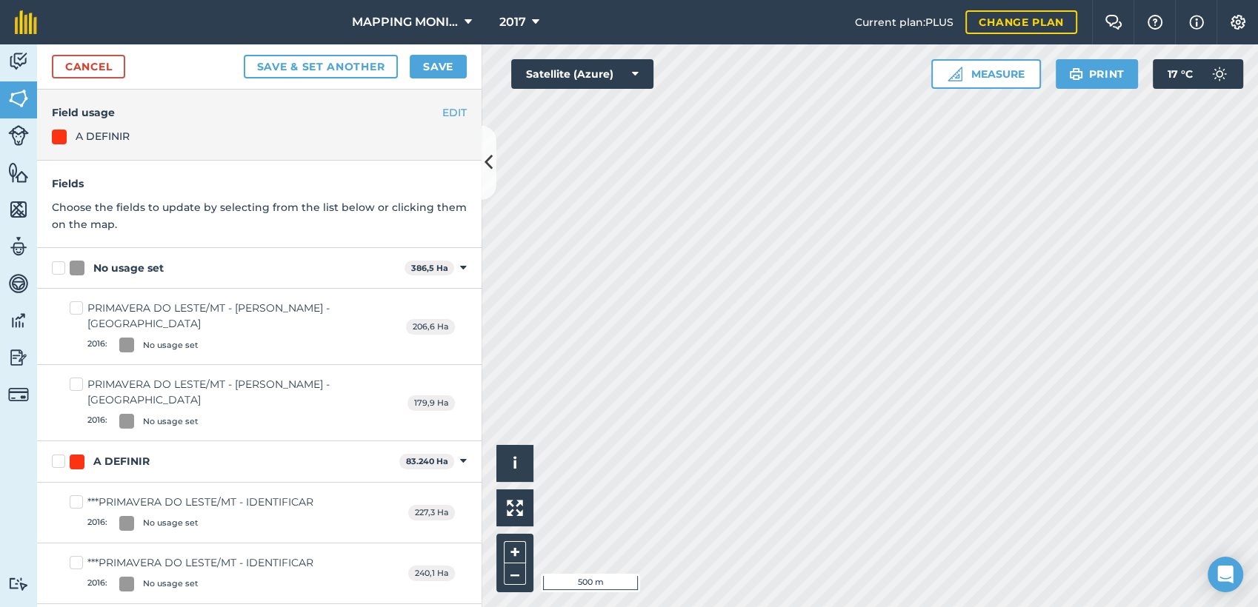
click at [122, 267] on div "No usage set" at bounding box center [128, 269] width 70 height 16
click at [61, 267] on input "No usage set" at bounding box center [57, 266] width 10 height 10
checkbox input "true"
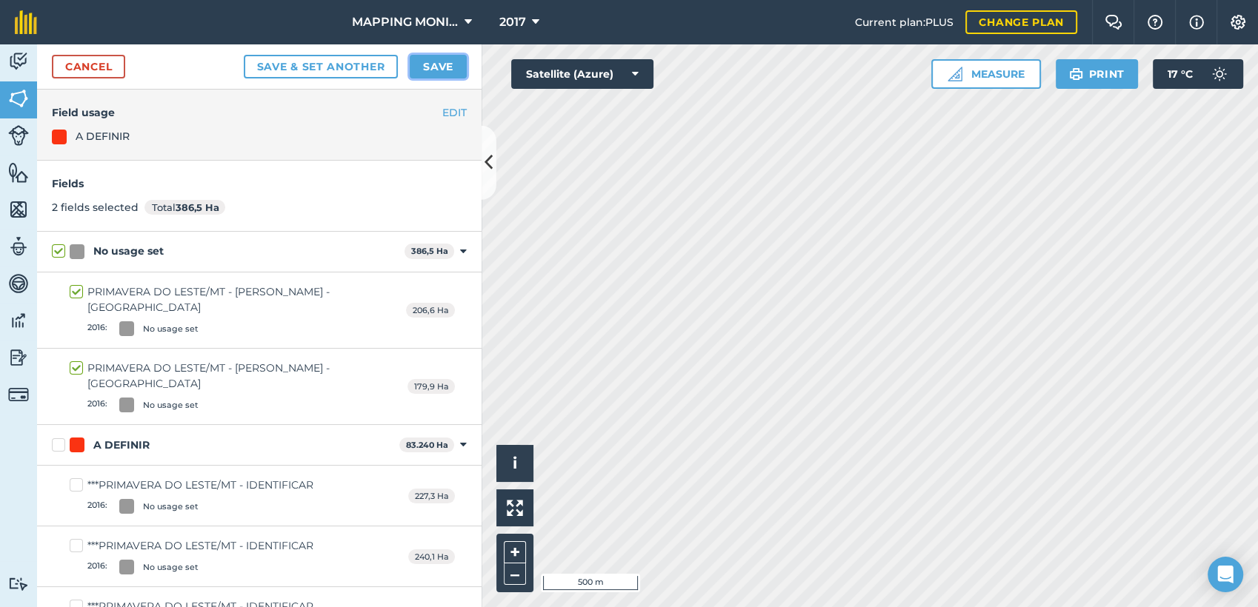
click at [432, 68] on button "Save" at bounding box center [438, 67] width 57 height 24
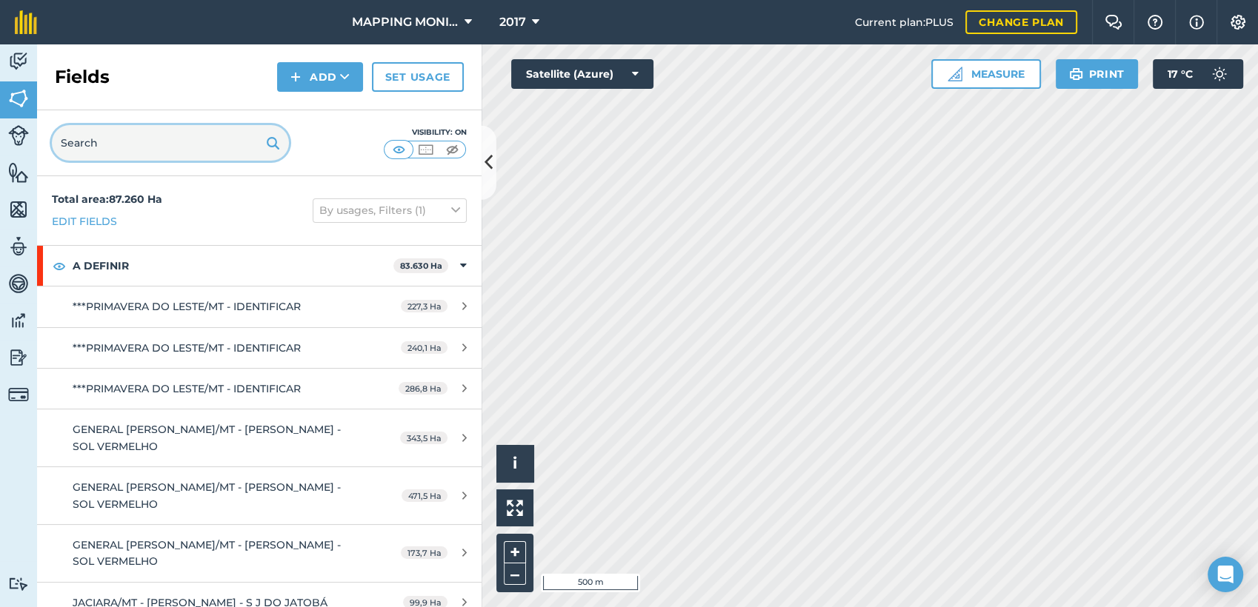
click at [196, 151] on input "text" at bounding box center [170, 143] width 237 height 36
paste input "PRIMAVERA DO LESTE/MT - [PERSON_NAME] - [GEOGRAPHIC_DATA]"
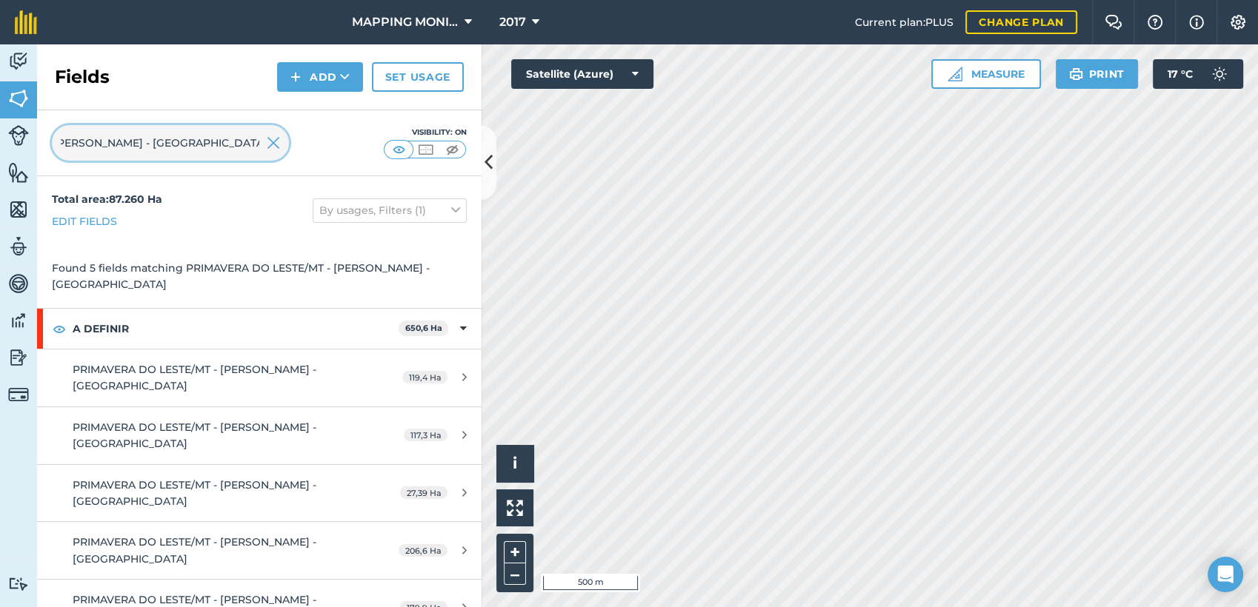
type input "PRIMAVERA DO LESTE/MT - [PERSON_NAME] - [GEOGRAPHIC_DATA]"
click at [273, 138] on img at bounding box center [273, 143] width 13 height 18
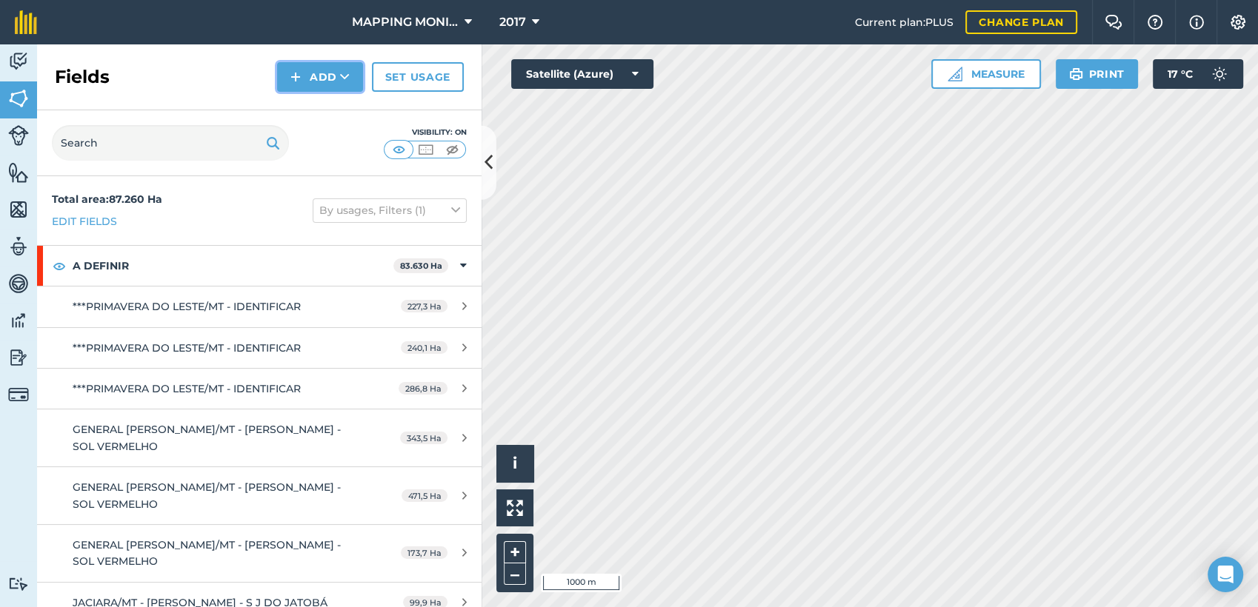
click at [353, 77] on button "Add" at bounding box center [320, 77] width 86 height 30
click at [336, 104] on link "Draw" at bounding box center [319, 110] width 81 height 33
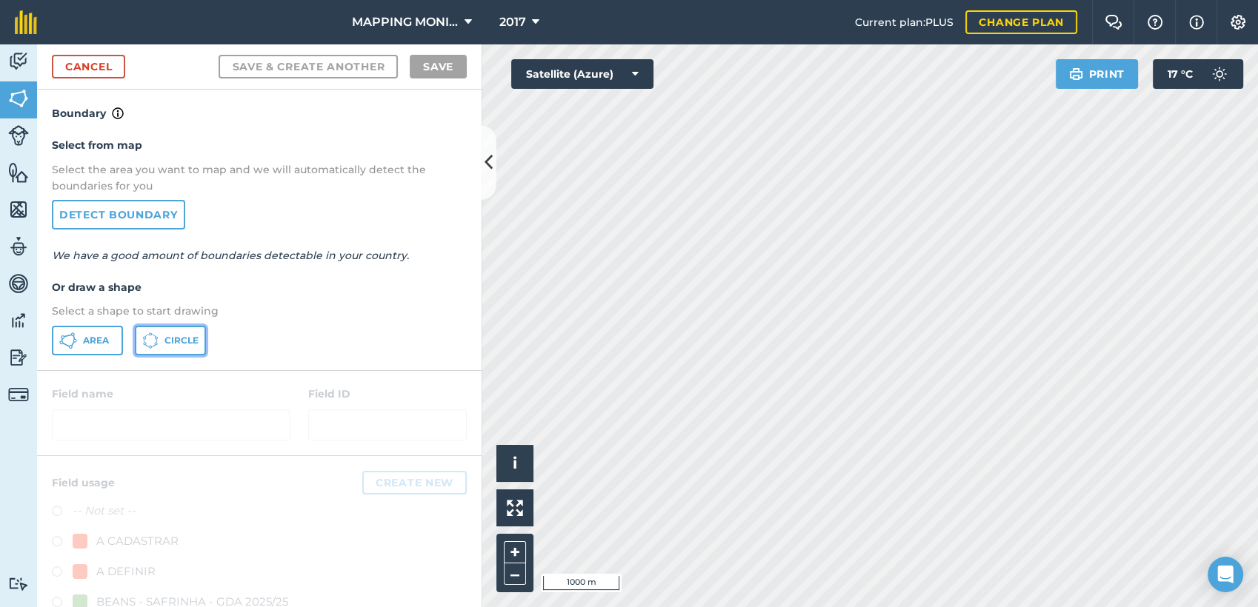
click at [152, 339] on icon at bounding box center [150, 341] width 16 height 16
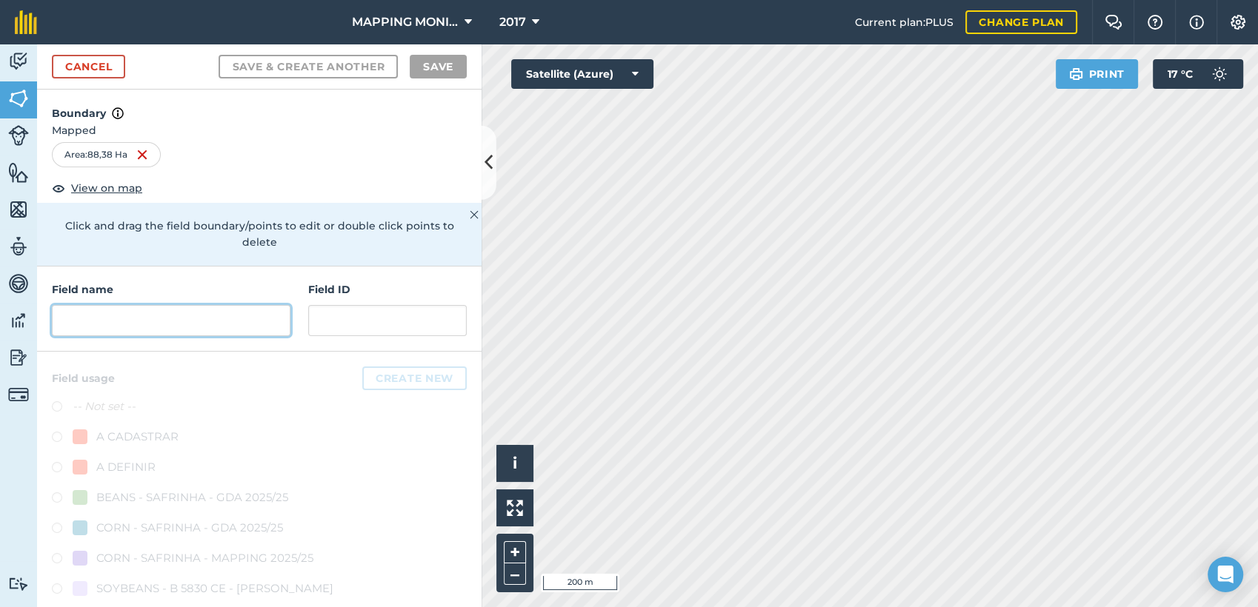
click at [199, 312] on input "text" at bounding box center [171, 320] width 239 height 31
paste input "PRIMAVERA DO LESTE/MT - [PERSON_NAME] - [GEOGRAPHIC_DATA]"
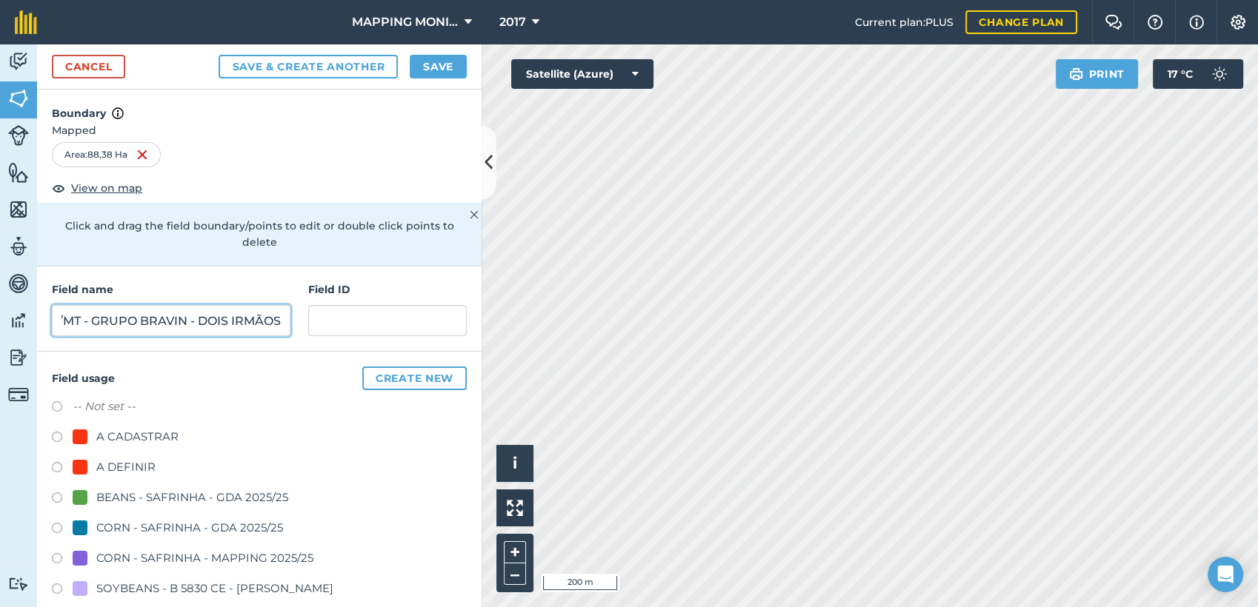
scroll to position [0, 149]
type input "PRIMAVERA DO LESTE/MT - GRUPO BRAVIN - DOIS IRMÃOS"
click at [128, 460] on div "A DEFINIR" at bounding box center [125, 468] width 59 height 18
radio input "true"
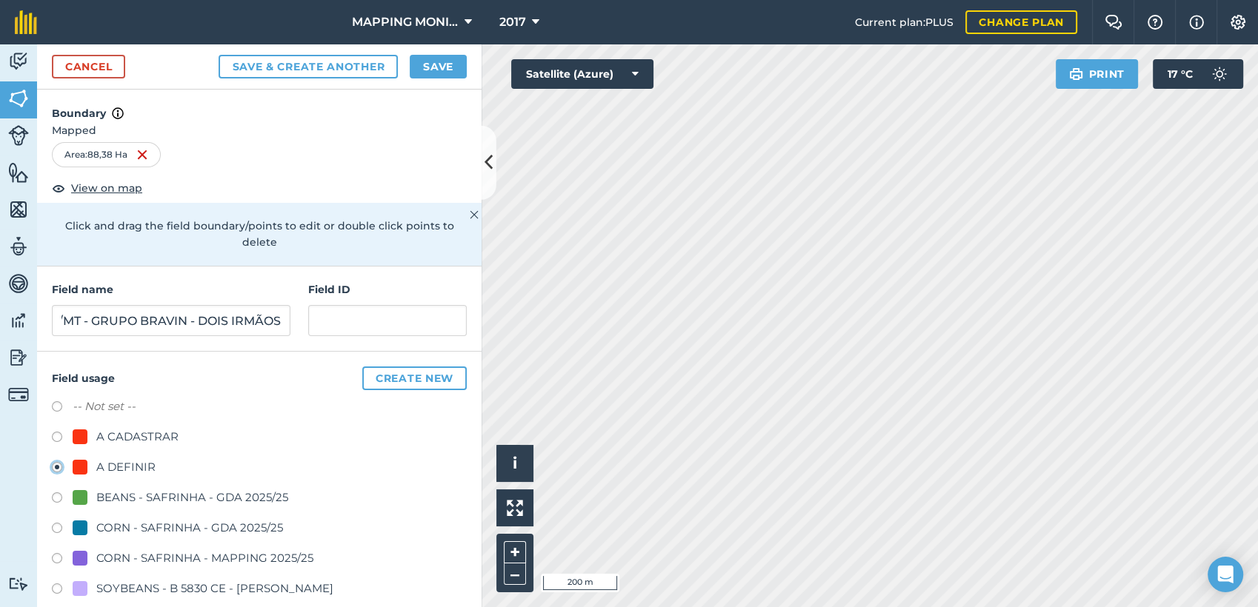
scroll to position [0, 0]
click at [439, 63] on button "Save" at bounding box center [438, 67] width 57 height 24
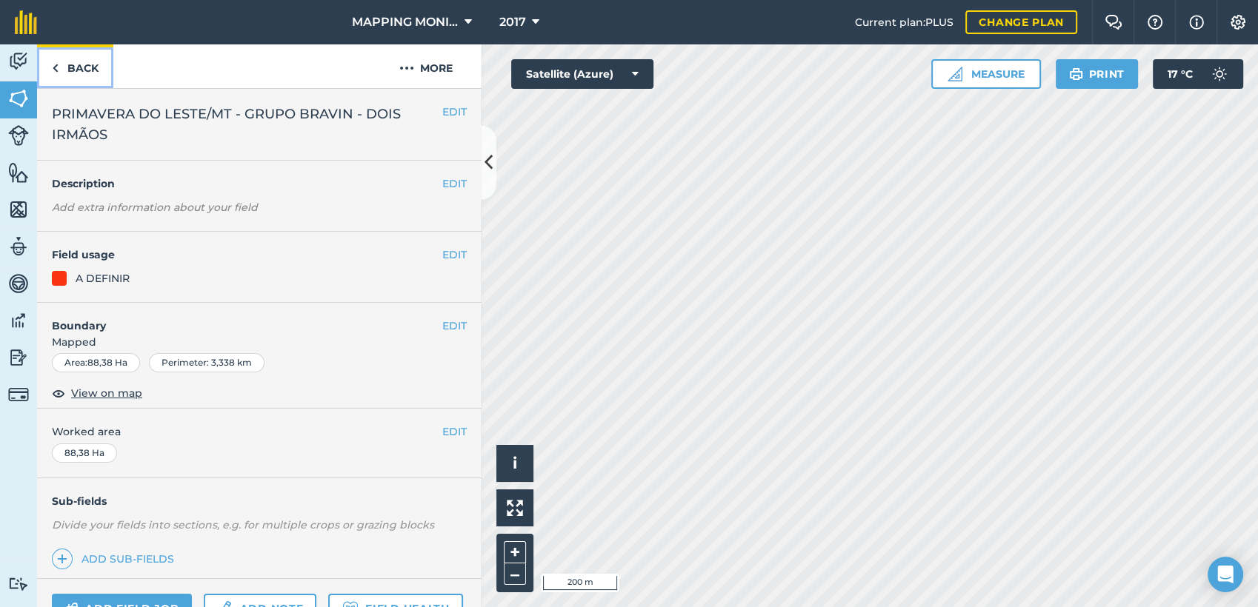
click at [92, 60] on link "Back" at bounding box center [75, 66] width 76 height 44
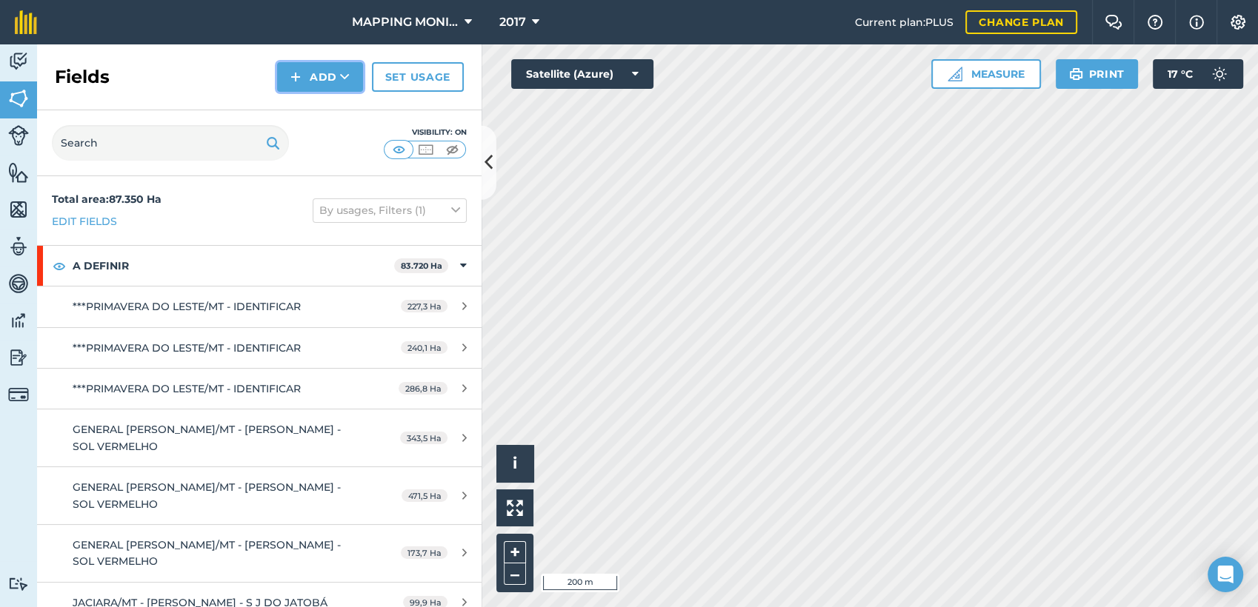
click at [333, 75] on button "Add" at bounding box center [320, 77] width 86 height 30
click at [338, 110] on link "Draw" at bounding box center [319, 110] width 81 height 33
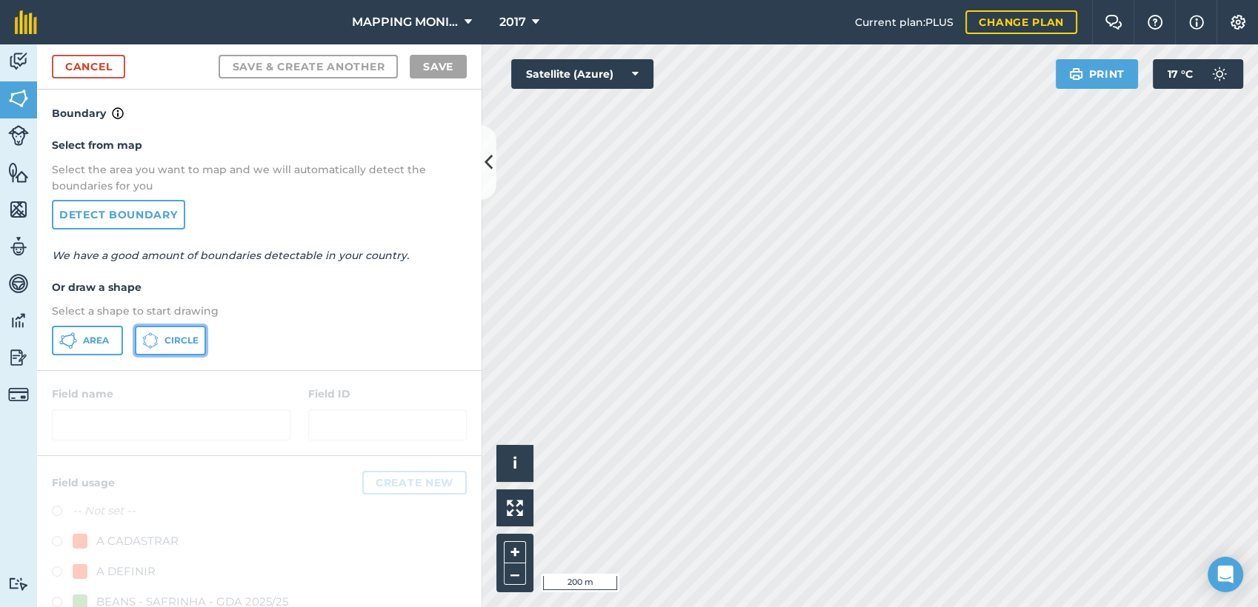
click at [170, 345] on span "Circle" at bounding box center [181, 341] width 34 height 12
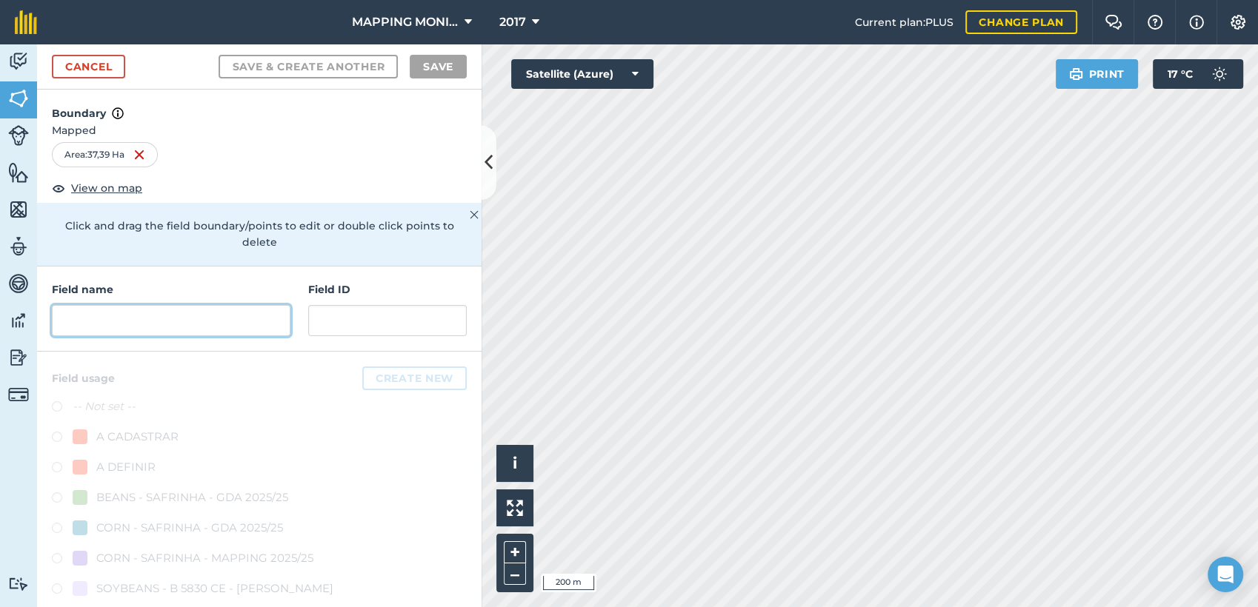
click at [210, 319] on input "text" at bounding box center [171, 320] width 239 height 31
paste input "PRIMAVERA DO LESTE/MT - [PERSON_NAME] - [GEOGRAPHIC_DATA]"
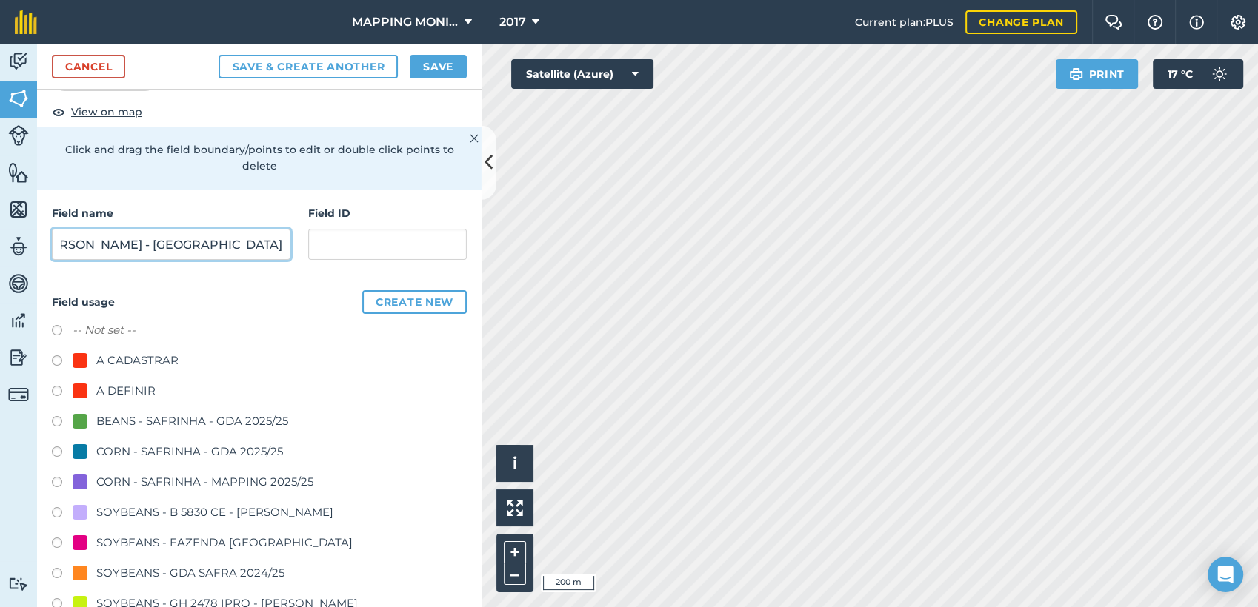
scroll to position [82, 0]
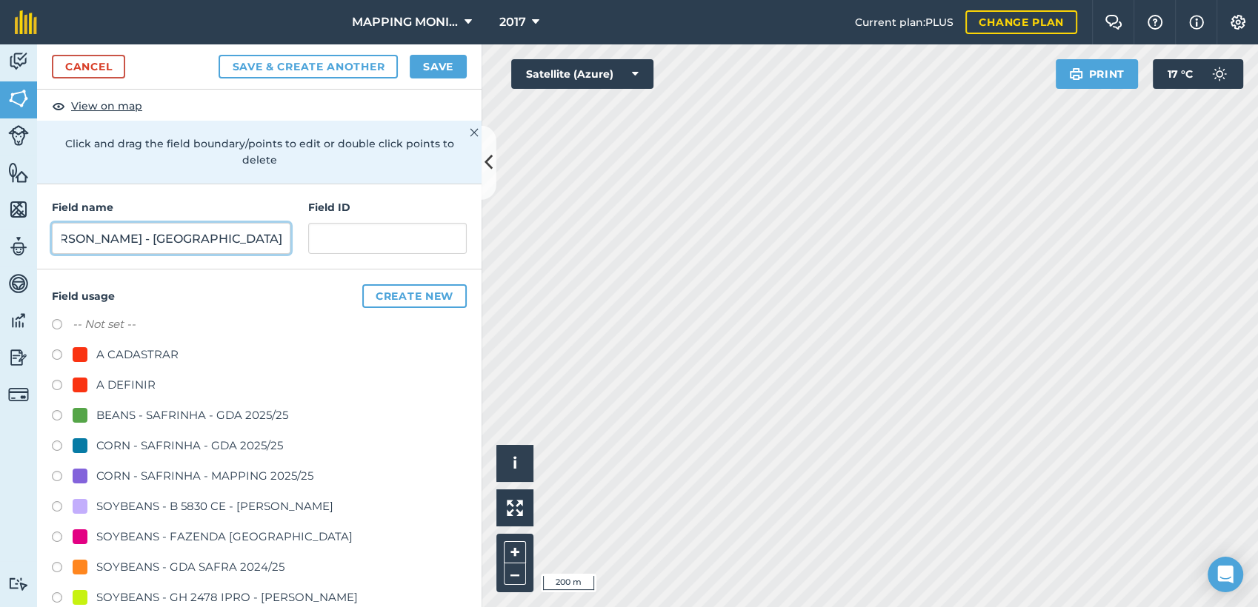
type input "PRIMAVERA DO LESTE/MT - [PERSON_NAME] - [GEOGRAPHIC_DATA]"
click at [114, 381] on div "A DEFINIR" at bounding box center [125, 385] width 59 height 18
radio input "true"
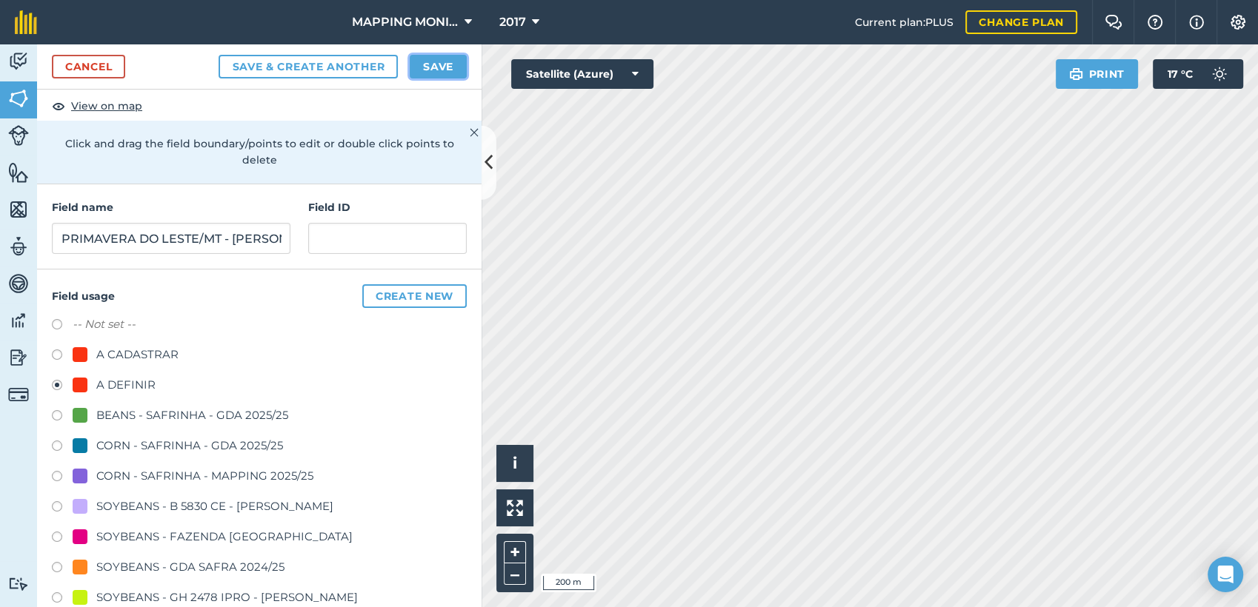
click at [444, 59] on button "Save" at bounding box center [438, 67] width 57 height 24
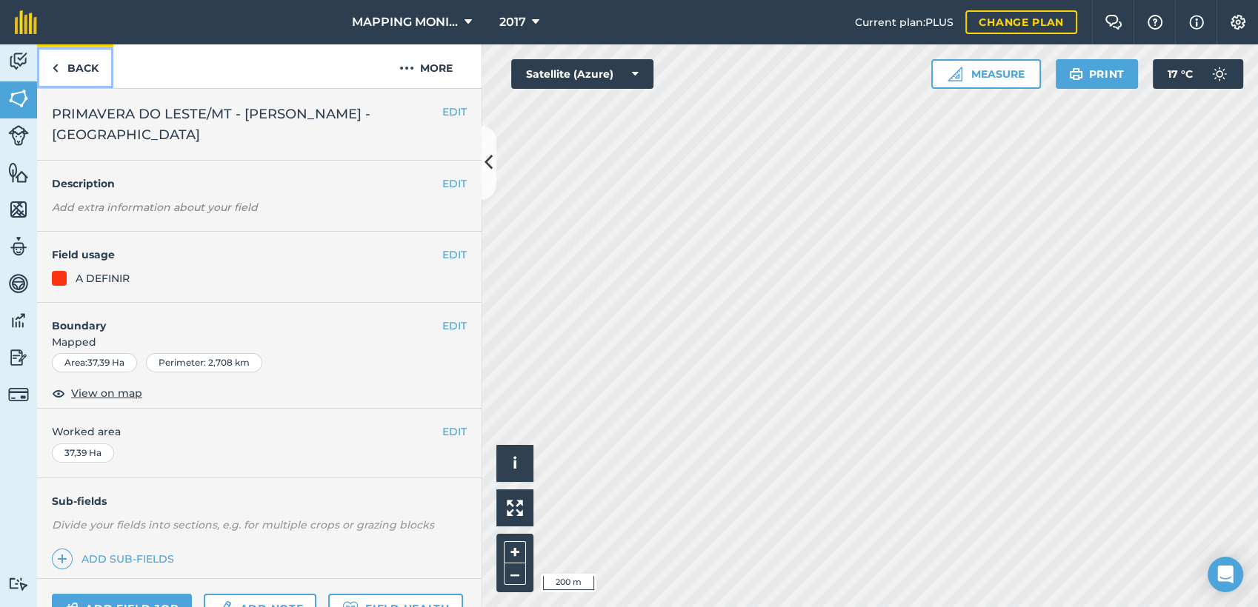
click at [83, 67] on link "Back" at bounding box center [75, 66] width 76 height 44
click at [269, 111] on span "PRIMAVERA DO LESTE/MT - GRUPO BRAVIN - DOIS IRMÃOS" at bounding box center [247, 124] width 390 height 41
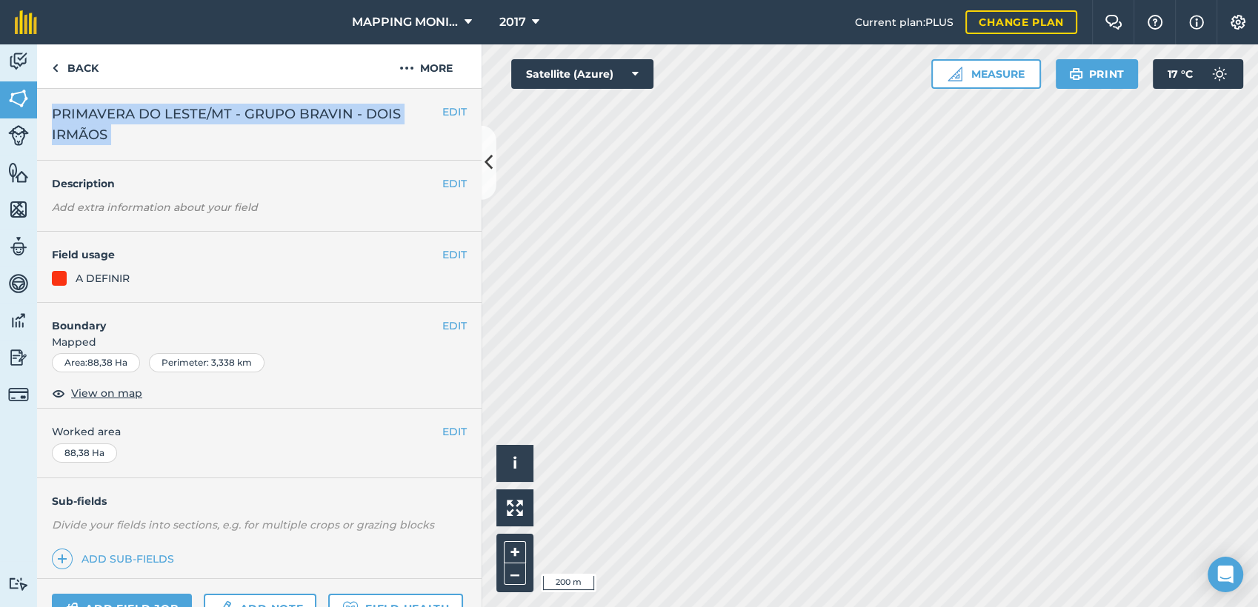
click at [269, 111] on span "PRIMAVERA DO LESTE/MT - GRUPO BRAVIN - DOIS IRMÃOS" at bounding box center [247, 124] width 390 height 41
copy div "PRIMAVERA DO LESTE/MT - GRUPO BRAVIN - DOIS IRMÃOS EDIT"
click at [70, 68] on link "Back" at bounding box center [75, 66] width 76 height 44
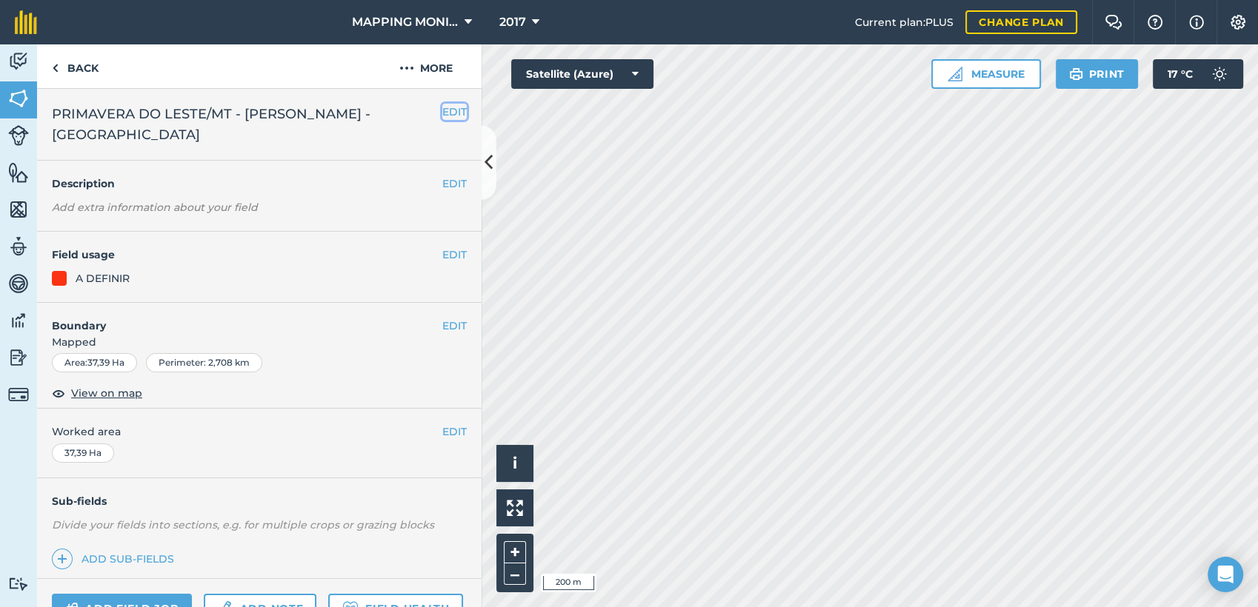
click at [442, 111] on button "EDIT" at bounding box center [454, 112] width 24 height 16
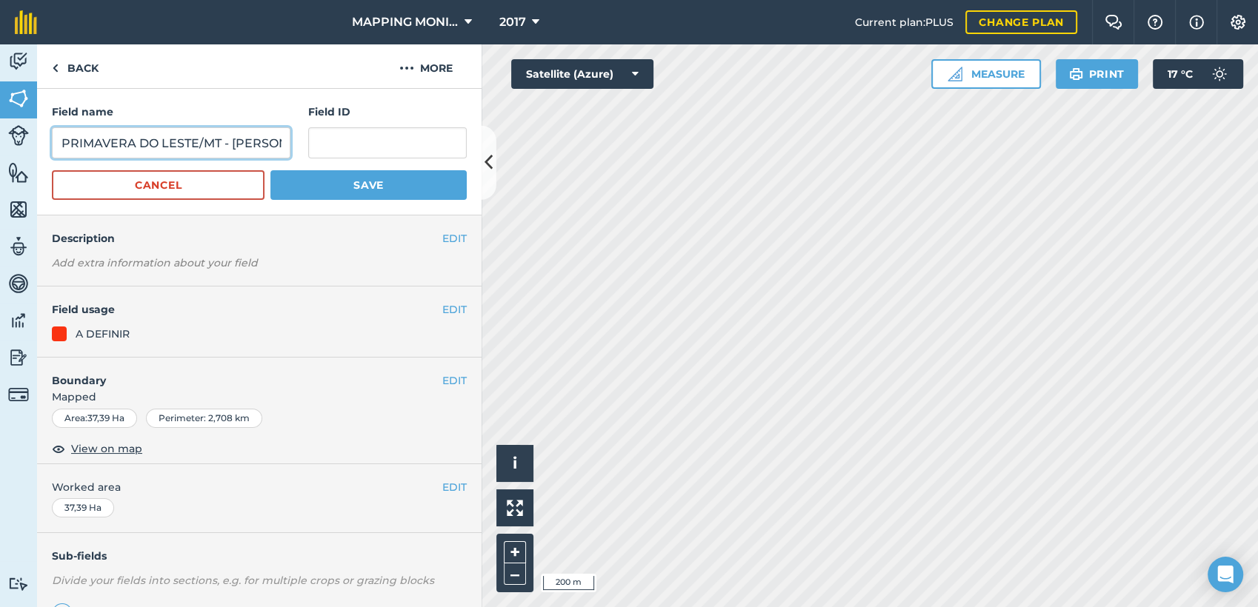
click at [210, 147] on input "PRIMAVERA DO LESTE/MT - [PERSON_NAME] - [GEOGRAPHIC_DATA]" at bounding box center [171, 142] width 239 height 31
paste input "GRUPO BRAVIN - DOIS IRMÃOS"
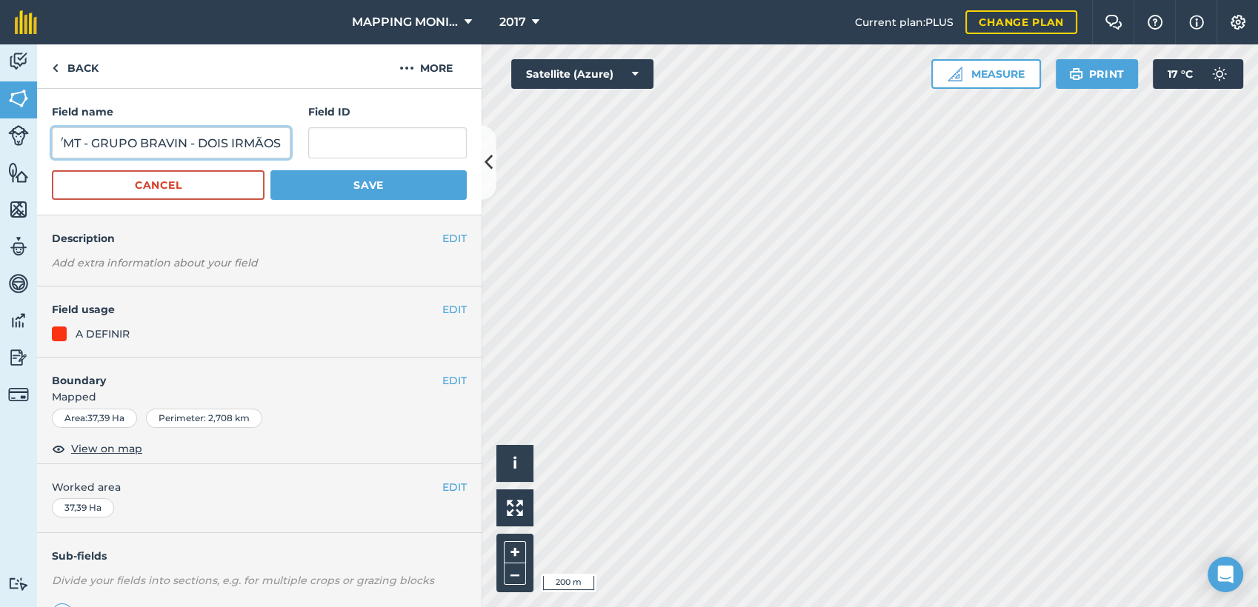
type input "PRIMAVERA DO LESTE/MT - GRUPO BRAVIN - DOIS IRMÃOS"
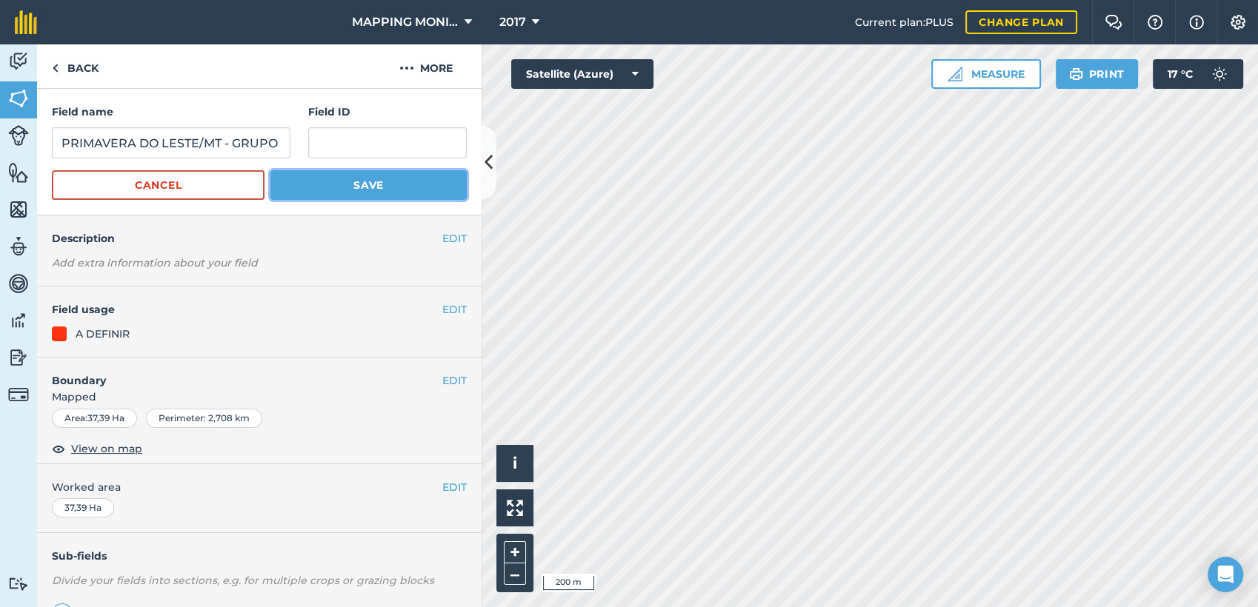
click at [301, 179] on button "Save" at bounding box center [368, 185] width 196 height 30
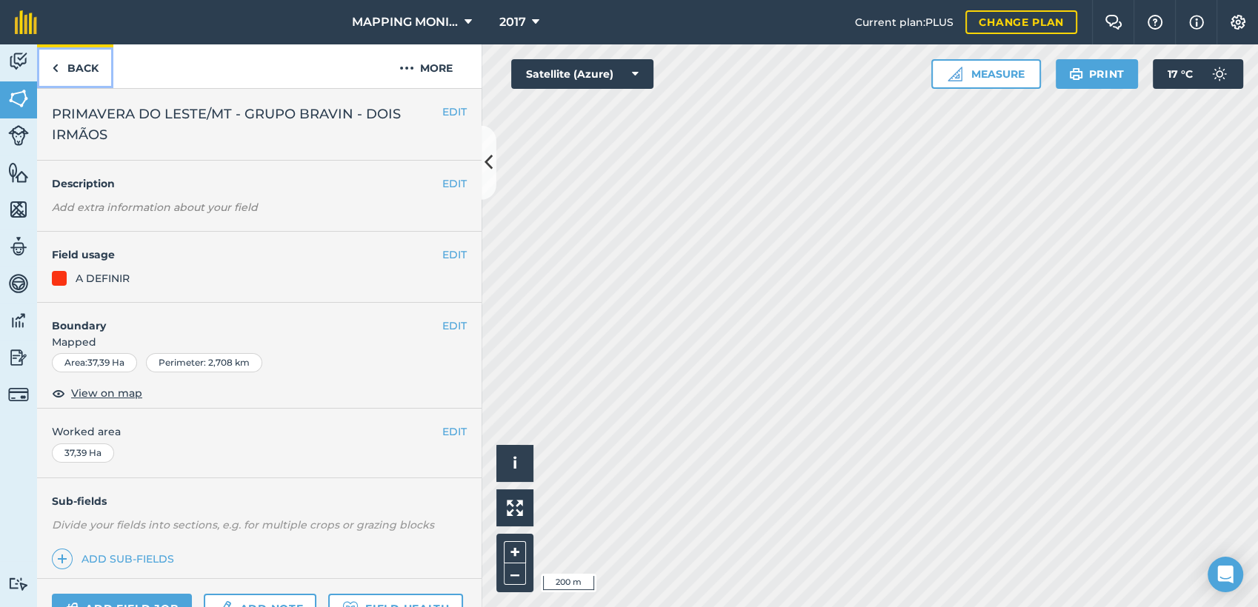
click at [81, 59] on link "Back" at bounding box center [75, 66] width 76 height 44
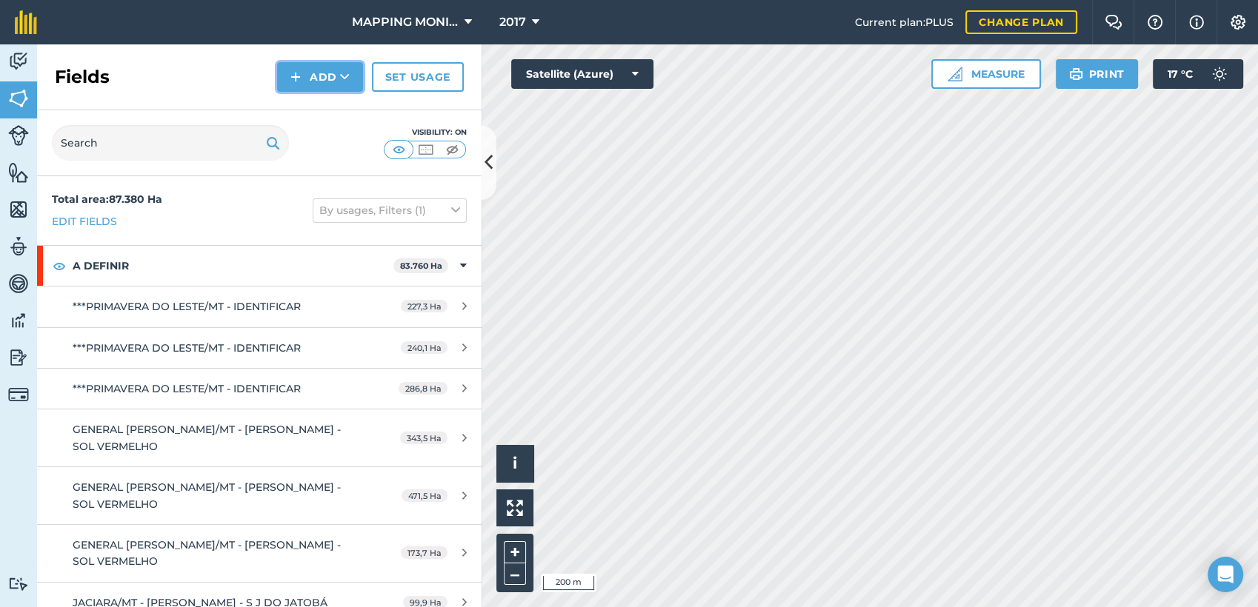
click at [357, 68] on button "Add" at bounding box center [320, 77] width 86 height 30
click at [330, 117] on link "Draw" at bounding box center [319, 110] width 81 height 33
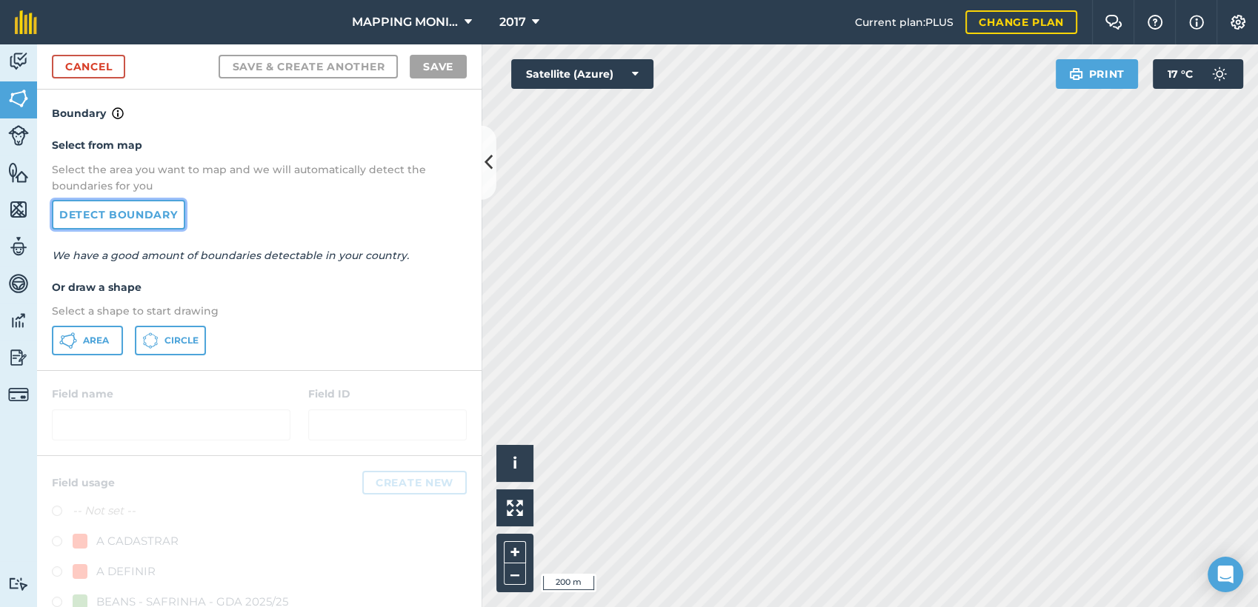
click at [158, 219] on link "Detect boundary" at bounding box center [118, 215] width 133 height 30
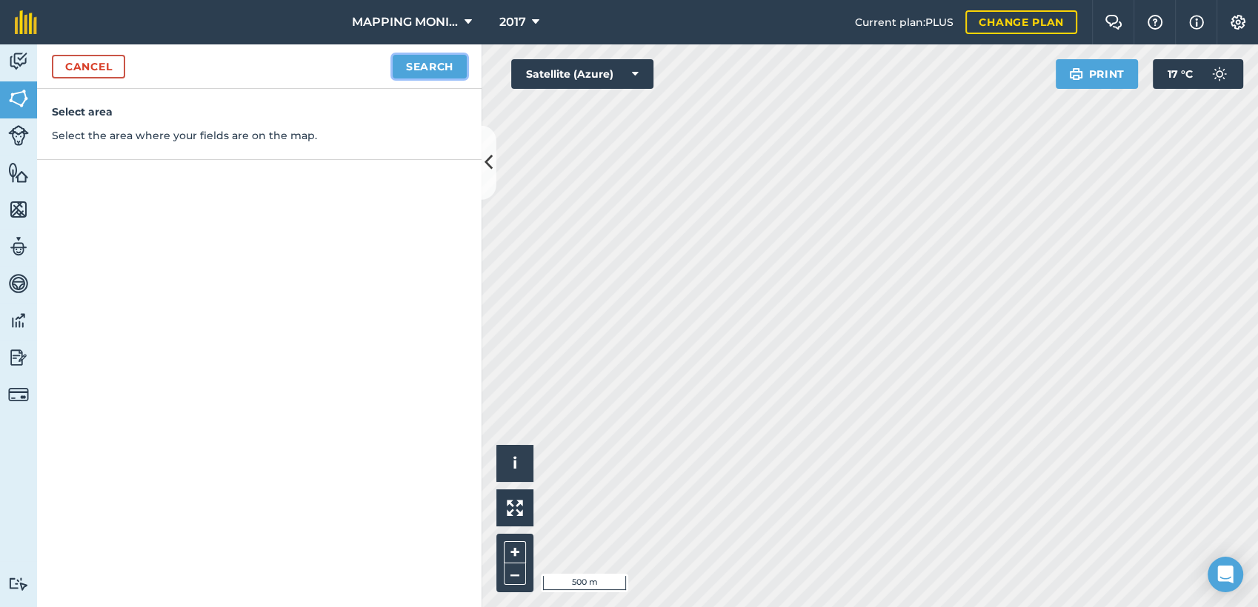
click at [409, 70] on button "Search" at bounding box center [430, 67] width 74 height 24
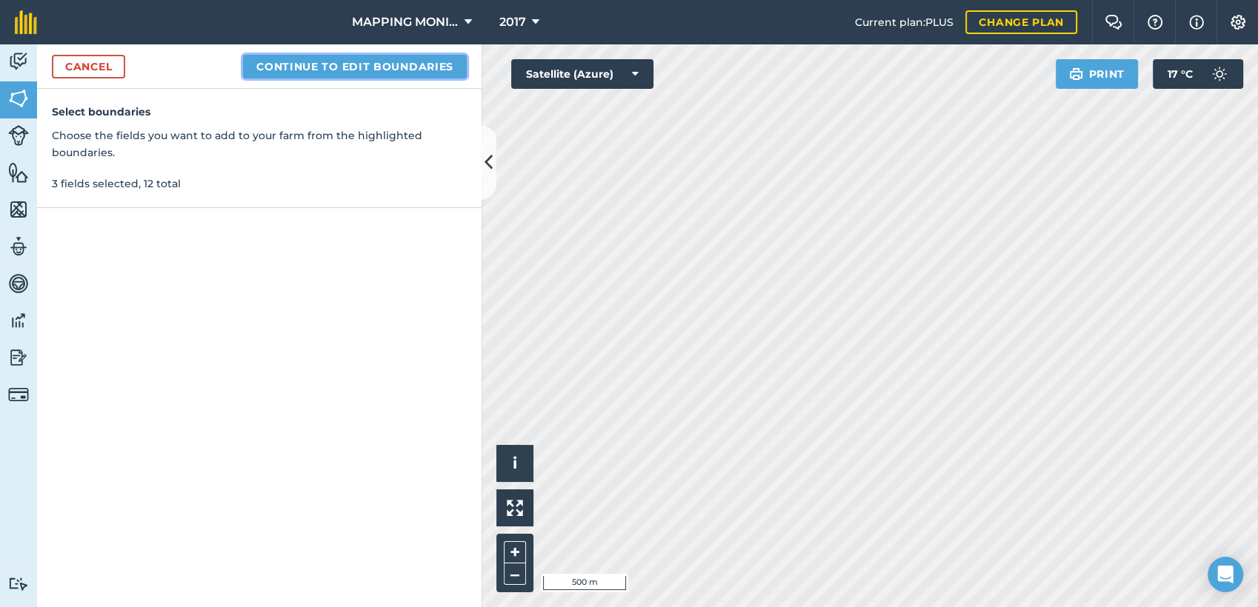
click at [331, 74] on button "Continue to edit boundaries" at bounding box center [355, 67] width 224 height 24
click at [370, 58] on button "Continue to name fields" at bounding box center [371, 67] width 192 height 24
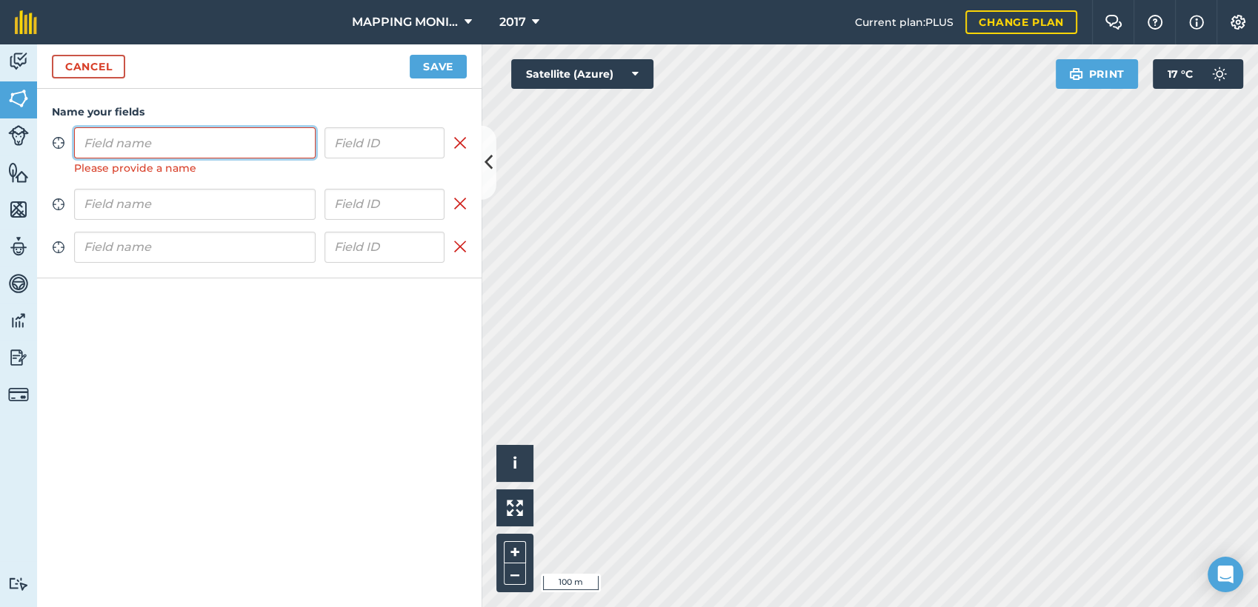
click at [273, 140] on input "text" at bounding box center [194, 142] width 241 height 31
paste input "PRIMAVERA DO LESTE/MT - GRUPO BRAVIN - DOIS IRMÃOS"
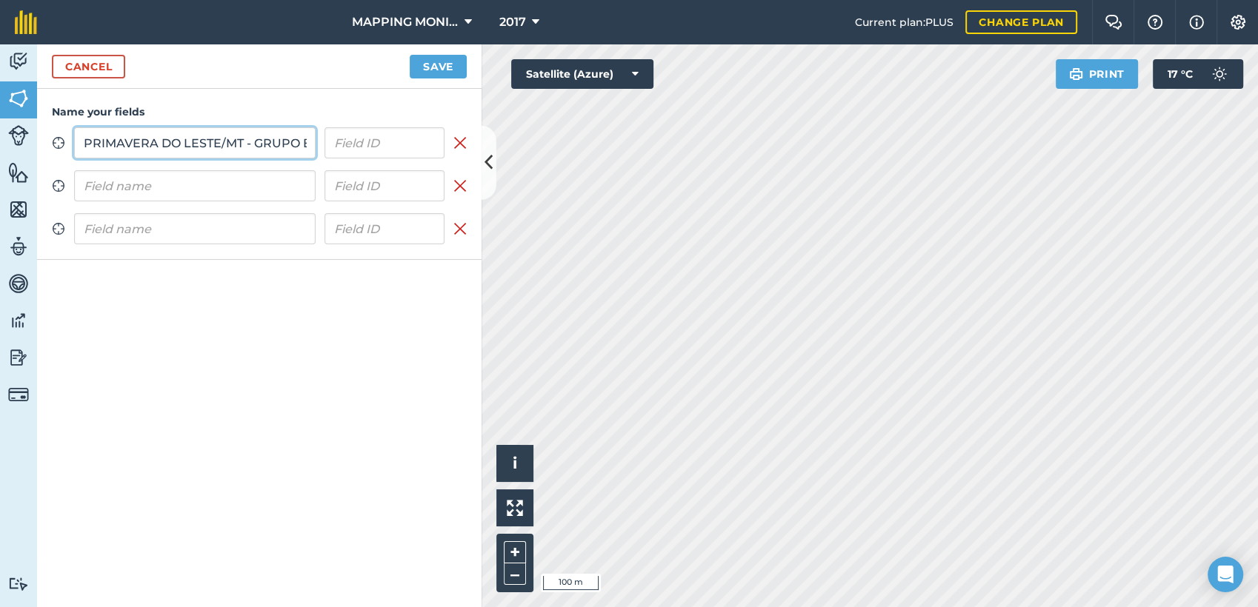
scroll to position [0, 139]
type input "PRIMAVERA DO LESTE/MT - GRUPO BRAVIN - DOIS IRMÃOS"
click at [190, 199] on input "text" at bounding box center [194, 185] width 241 height 31
paste input "PRIMAVERA DO LESTE/MT - GRUPO BRAVIN - DOIS IRMÃOS"
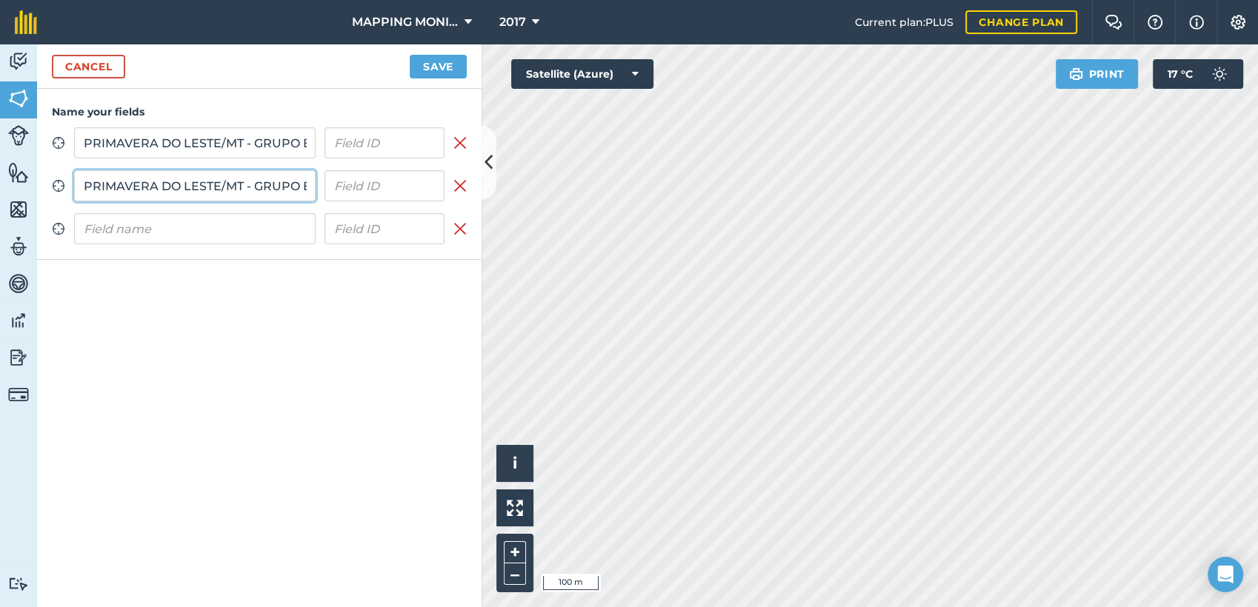
scroll to position [0, 139]
type input "PRIMAVERA DO LESTE/MT - GRUPO BRAVIN - DOIS IRMÃOS"
click at [219, 231] on input "text" at bounding box center [194, 228] width 241 height 31
paste input "PRIMAVERA DO LESTE/MT - GRUPO BRAVIN - DOIS IRMÃOS"
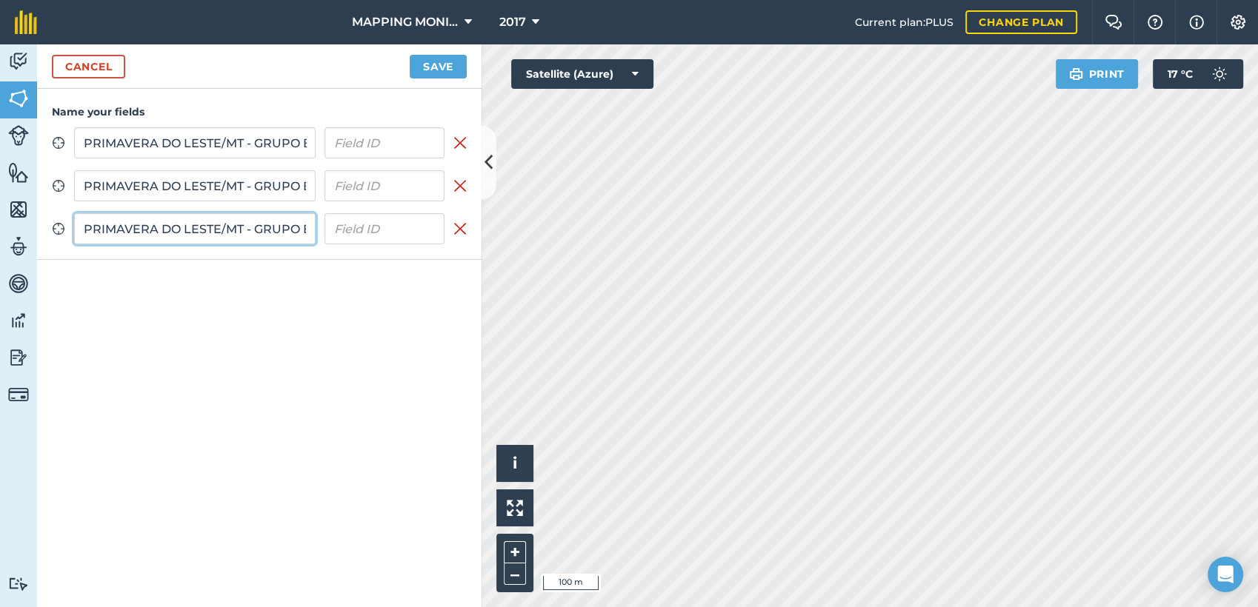
scroll to position [0, 139]
type input "PRIMAVERA DO LESTE/MT - GRUPO BRAVIN - DOIS IRMÃOS"
click at [444, 56] on button "Save" at bounding box center [438, 67] width 57 height 24
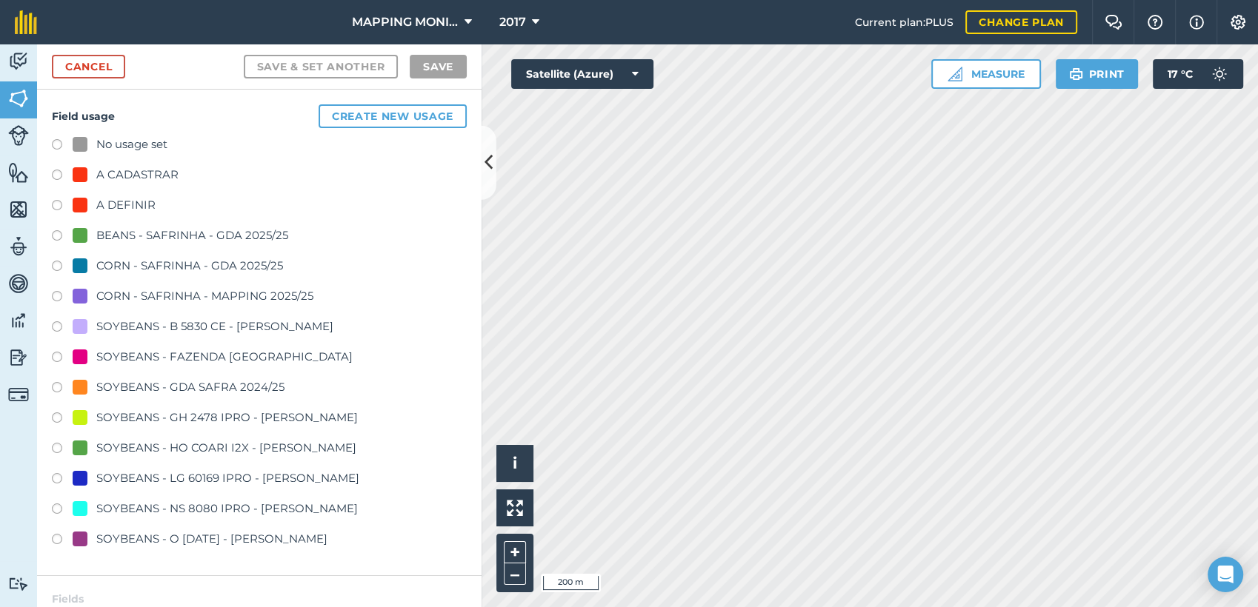
click at [122, 210] on div "A DEFINIR" at bounding box center [125, 205] width 59 height 18
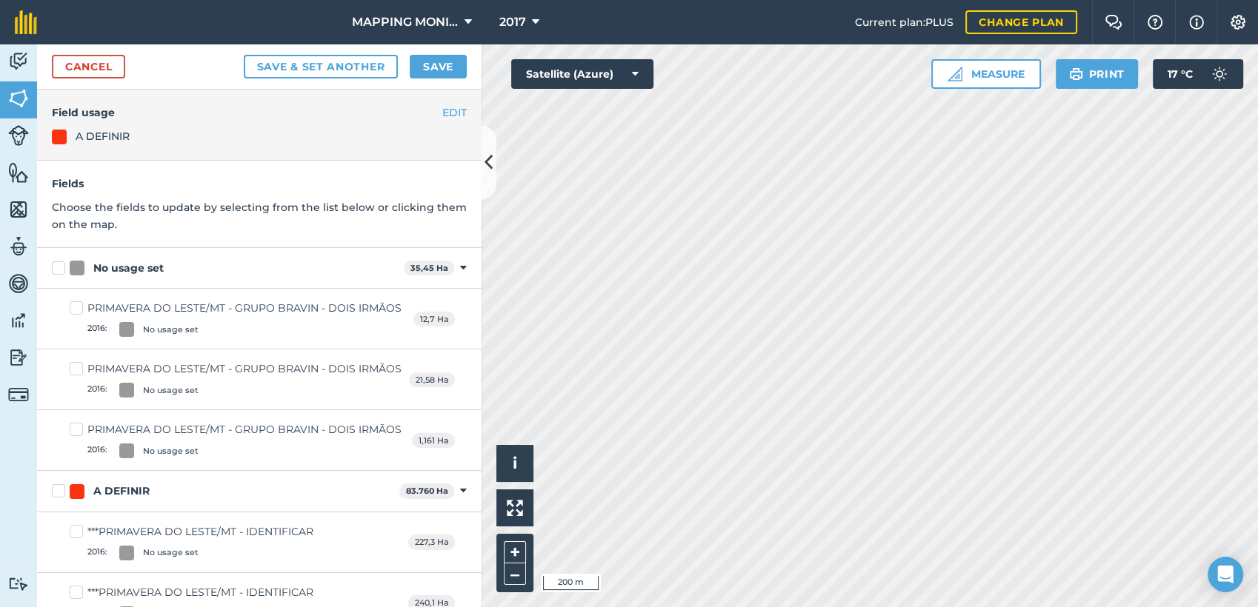
drag, startPoint x: 152, startPoint y: 266, endPoint x: 214, endPoint y: 220, distance: 77.3
click at [152, 267] on div "No usage set" at bounding box center [128, 269] width 70 height 16
click at [61, 267] on input "No usage set" at bounding box center [57, 266] width 10 height 10
checkbox input "true"
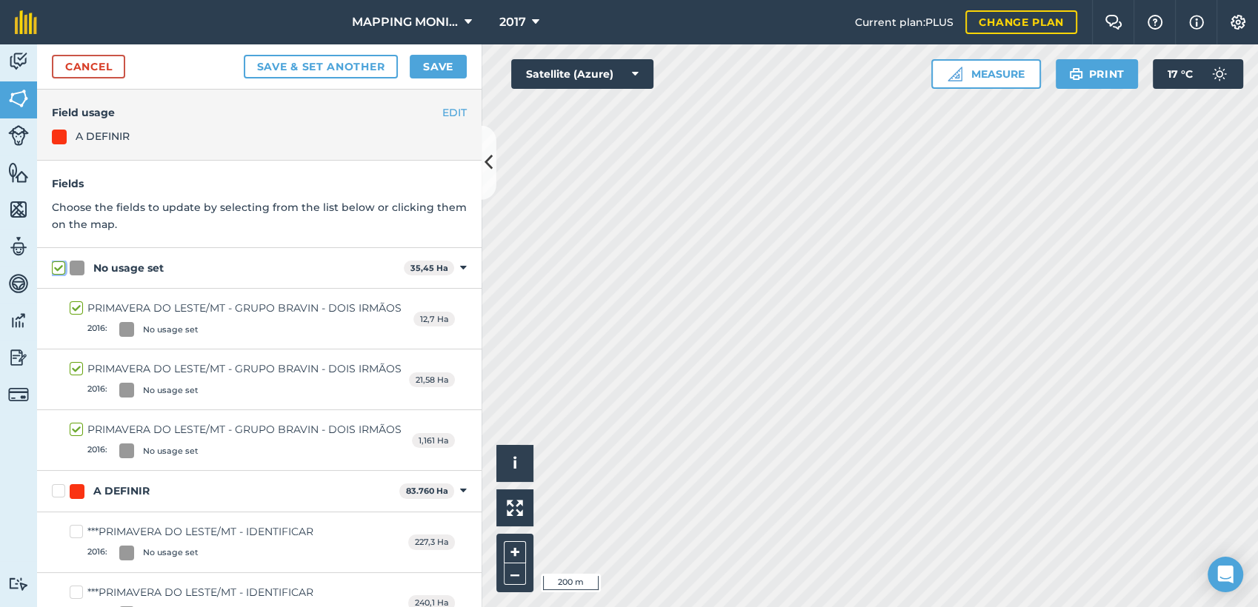
checkbox input "true"
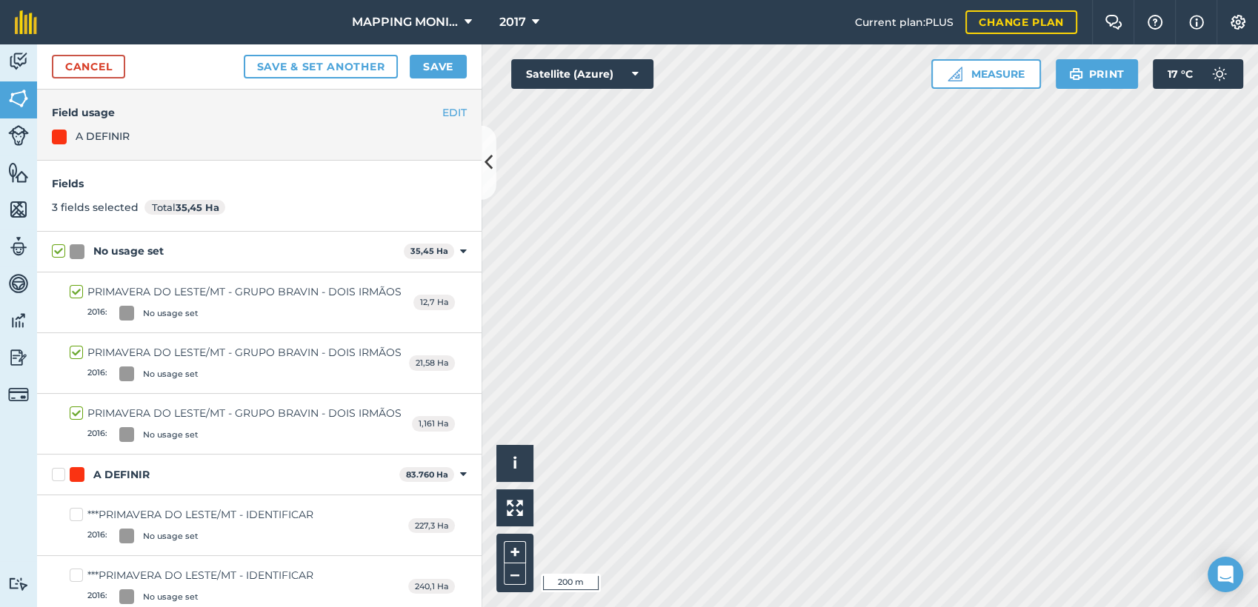
click at [439, 52] on div "Cancel Save & set another Save" at bounding box center [259, 66] width 444 height 45
click at [444, 61] on button "Save" at bounding box center [438, 67] width 57 height 24
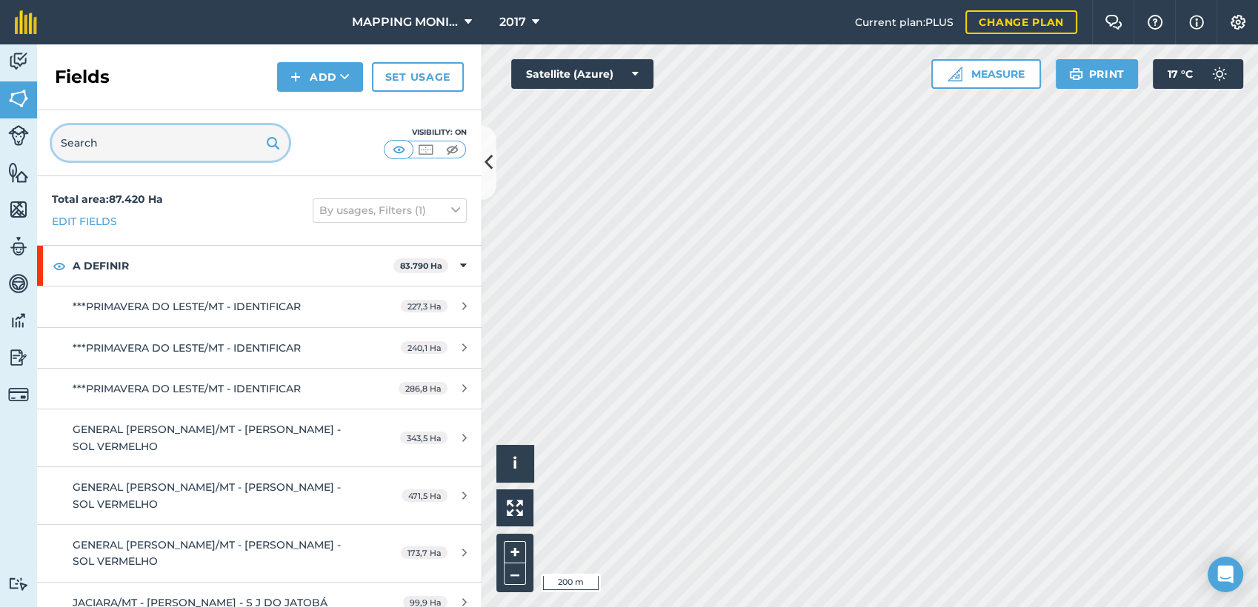
click at [133, 139] on input "text" at bounding box center [170, 143] width 237 height 36
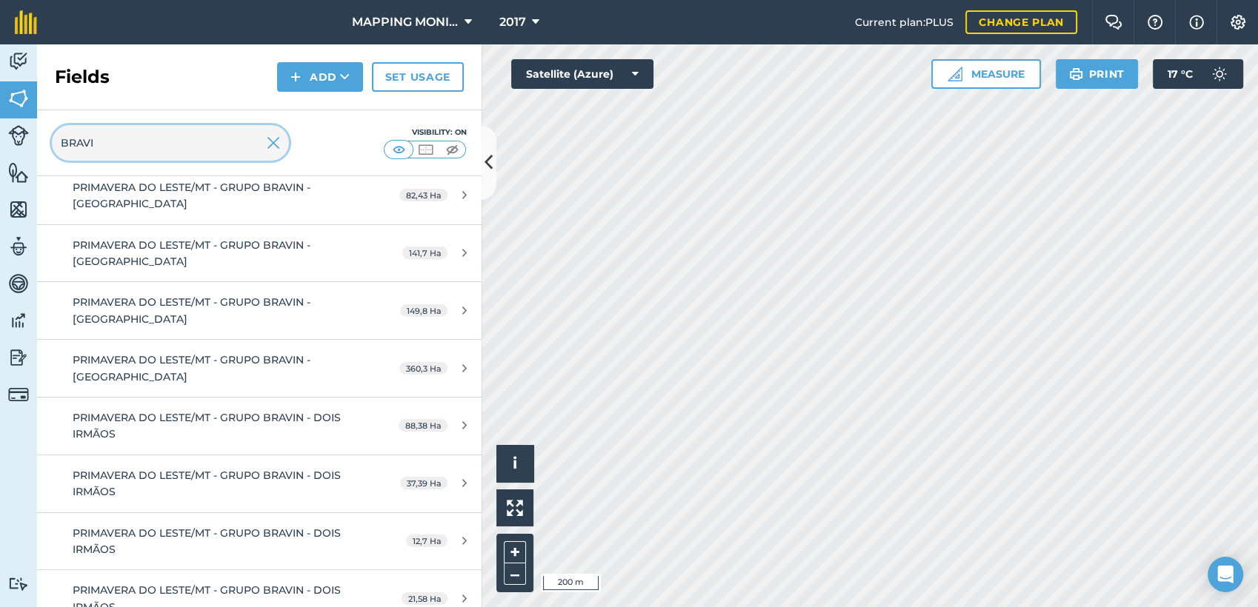
scroll to position [414, 0]
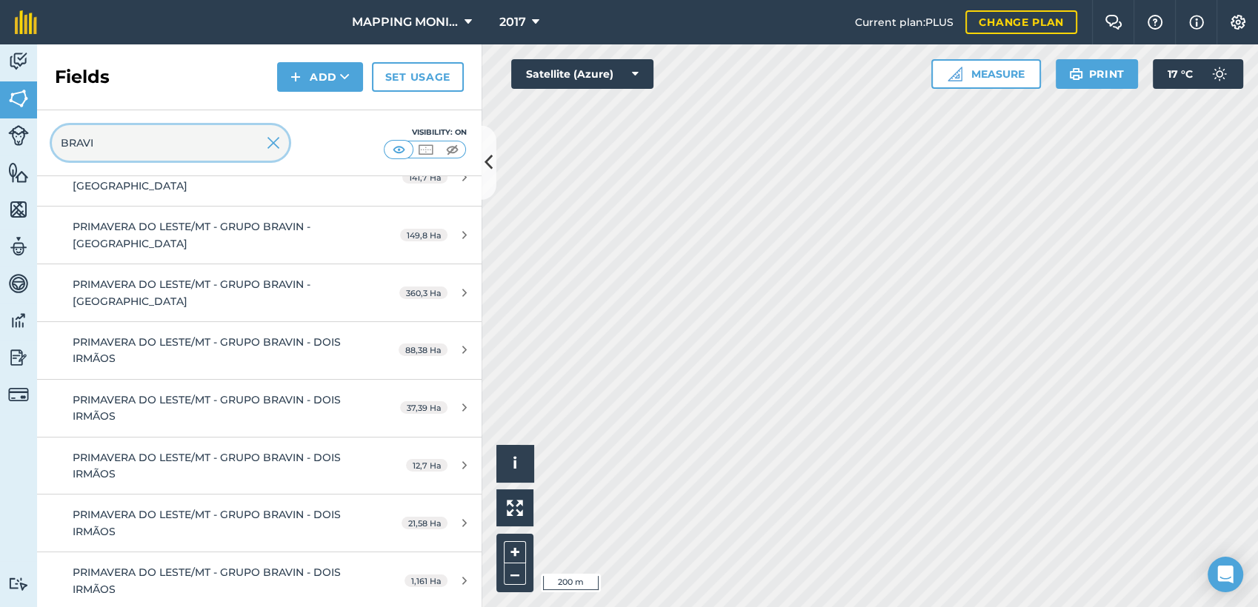
type input "BRAVI"
click at [268, 144] on img at bounding box center [273, 143] width 13 height 18
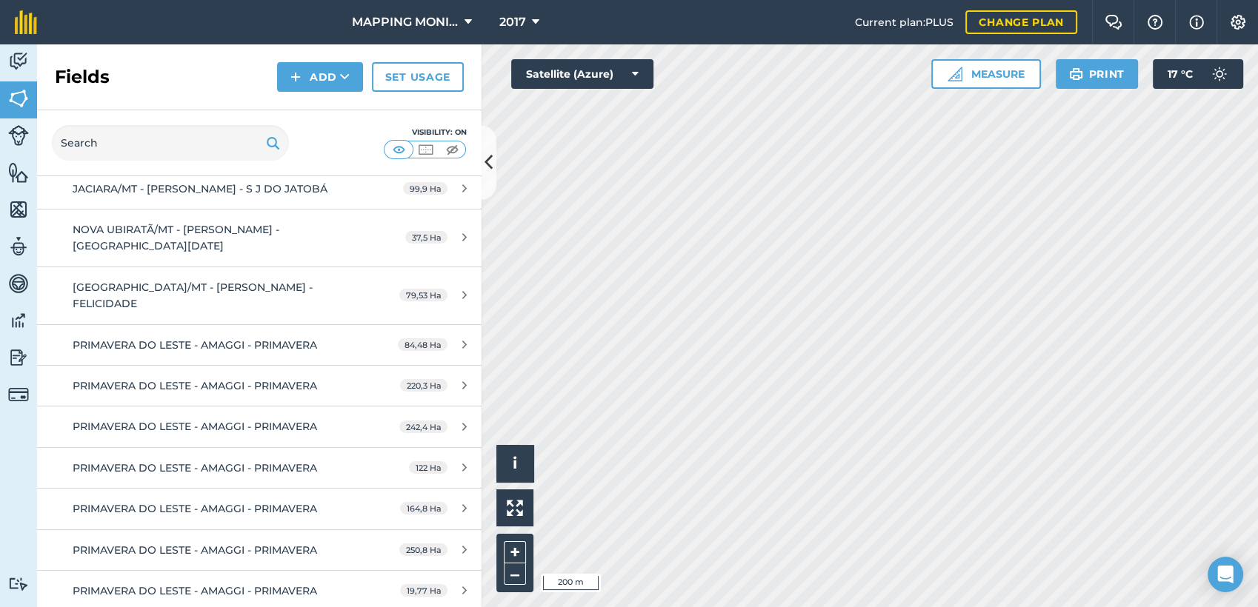
scroll to position [10338, 0]
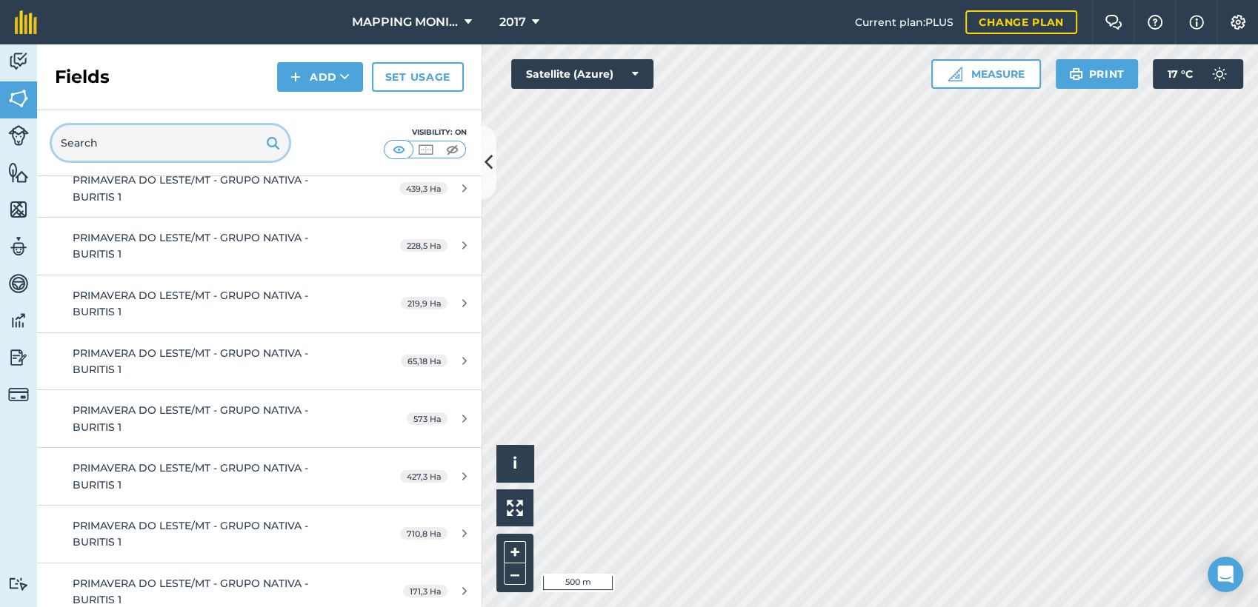
click at [184, 126] on input "text" at bounding box center [170, 143] width 237 height 36
paste input "PRIMAVERA DO LESTE/MT - GRUPO BRAVIN - DOIS IRMÃOS"
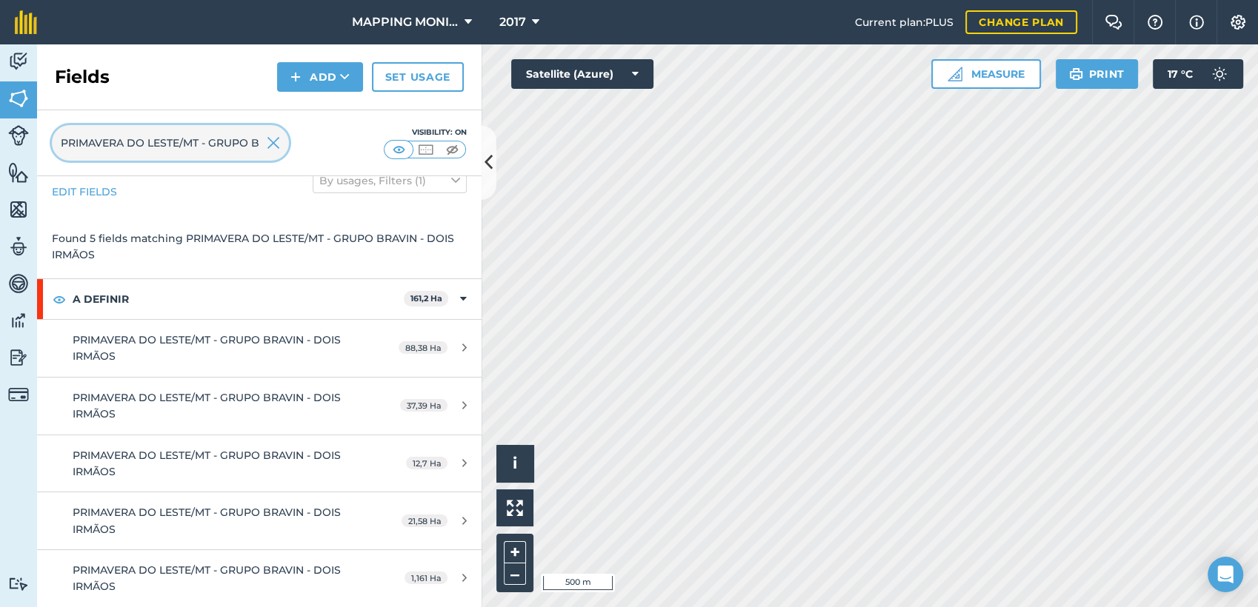
scroll to position [28, 0]
type input "PRIMAVERA DO LESTE/MT - GRUPO BRAVIN - DOIS IRMÃOS"
click at [273, 149] on img at bounding box center [273, 143] width 13 height 18
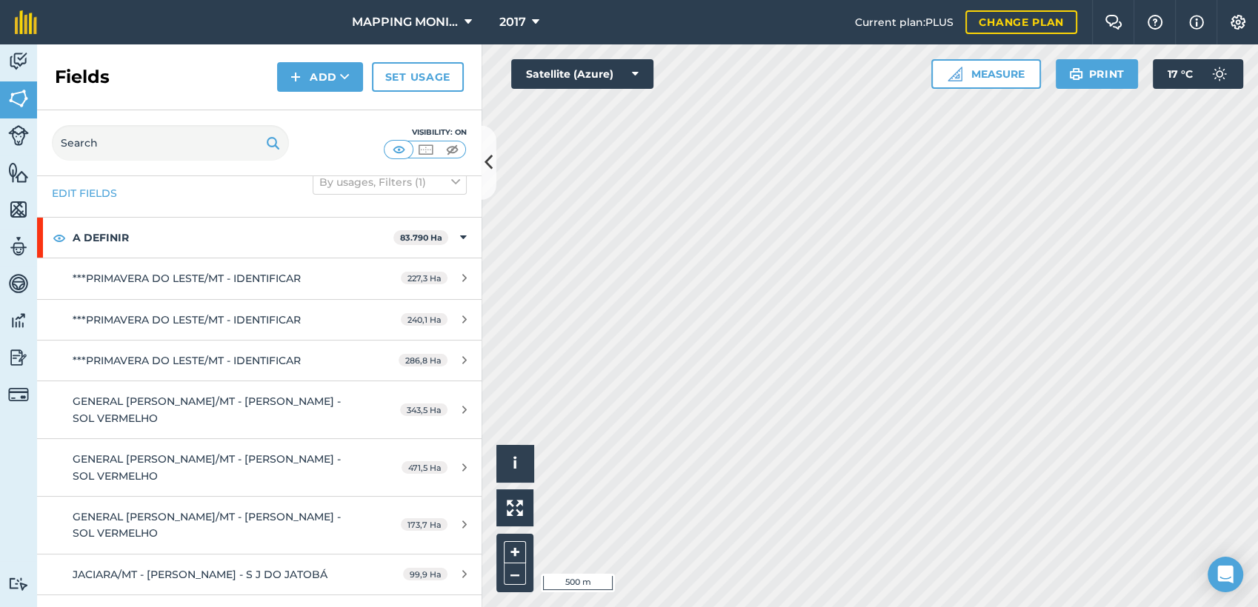
scroll to position [10338, 0]
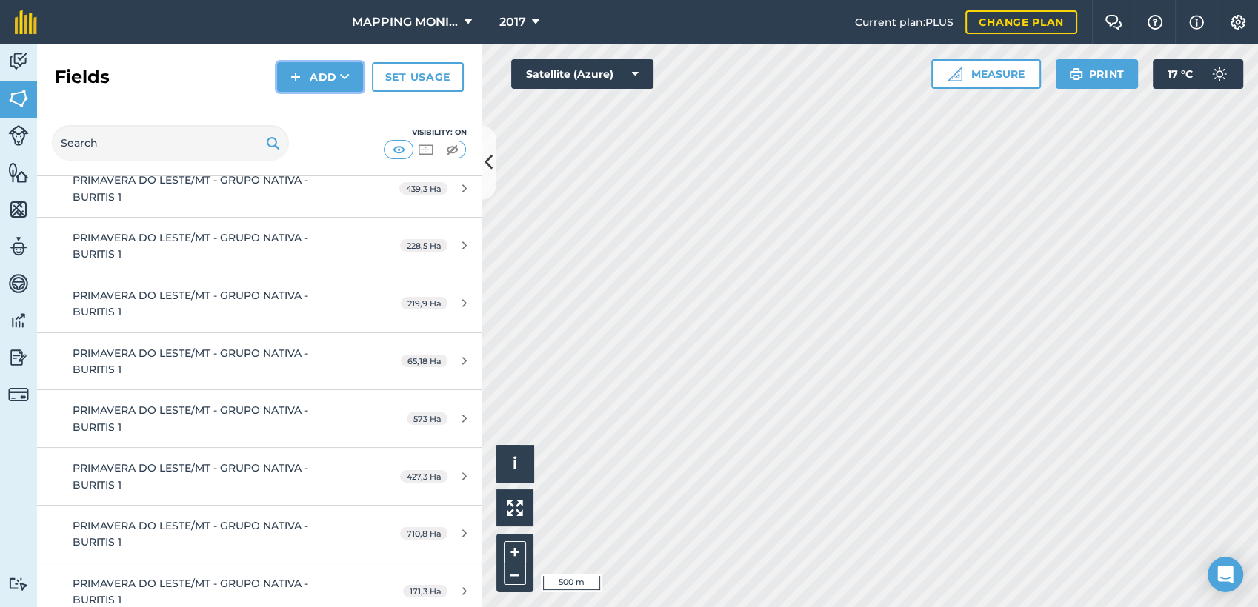
click at [330, 86] on button "Add" at bounding box center [320, 77] width 86 height 30
click at [332, 109] on link "Draw" at bounding box center [319, 110] width 81 height 33
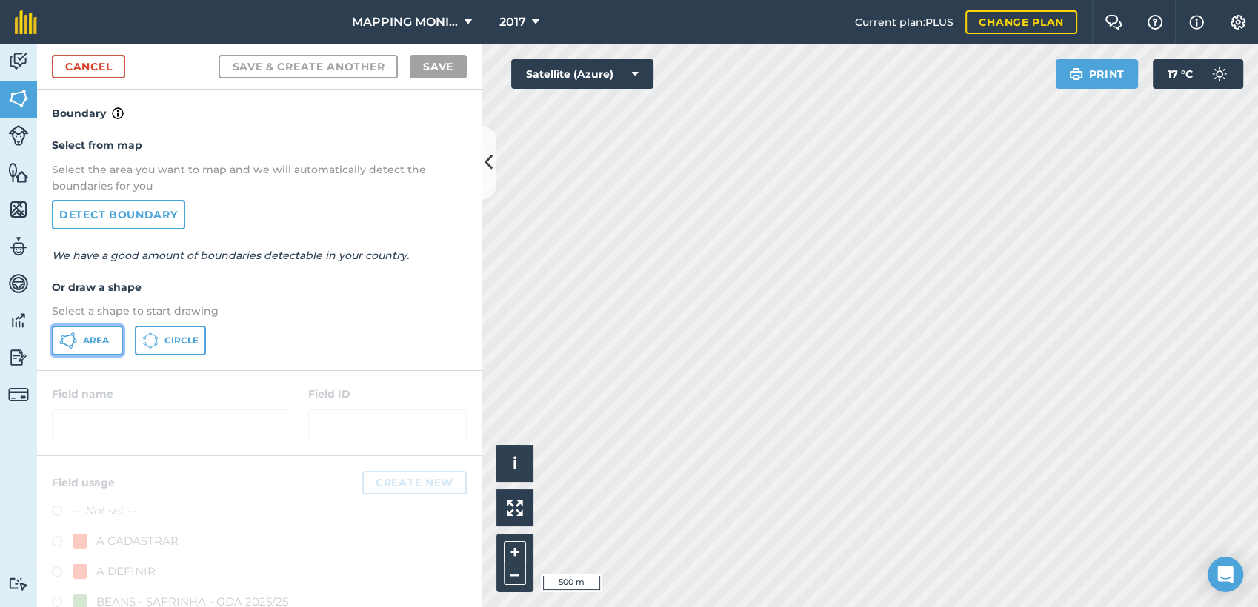
click at [113, 341] on button "Area" at bounding box center [87, 341] width 71 height 30
click at [161, 214] on link "Detect boundary" at bounding box center [118, 215] width 133 height 30
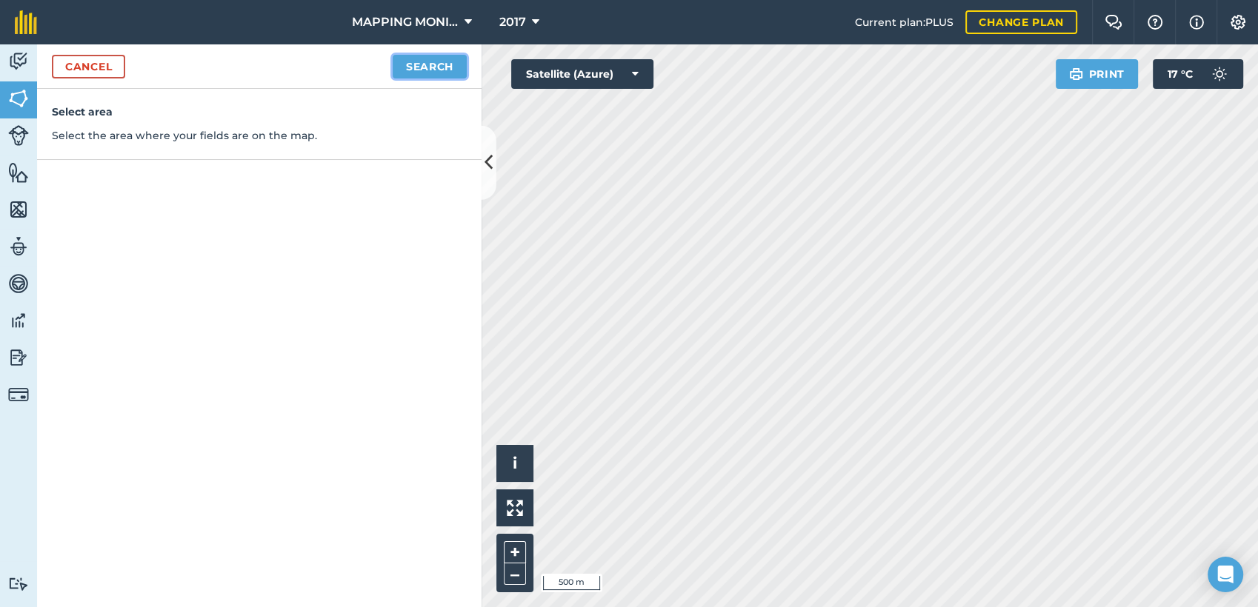
click at [416, 64] on button "Search" at bounding box center [430, 67] width 74 height 24
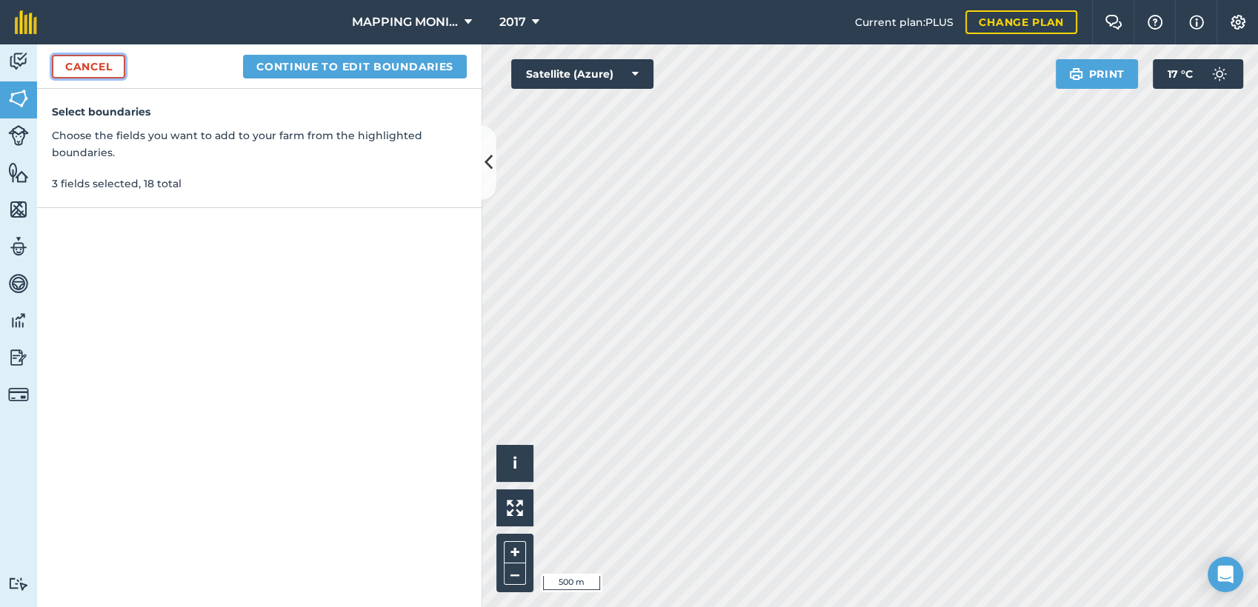
click at [89, 67] on link "Cancel" at bounding box center [88, 67] width 73 height 24
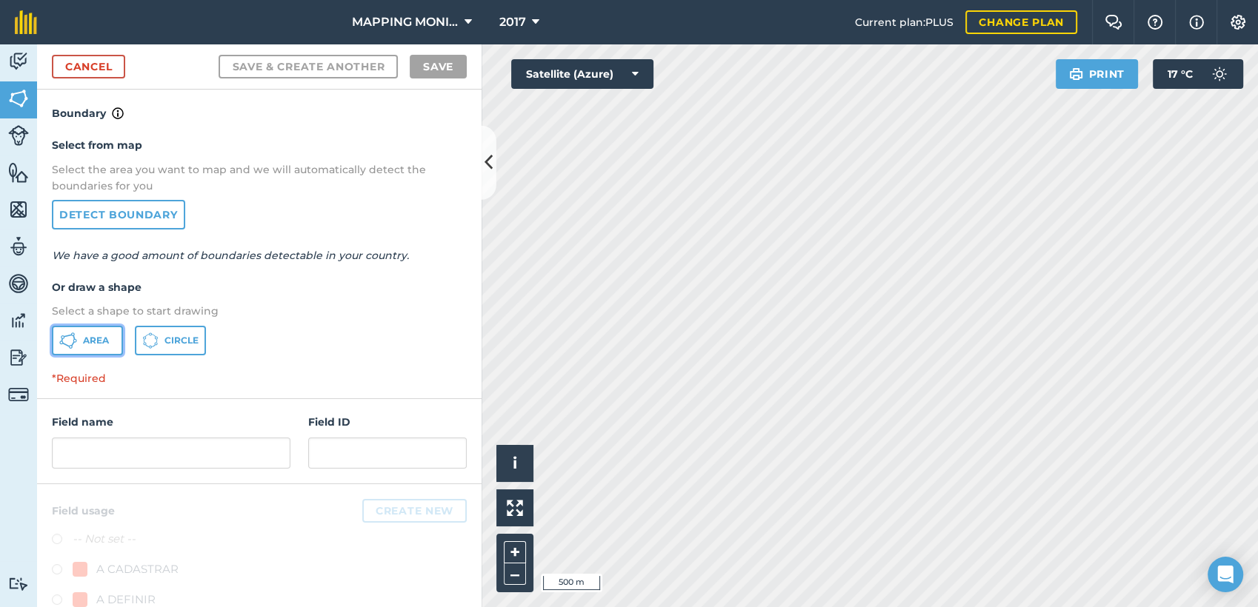
click at [99, 340] on span "Area" at bounding box center [96, 341] width 26 height 12
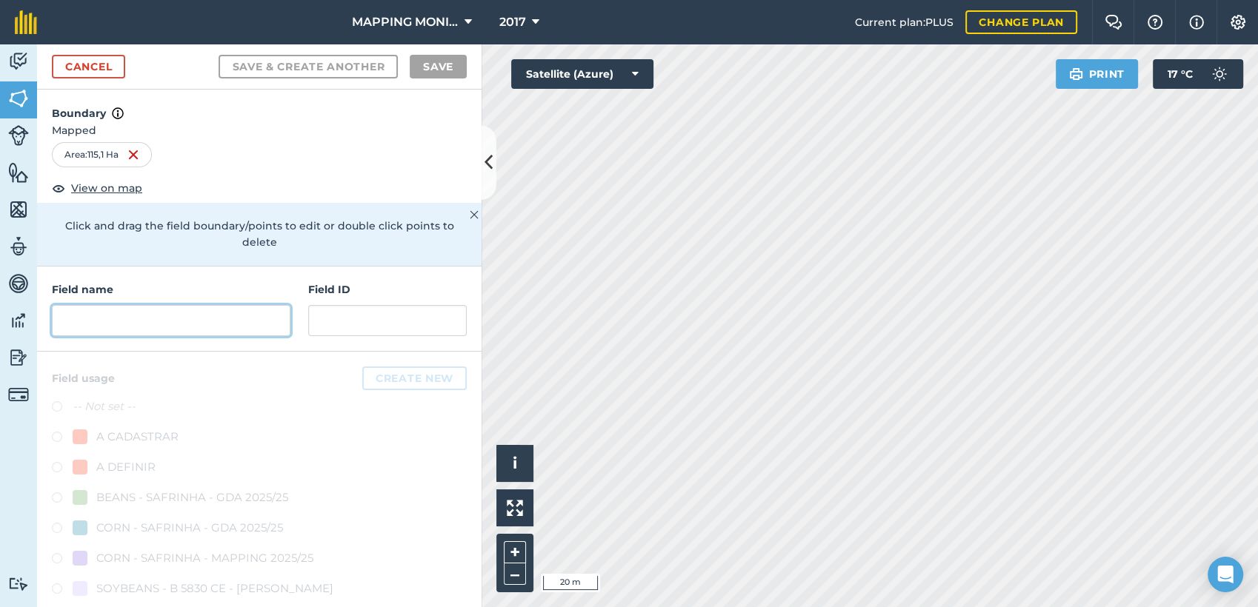
click at [255, 324] on input "text" at bounding box center [171, 320] width 239 height 31
paste input "PRIMAVERA DO LESTE/MT - GRUPO BRAVIN - DOIS IRMÃOS"
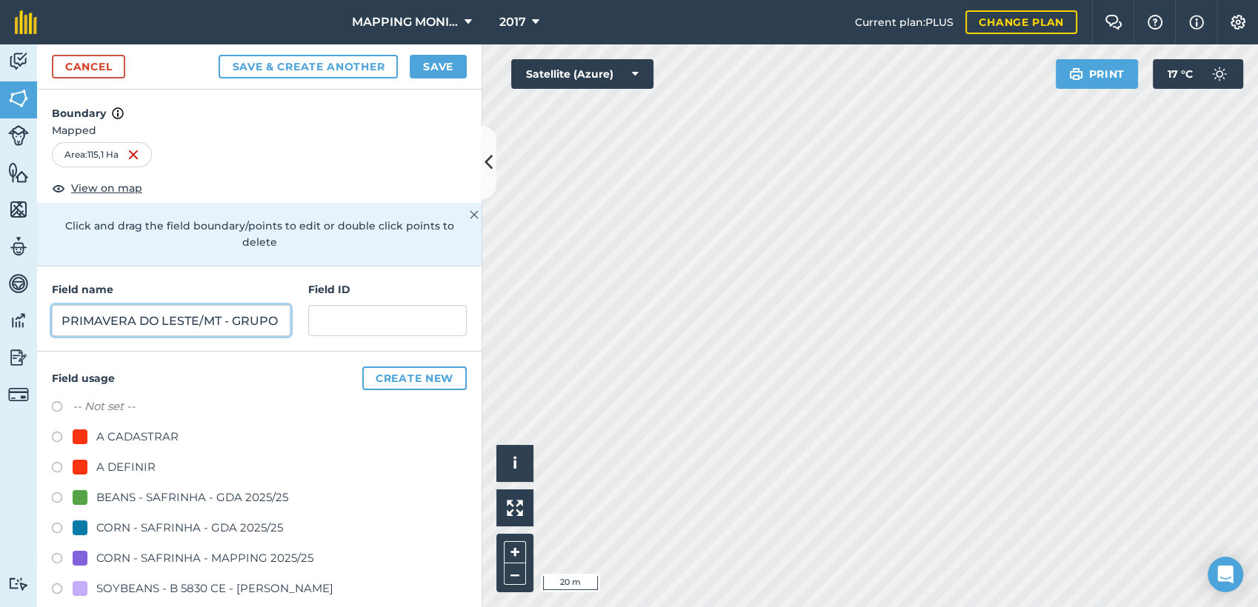
scroll to position [0, 149]
type input "PRIMAVERA DO LESTE/MT - GRUPO BRAVIN - DOIS IRMÃOS"
click at [133, 469] on div "A DEFINIR" at bounding box center [125, 468] width 59 height 18
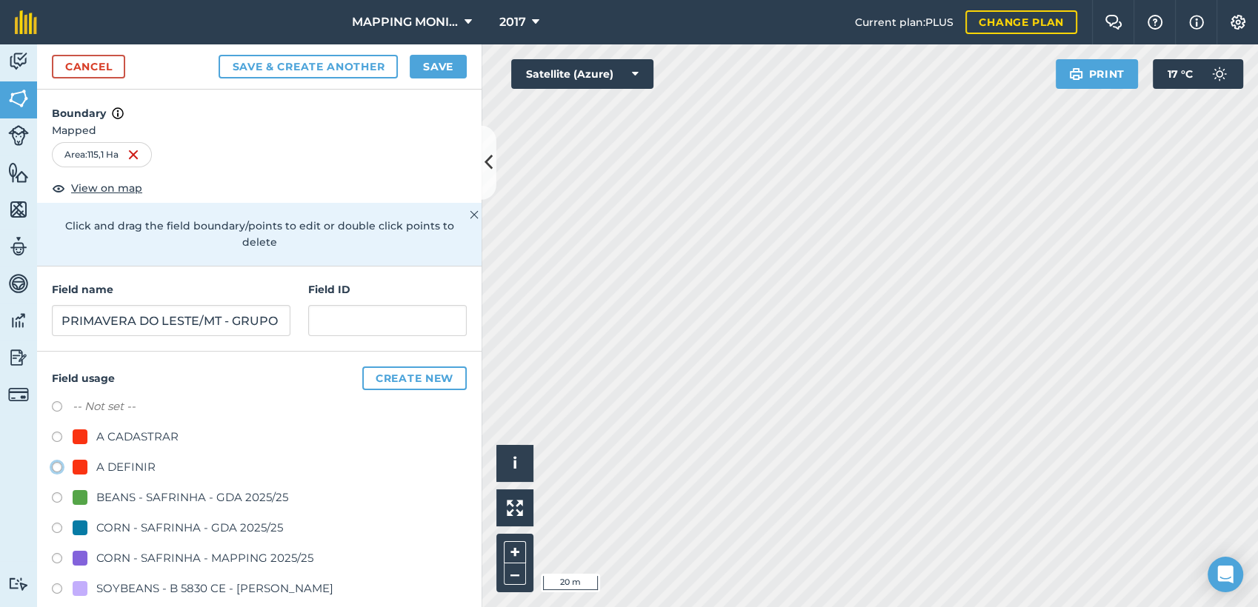
radio input "true"
click at [444, 59] on button "Save" at bounding box center [438, 67] width 57 height 24
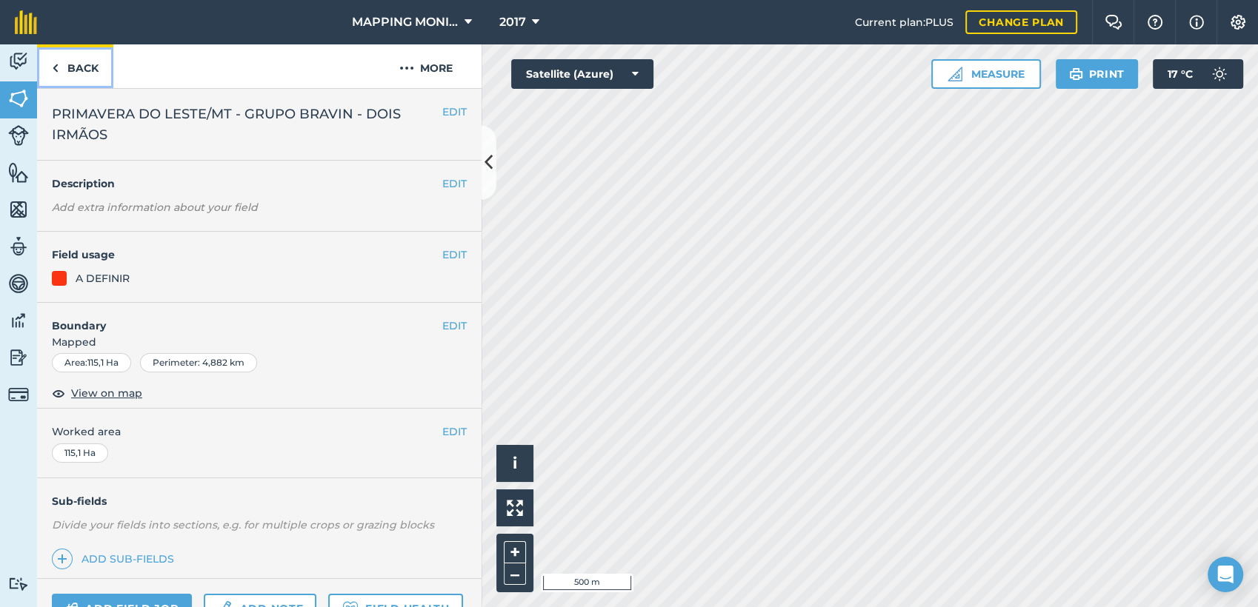
click at [83, 74] on link "Back" at bounding box center [75, 66] width 76 height 44
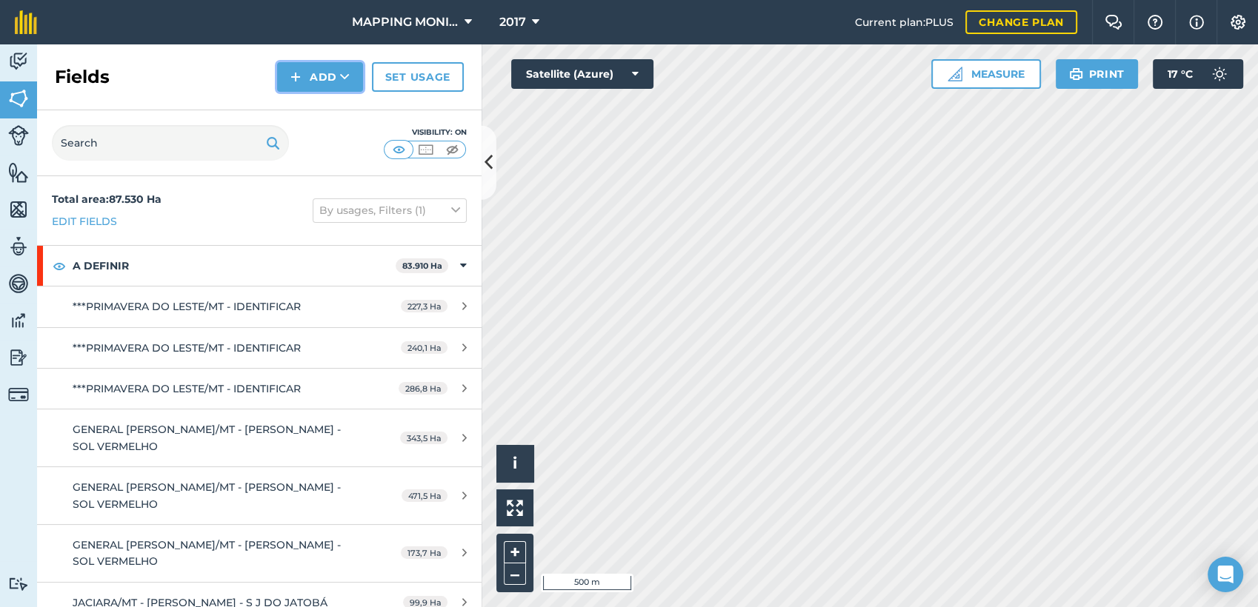
click at [292, 88] on button "Add" at bounding box center [320, 77] width 86 height 30
click at [316, 108] on link "Draw" at bounding box center [319, 110] width 81 height 33
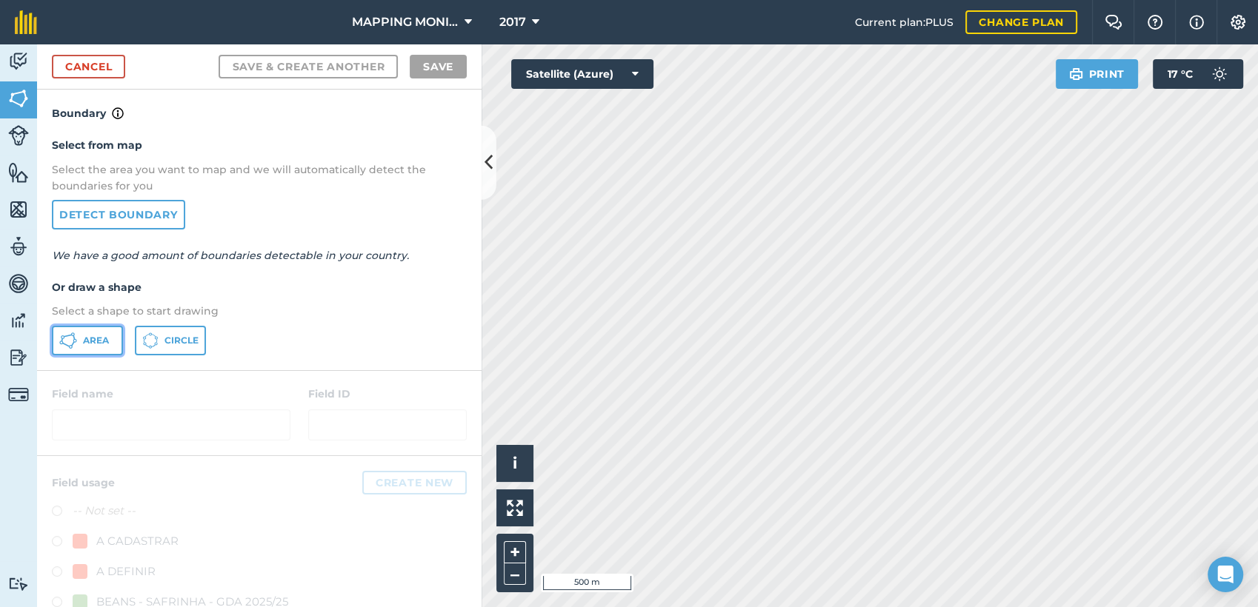
click at [106, 336] on span "Area" at bounding box center [96, 341] width 26 height 12
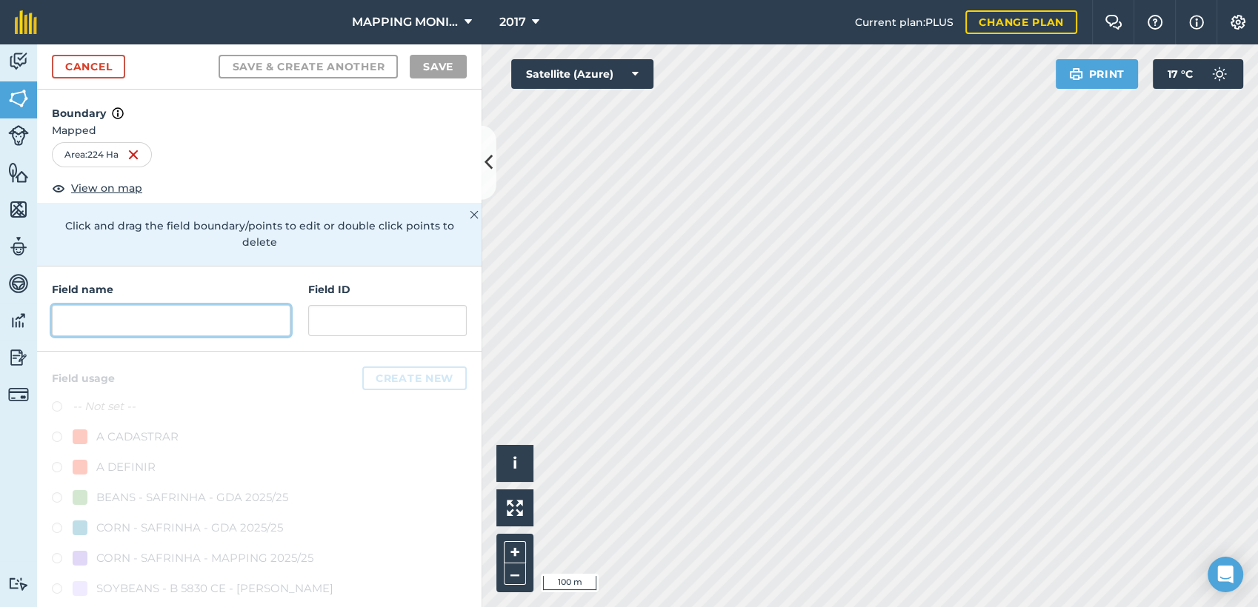
click at [82, 326] on input "text" at bounding box center [171, 320] width 239 height 31
paste input "PRIMAVERA DO LESTE/MT - GRUPO BRAVIN - DOIS IRMÃOS"
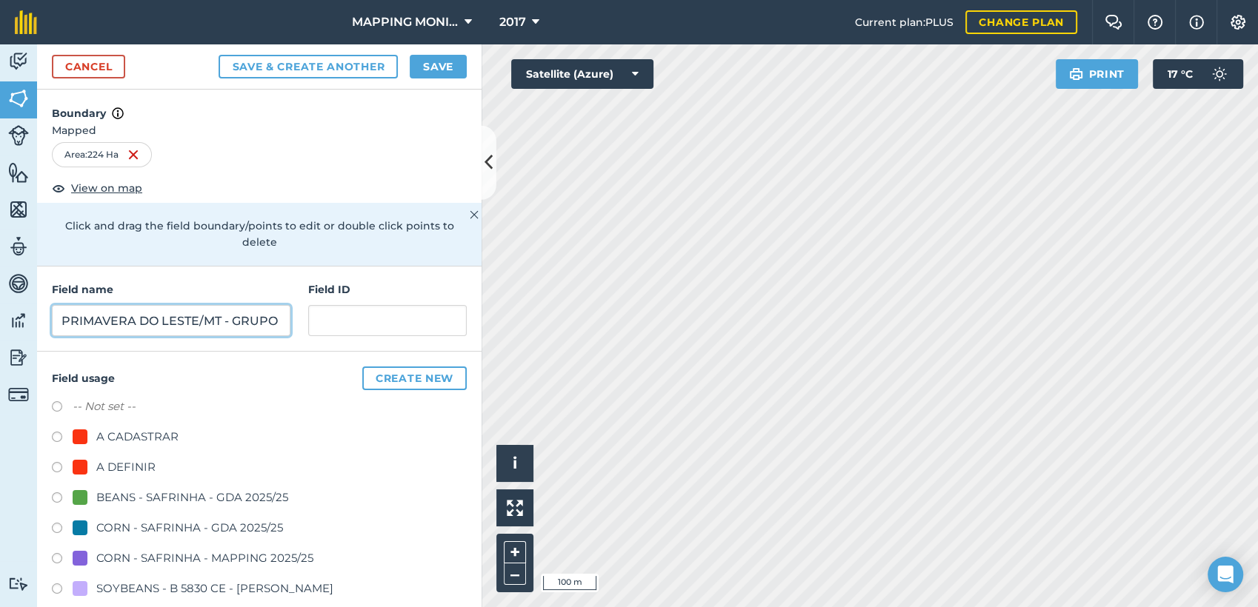
scroll to position [0, 149]
type input "PRIMAVERA DO LESTE/MT - GRUPO BRAVIN - DOIS IRMÃOS"
click at [107, 459] on div "A DEFINIR" at bounding box center [125, 468] width 59 height 18
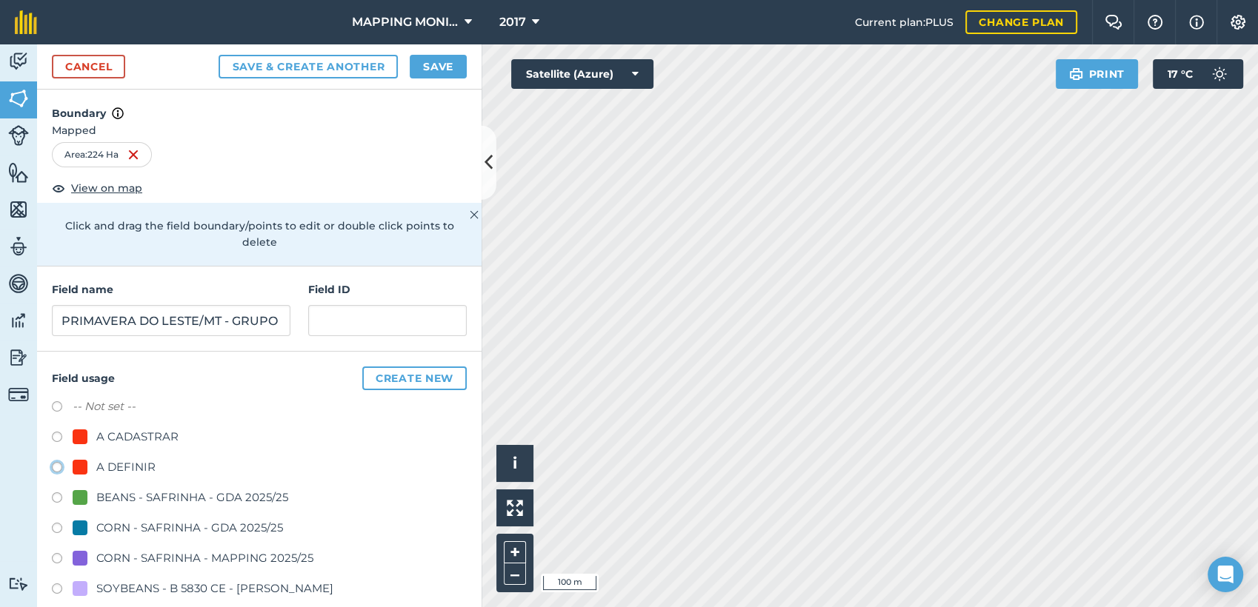
radio input "true"
click at [427, 62] on button "Save" at bounding box center [438, 67] width 57 height 24
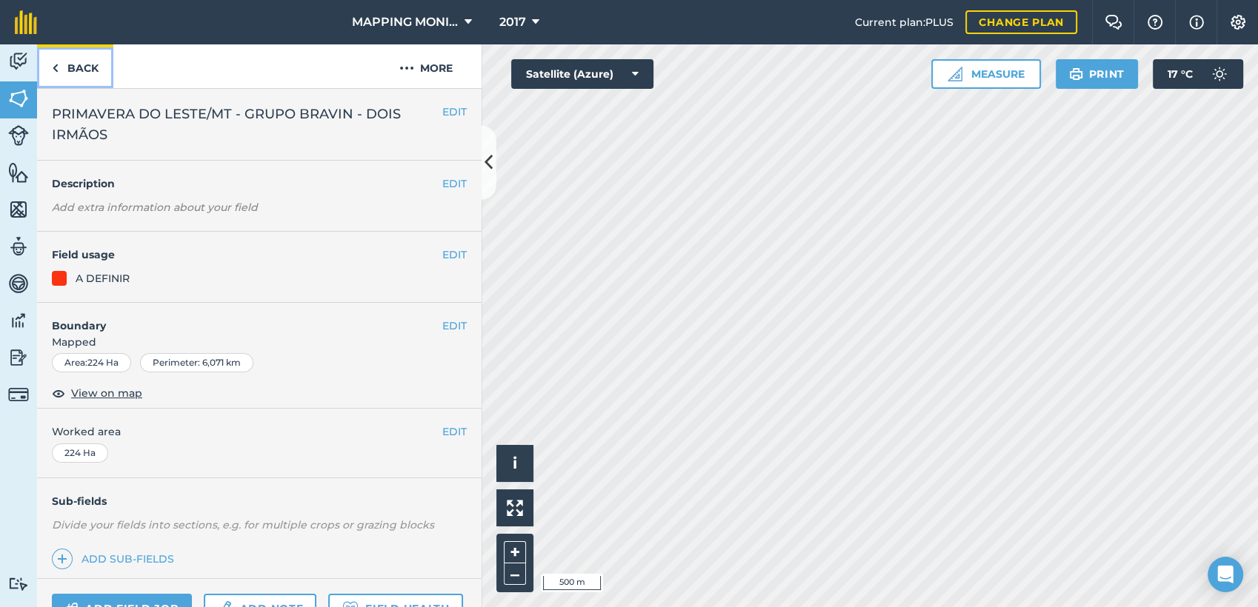
click at [86, 67] on link "Back" at bounding box center [75, 66] width 76 height 44
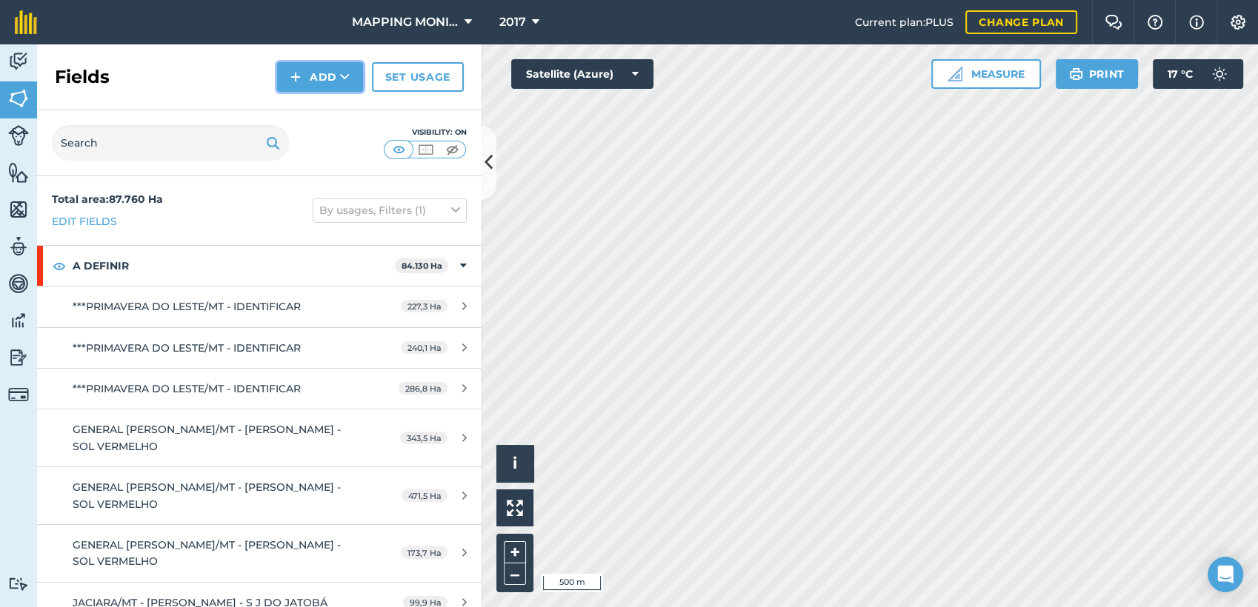
click at [332, 70] on button "Add" at bounding box center [320, 77] width 86 height 30
click at [313, 101] on link "Draw" at bounding box center [319, 110] width 81 height 33
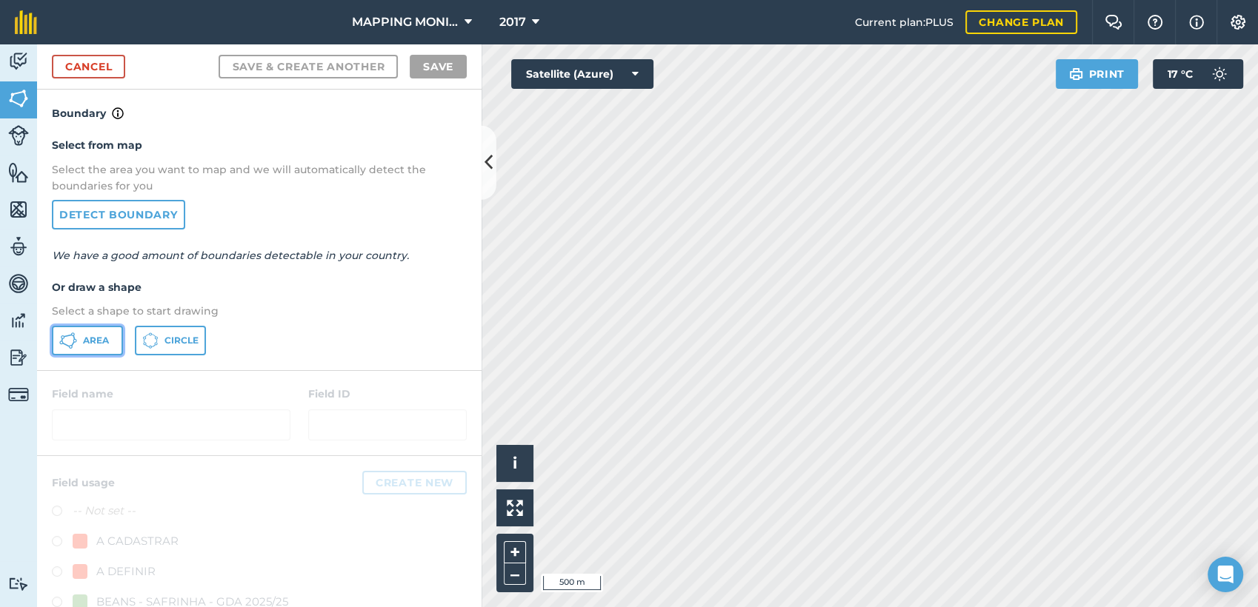
click at [73, 339] on icon at bounding box center [75, 341] width 4 height 4
click at [159, 215] on link "Detect boundary" at bounding box center [118, 215] width 133 height 30
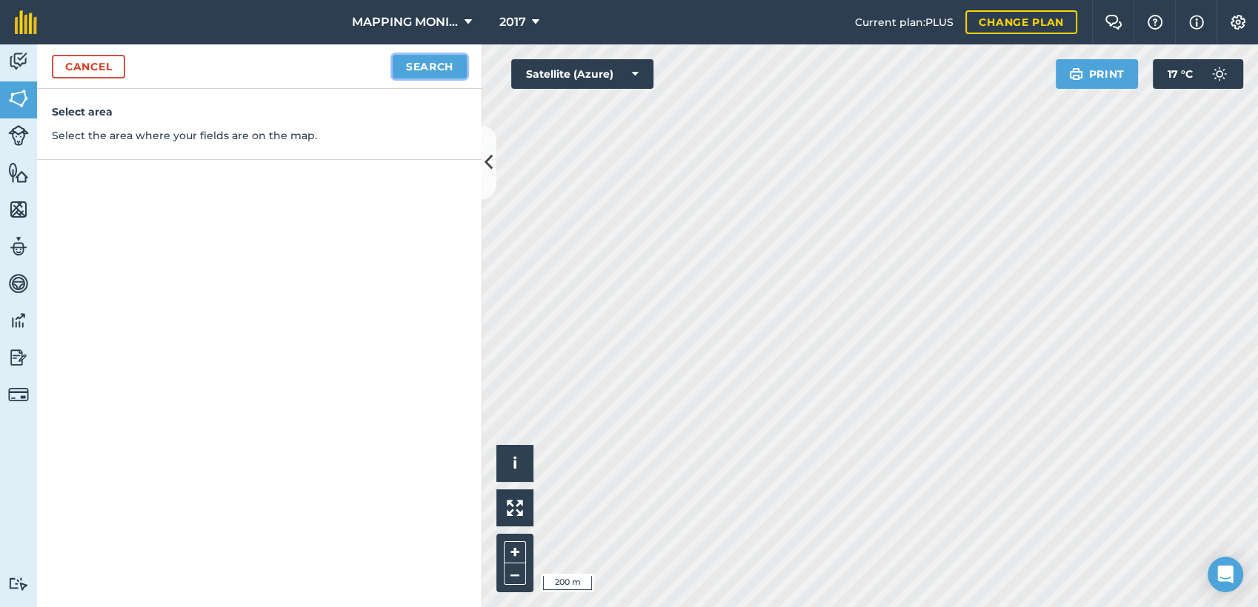
click at [399, 56] on button "Search" at bounding box center [430, 67] width 74 height 24
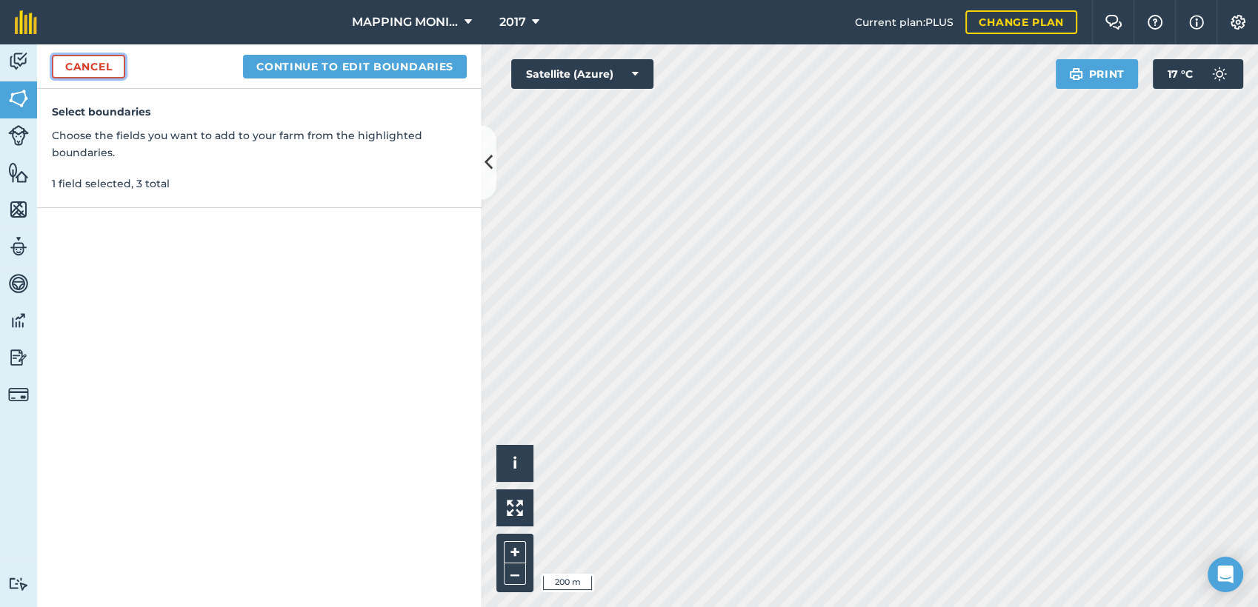
click at [90, 67] on link "Cancel" at bounding box center [88, 67] width 73 height 24
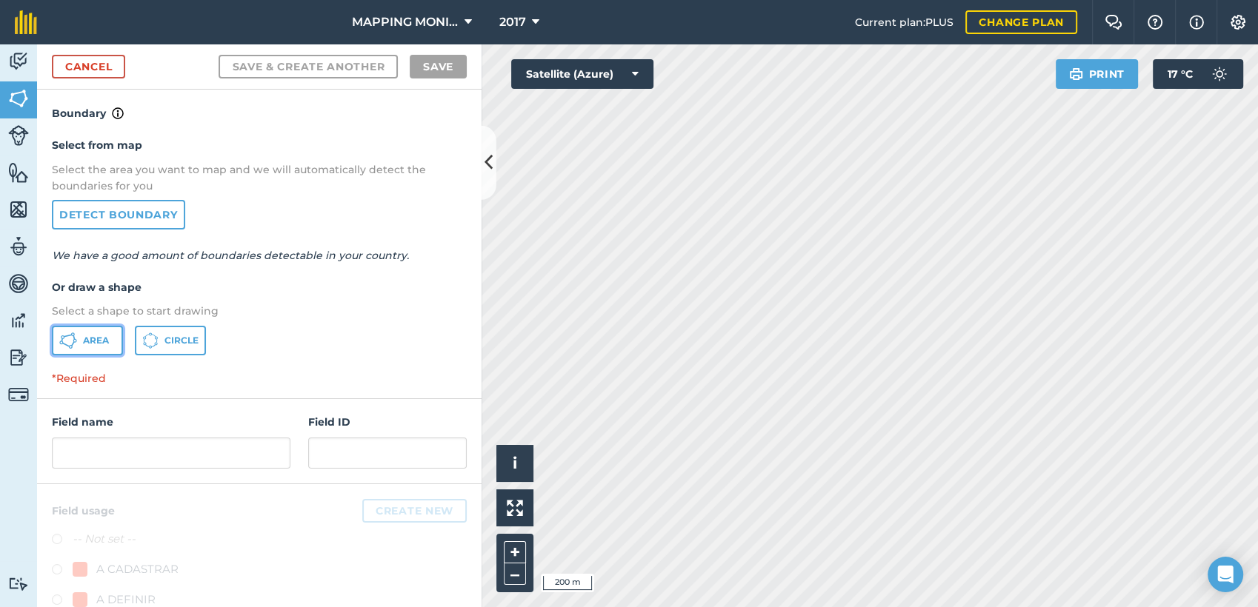
click at [100, 336] on span "Area" at bounding box center [96, 341] width 26 height 12
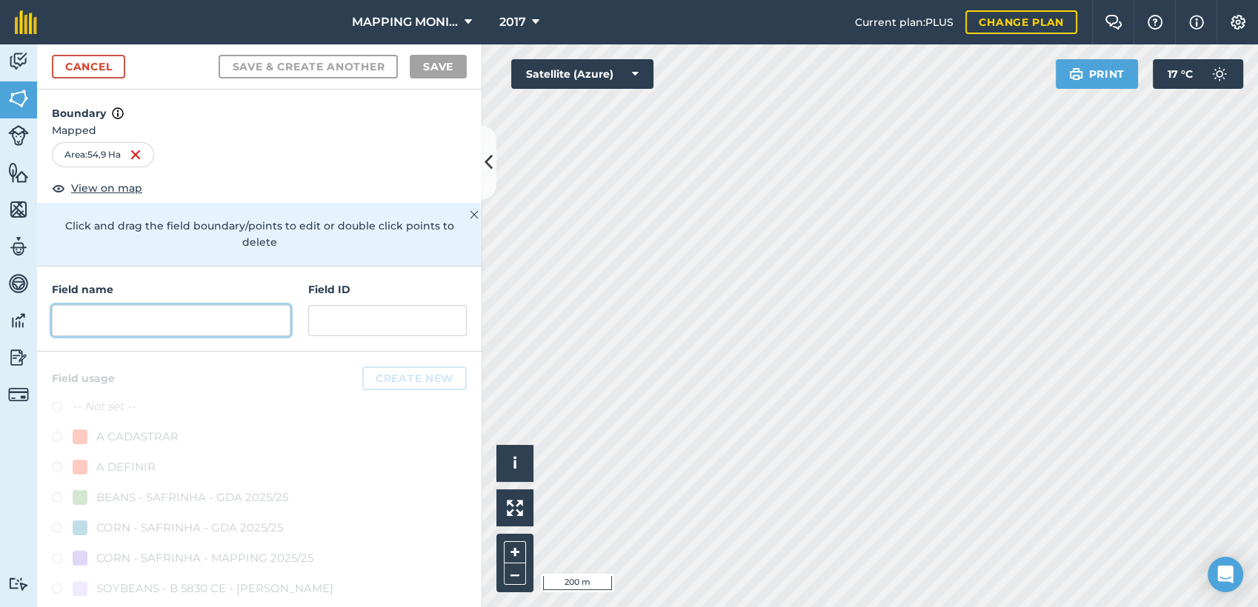
click at [220, 319] on input "text" at bounding box center [171, 320] width 239 height 31
paste input "PRIMAVERA DO LESTE/MT - GRUPO BRAVIN - DOIS IRMÃOS"
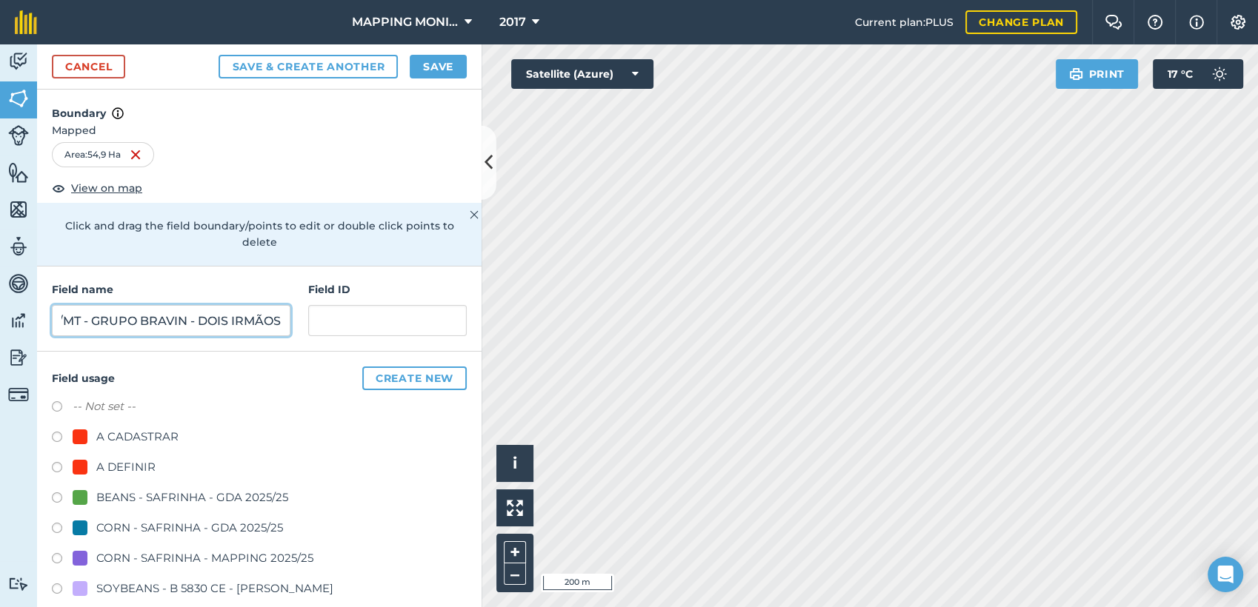
type input "PRIMAVERA DO LESTE/MT - GRUPO BRAVIN - DOIS IRMÃOS"
click at [132, 459] on div "A DEFINIR" at bounding box center [125, 468] width 59 height 18
radio input "true"
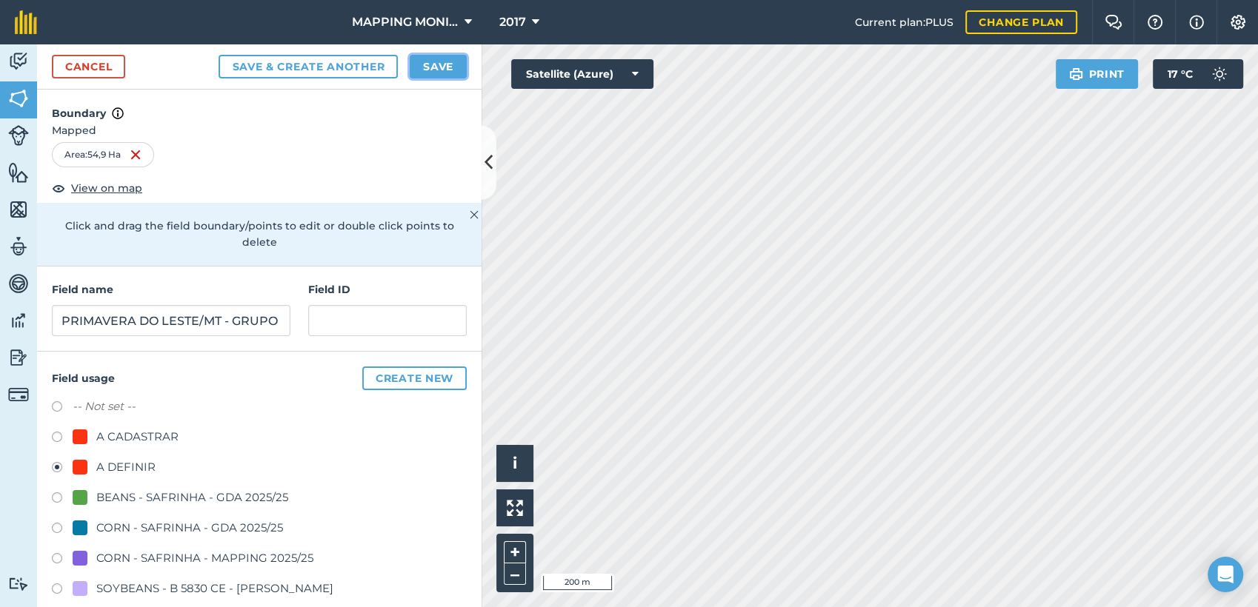
click at [447, 67] on button "Save" at bounding box center [438, 67] width 57 height 24
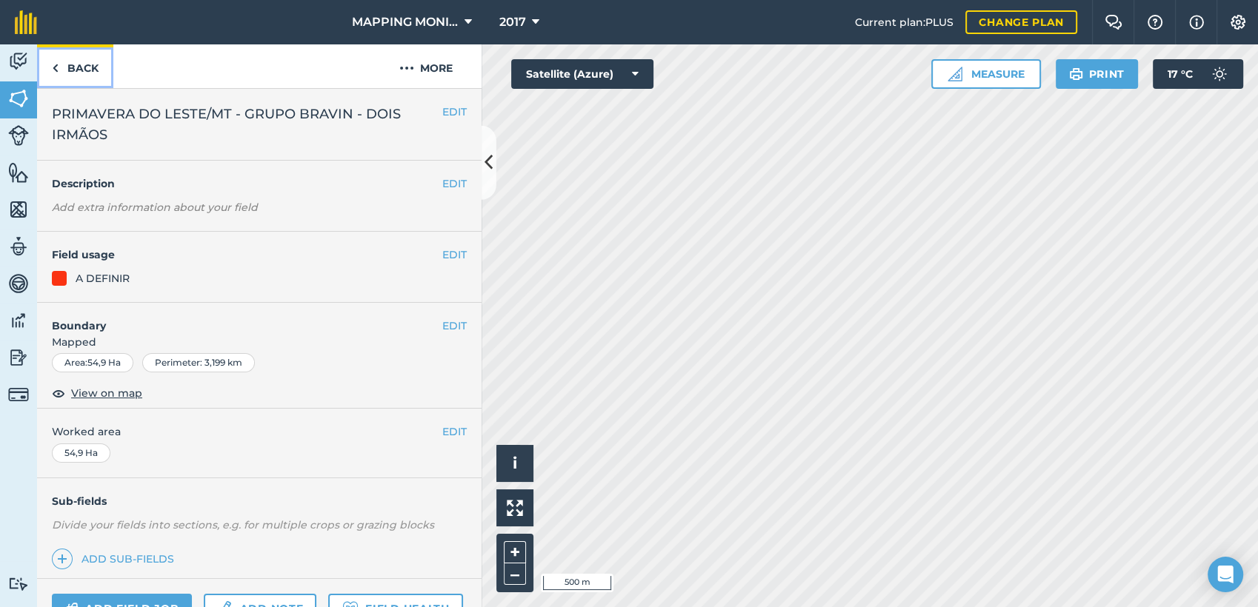
click at [101, 63] on link "Back" at bounding box center [75, 66] width 76 height 44
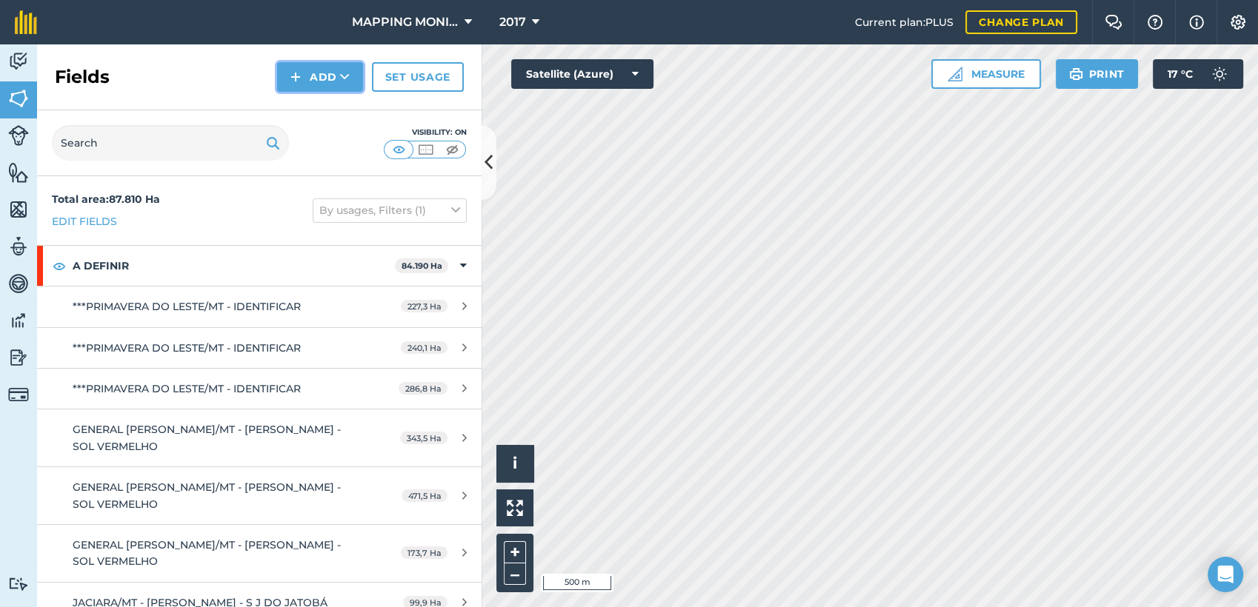
click at [336, 88] on button "Add" at bounding box center [320, 77] width 86 height 30
click at [332, 112] on link "Draw" at bounding box center [319, 110] width 81 height 33
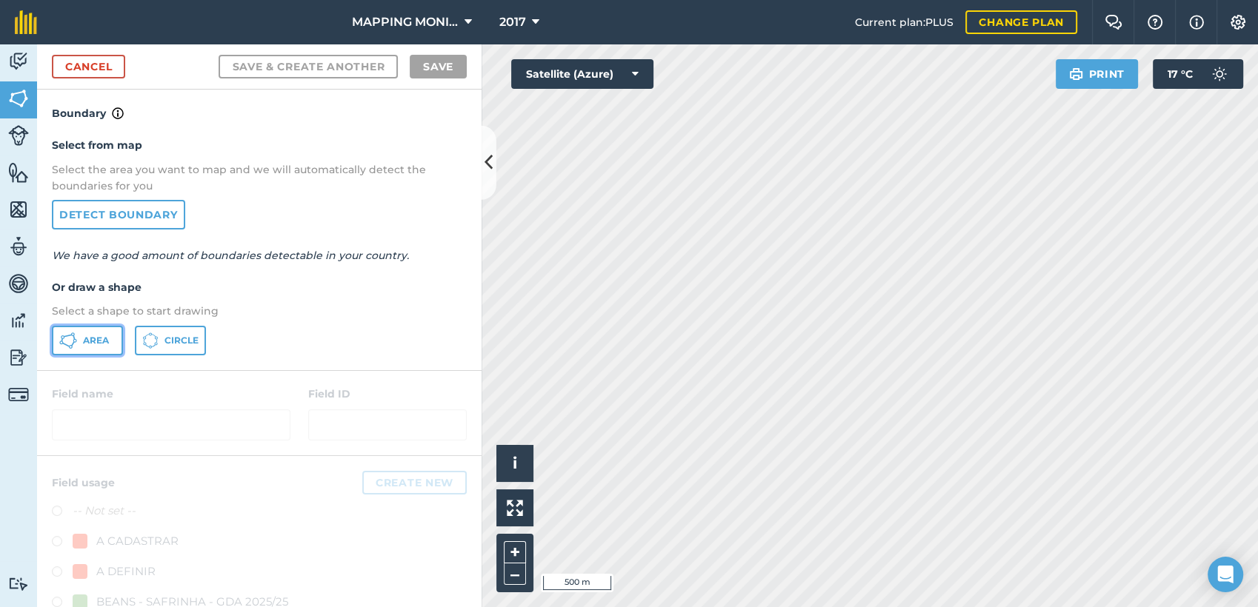
click at [99, 338] on span "Area" at bounding box center [96, 341] width 26 height 12
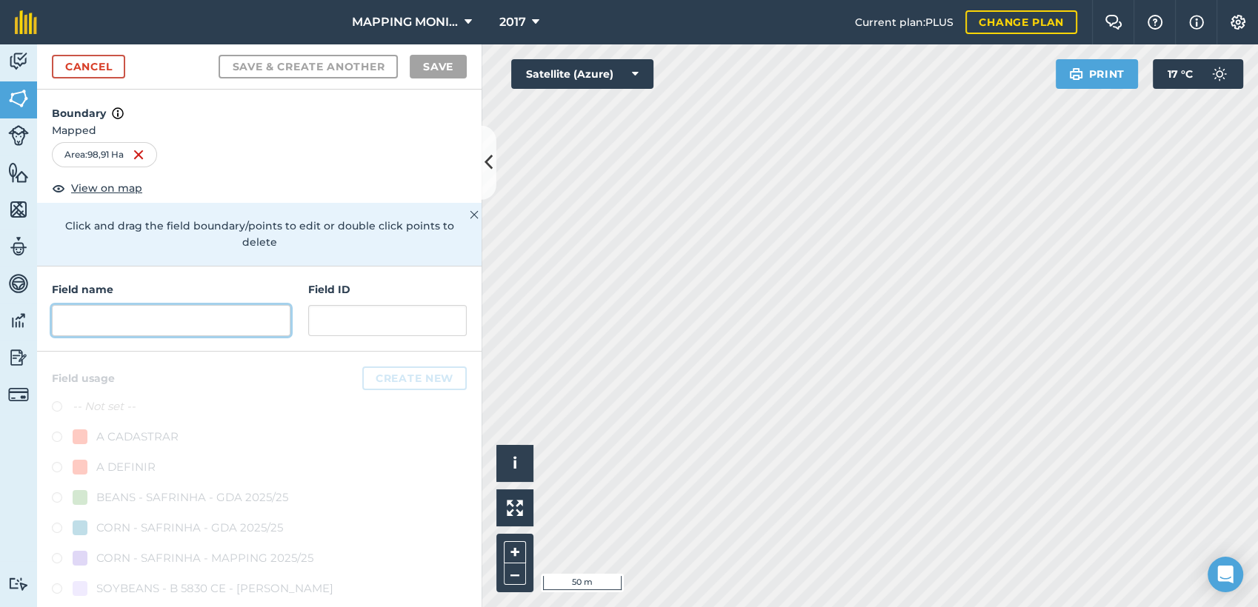
click at [161, 327] on input "text" at bounding box center [171, 320] width 239 height 31
paste input "PRIMAVERA DO LESTE/MT - GRUPO BRAVIN - DOIS IRMÃOS"
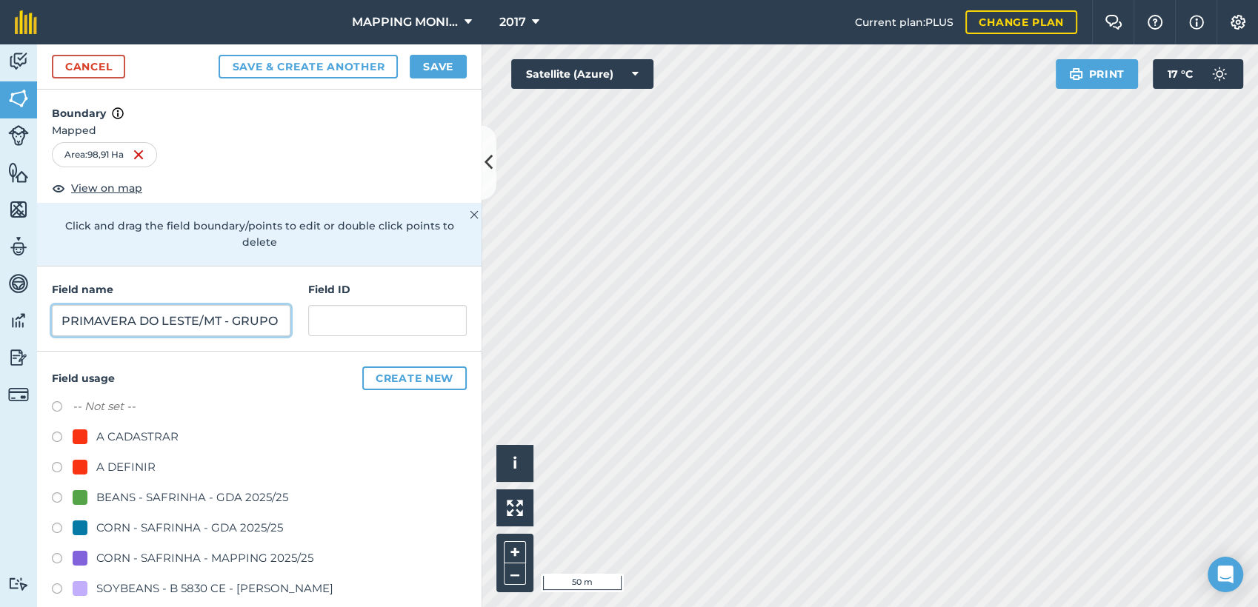
scroll to position [0, 149]
type input "PRIMAVERA DO LESTE/MT - GRUPO BRAVIN - DOIS IRMÃOS"
click at [119, 461] on div "A DEFINIR" at bounding box center [125, 468] width 59 height 18
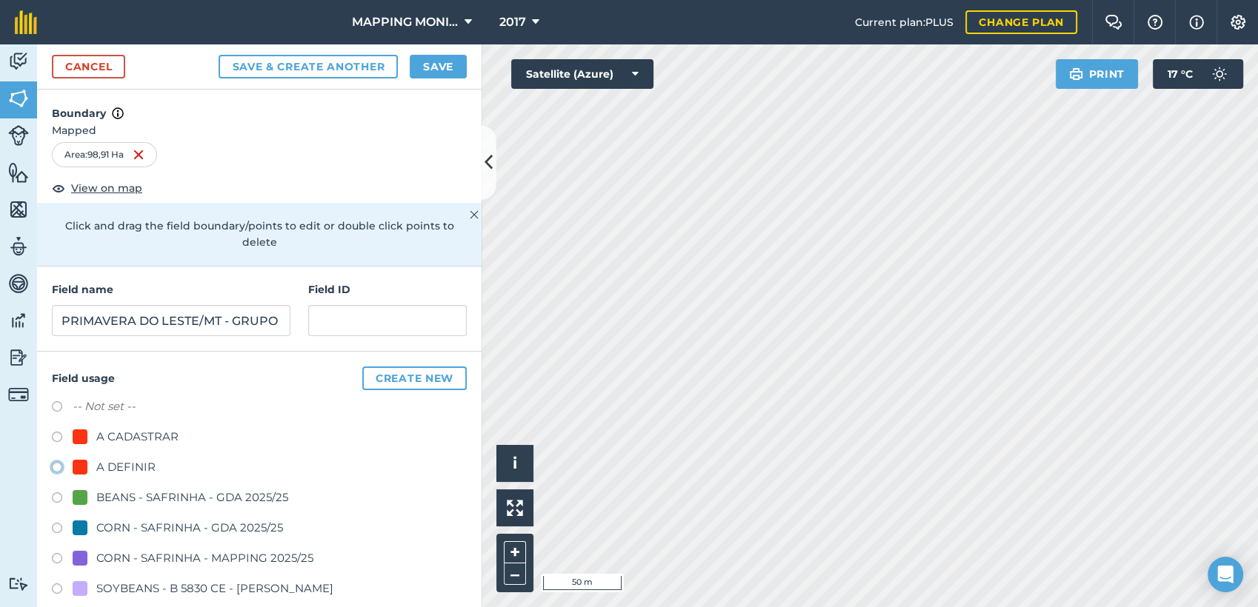
radio input "true"
click at [439, 68] on button "Save" at bounding box center [438, 67] width 57 height 24
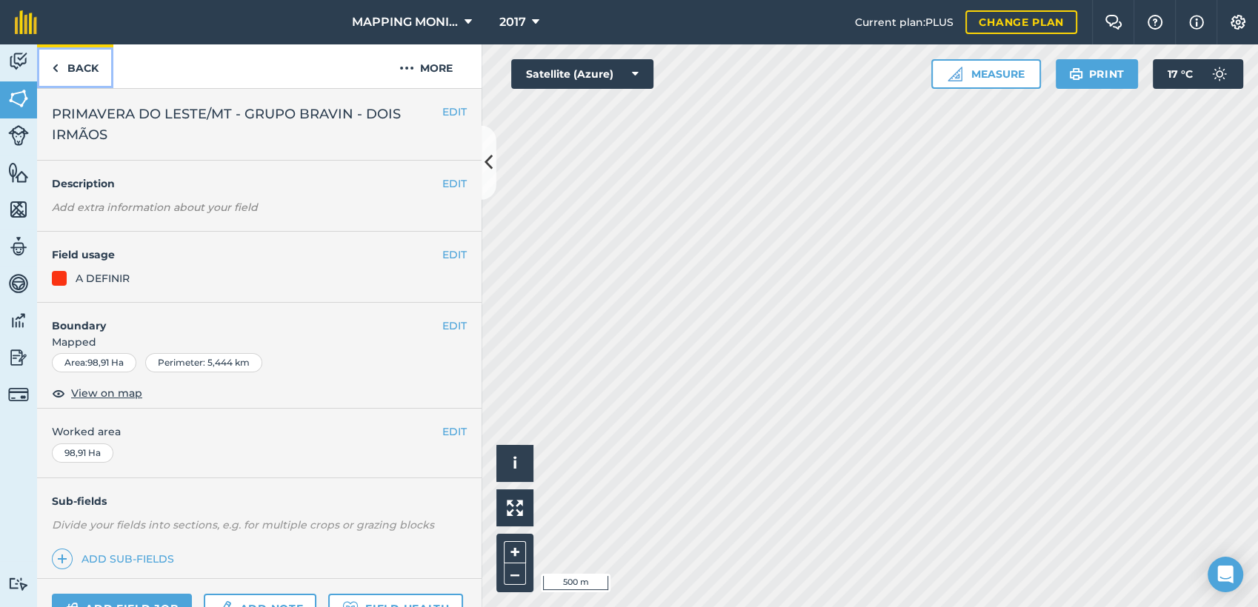
click at [77, 71] on link "Back" at bounding box center [75, 66] width 76 height 44
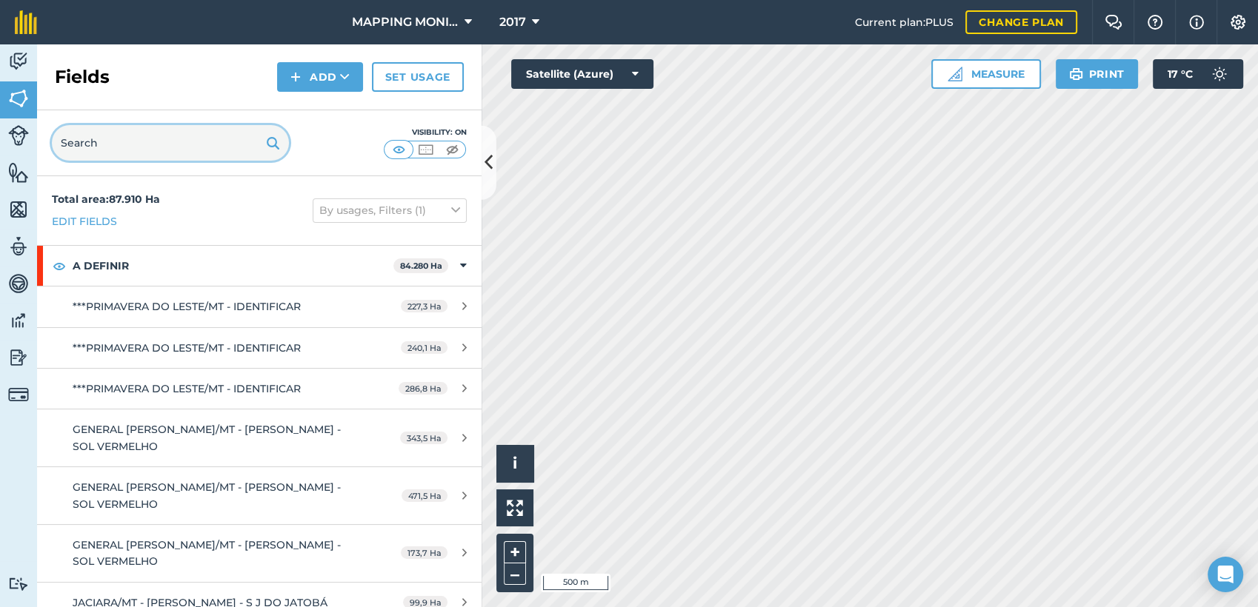
click at [144, 144] on input "text" at bounding box center [170, 143] width 237 height 36
paste input "PRIMAVERA DO LESTE/MT - GRUPO BRAVIN - DOIS IRMÃOS"
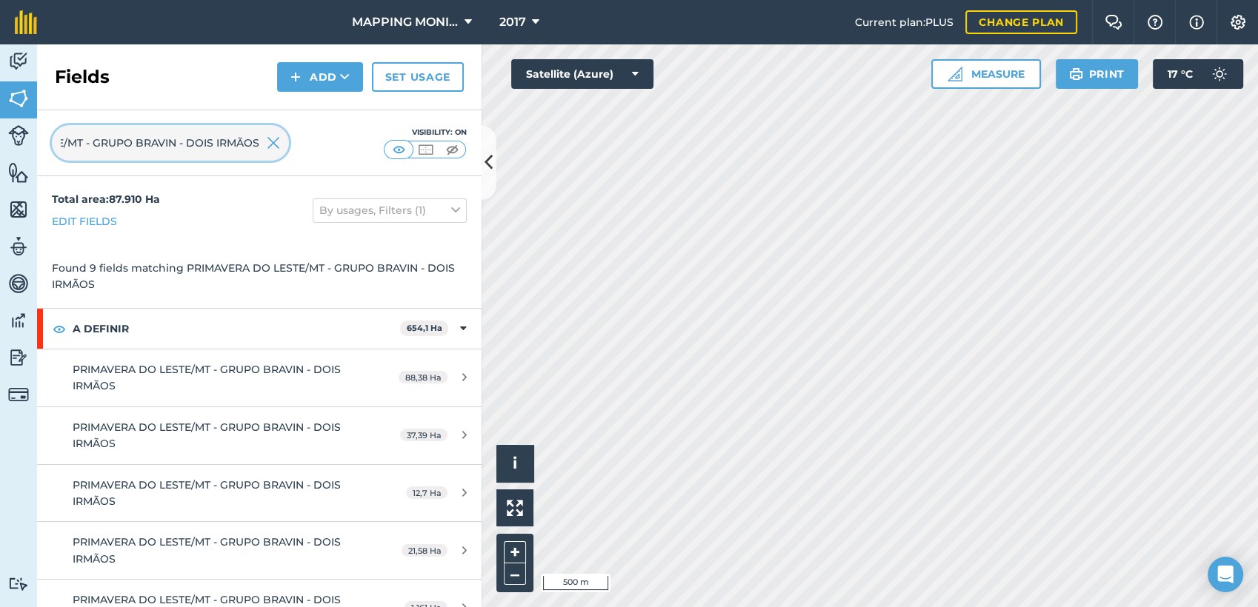
type input "PRIMAVERA DO LESTE/MT - GRUPO BRAVIN - DOIS IRMÃOS"
click at [272, 138] on img at bounding box center [273, 143] width 13 height 18
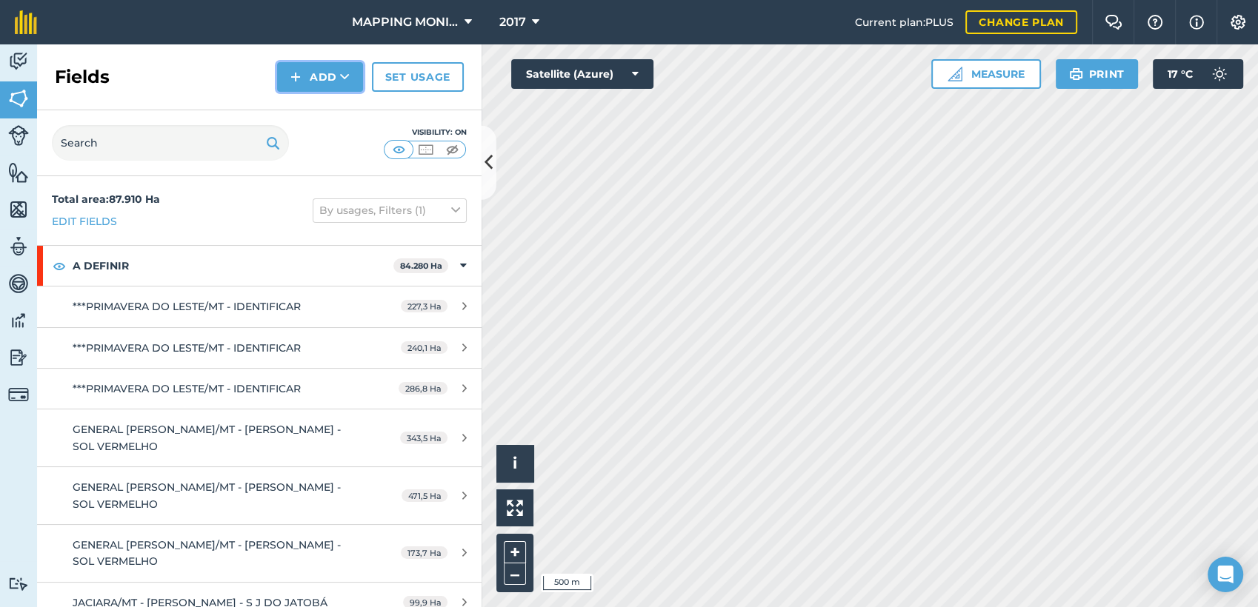
click at [333, 74] on button "Add" at bounding box center [320, 77] width 86 height 30
click at [331, 104] on link "Draw" at bounding box center [319, 110] width 81 height 33
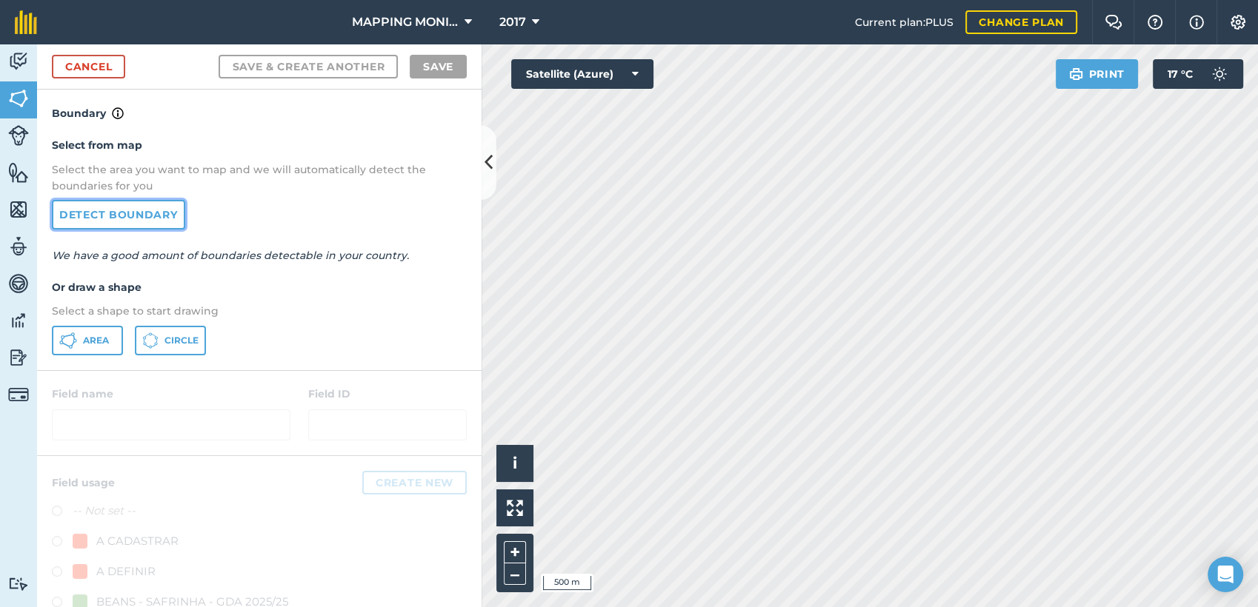
click at [142, 212] on link "Detect boundary" at bounding box center [118, 215] width 133 height 30
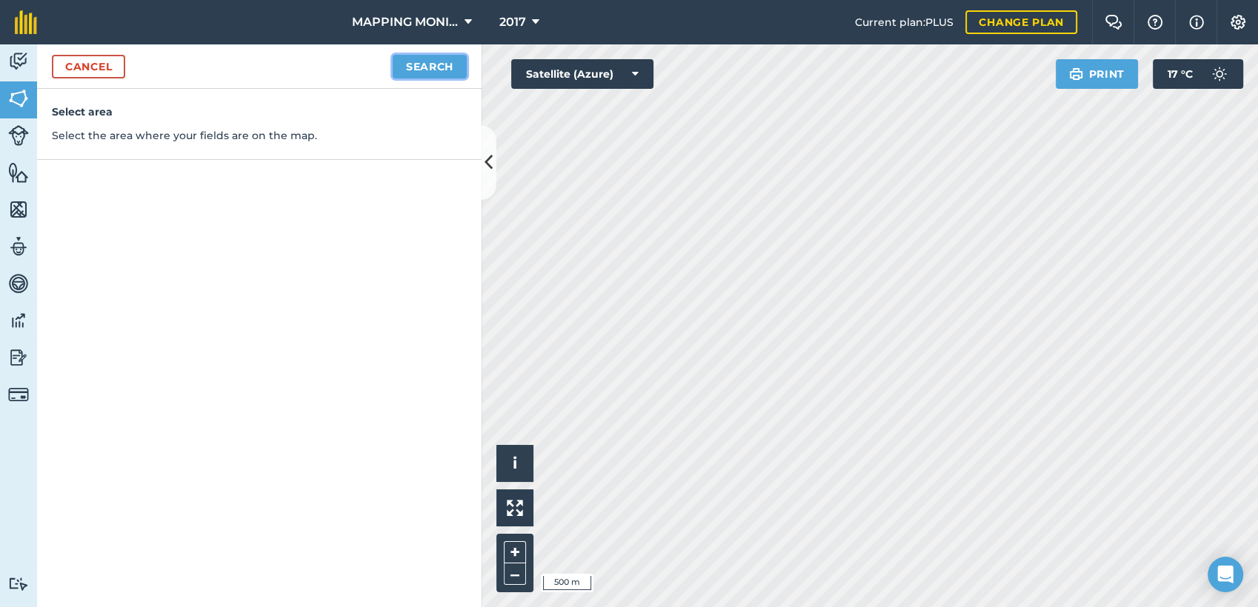
click at [445, 67] on button "Search" at bounding box center [430, 67] width 74 height 24
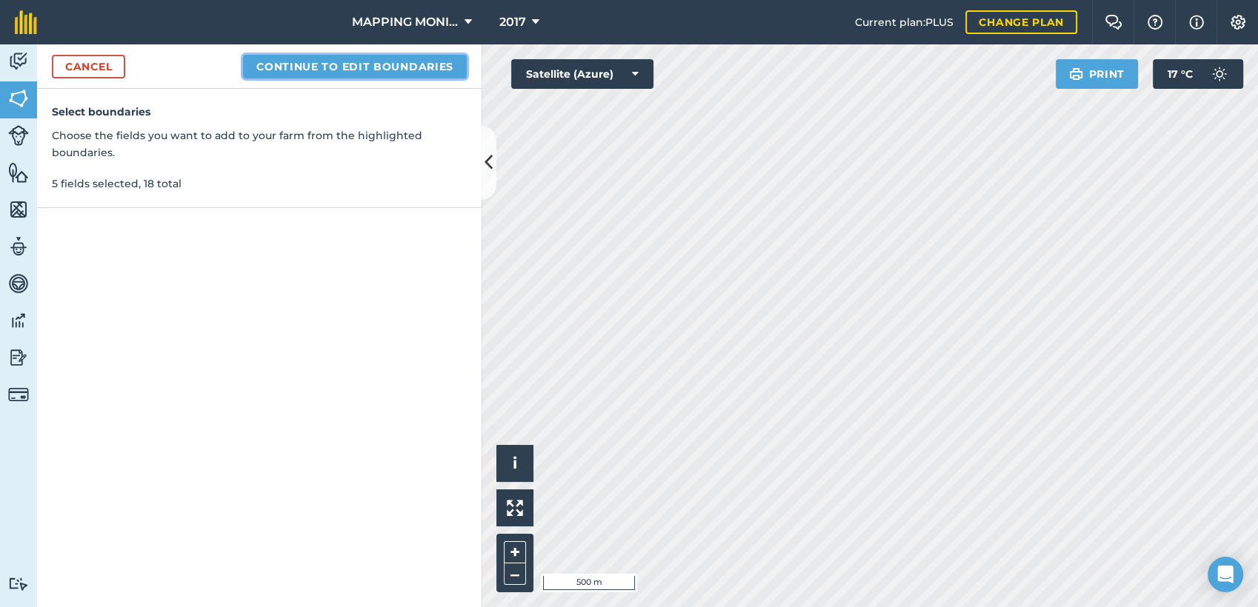
click at [338, 56] on button "Continue to edit boundaries" at bounding box center [355, 67] width 224 height 24
